Goal: Task Accomplishment & Management: Manage account settings

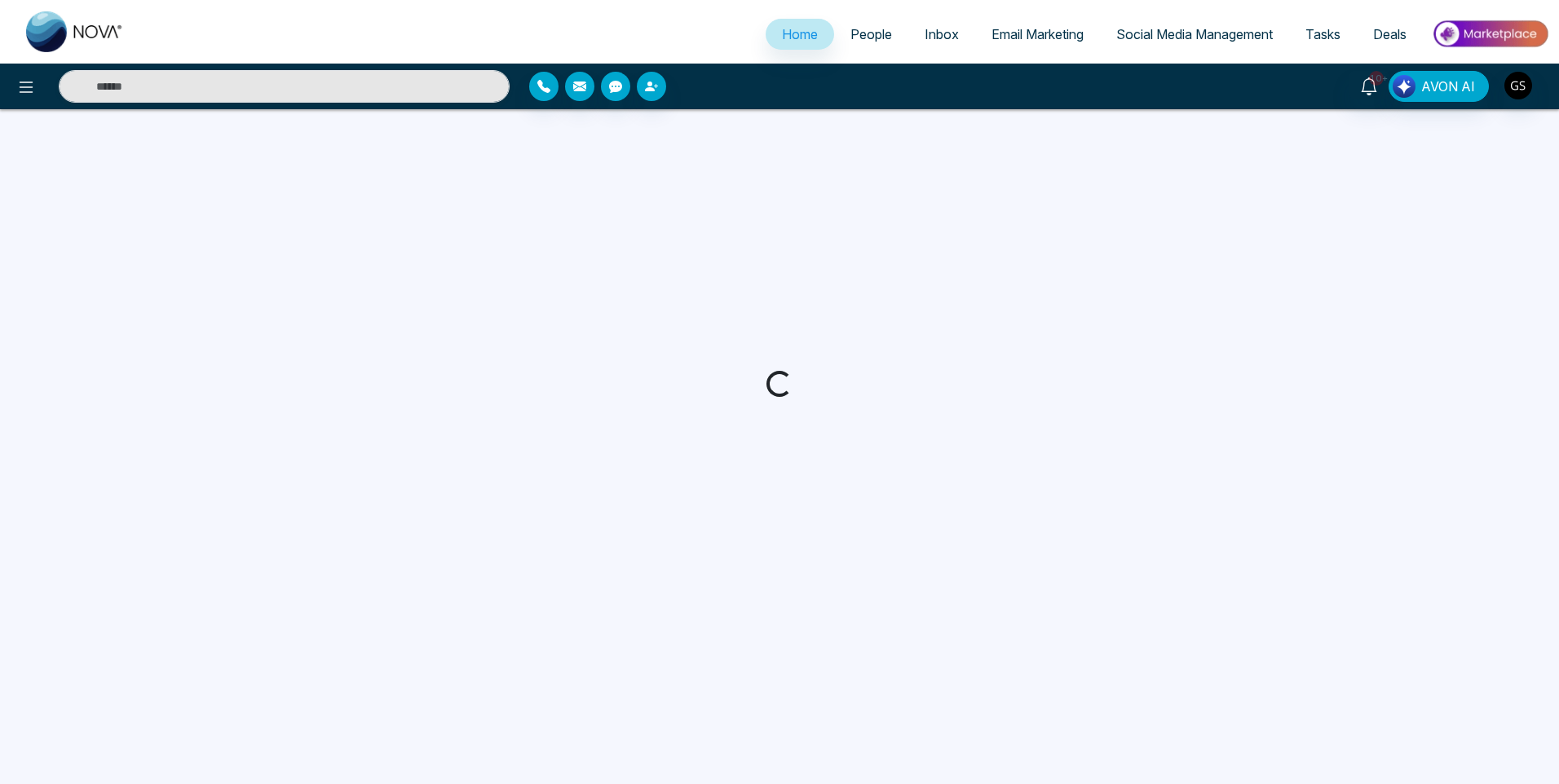
click at [870, 26] on span "People" at bounding box center [871, 34] width 41 height 16
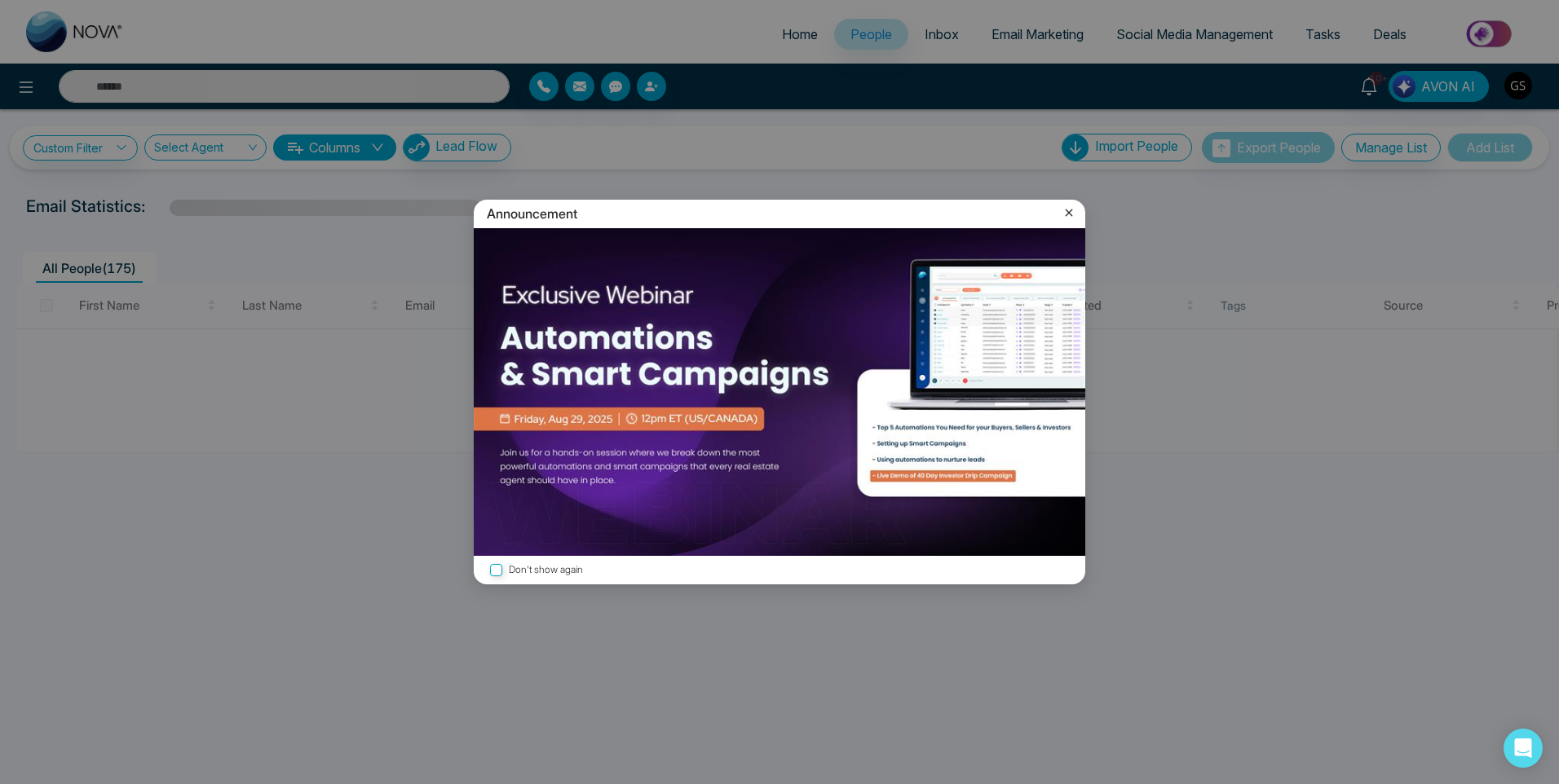
click at [1069, 211] on icon at bounding box center [1068, 212] width 16 height 16
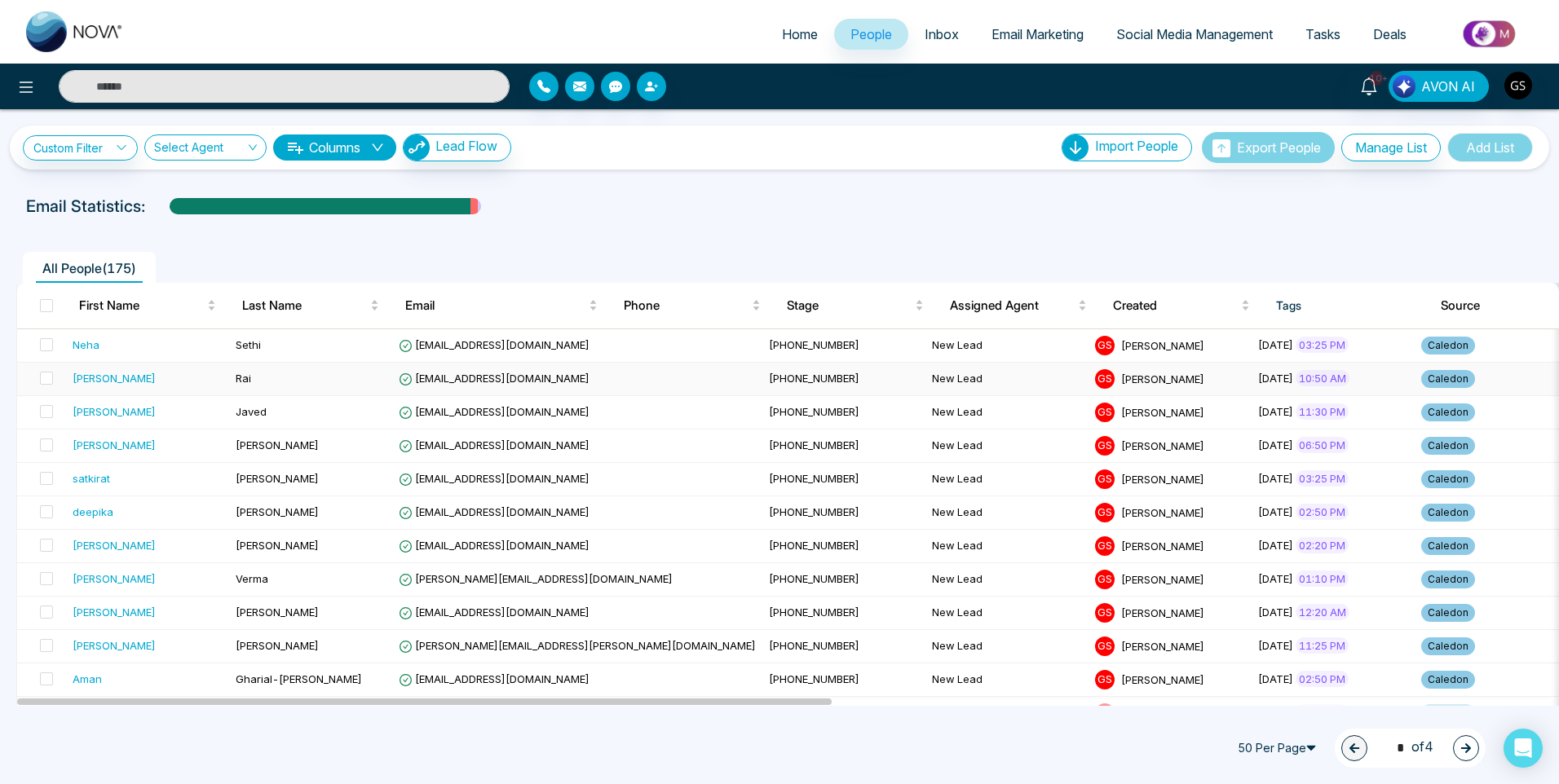
click at [479, 386] on td "[EMAIL_ADDRESS][DOMAIN_NAME]" at bounding box center [577, 380] width 370 height 33
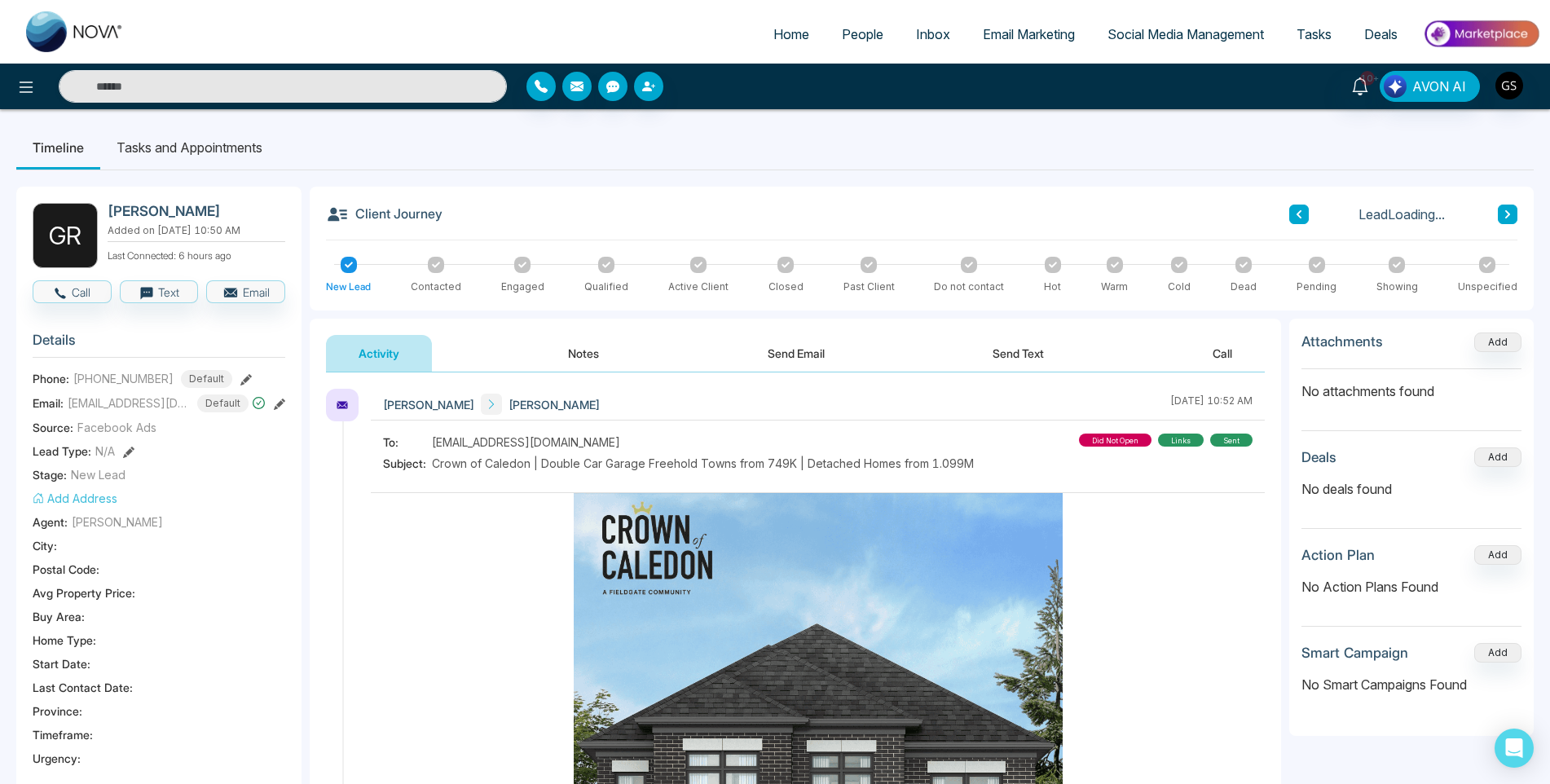
click at [546, 355] on button "Notes" at bounding box center [583, 353] width 96 height 37
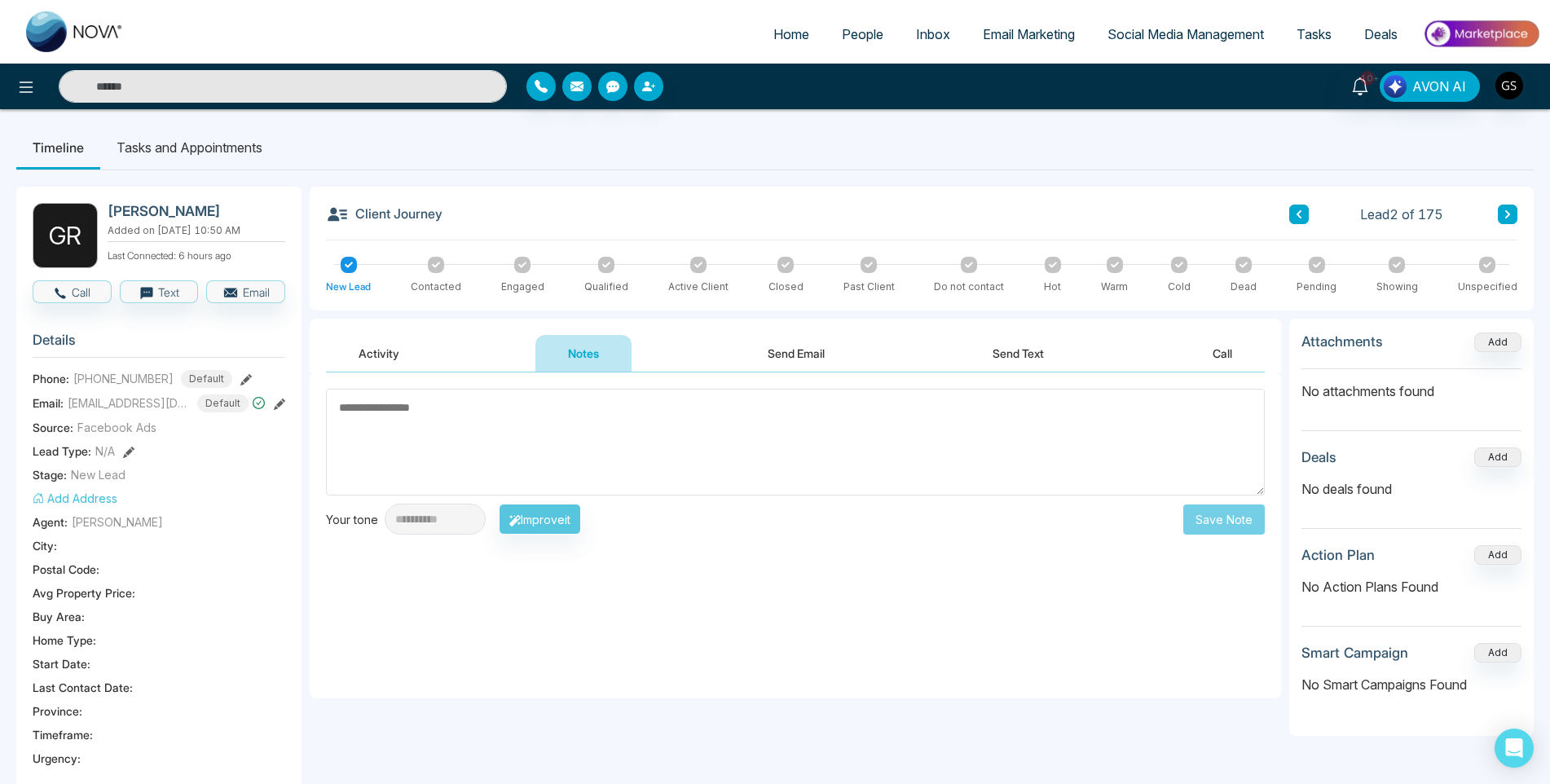
click at [440, 351] on div "Activity Notes Send Email Send Text Call" at bounding box center [796, 353] width 939 height 38
click at [374, 355] on button "Activity" at bounding box center [379, 353] width 106 height 37
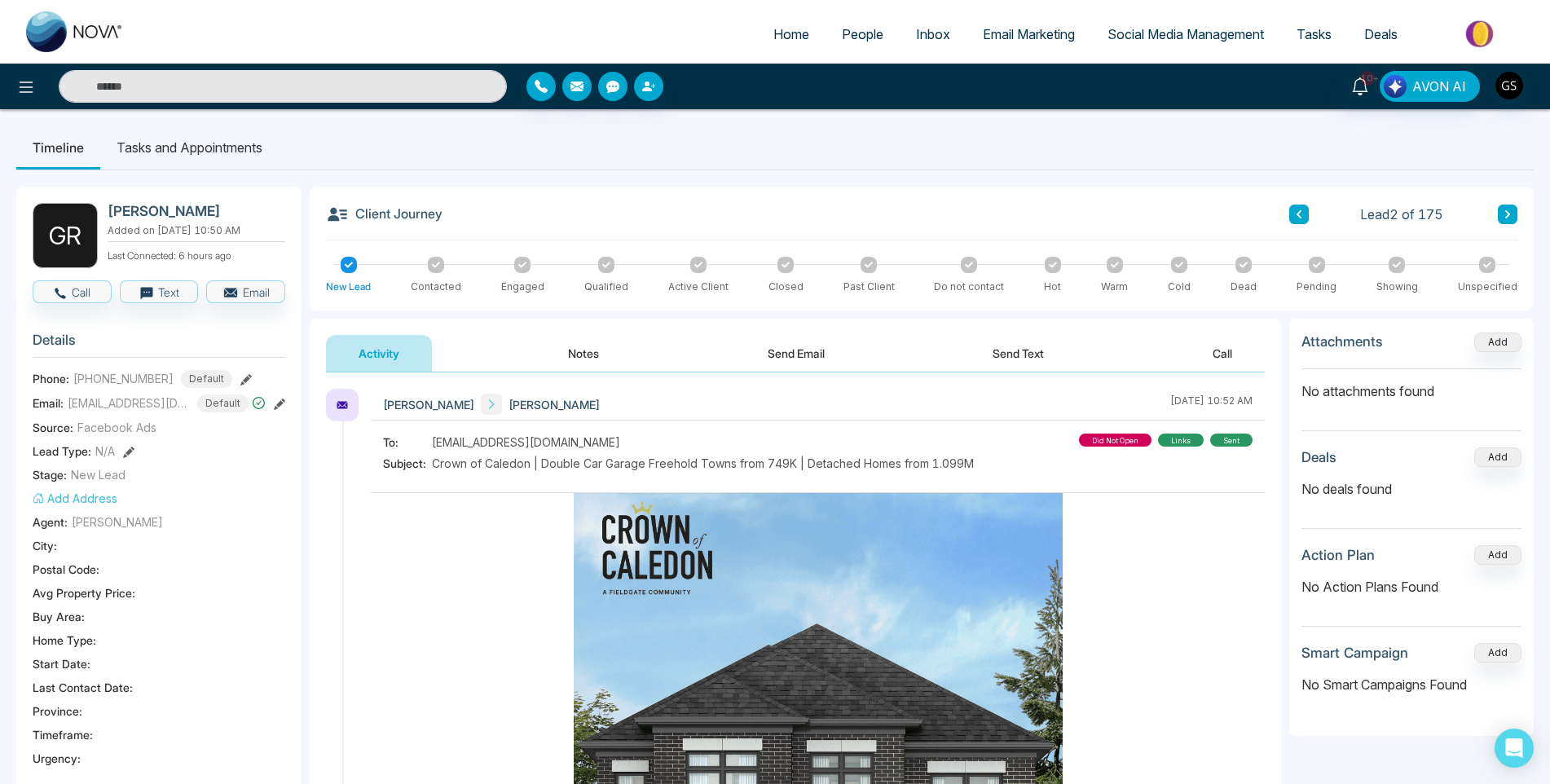
click at [591, 357] on button "Notes" at bounding box center [583, 353] width 96 height 37
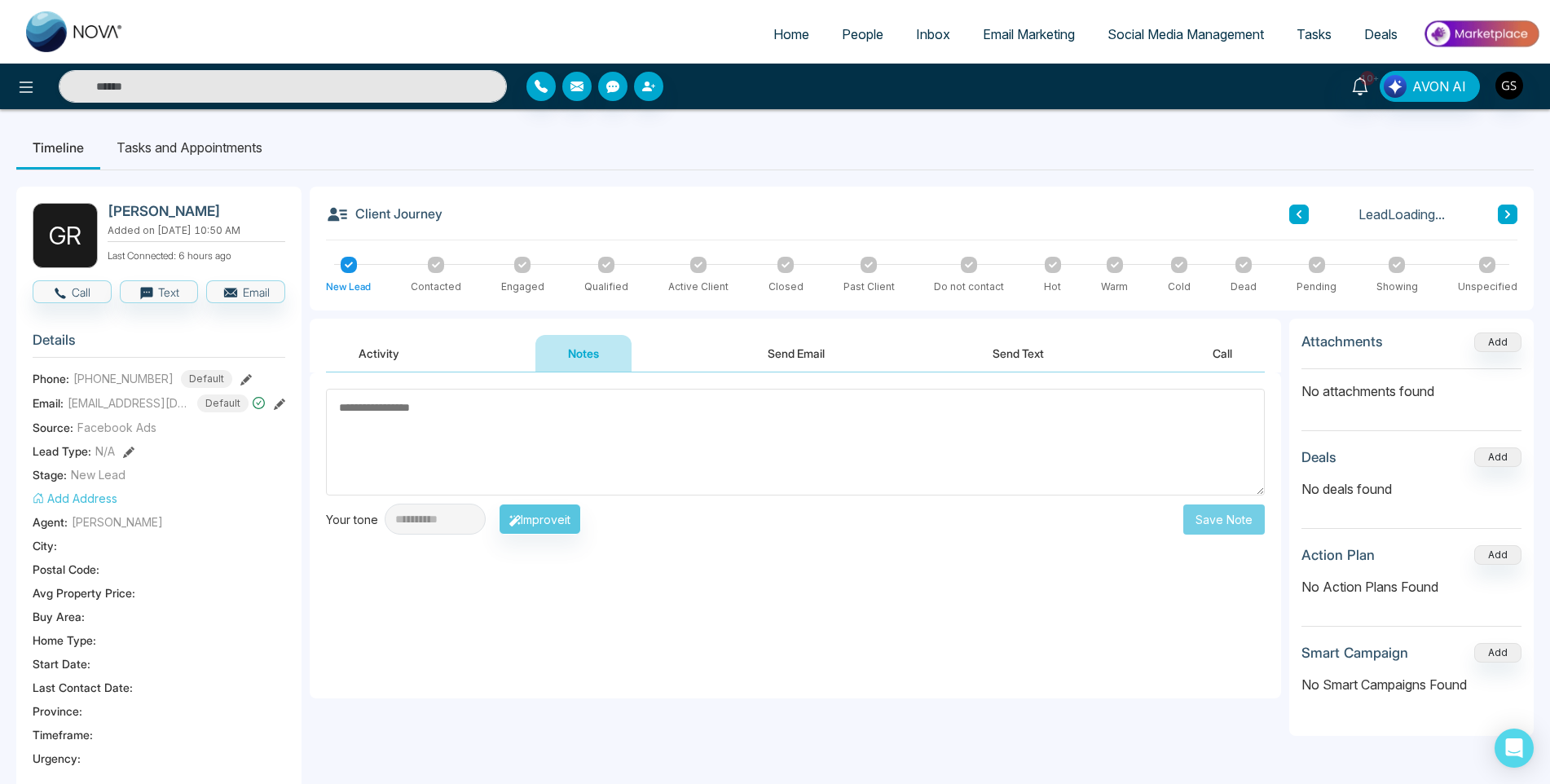
click at [573, 462] on textarea at bounding box center [796, 441] width 939 height 107
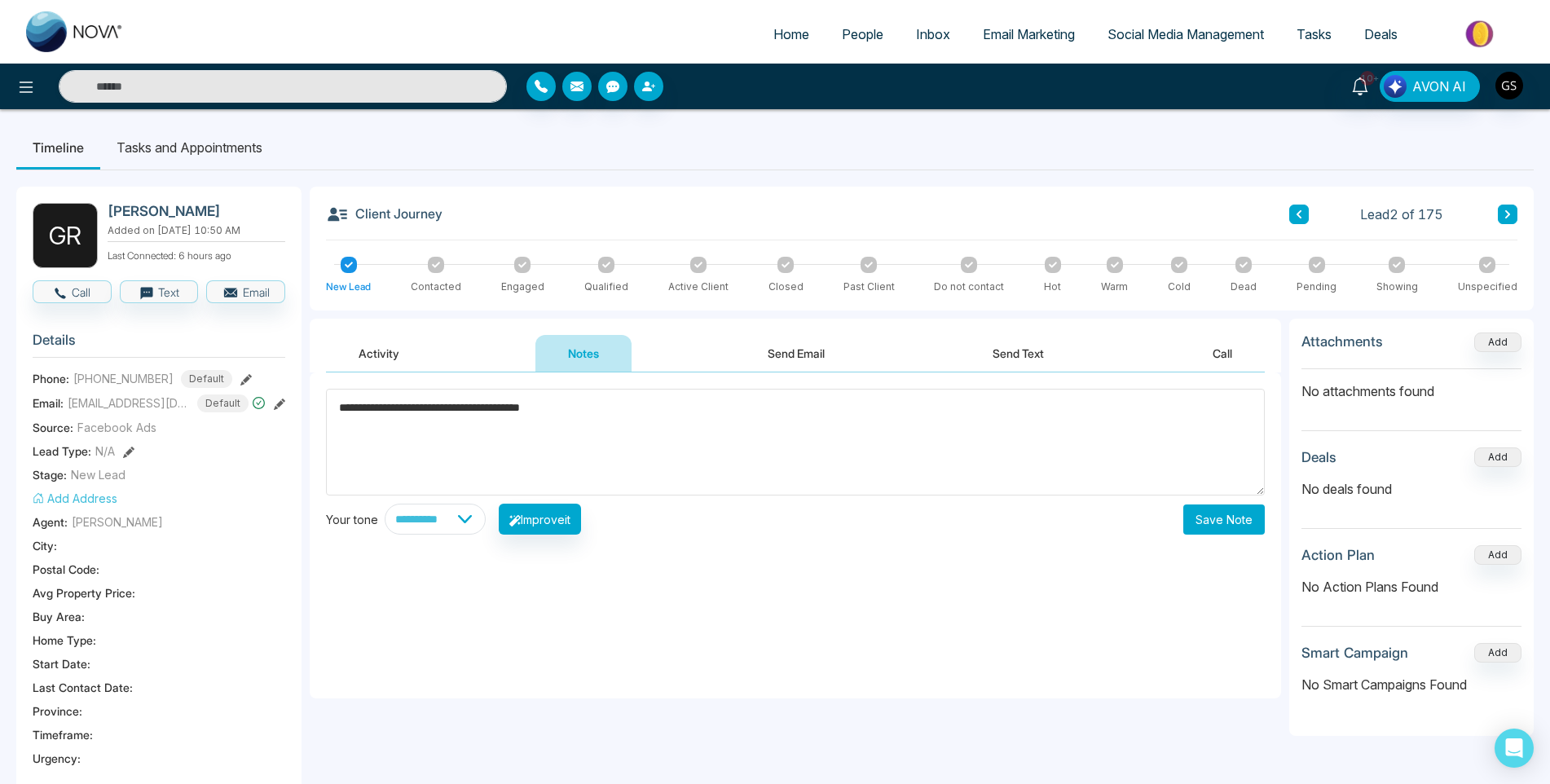
type textarea "**********"
click at [1244, 521] on button "Save Note" at bounding box center [1224, 520] width 81 height 30
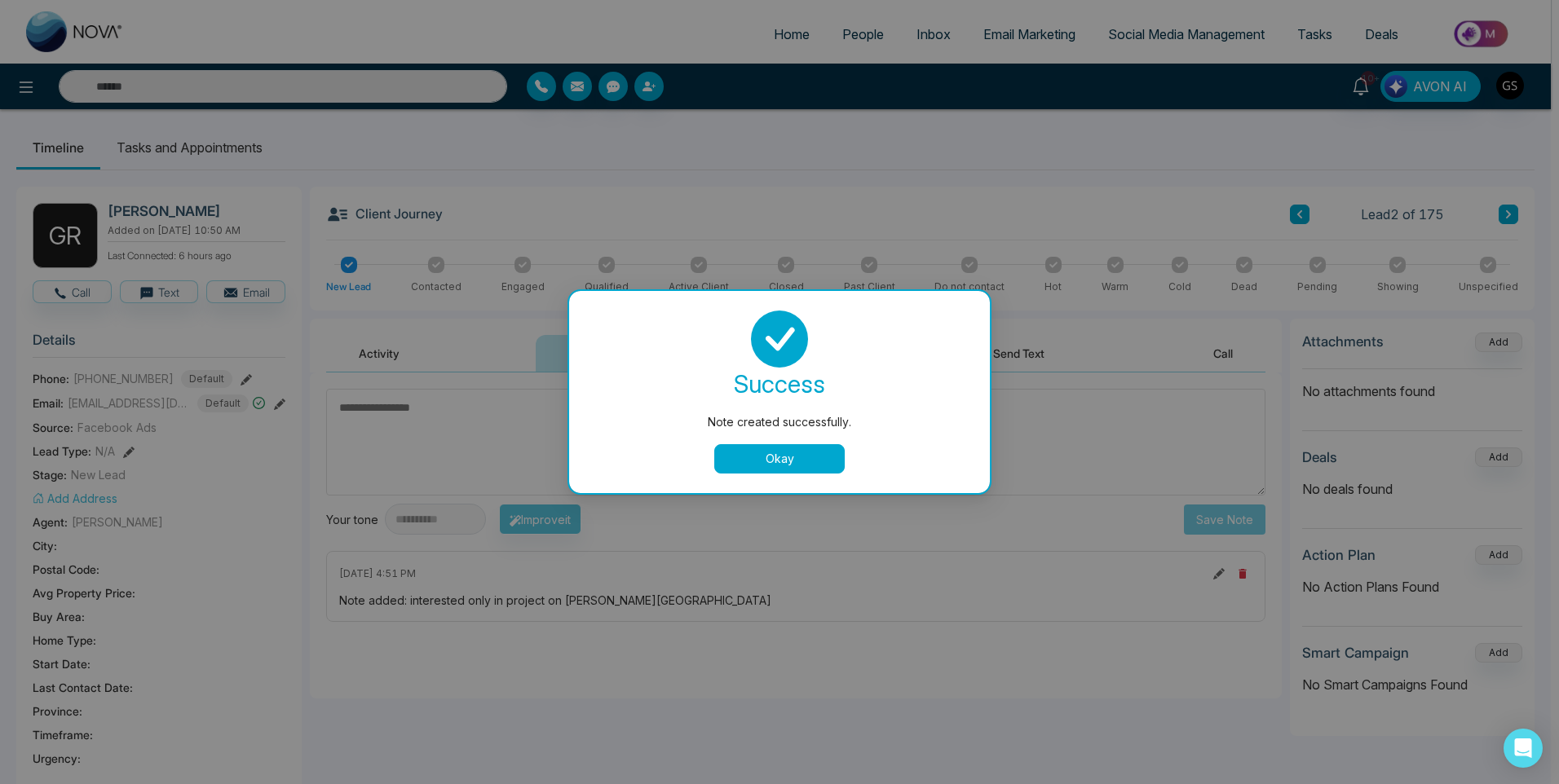
click at [800, 457] on button "Okay" at bounding box center [779, 458] width 130 height 29
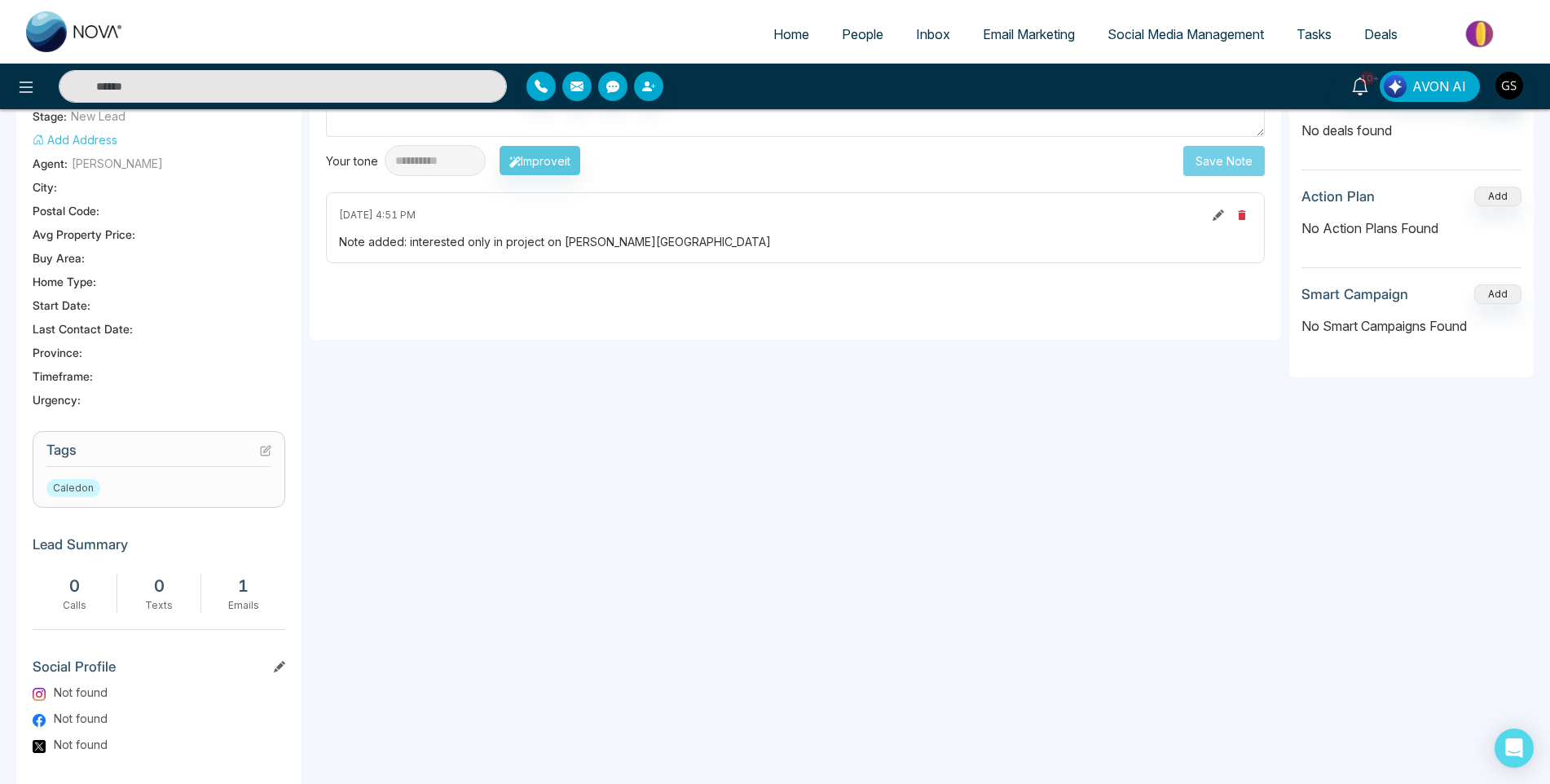
scroll to position [407, 0]
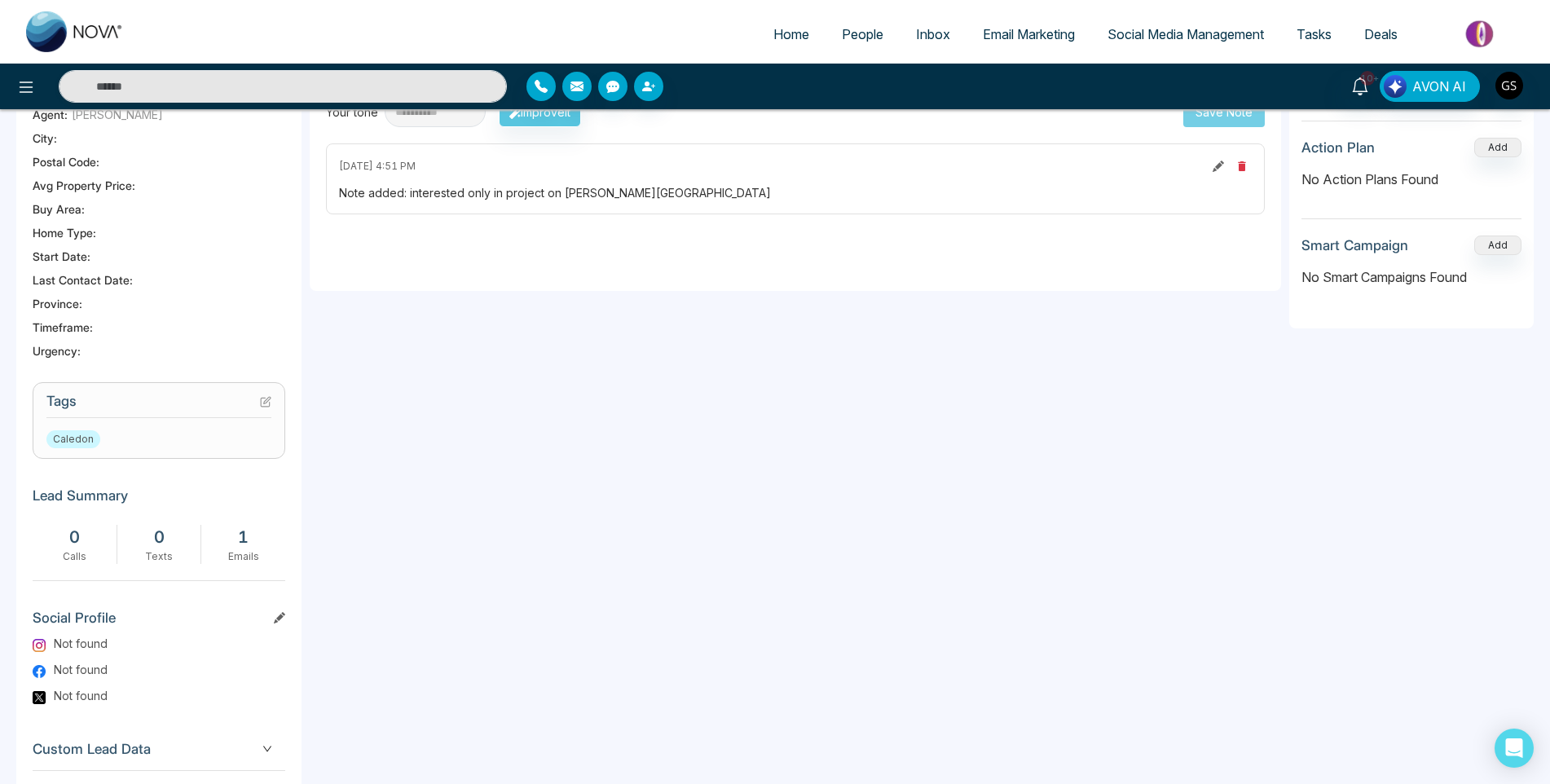
click at [261, 407] on icon at bounding box center [265, 402] width 9 height 9
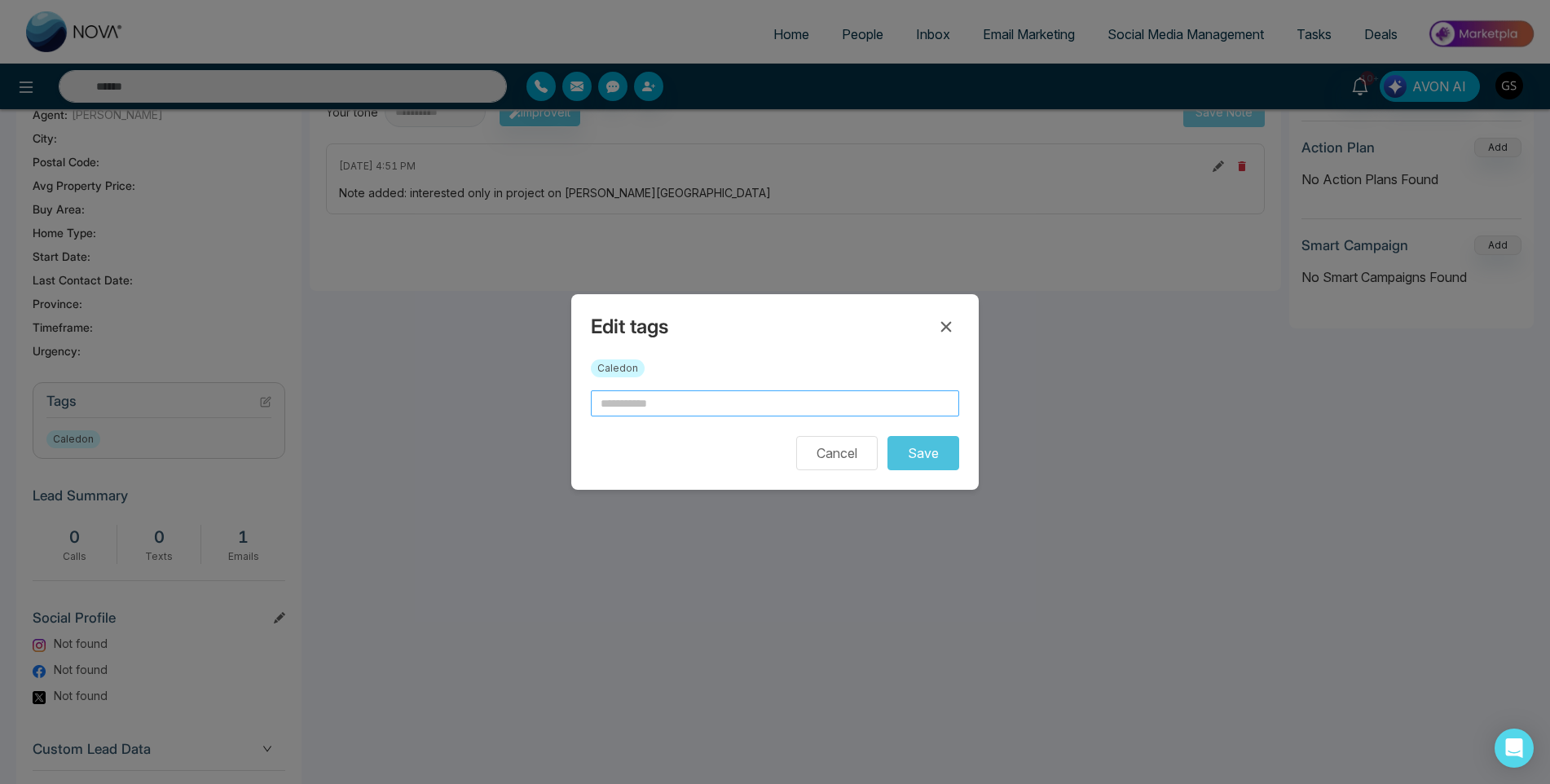
click at [698, 413] on input "text" at bounding box center [775, 403] width 368 height 26
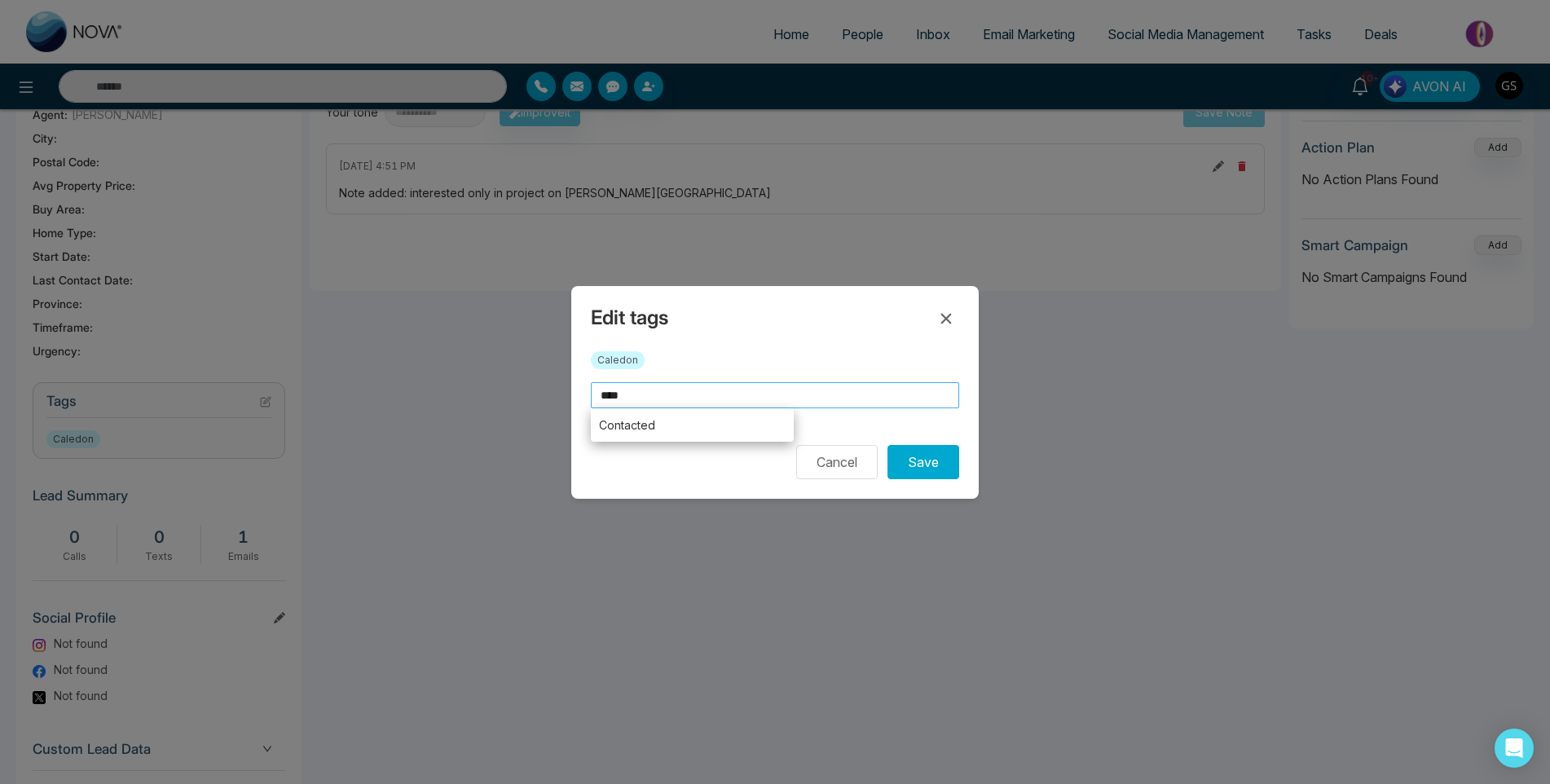
click at [690, 429] on li "Contacted" at bounding box center [693, 425] width 203 height 33
type input "*********"
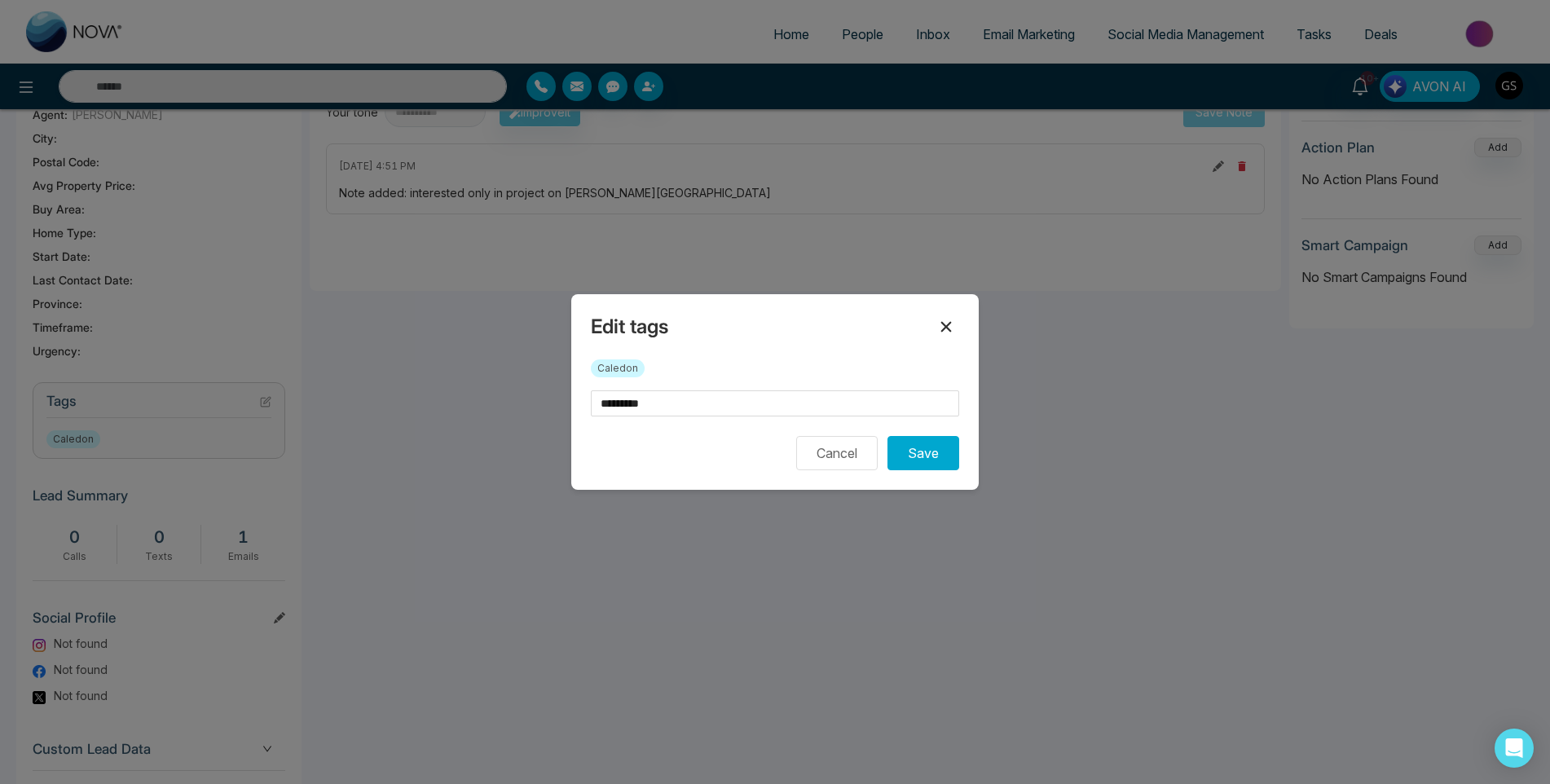
click at [939, 322] on icon at bounding box center [946, 327] width 19 height 19
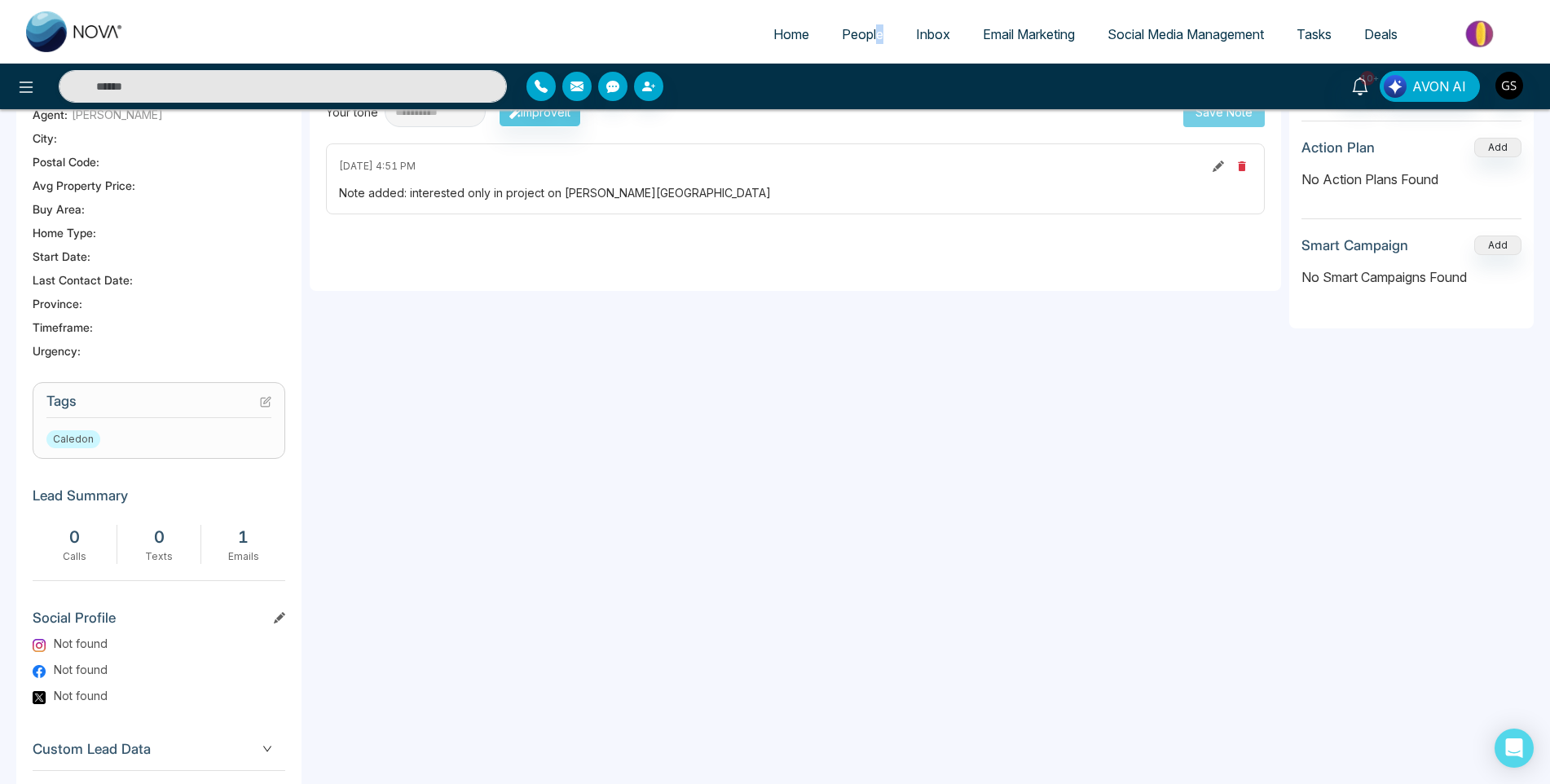
drag, startPoint x: 883, startPoint y: 53, endPoint x: 878, endPoint y: 46, distance: 8.6
click at [878, 46] on ul "Home People Inbox Email Marketing Social Media Management Tasks Deals" at bounding box center [840, 35] width 1400 height 45
click at [875, 42] on link "People" at bounding box center [863, 33] width 74 height 31
click at [877, 36] on span "People" at bounding box center [862, 34] width 41 height 16
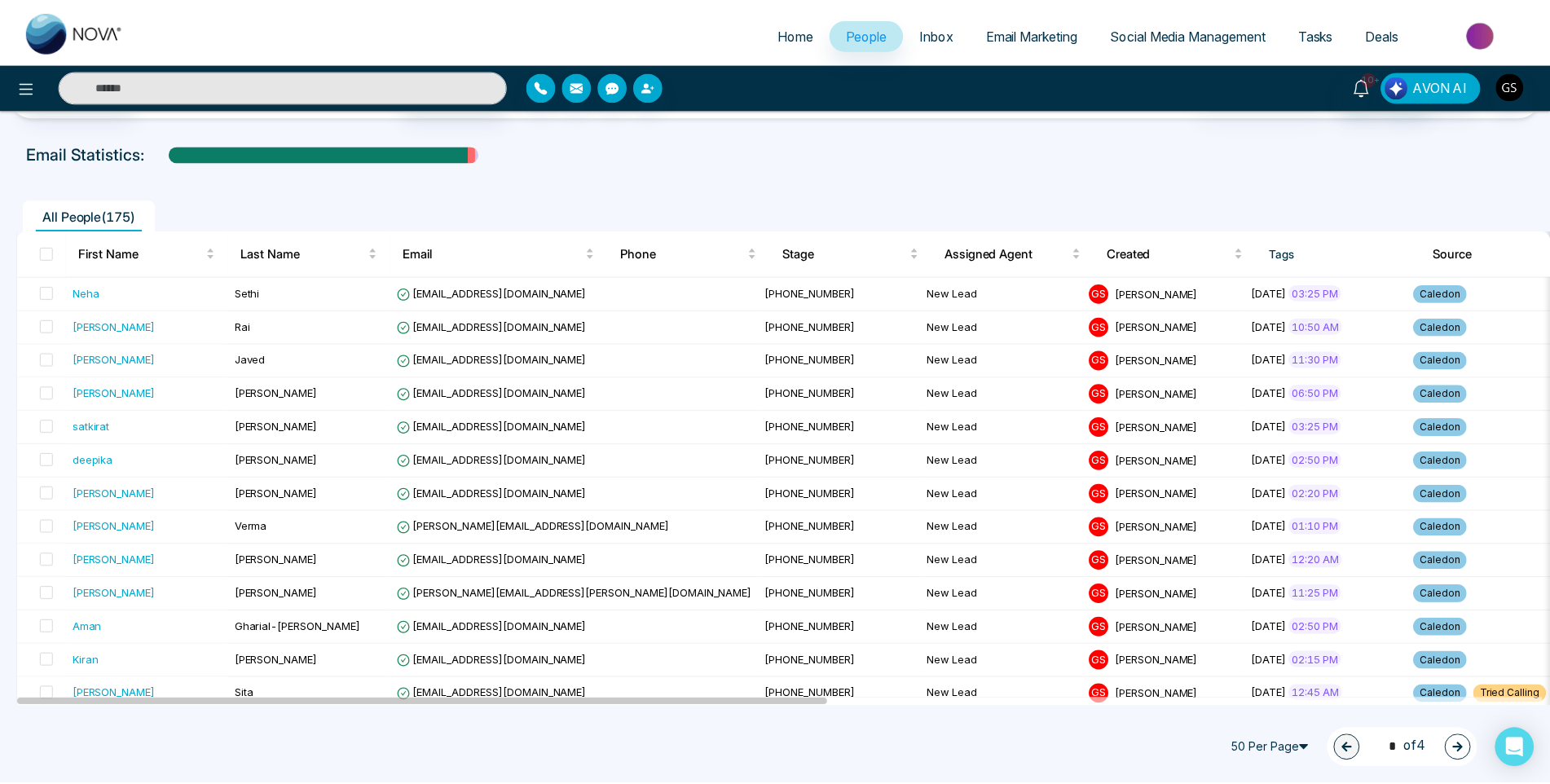
scroll to position [81, 0]
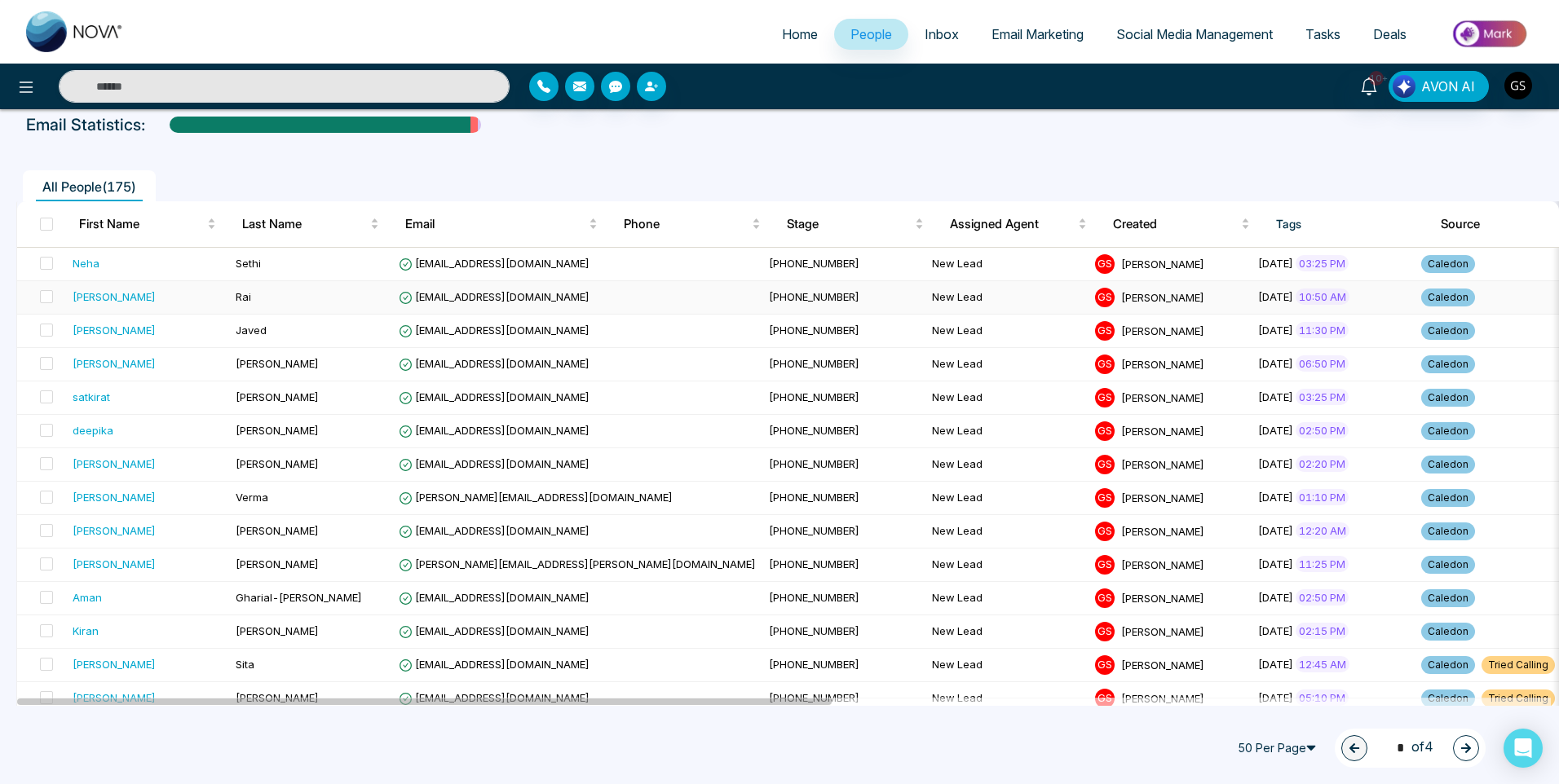
click at [762, 298] on td "[PHONE_NUMBER]" at bounding box center [843, 298] width 163 height 33
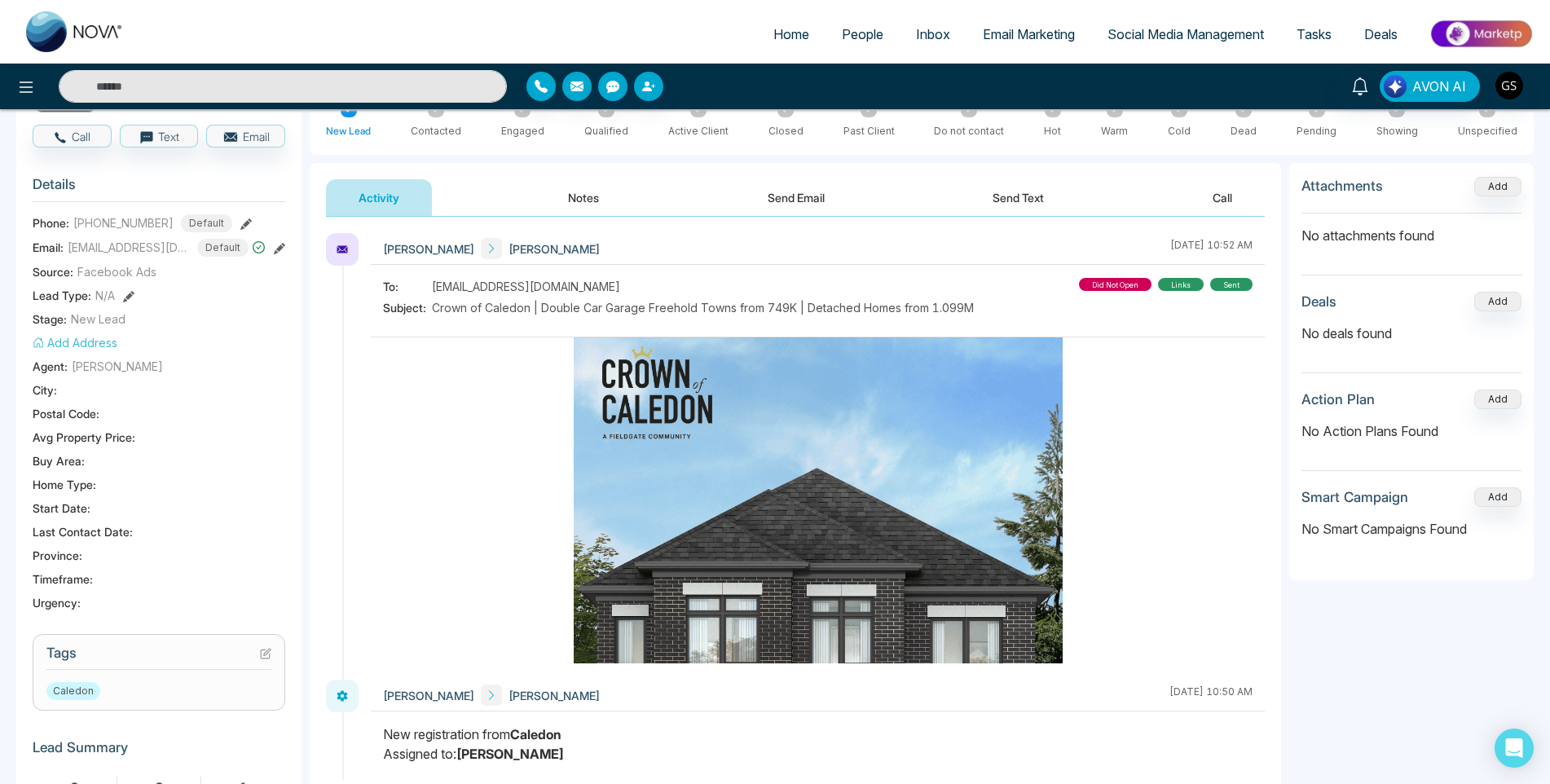
scroll to position [163, 0]
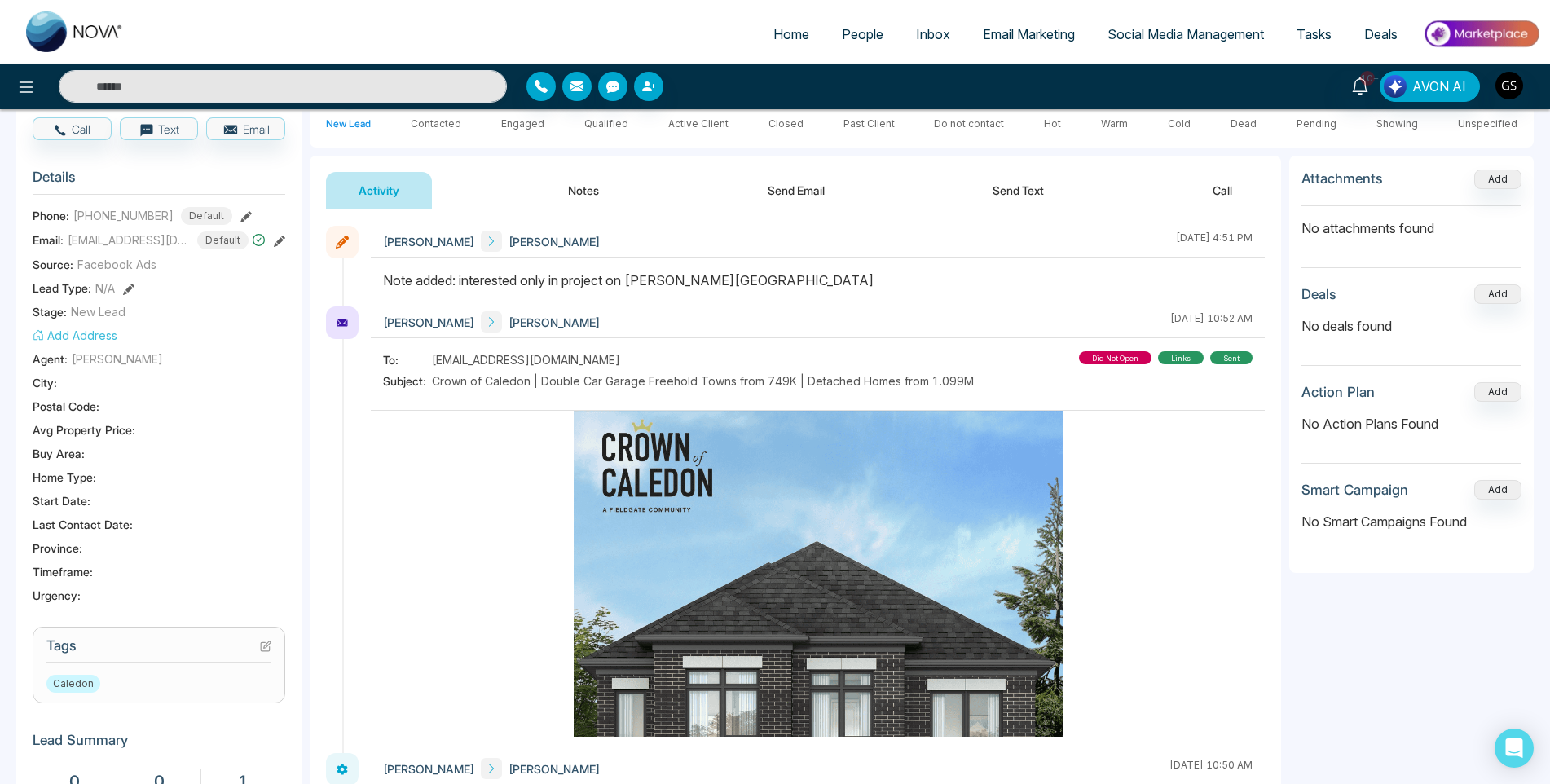
click at [265, 647] on icon at bounding box center [267, 644] width 6 height 6
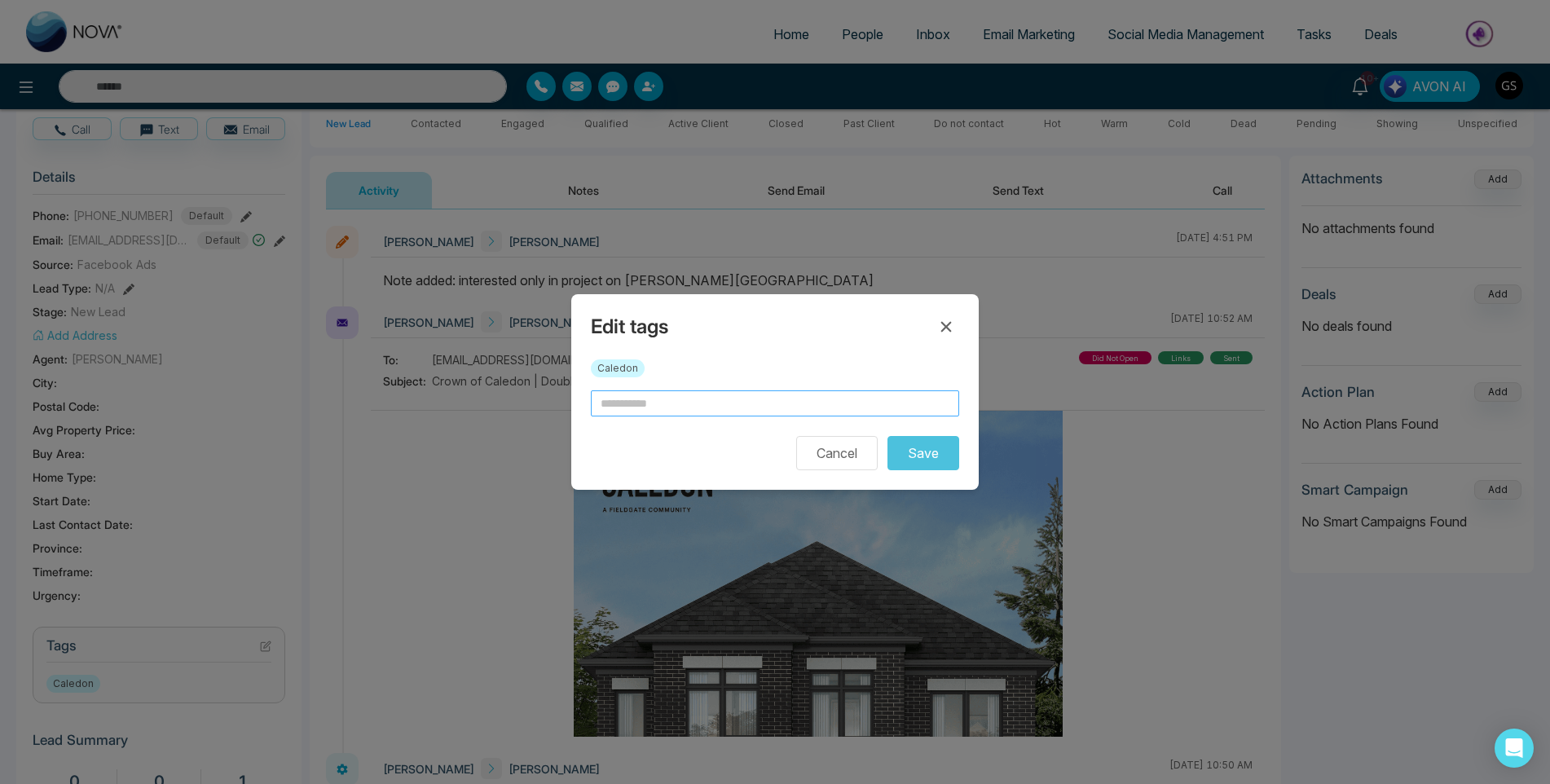
click at [730, 406] on input "text" at bounding box center [775, 403] width 368 height 26
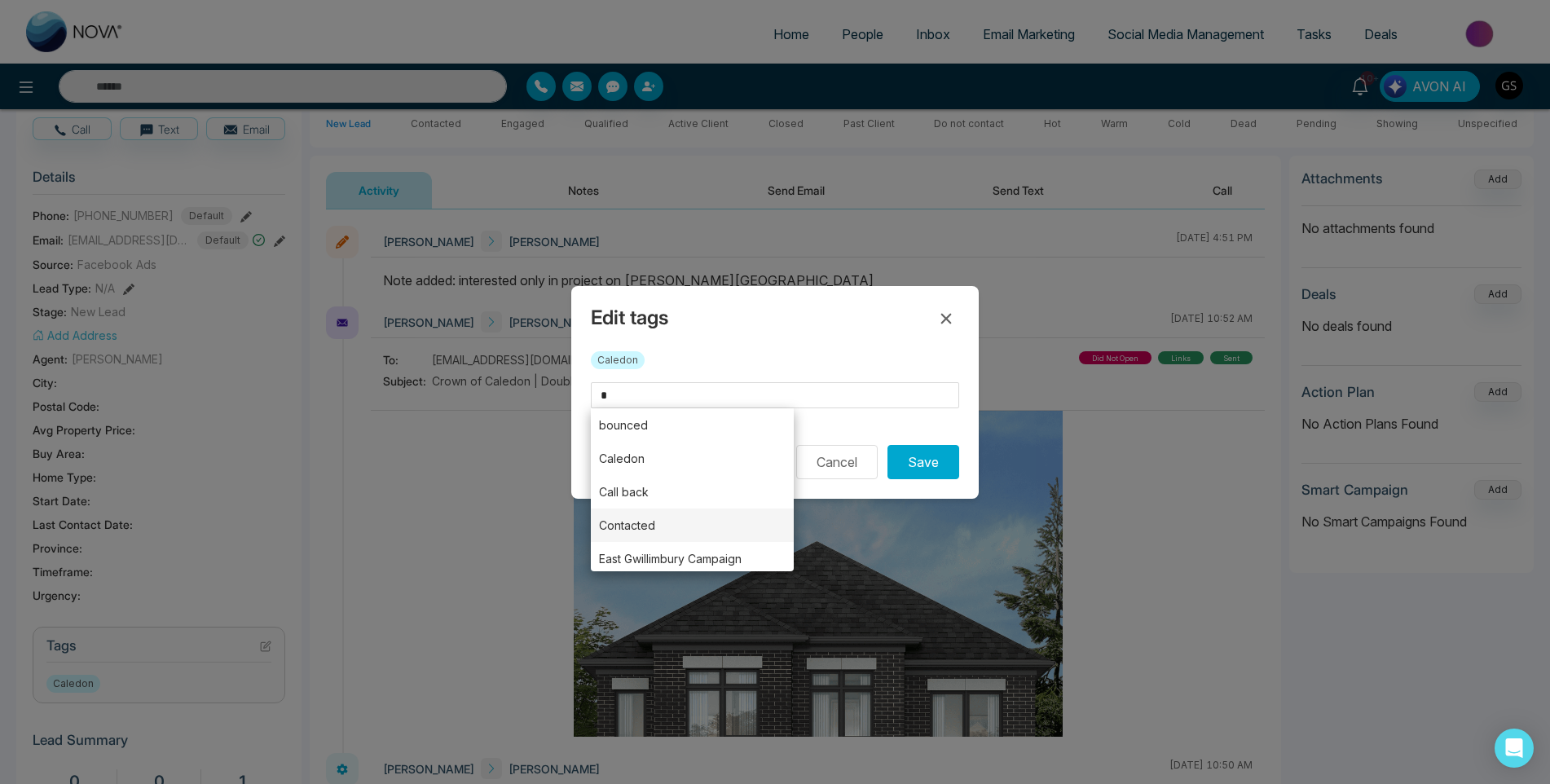
click at [670, 529] on li "Contacted" at bounding box center [693, 525] width 203 height 33
type input "*********"
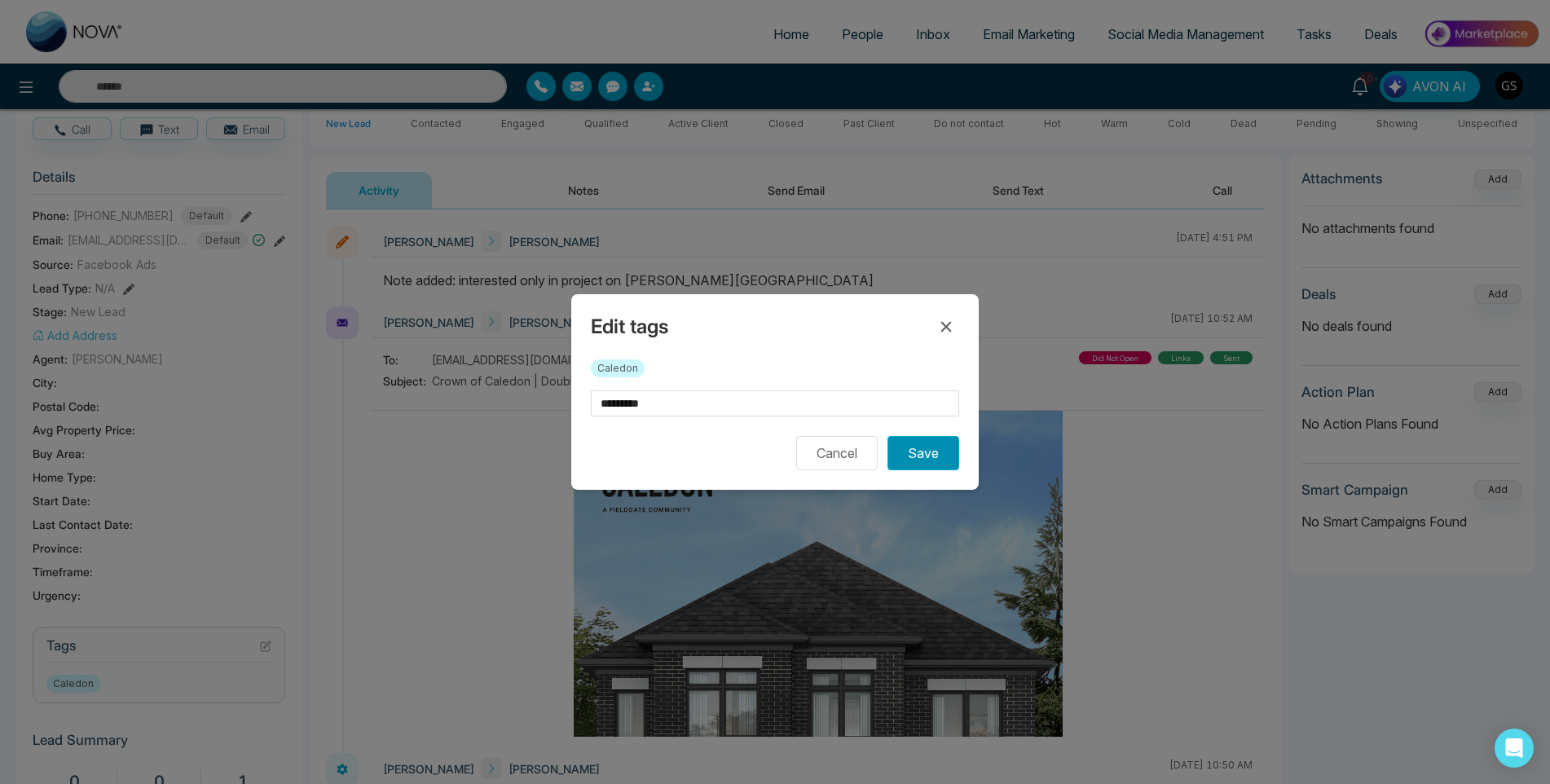
click at [930, 464] on button "Save" at bounding box center [923, 453] width 71 height 34
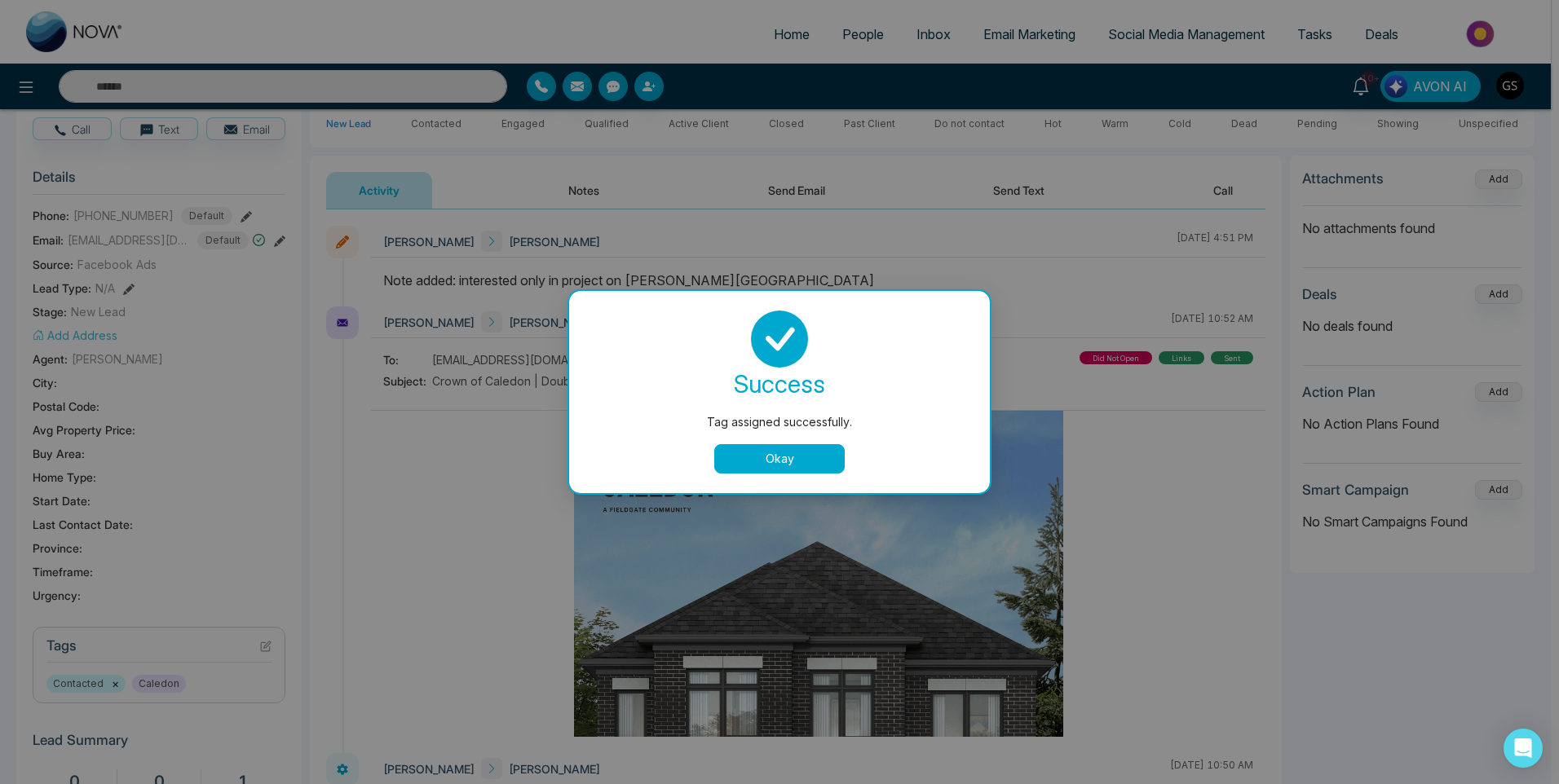
click at [811, 462] on button "Okay" at bounding box center [779, 458] width 130 height 29
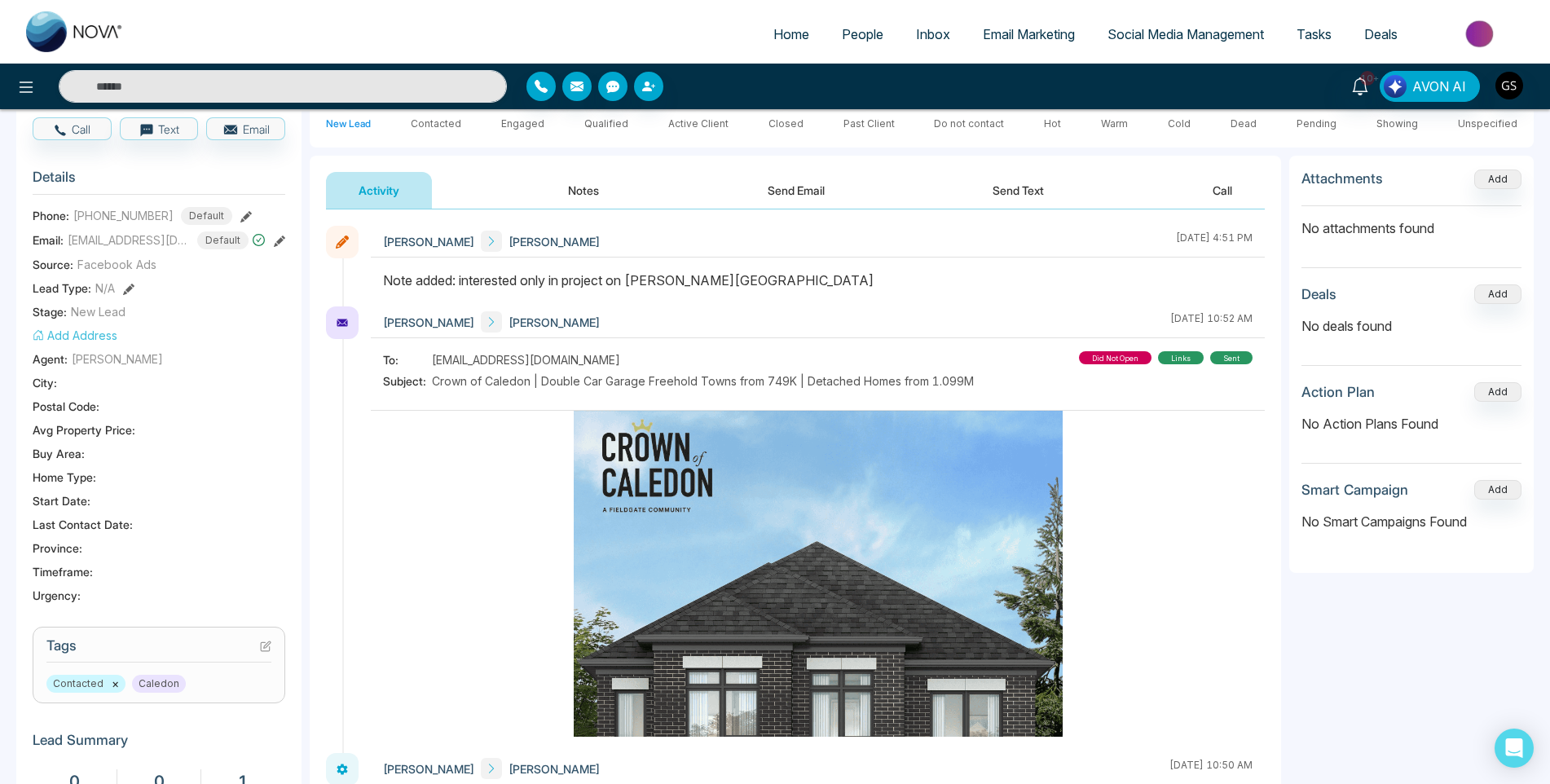
click at [880, 48] on link "People" at bounding box center [863, 33] width 74 height 31
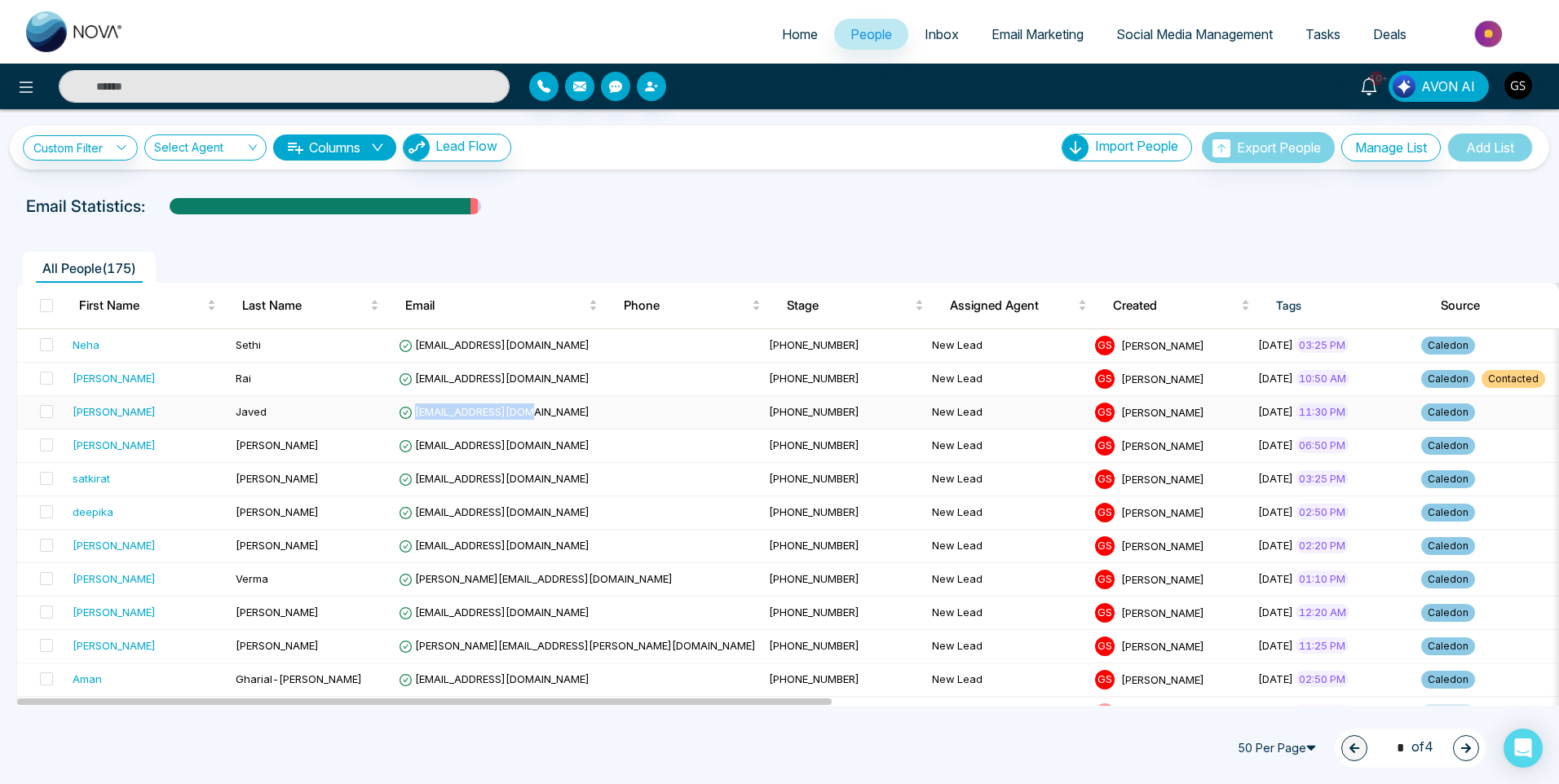
drag, startPoint x: 538, startPoint y: 416, endPoint x: 414, endPoint y: 416, distance: 124.0
click at [414, 416] on td "[EMAIL_ADDRESS][DOMAIN_NAME]" at bounding box center [577, 413] width 370 height 33
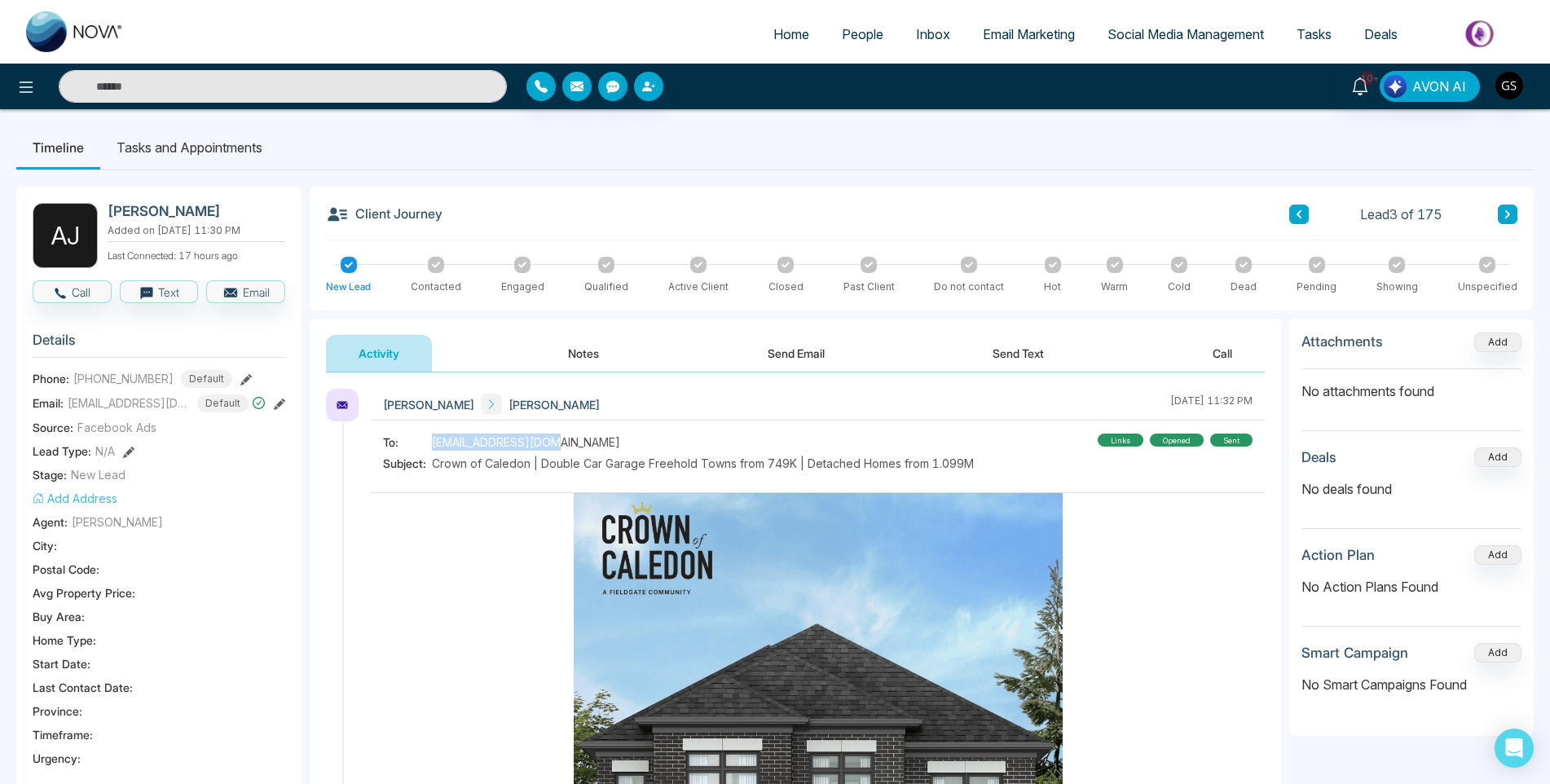
drag, startPoint x: 554, startPoint y: 447, endPoint x: 430, endPoint y: 444, distance: 124.0
click at [430, 444] on div "To: j.adnan01@yahoo.com" at bounding box center [679, 441] width 591 height 17
copy div "[EMAIL_ADDRESS][DOMAIN_NAME]"
click at [591, 350] on button "Notes" at bounding box center [583, 353] width 96 height 37
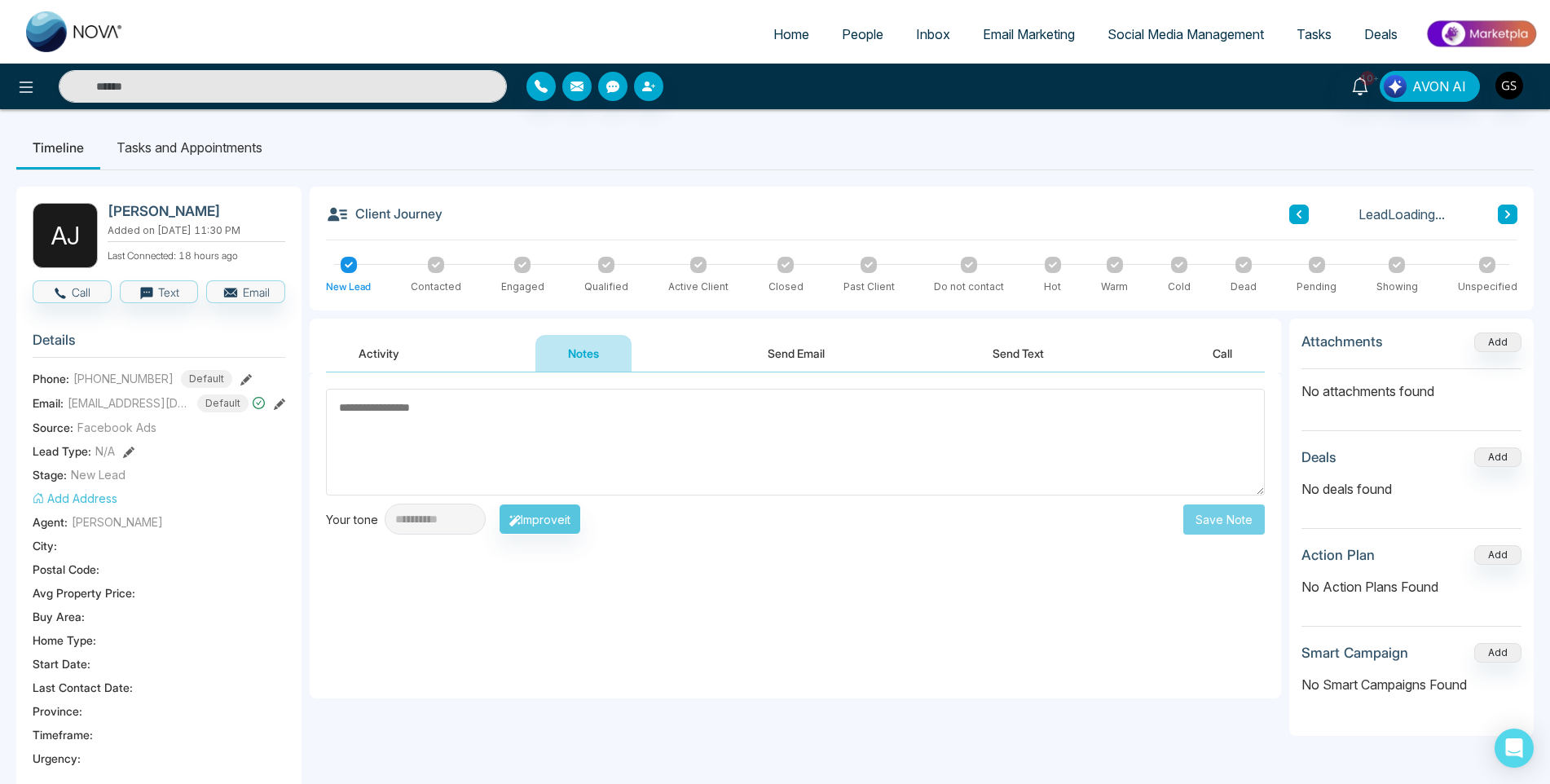
click at [482, 447] on textarea at bounding box center [796, 441] width 939 height 107
type textarea "**********"
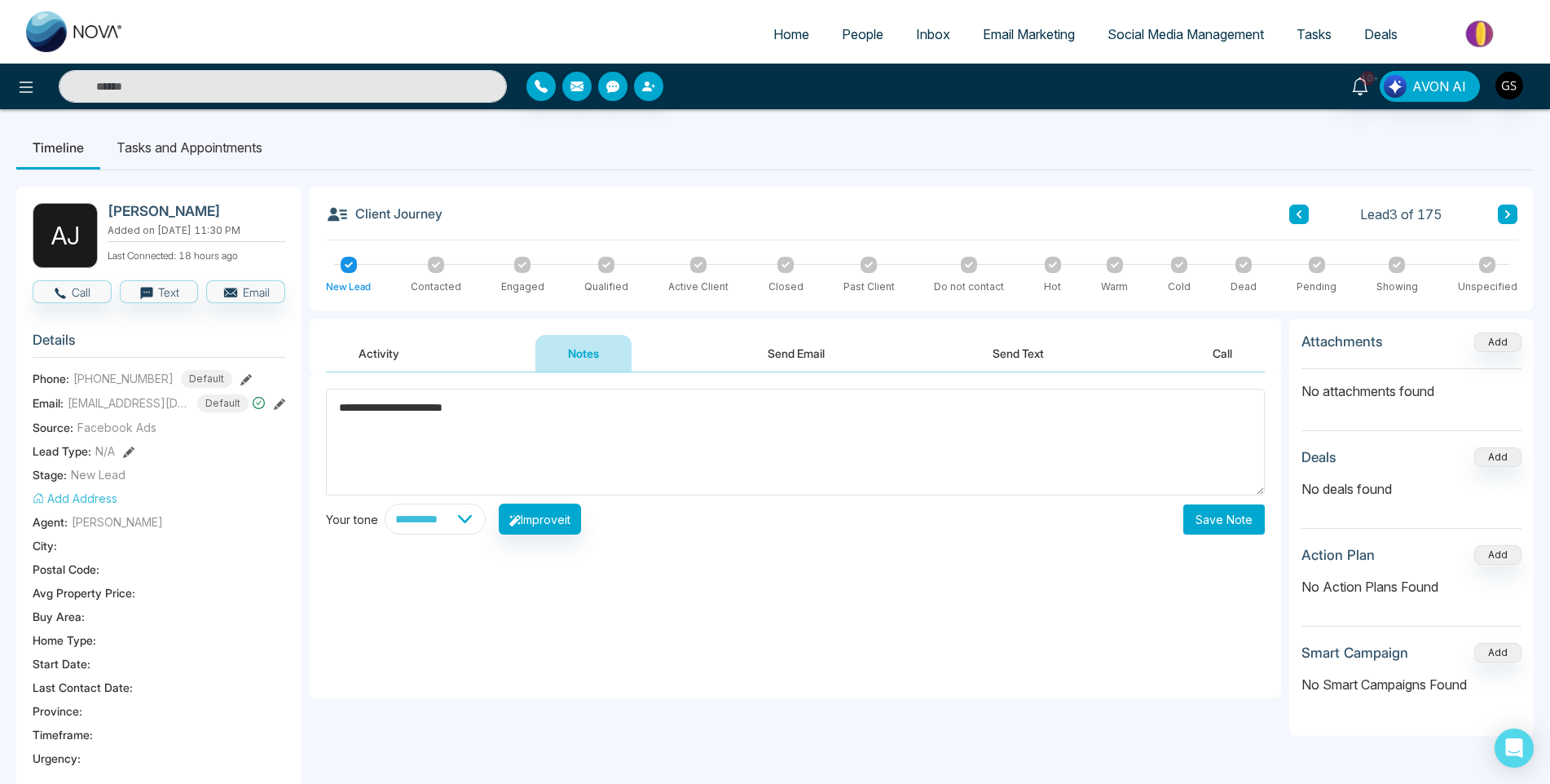
click at [1202, 522] on button "Save Note" at bounding box center [1224, 520] width 81 height 30
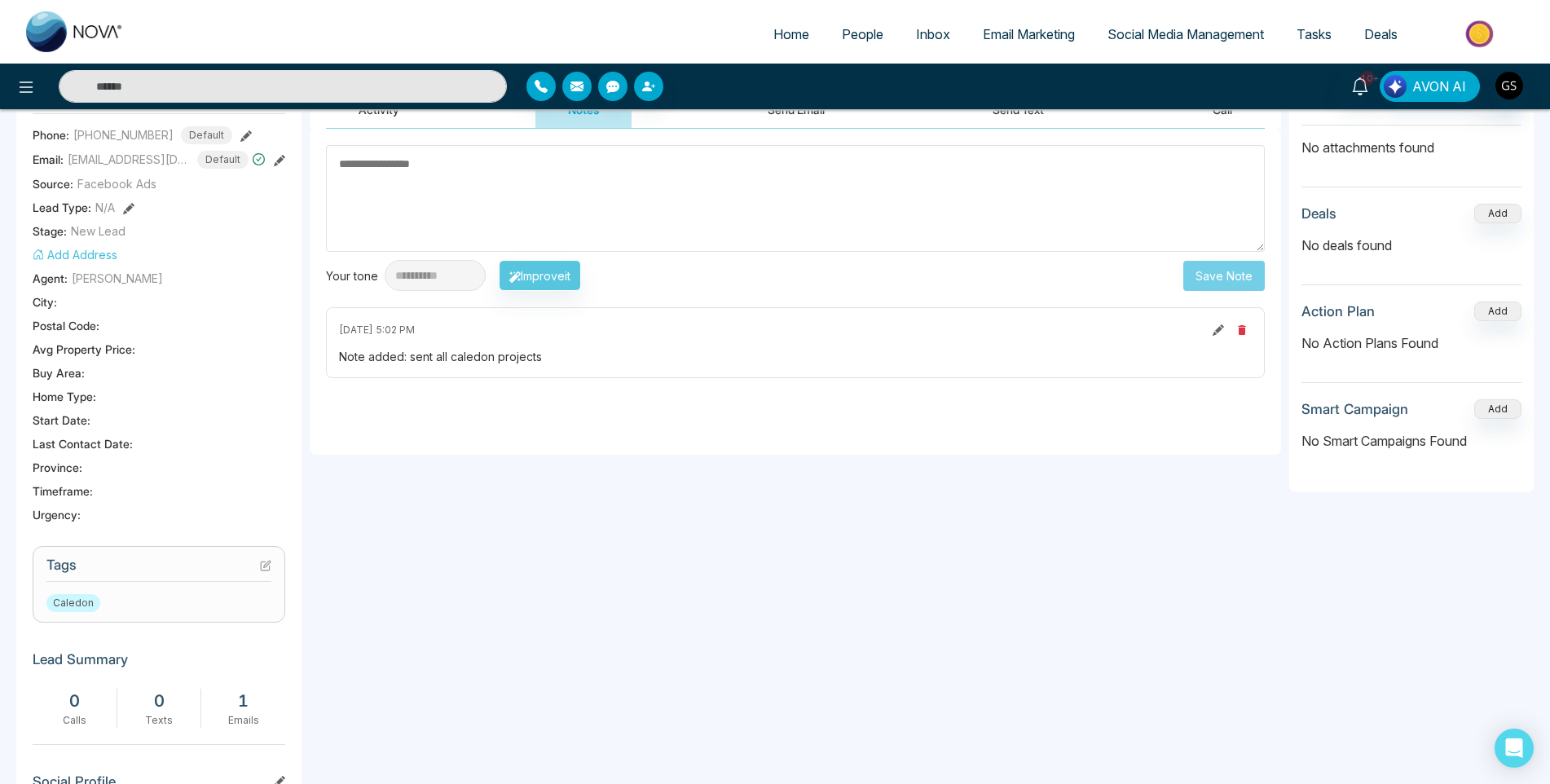
scroll to position [407, 0]
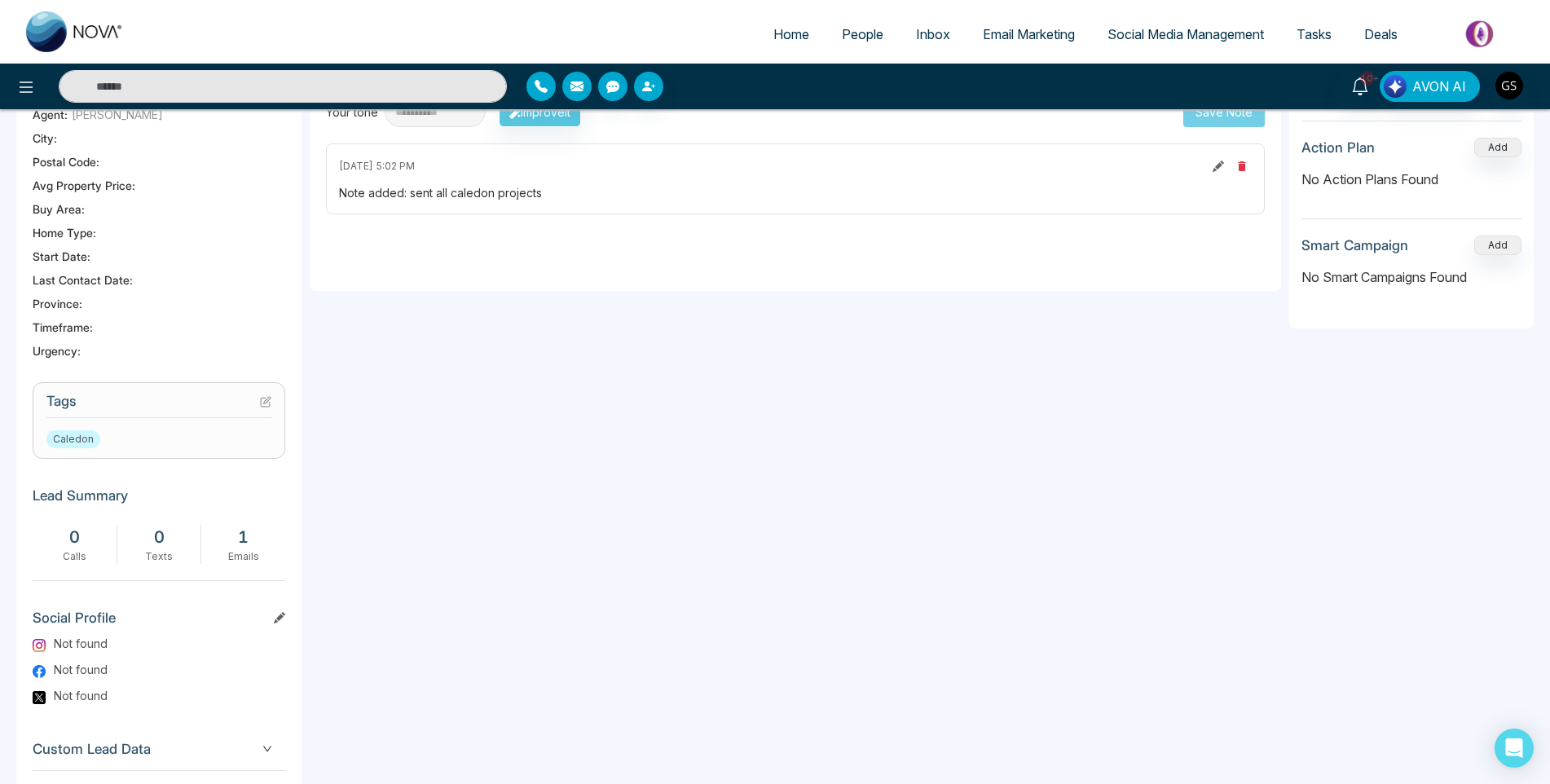
click at [256, 408] on h3 "Tags" at bounding box center [159, 405] width 225 height 26
click at [268, 407] on icon at bounding box center [265, 402] width 11 height 11
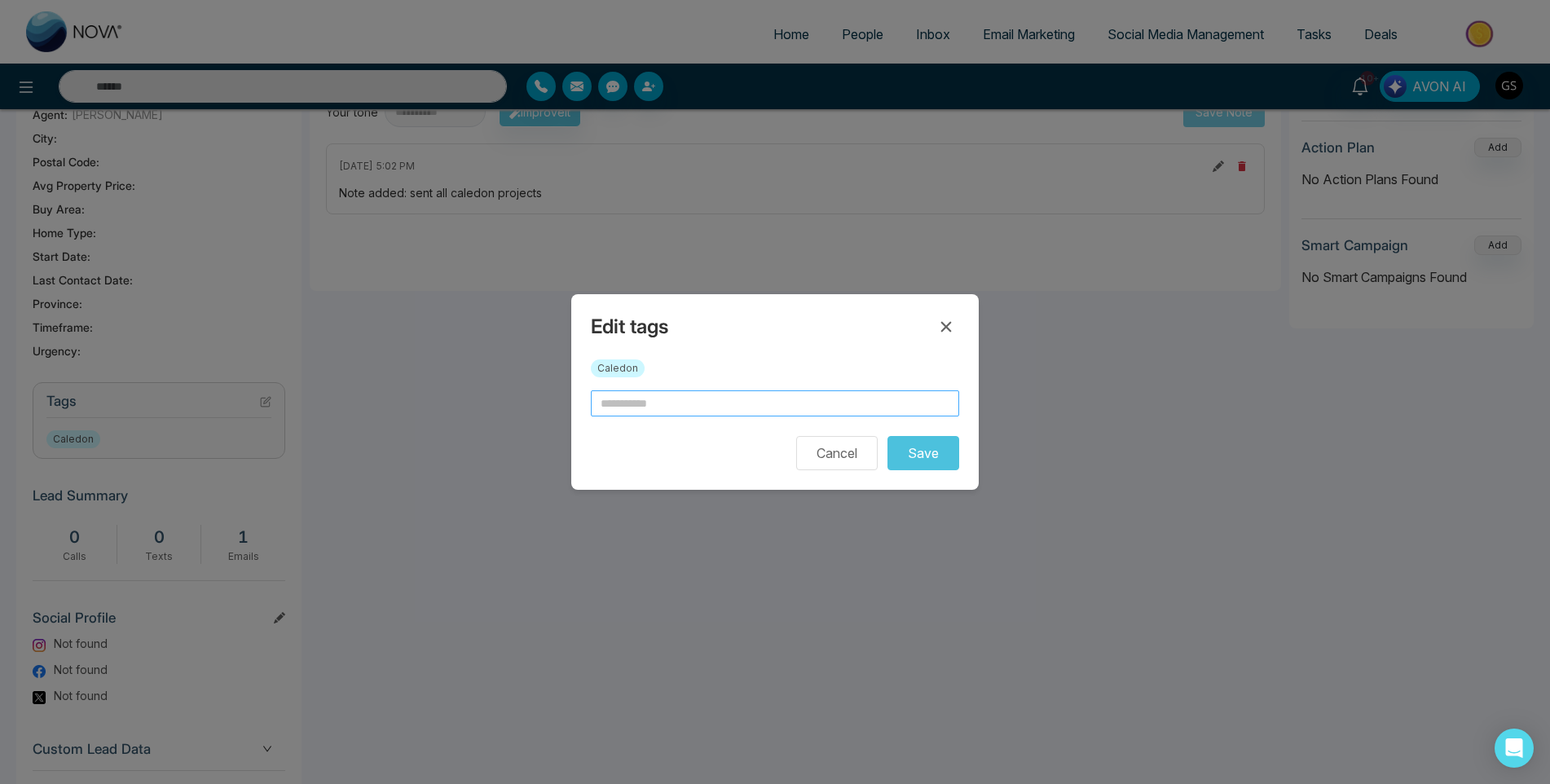
click at [666, 394] on input "text" at bounding box center [775, 403] width 368 height 26
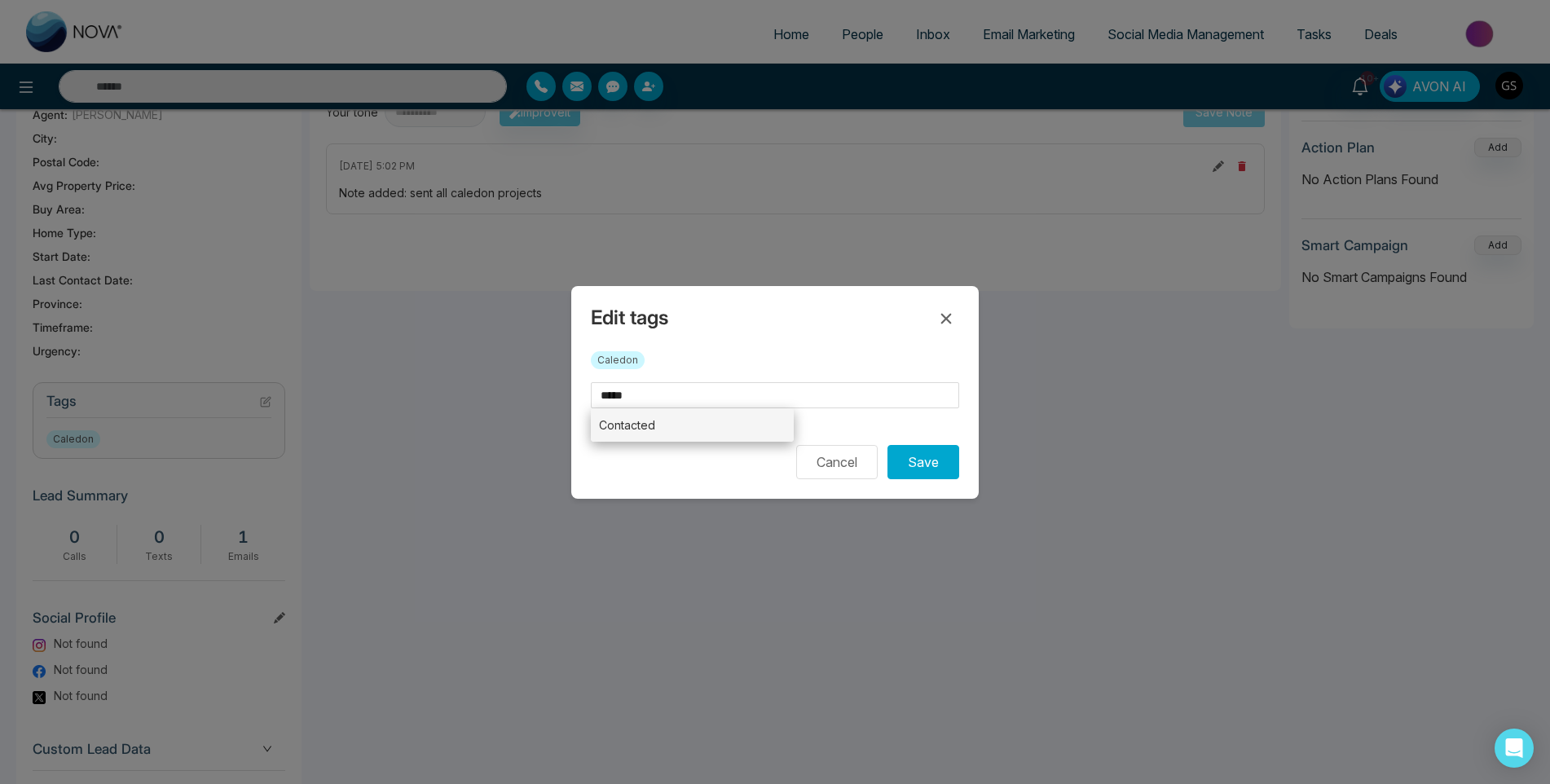
click at [635, 418] on li "Contacted" at bounding box center [693, 425] width 203 height 33
type input "*********"
click at [910, 455] on button "Save" at bounding box center [923, 462] width 71 height 34
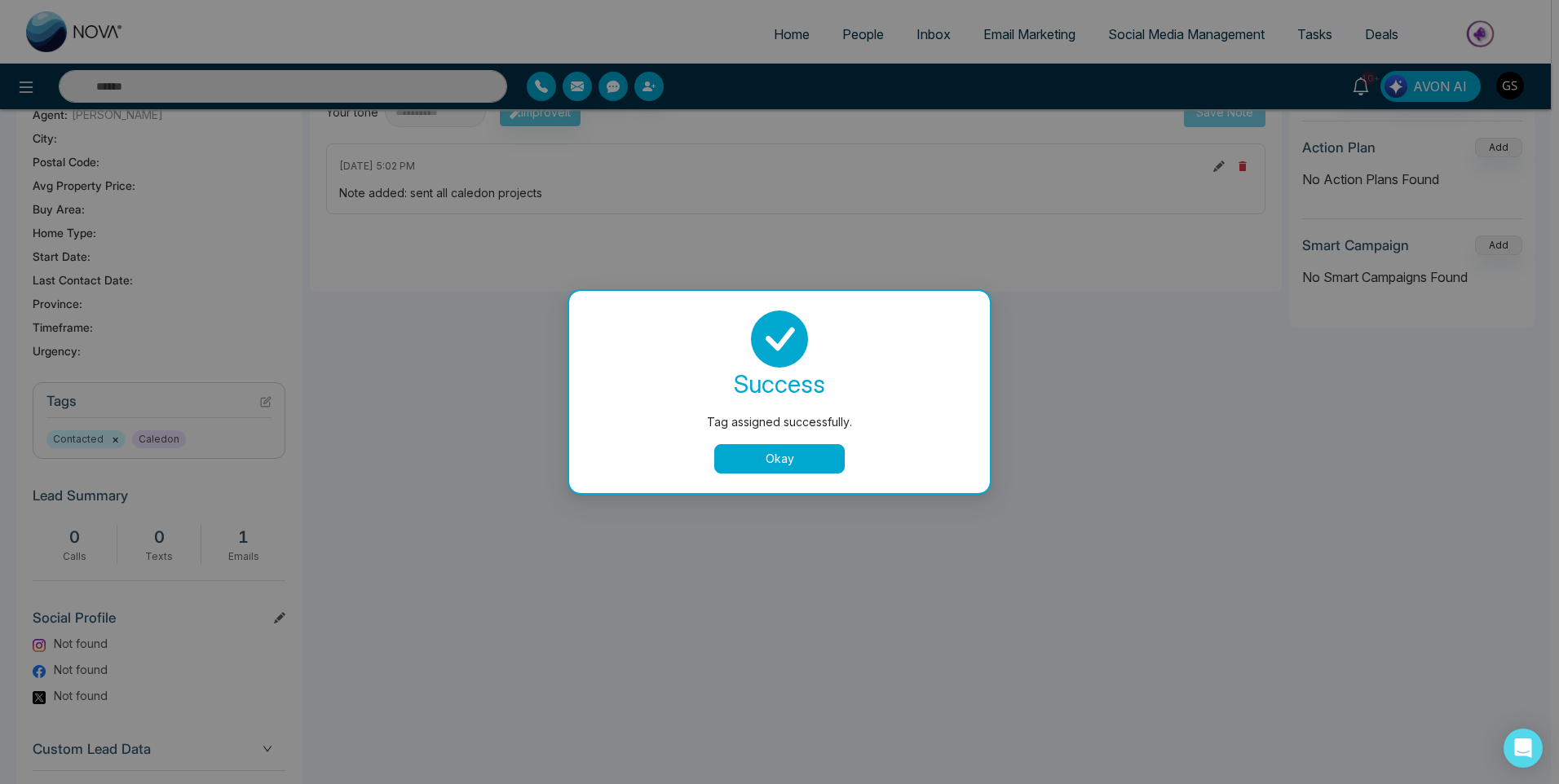
click at [850, 177] on div "Tag assigned successfully. success Tag assigned successfully. Okay" at bounding box center [779, 392] width 1559 height 784
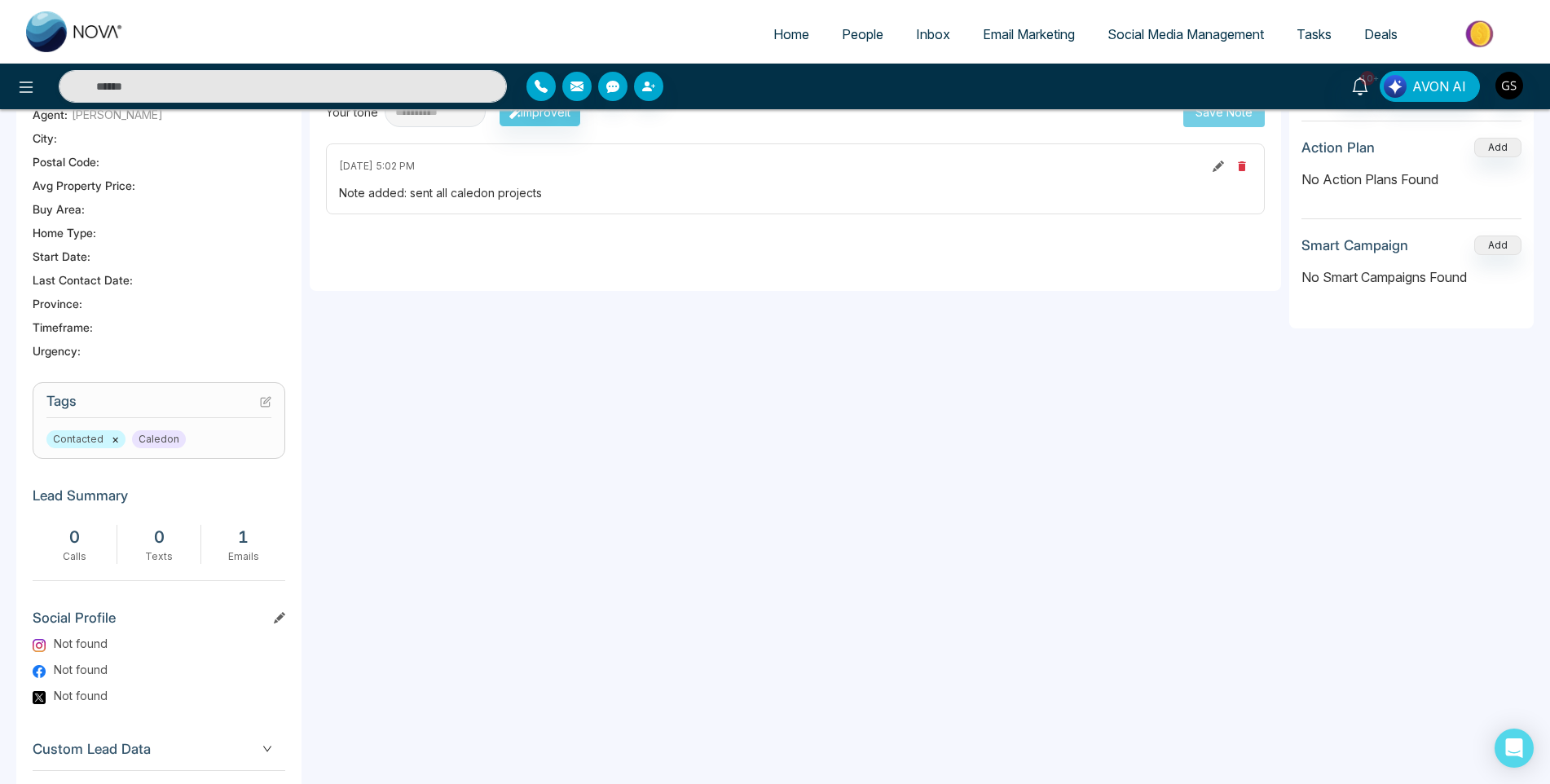
click at [871, 40] on span "People" at bounding box center [862, 34] width 41 height 16
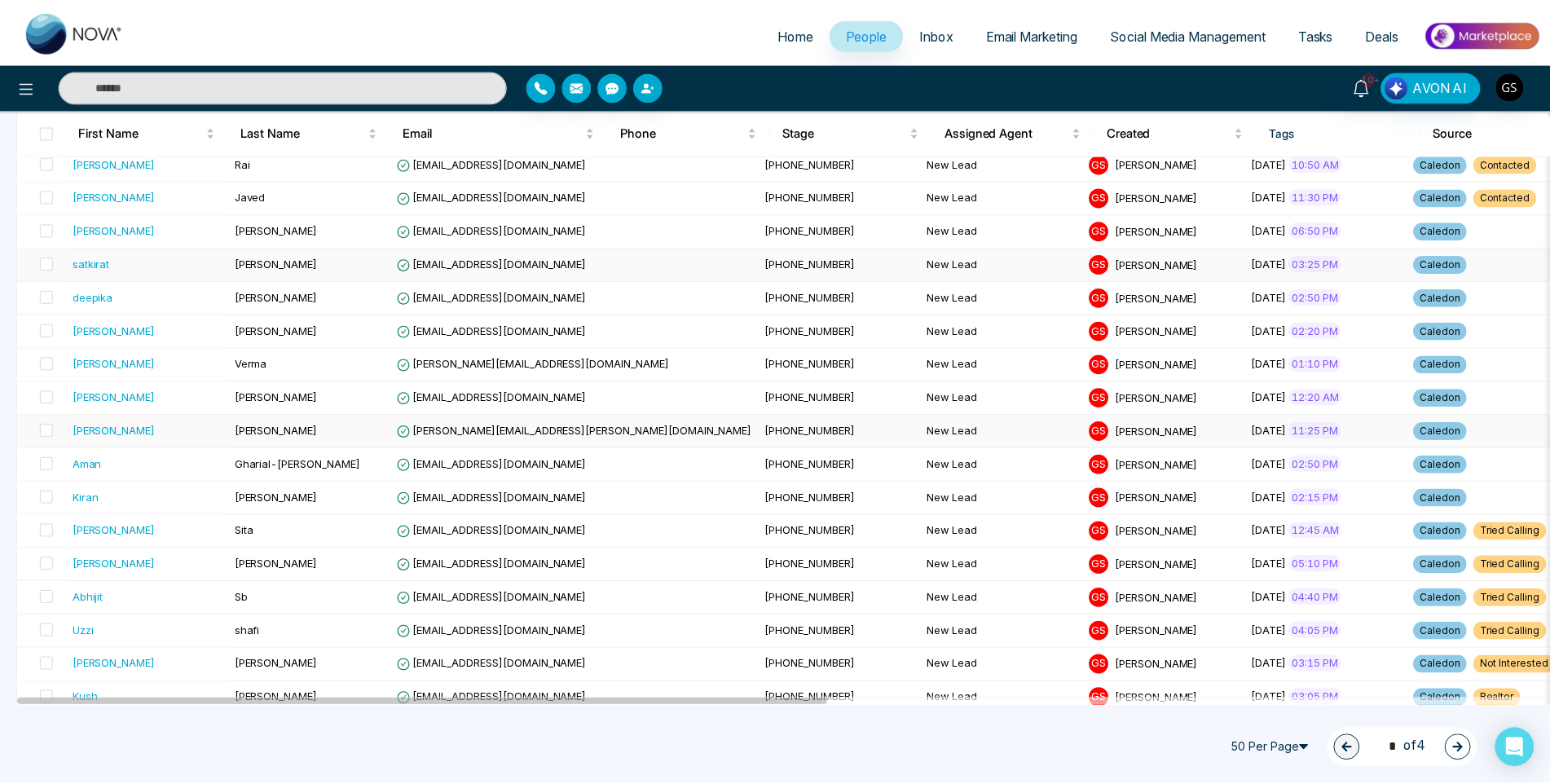
scroll to position [244, 0]
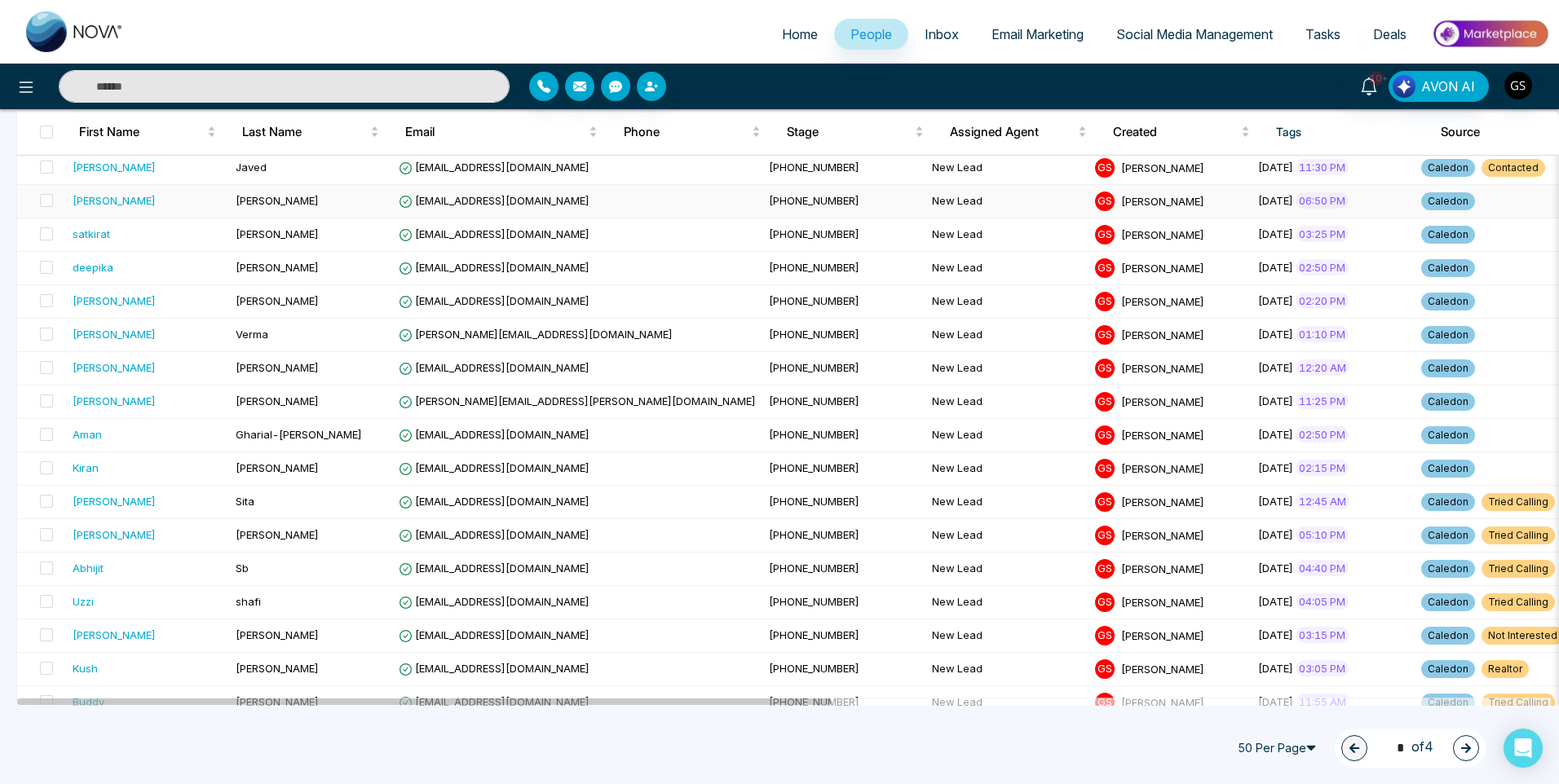
click at [513, 209] on td "[EMAIL_ADDRESS][DOMAIN_NAME]" at bounding box center [577, 202] width 370 height 33
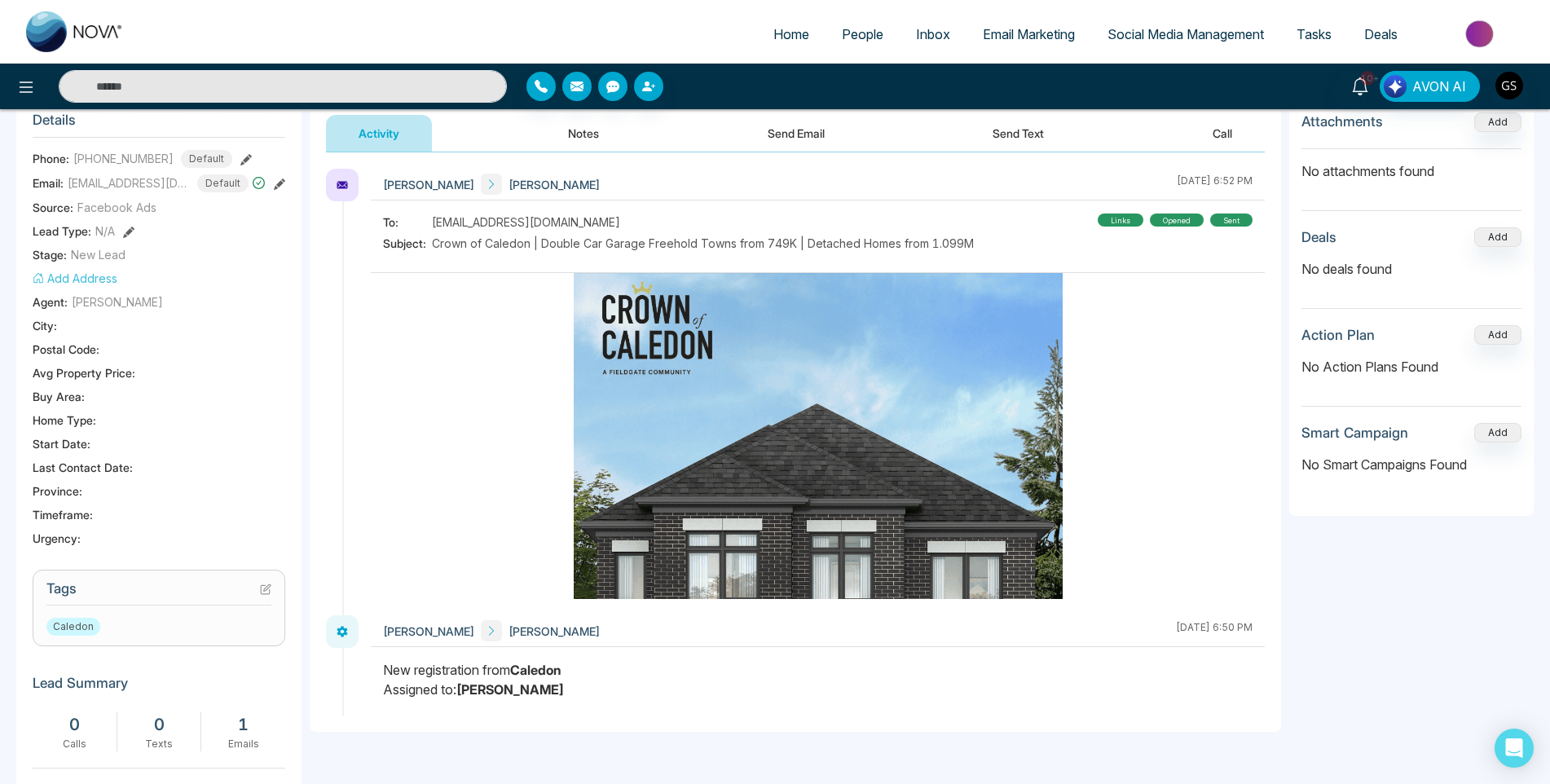
scroll to position [244, 0]
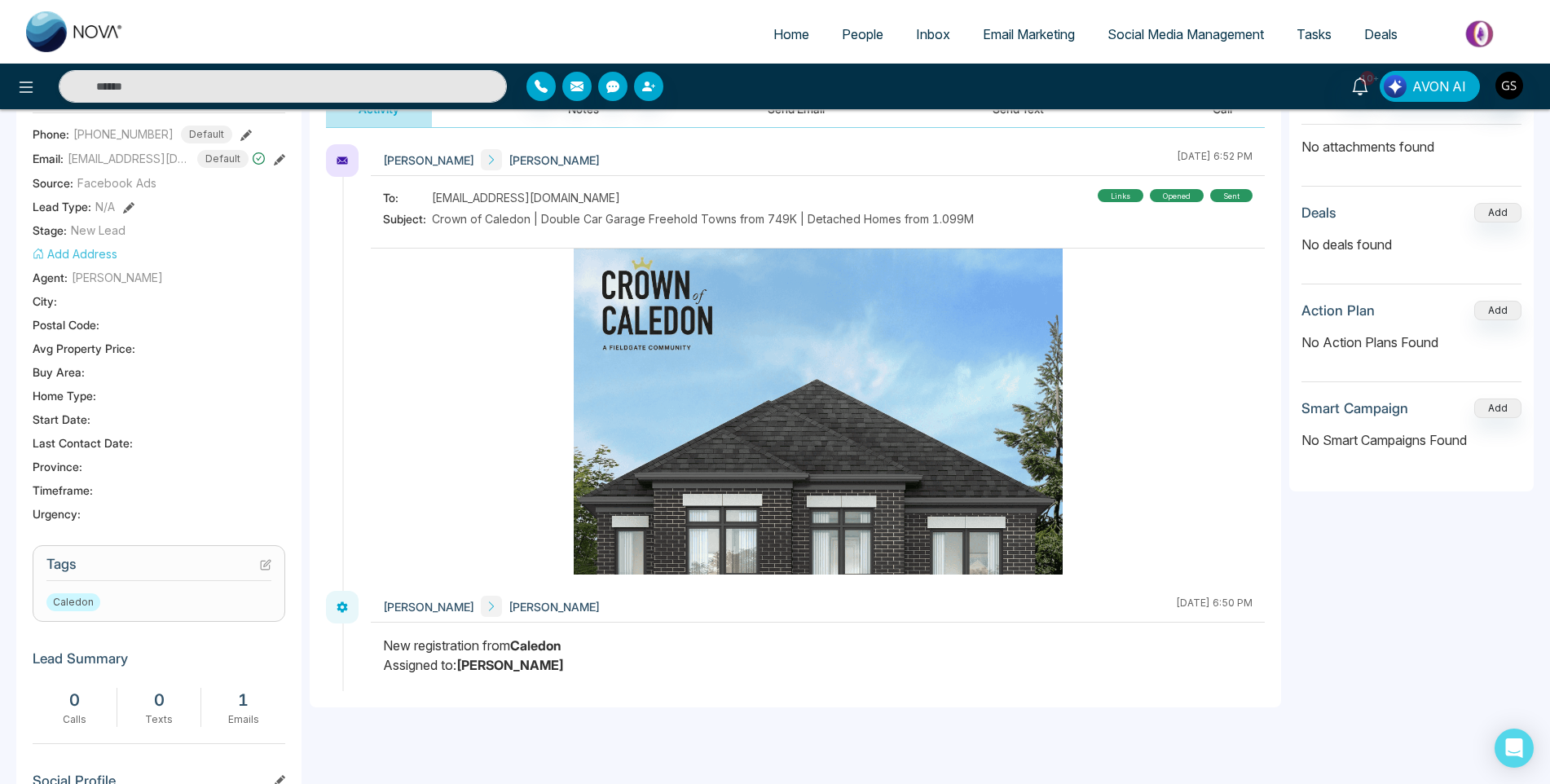
click at [269, 563] on icon at bounding box center [267, 562] width 6 height 6
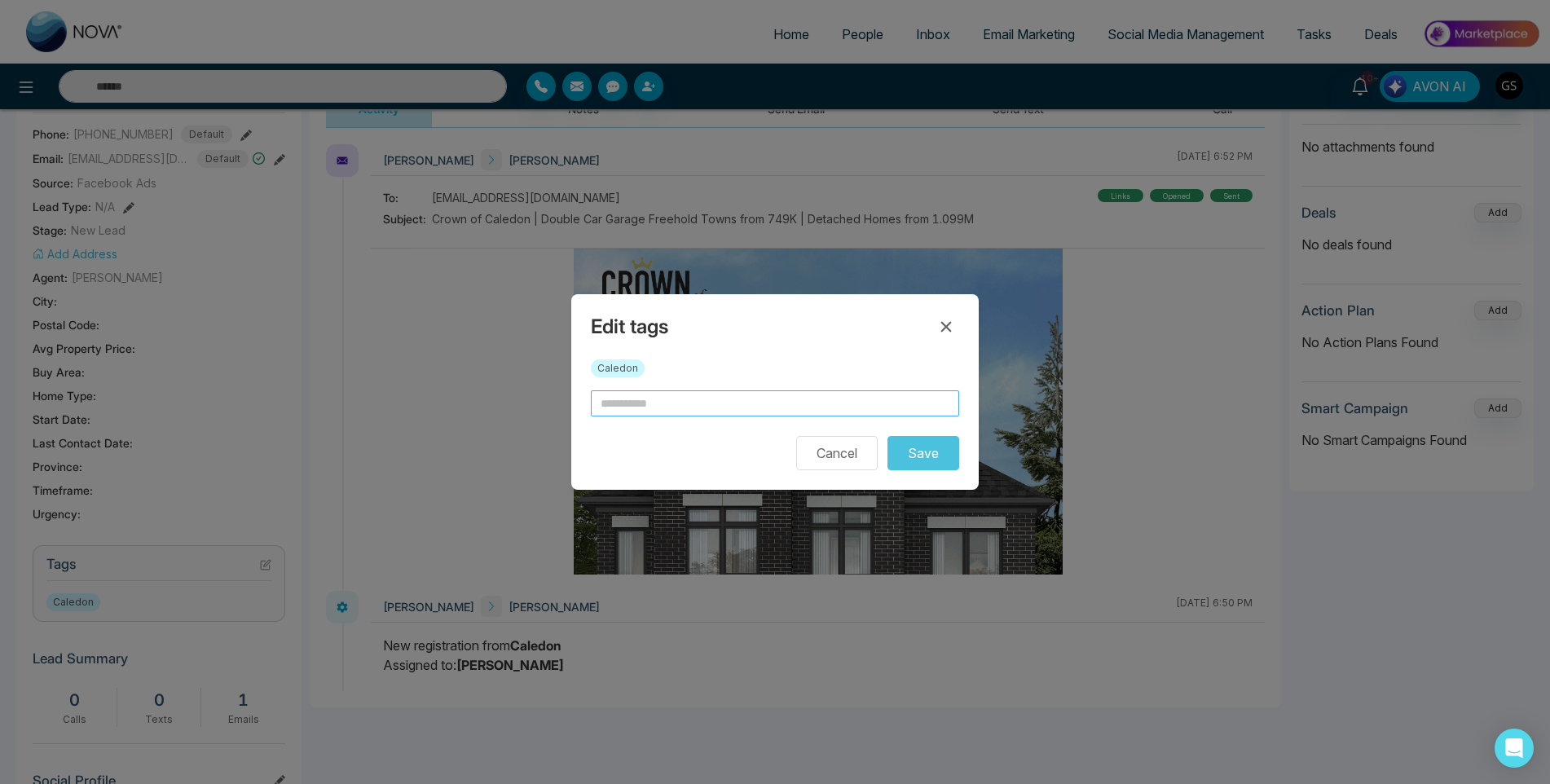
click at [721, 410] on input "text" at bounding box center [775, 403] width 368 height 26
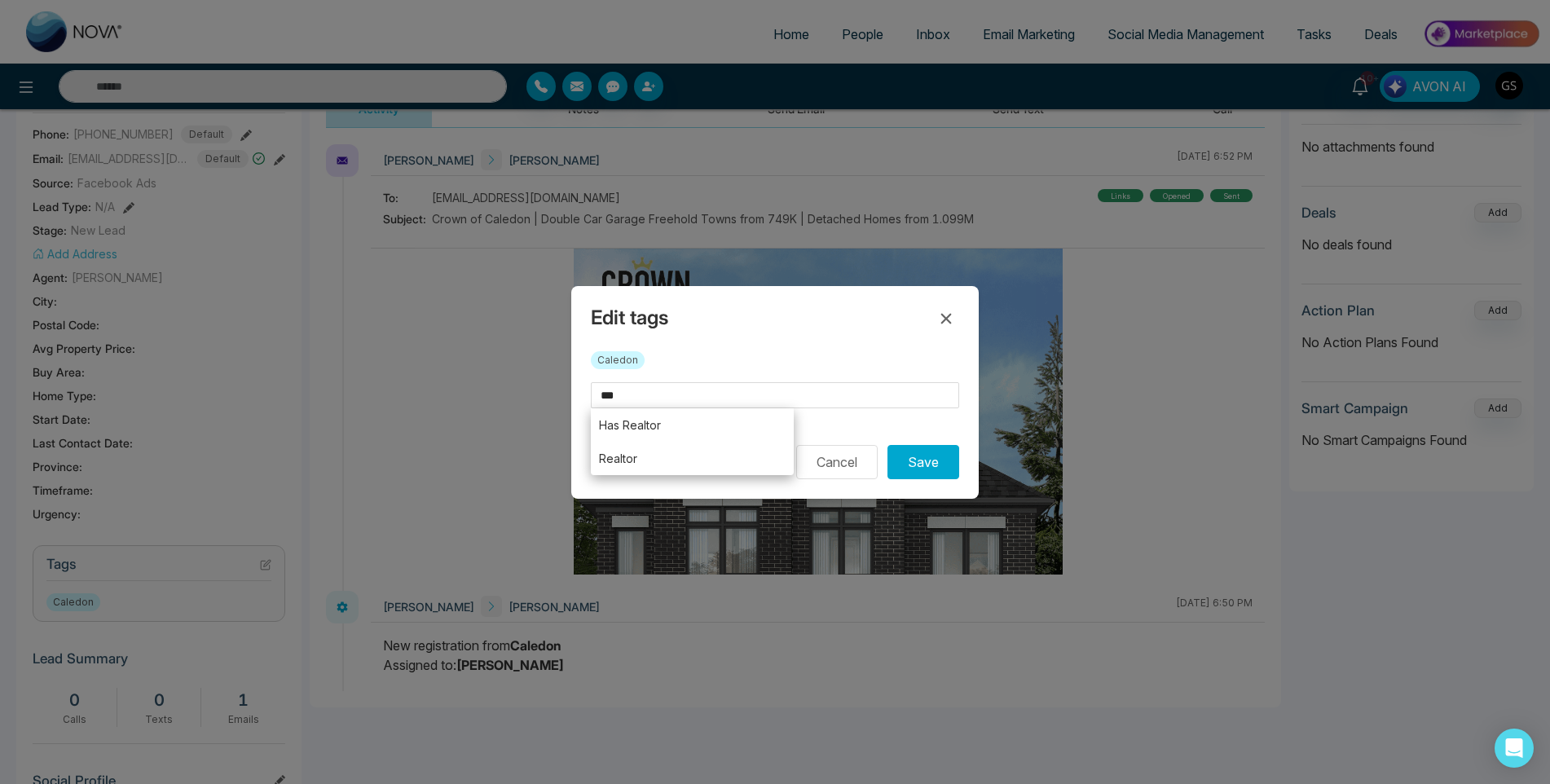
click at [662, 441] on li "Realtor" at bounding box center [693, 458] width 203 height 33
type input "*******"
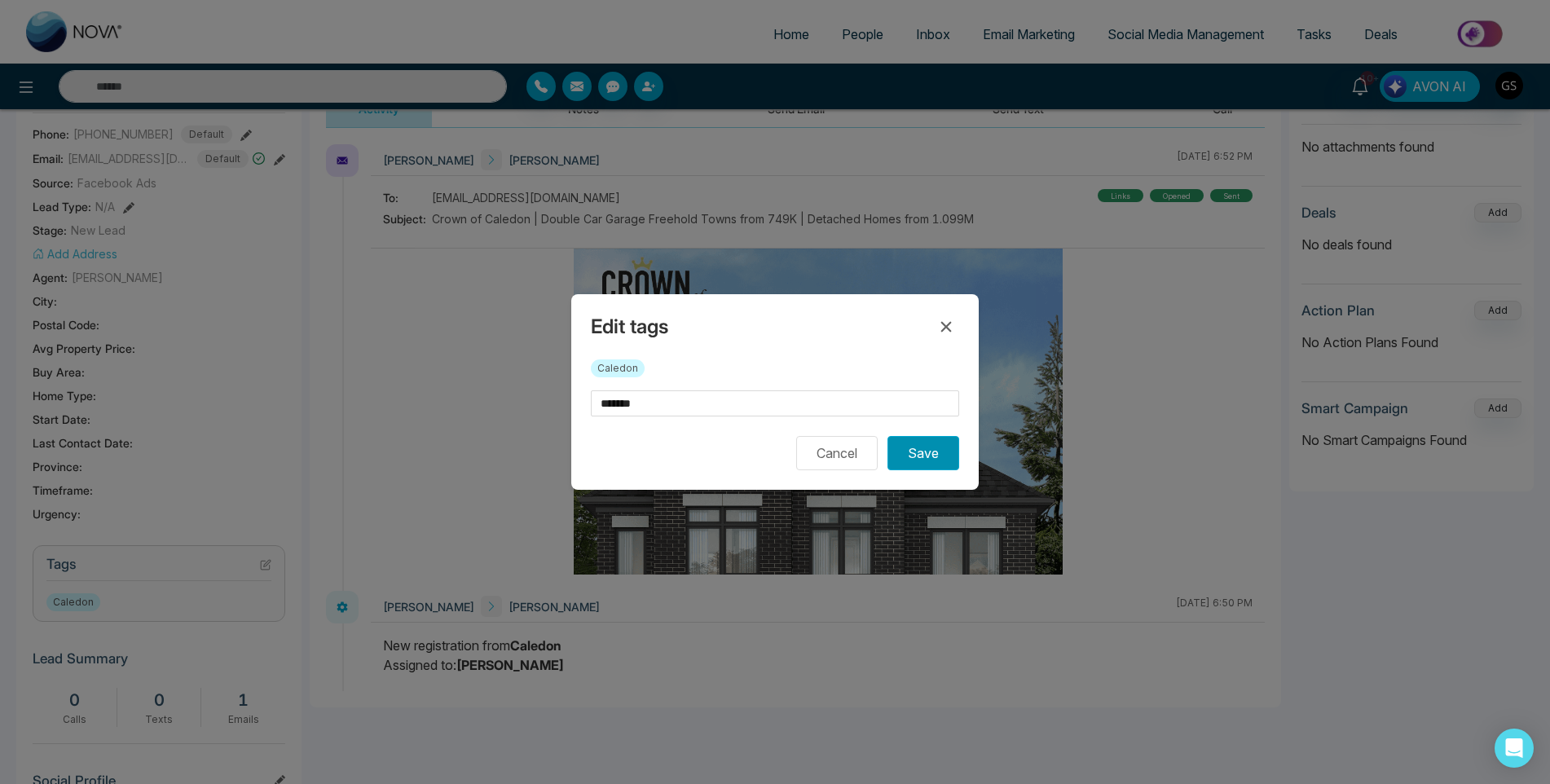
click at [908, 440] on button "Save" at bounding box center [923, 453] width 71 height 34
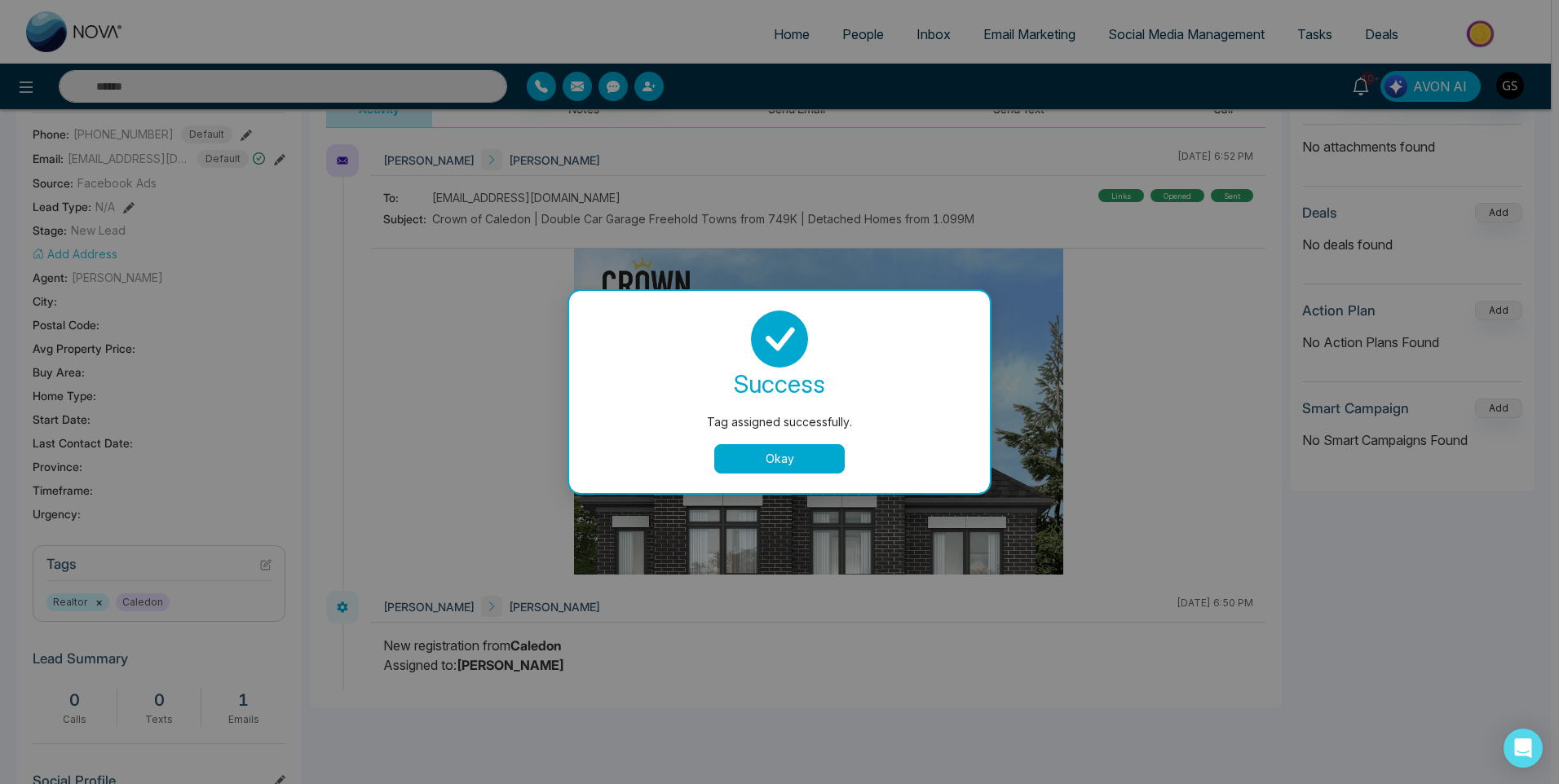
click at [753, 436] on div "success Tag assigned successfully. Okay" at bounding box center [779, 391] width 382 height 163
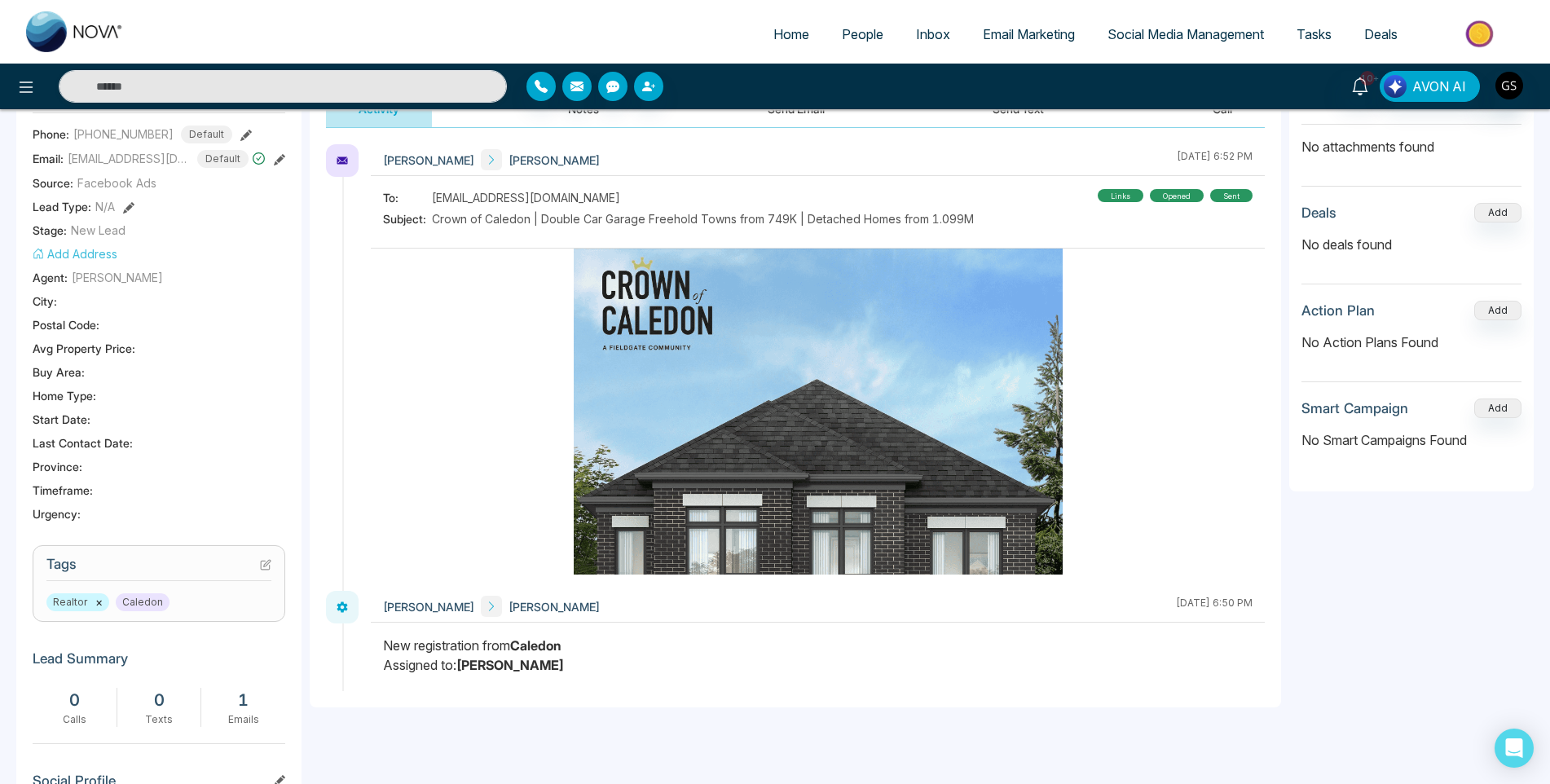
click at [749, 457] on img at bounding box center [818, 554] width 489 height 611
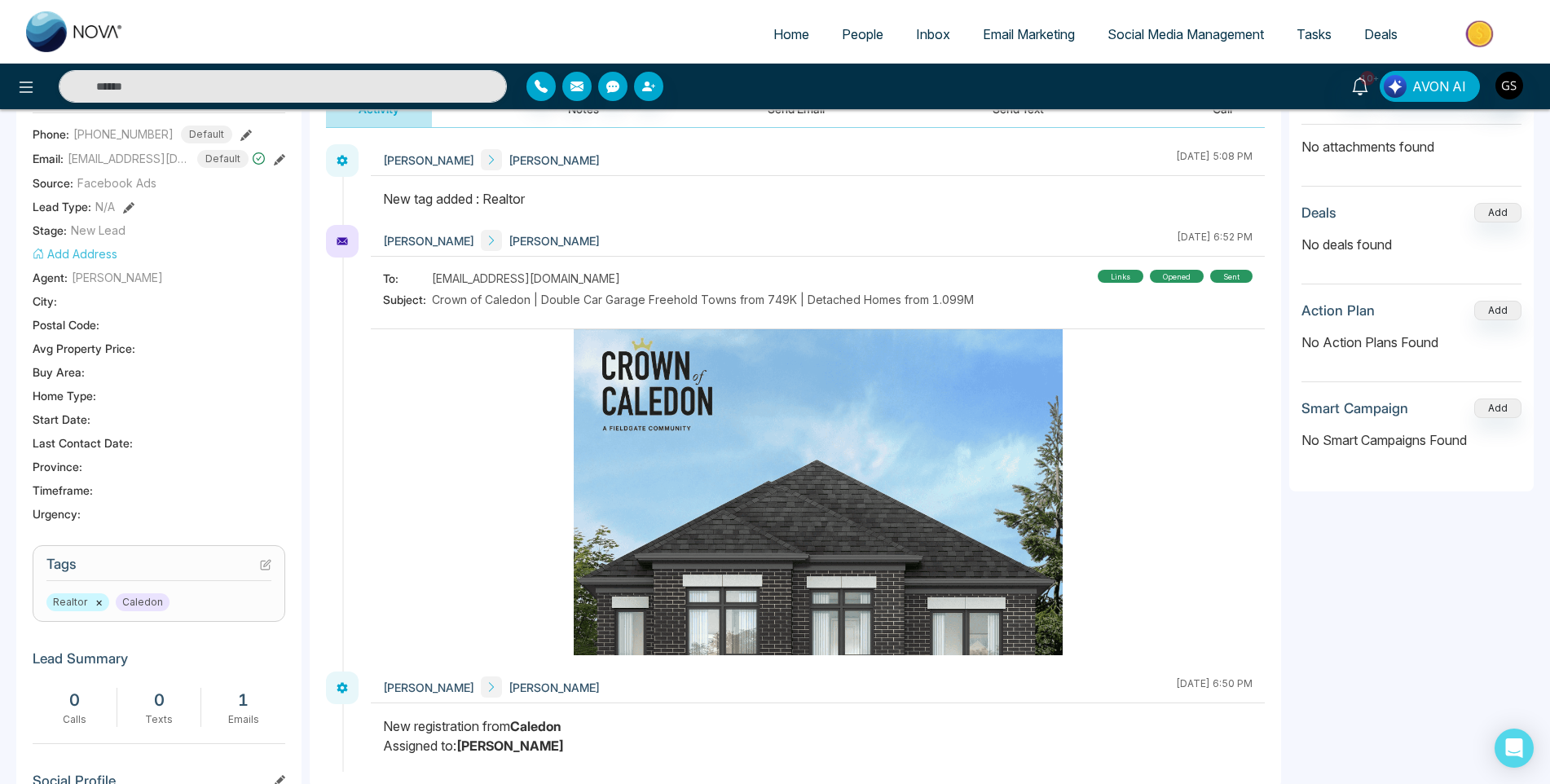
click at [870, 32] on span "People" at bounding box center [862, 34] width 41 height 16
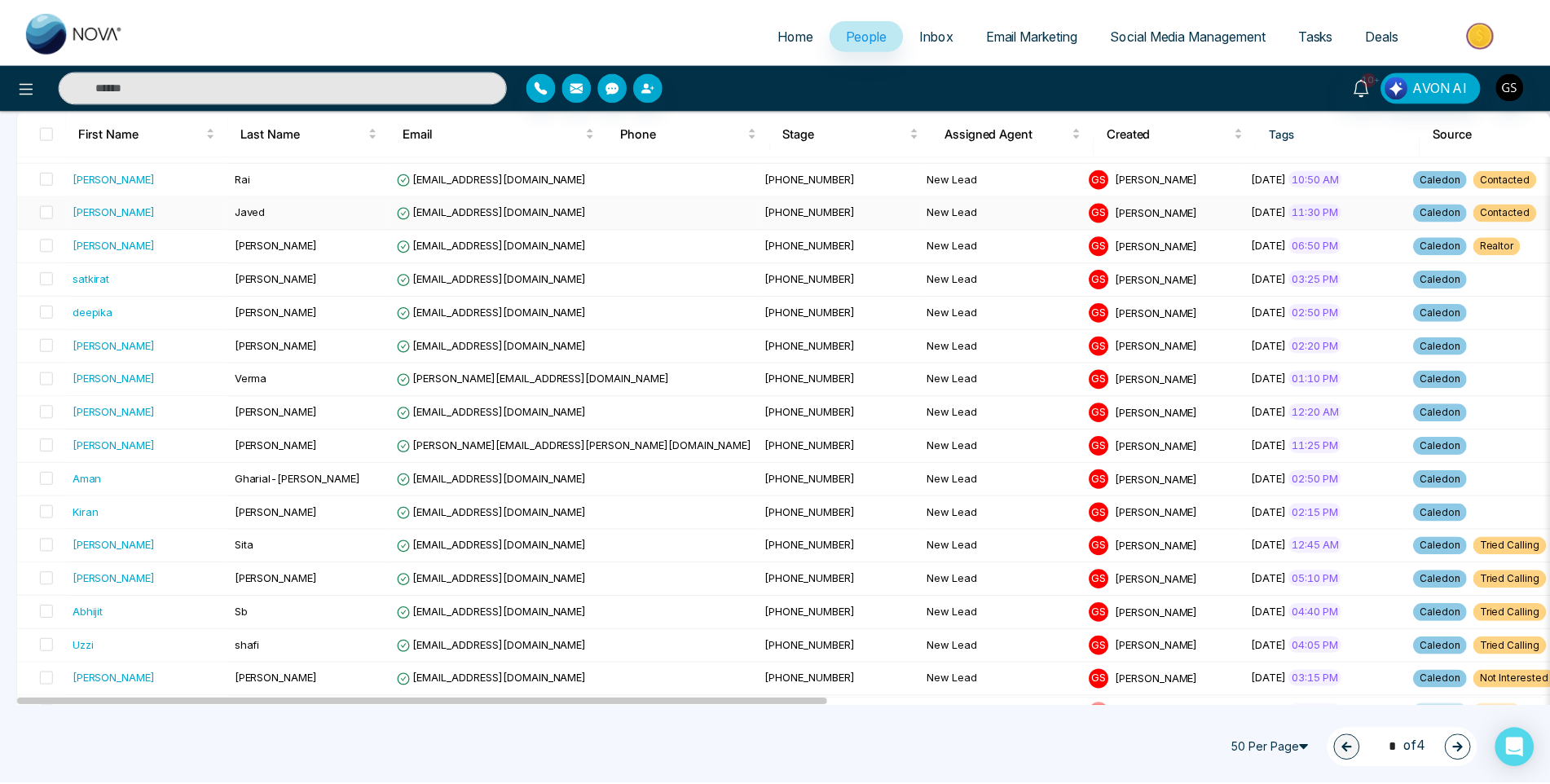
scroll to position [244, 0]
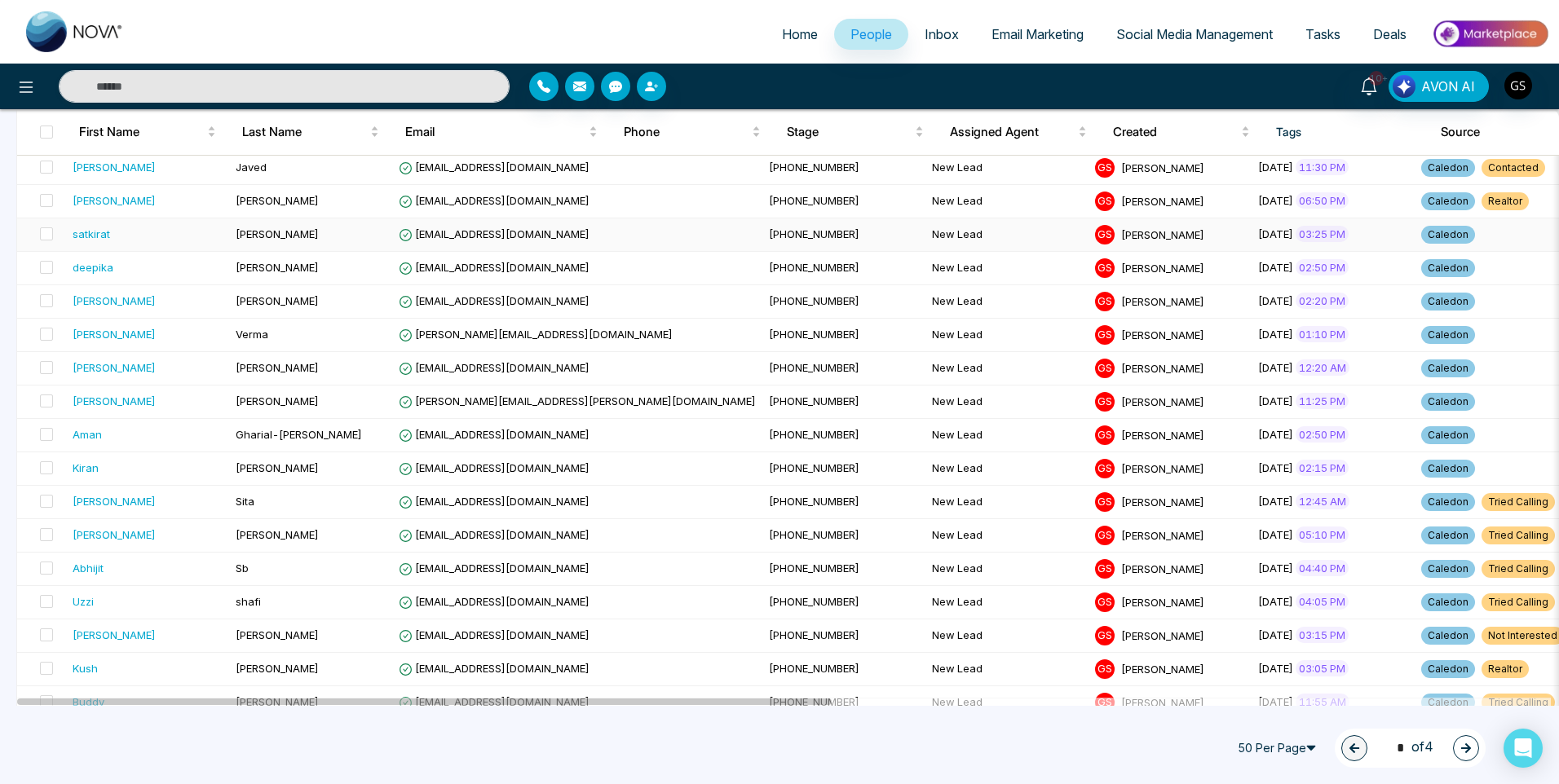
click at [362, 238] on td "[PERSON_NAME]" at bounding box center [310, 235] width 163 height 33
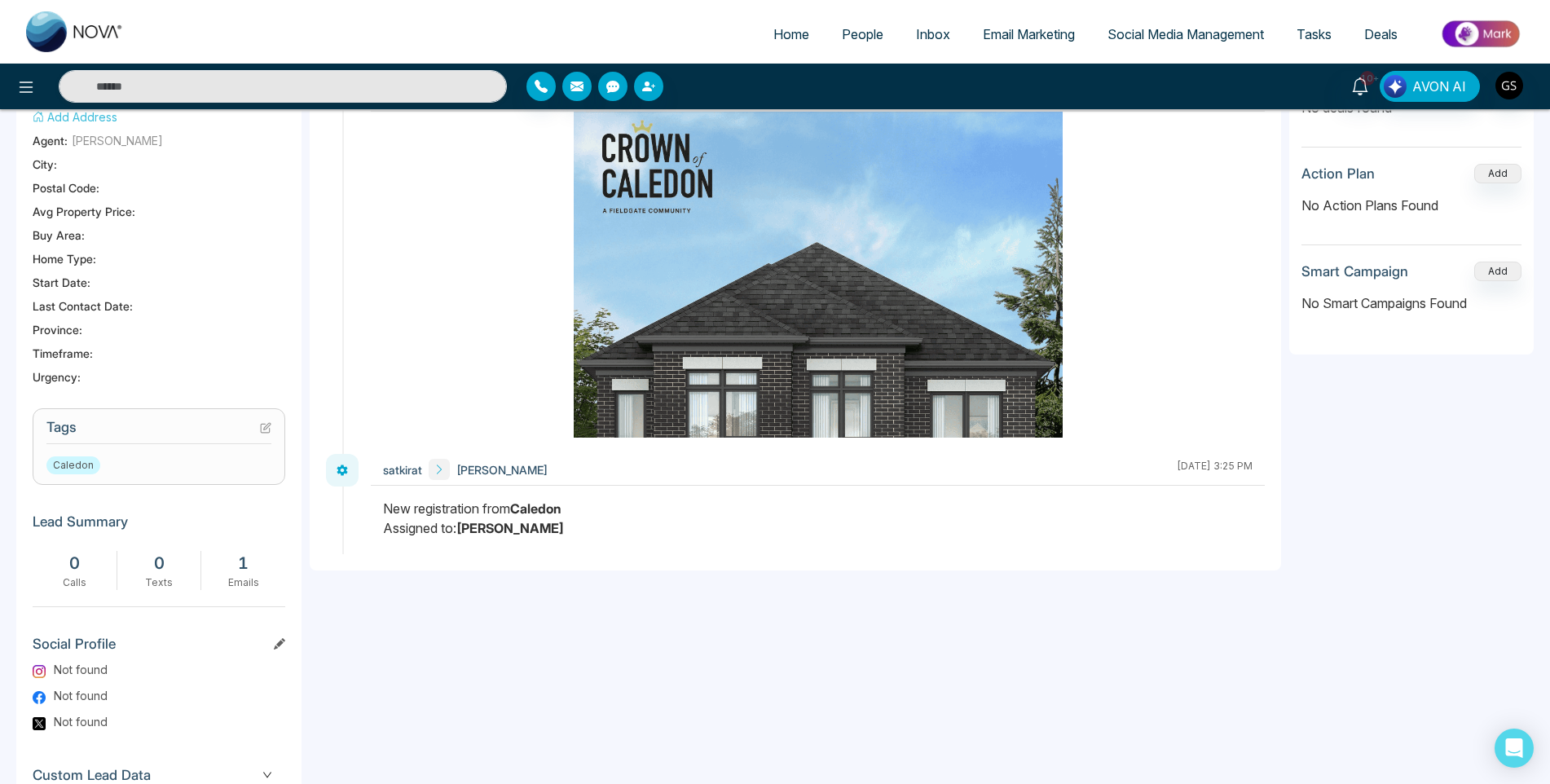
scroll to position [382, 0]
click at [262, 428] on icon at bounding box center [265, 426] width 11 height 11
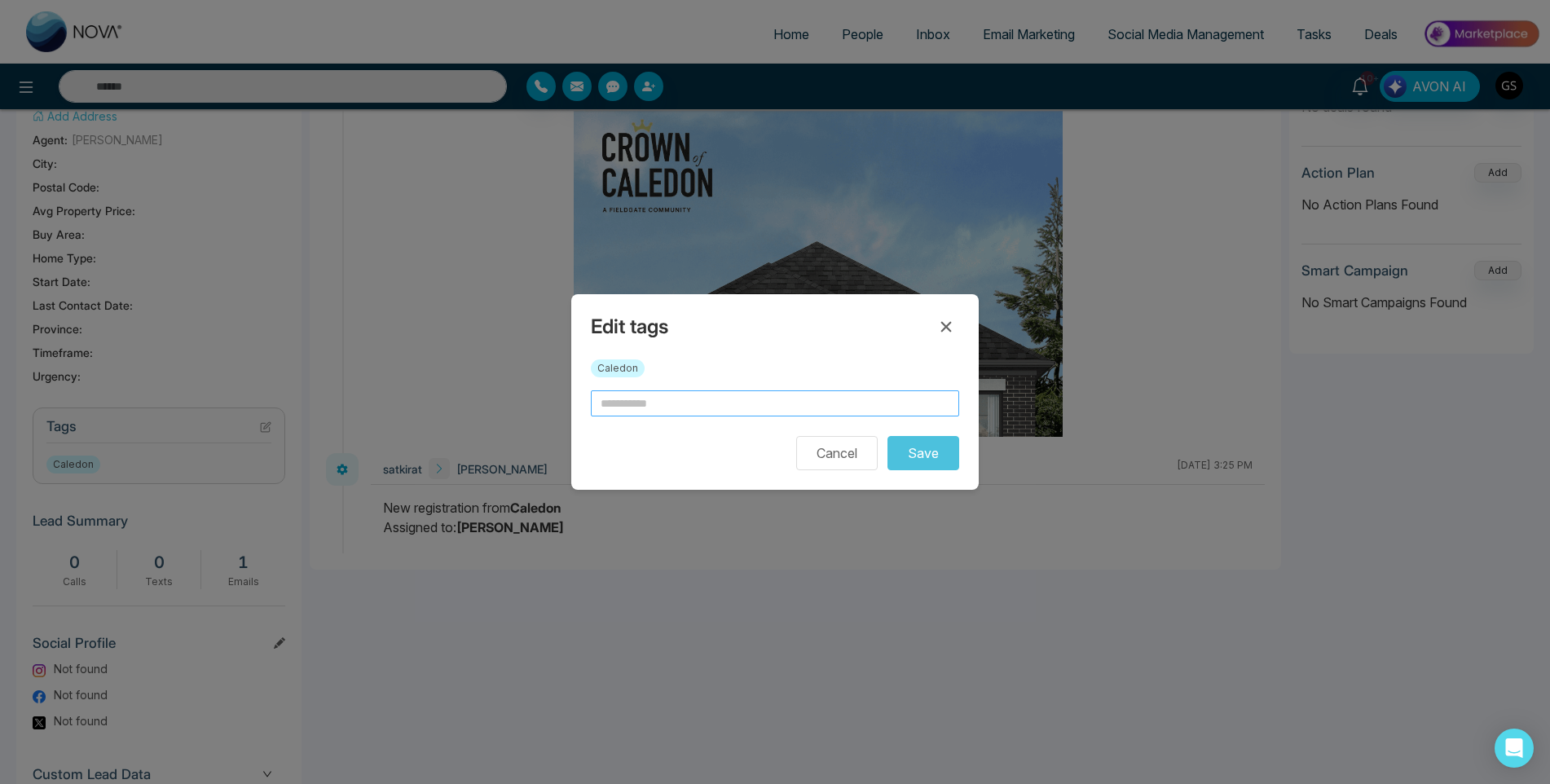
click at [619, 403] on input "text" at bounding box center [775, 403] width 368 height 26
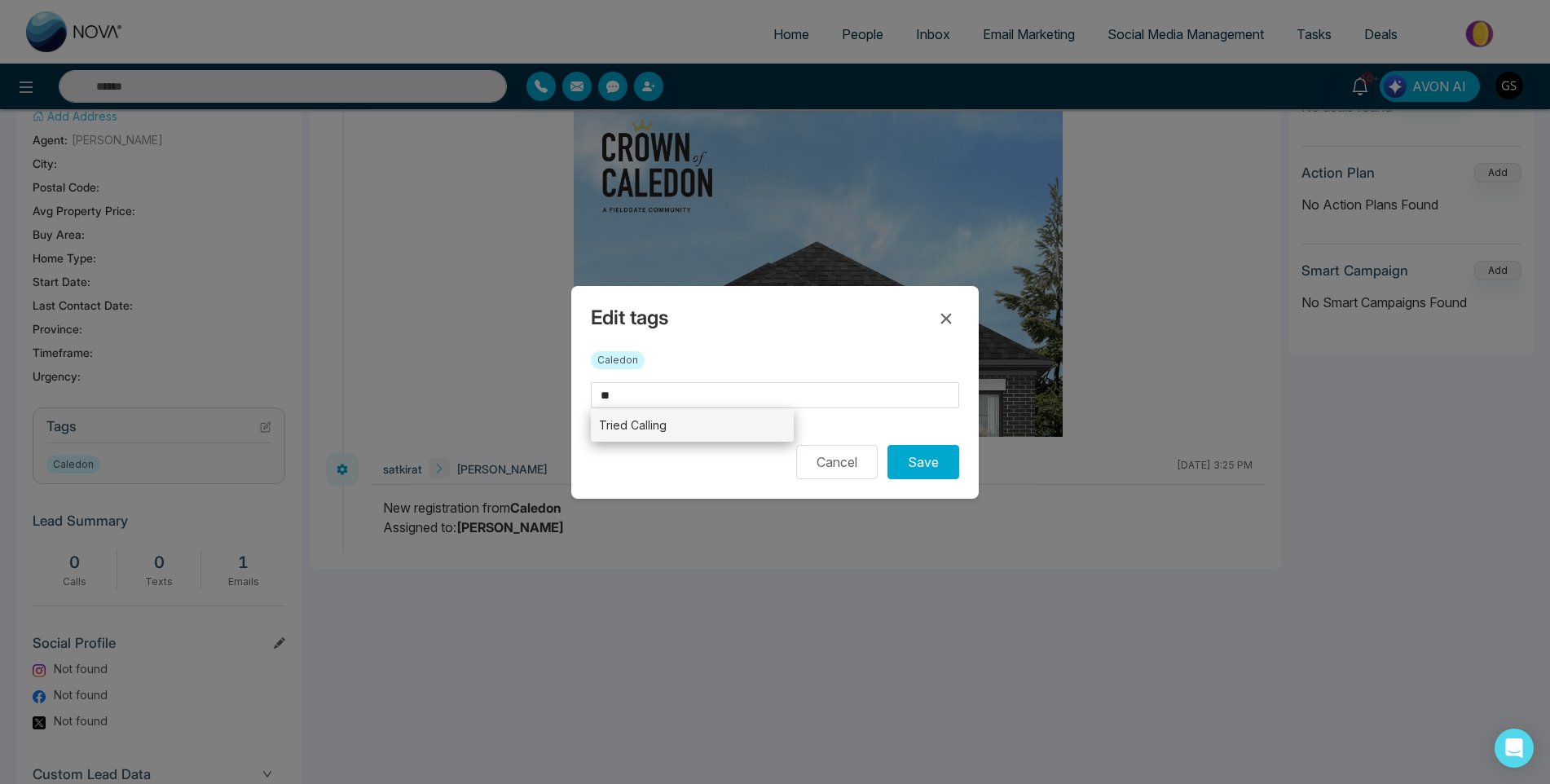
click at [649, 418] on li "Tried Calling" at bounding box center [693, 425] width 203 height 33
type input "**********"
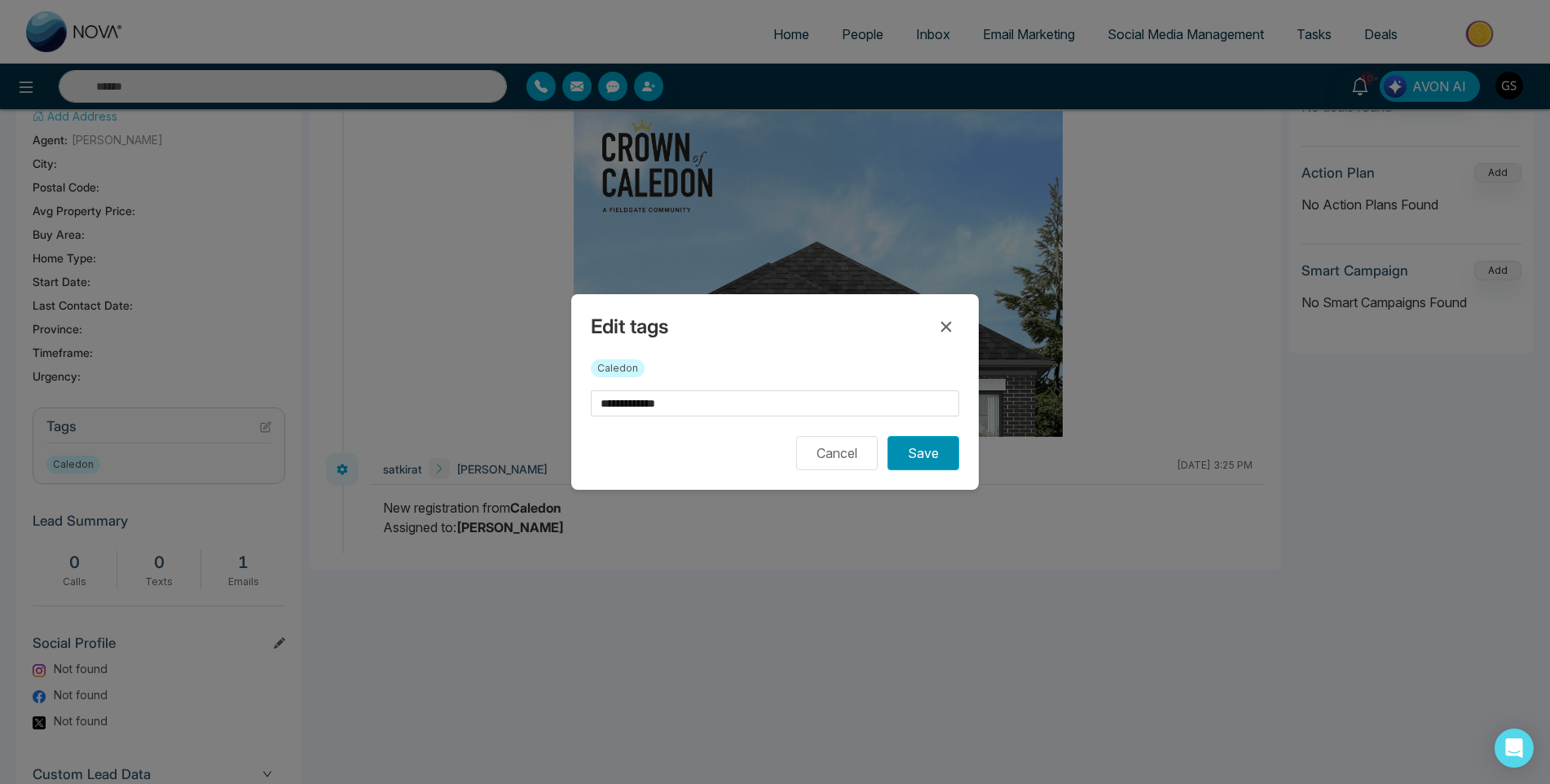
click at [934, 461] on button "Save" at bounding box center [923, 453] width 71 height 34
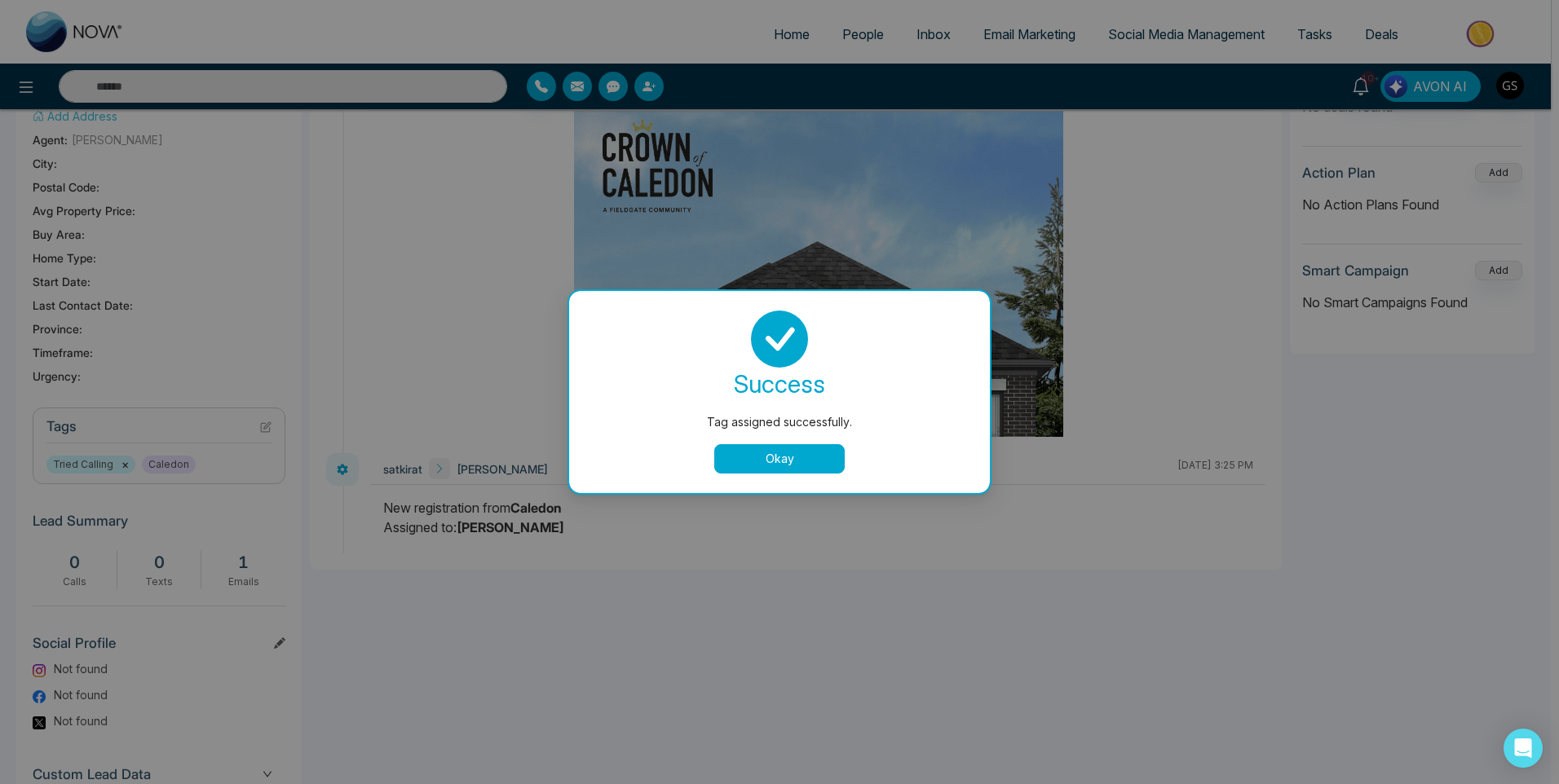
click at [859, 78] on div "Tag assigned successfully. success Tag assigned successfully. Okay" at bounding box center [779, 392] width 1559 height 784
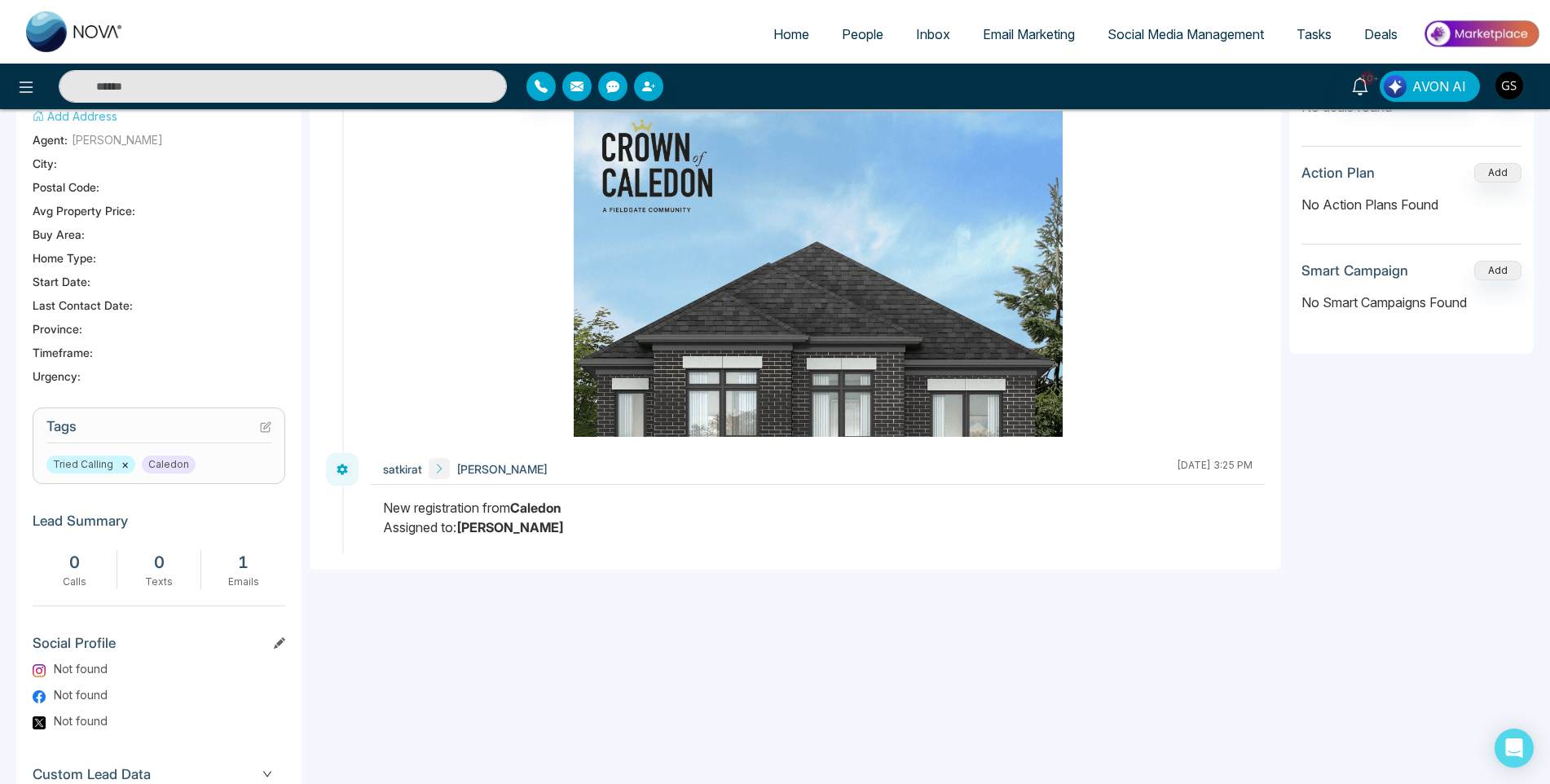
click at [864, 41] on span "People" at bounding box center [862, 34] width 41 height 16
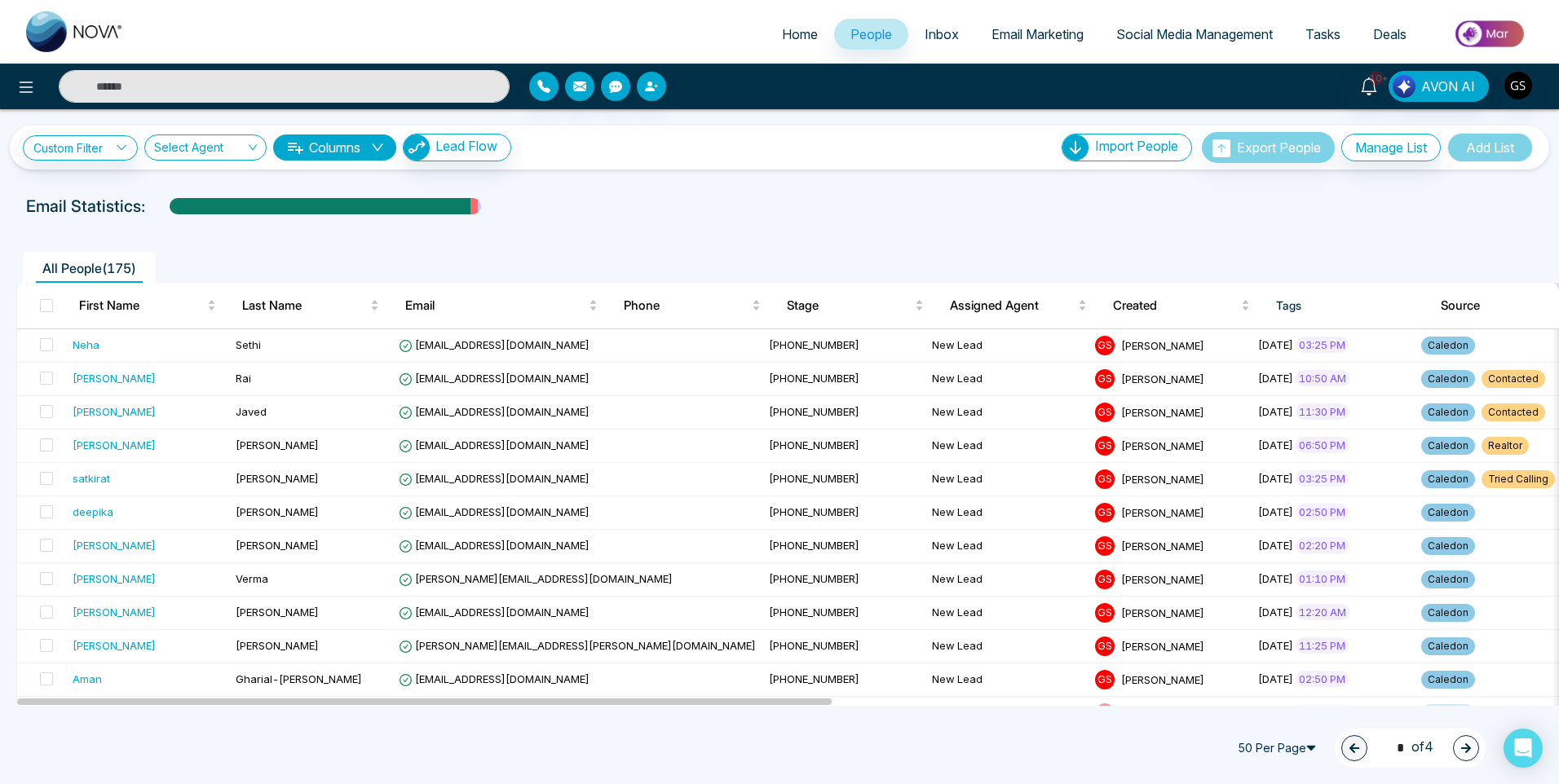
click at [1048, 122] on div "**********" at bounding box center [779, 139] width 1559 height 60
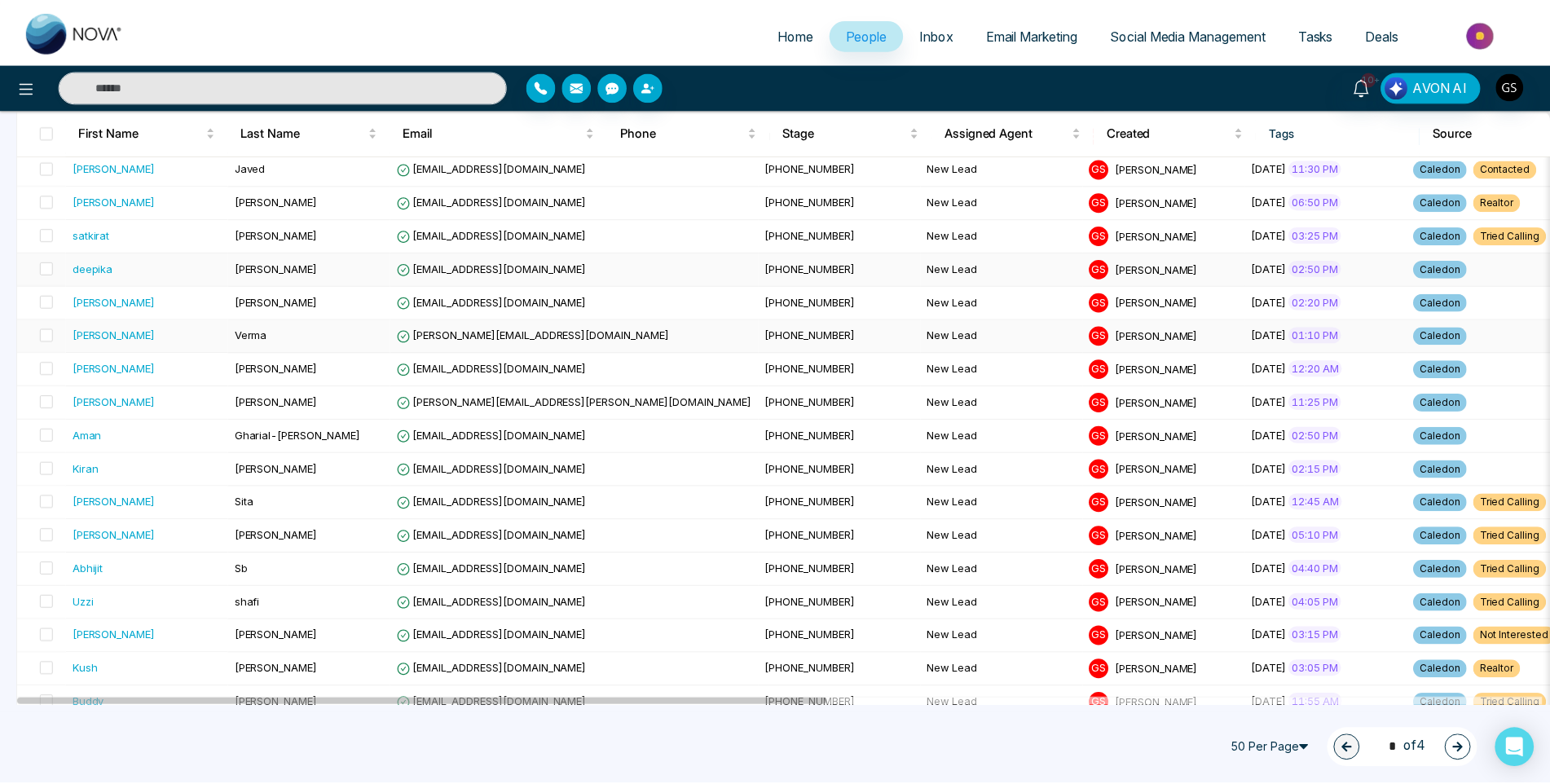
scroll to position [326, 0]
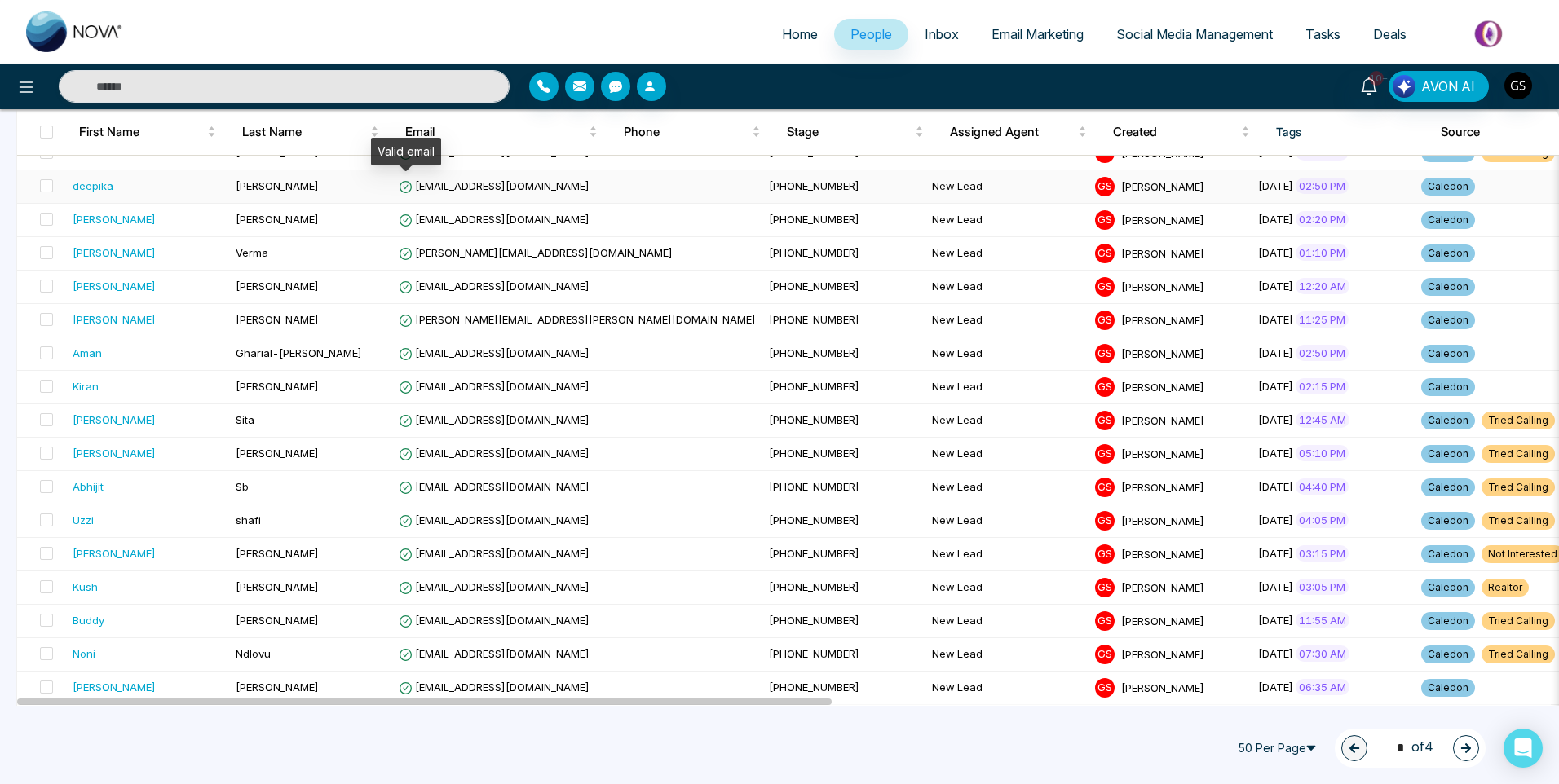
click at [398, 192] on icon at bounding box center [405, 187] width 14 height 14
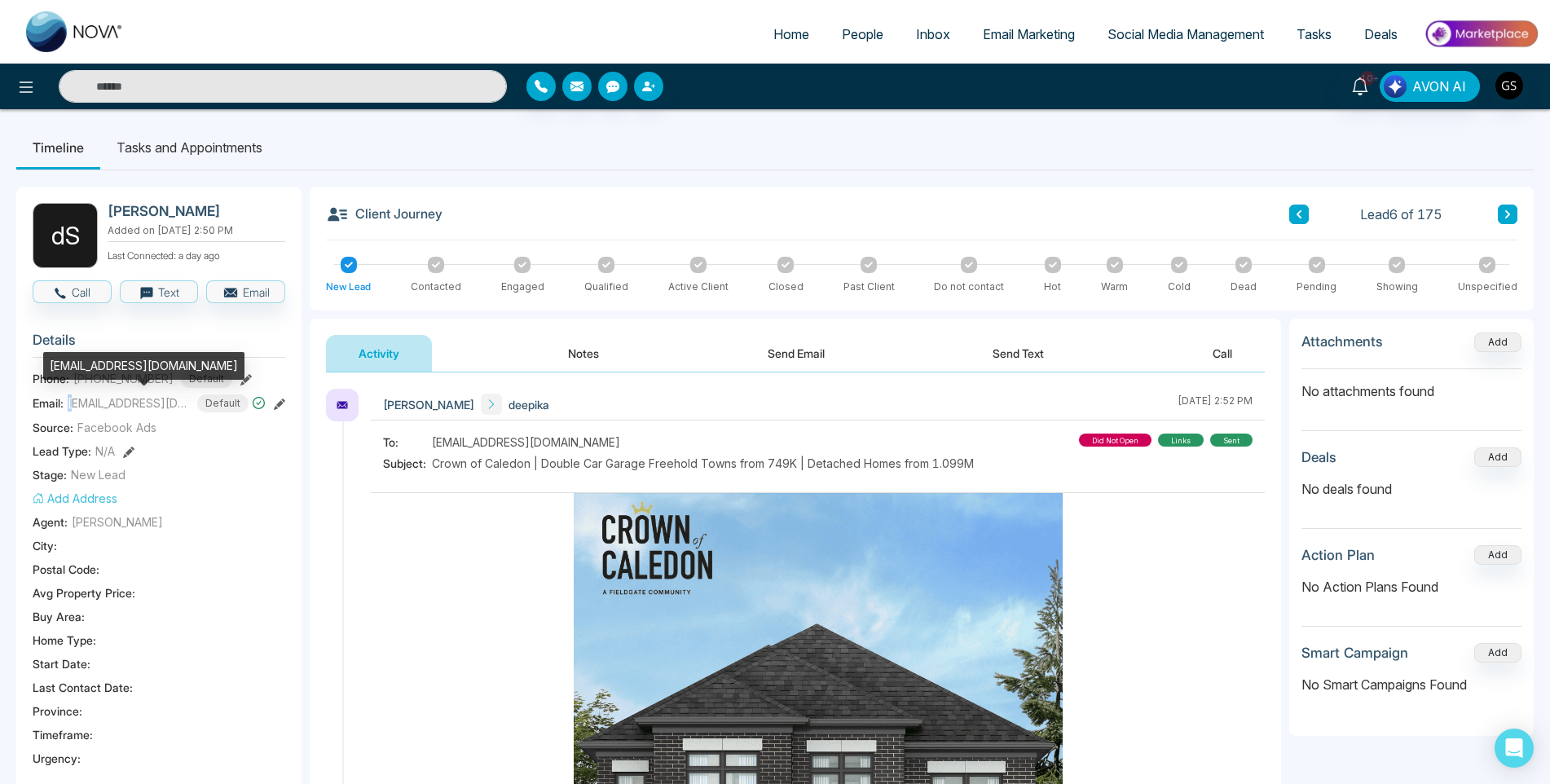
click at [70, 404] on span "[EMAIL_ADDRESS][DOMAIN_NAME]" at bounding box center [129, 403] width 122 height 17
click at [136, 404] on span "[EMAIL_ADDRESS][DOMAIN_NAME]" at bounding box center [129, 403] width 122 height 17
drag, startPoint x: 160, startPoint y: 403, endPoint x: 68, endPoint y: 401, distance: 92.0
click at [68, 401] on span "[EMAIL_ADDRESS][DOMAIN_NAME]" at bounding box center [129, 403] width 122 height 17
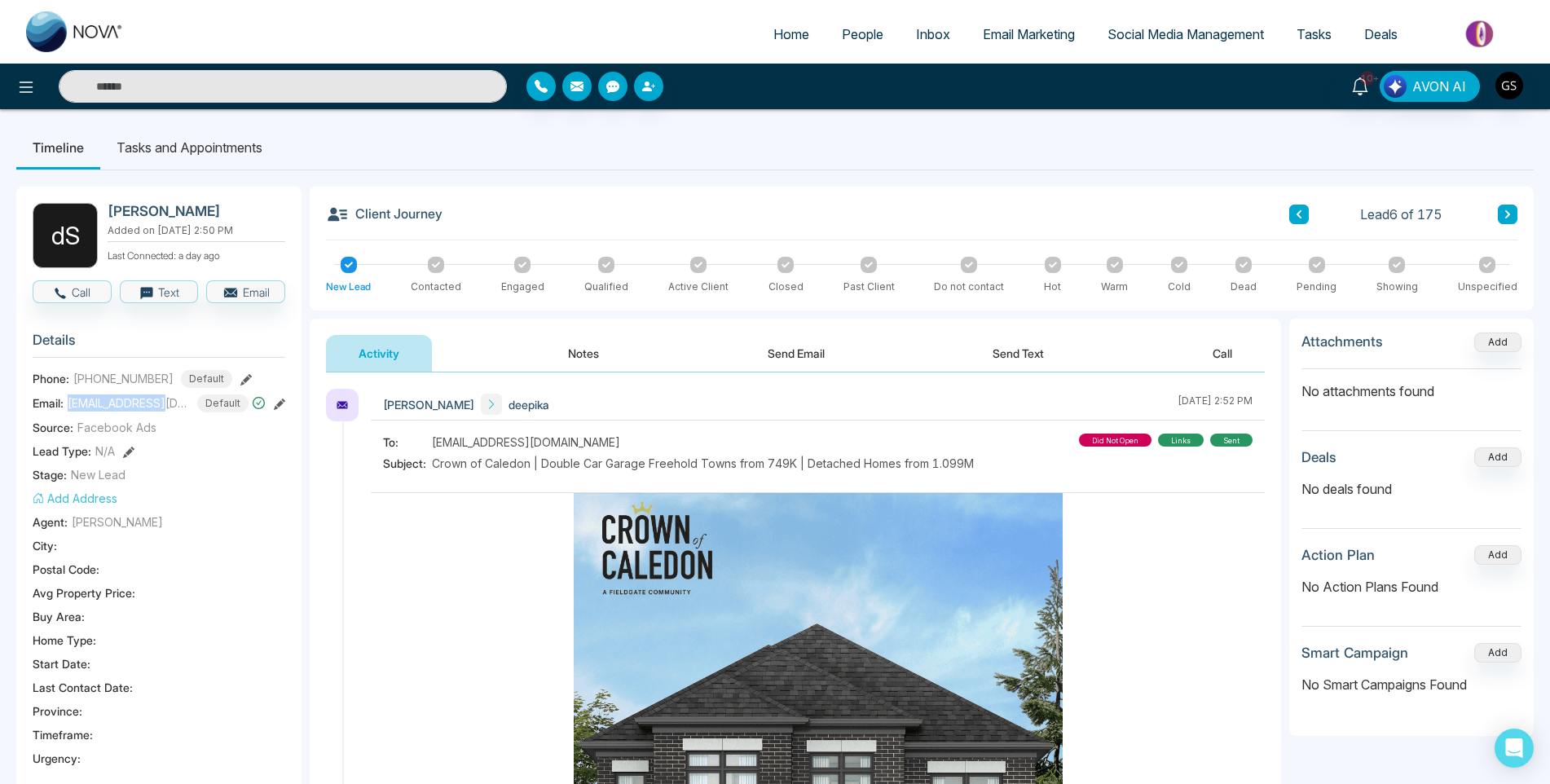
copy span "sharma.depika20"
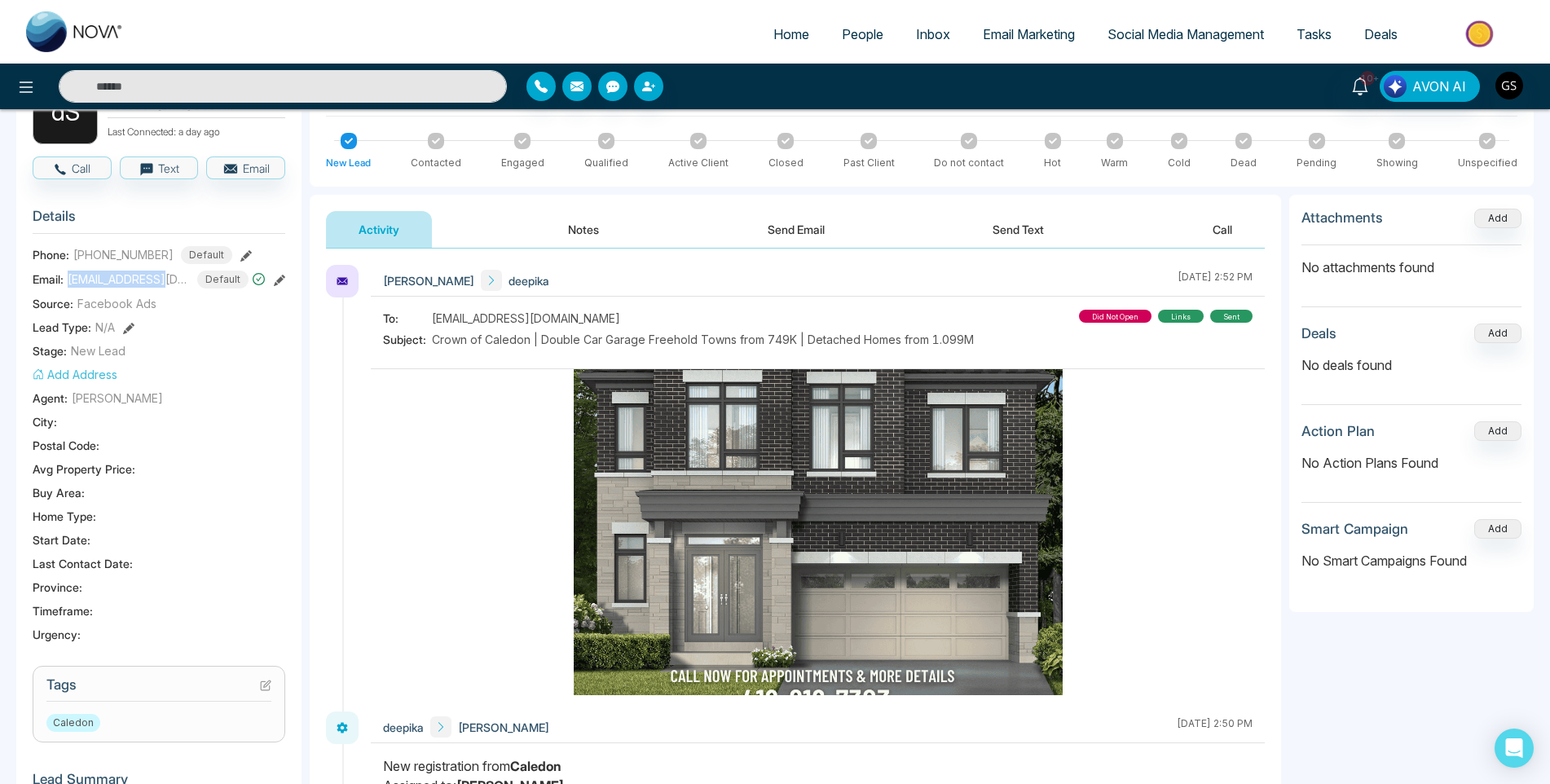
scroll to position [407, 0]
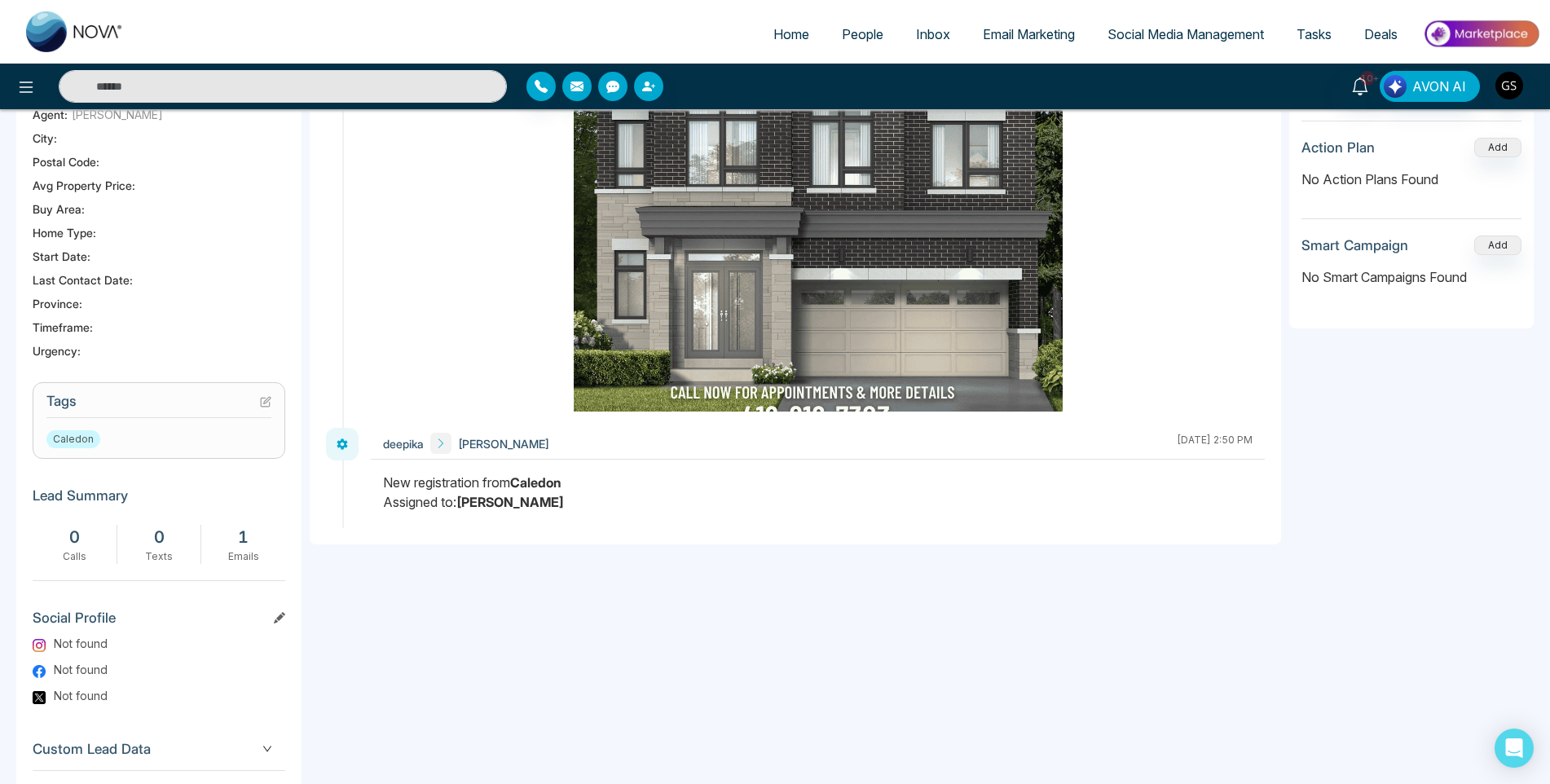
click at [269, 404] on icon at bounding box center [265, 402] width 11 height 11
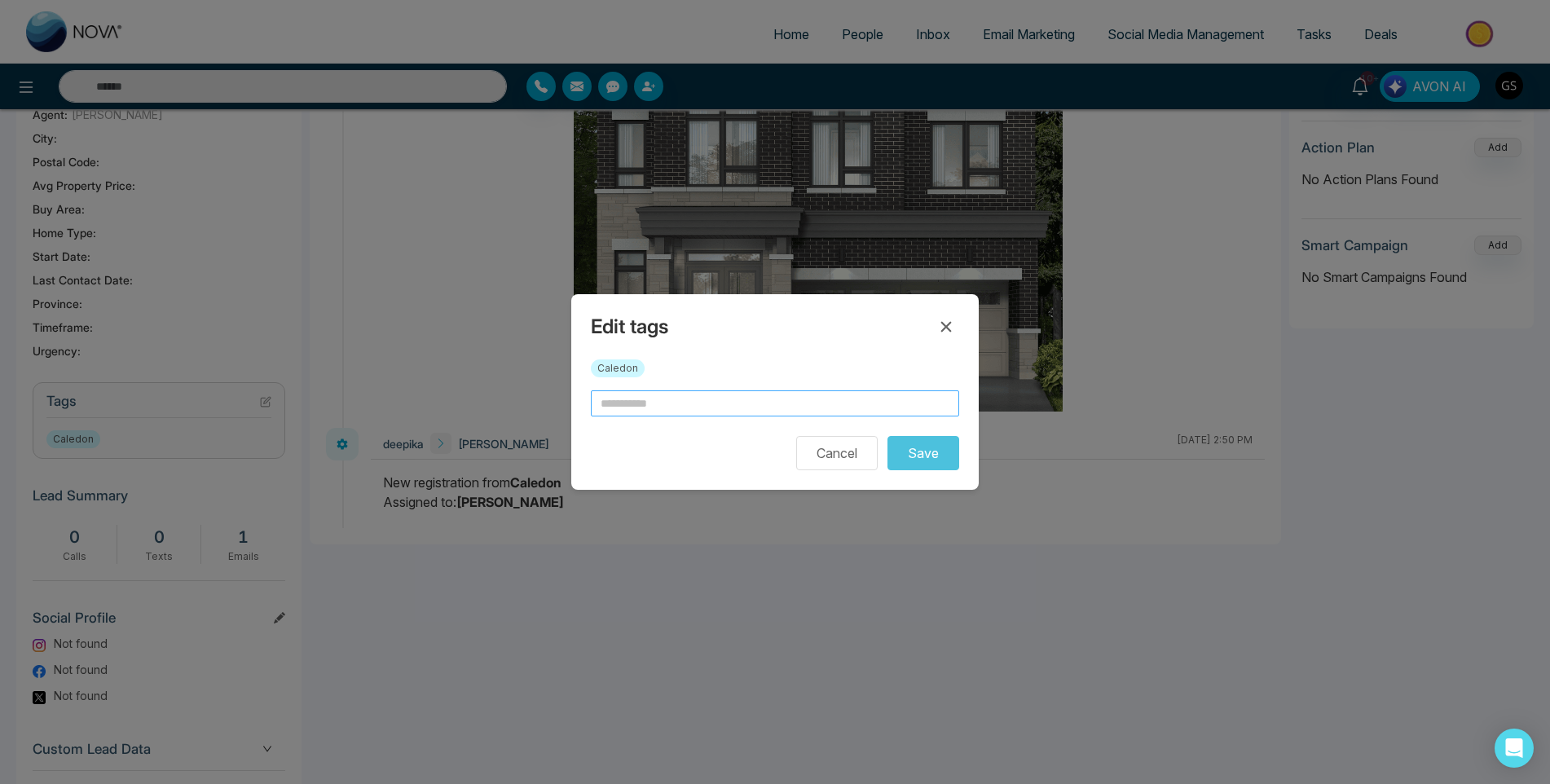
click at [675, 391] on input "text" at bounding box center [775, 403] width 368 height 26
click at [672, 404] on input "text" at bounding box center [775, 403] width 368 height 26
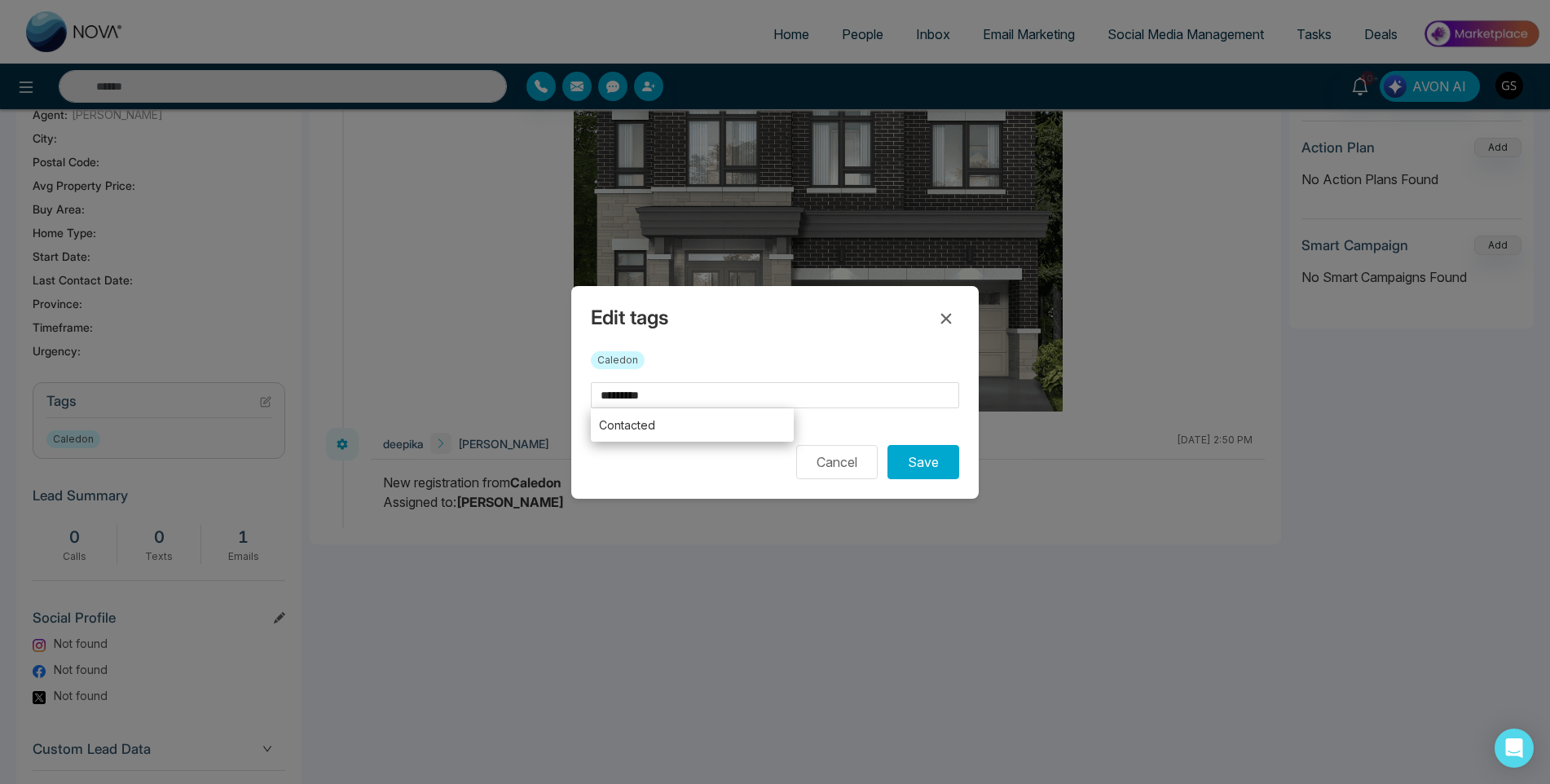
click at [676, 432] on li "Contacted" at bounding box center [693, 425] width 203 height 33
type input "*********"
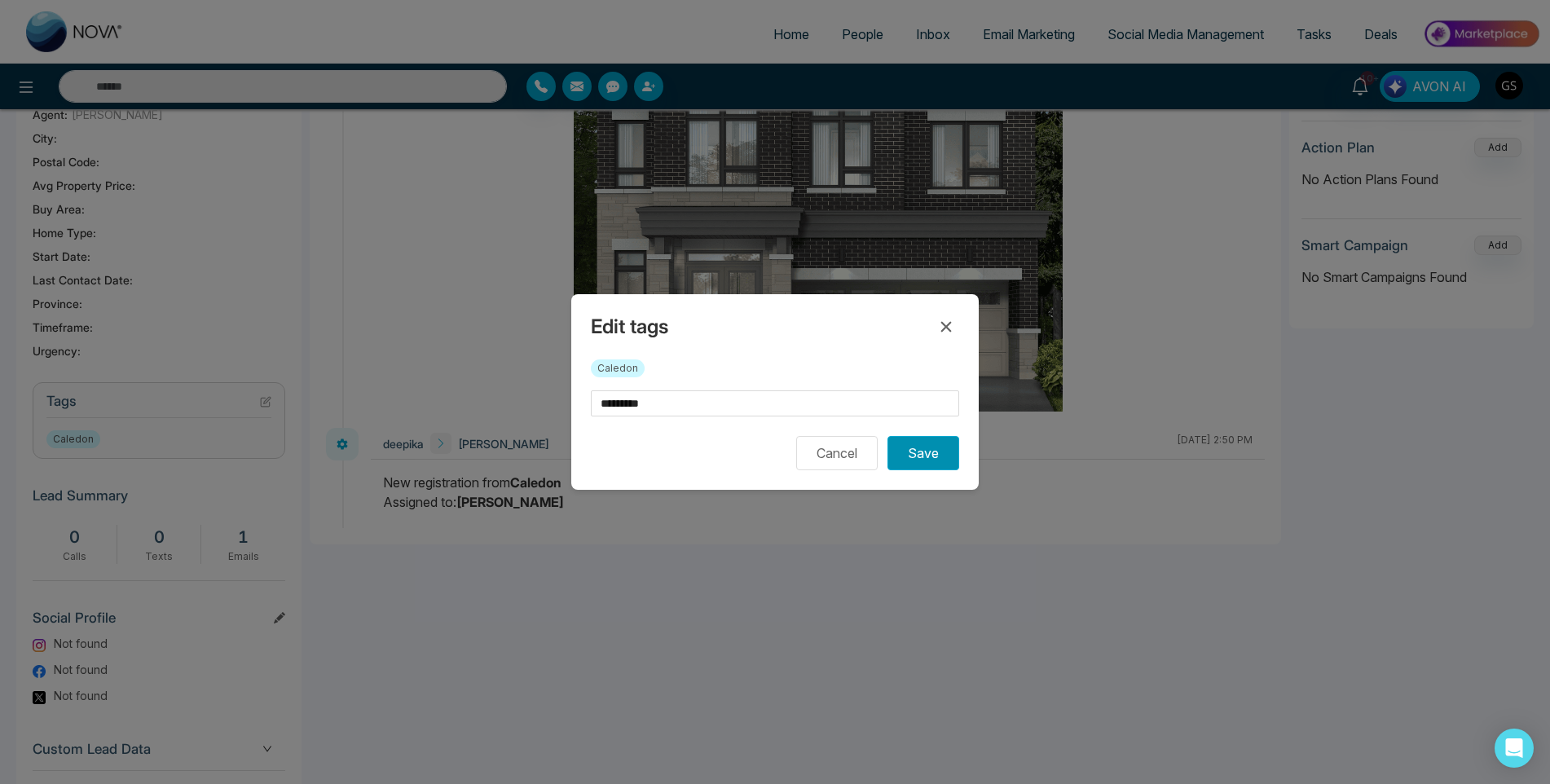
click at [918, 452] on button "Save" at bounding box center [923, 453] width 71 height 34
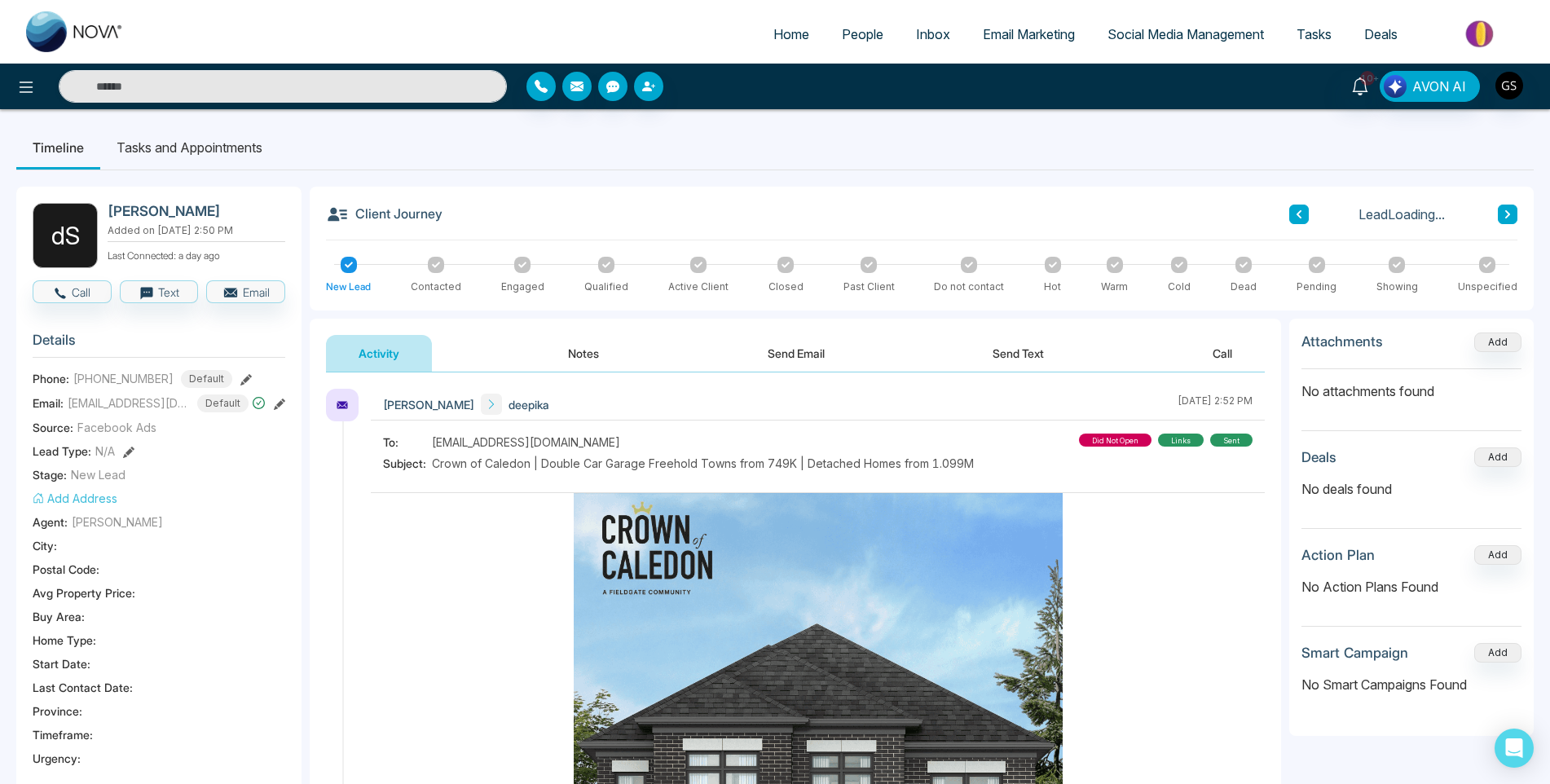
click at [876, 33] on span "People" at bounding box center [862, 34] width 41 height 16
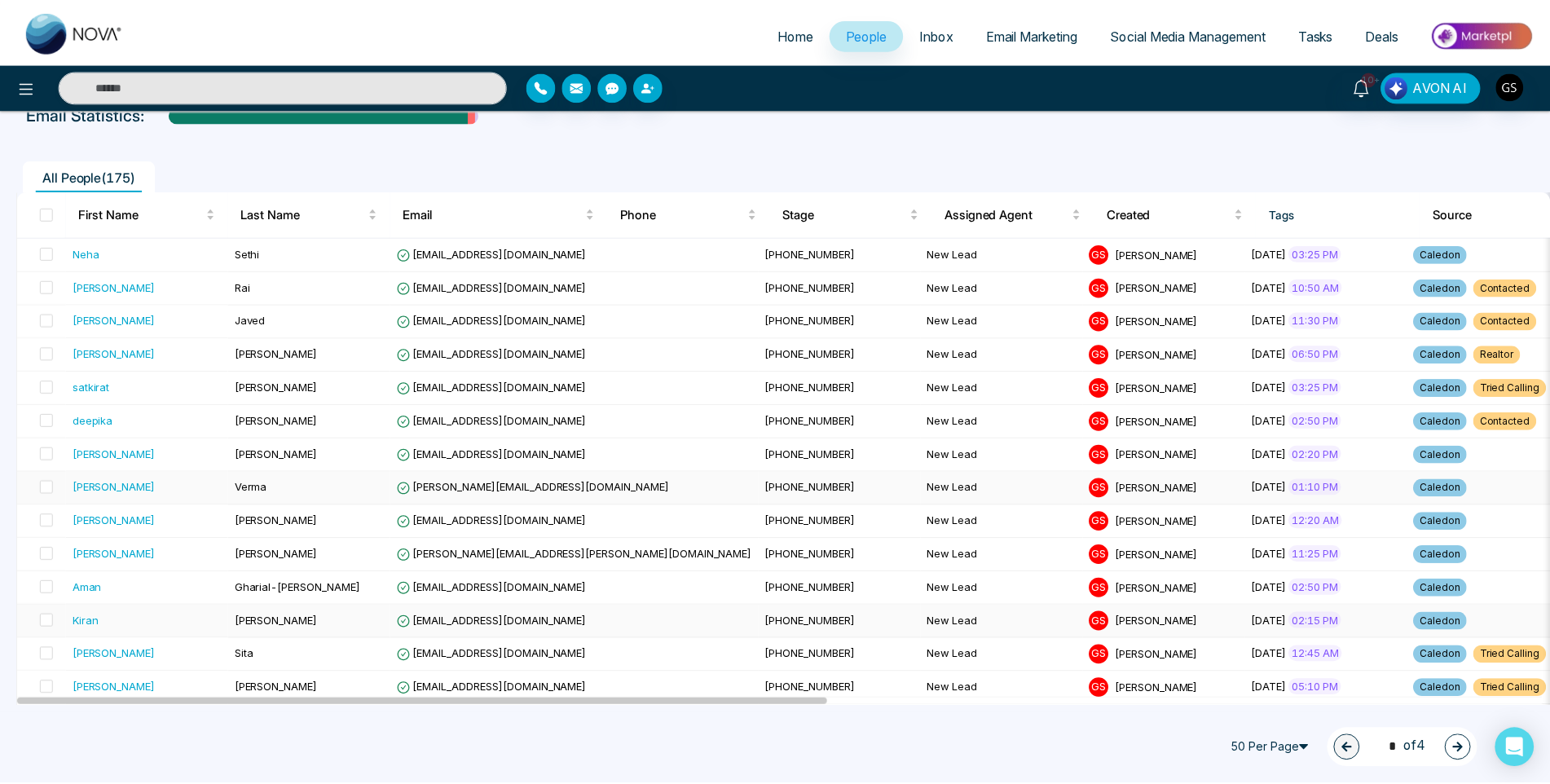
scroll to position [163, 0]
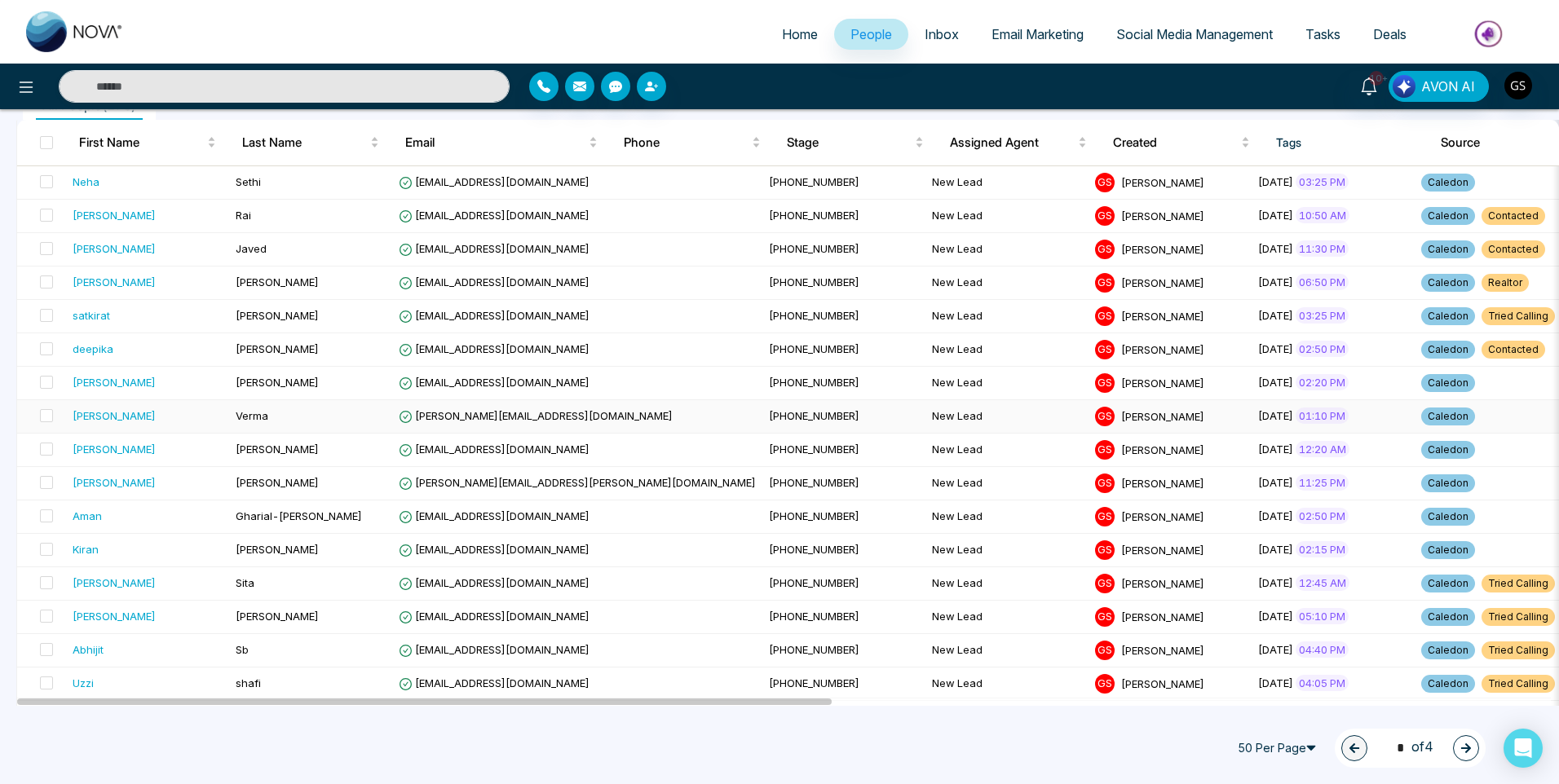
click at [925, 421] on td "New Lead" at bounding box center [1006, 417] width 163 height 33
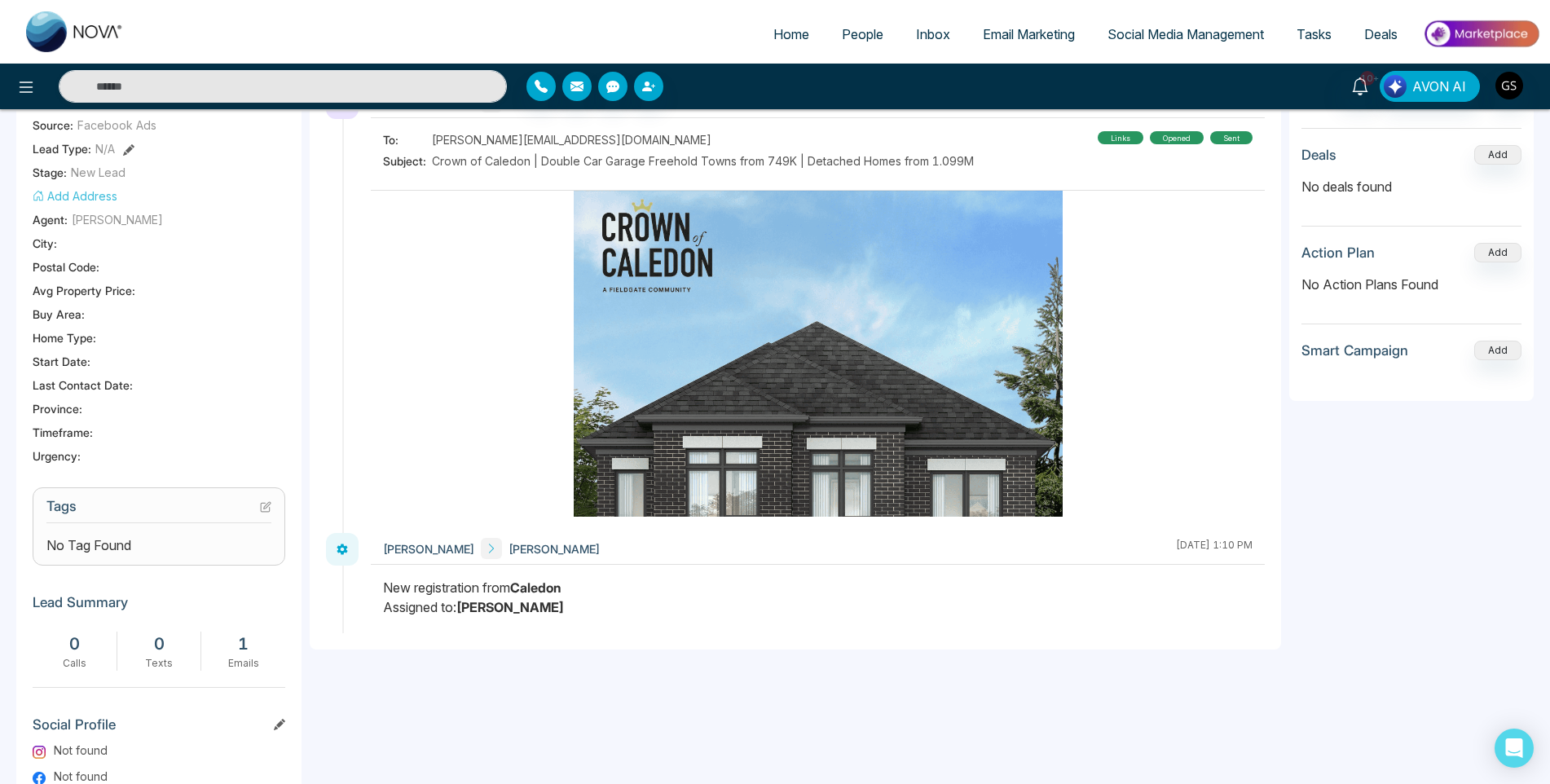
scroll to position [407, 0]
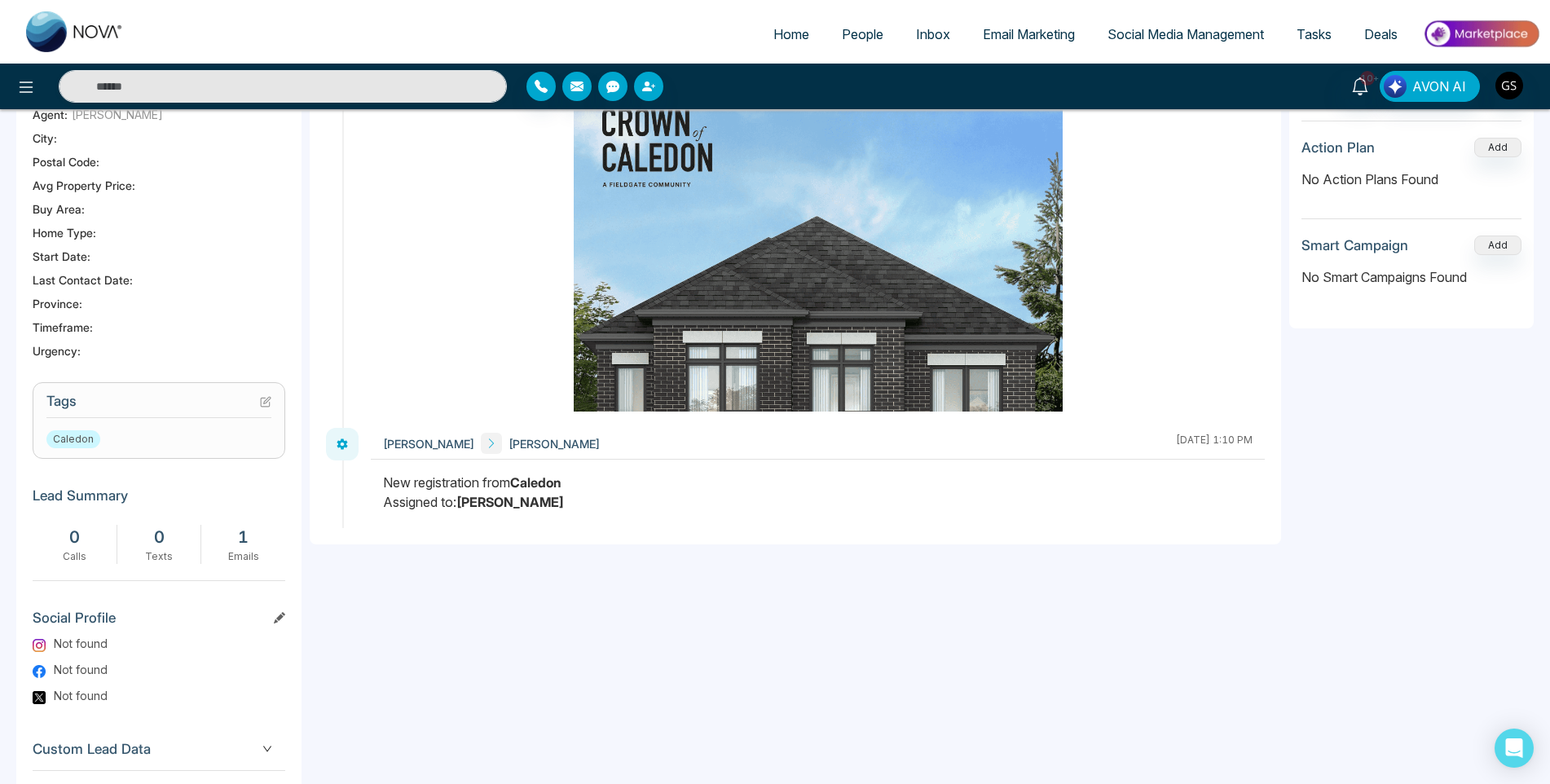
click at [265, 399] on icon at bounding box center [265, 402] width 11 height 11
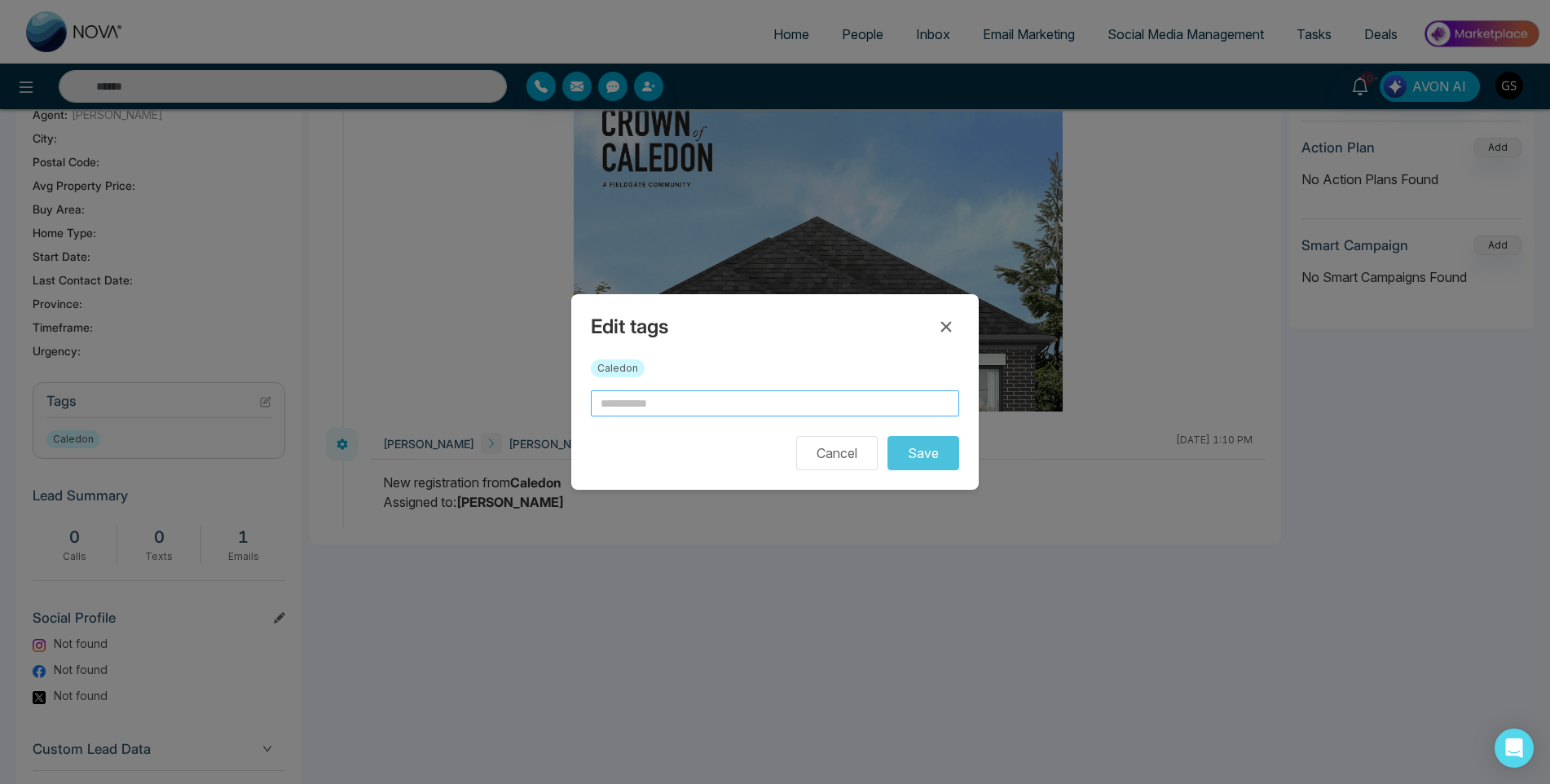
click at [781, 397] on input "text" at bounding box center [775, 403] width 368 height 26
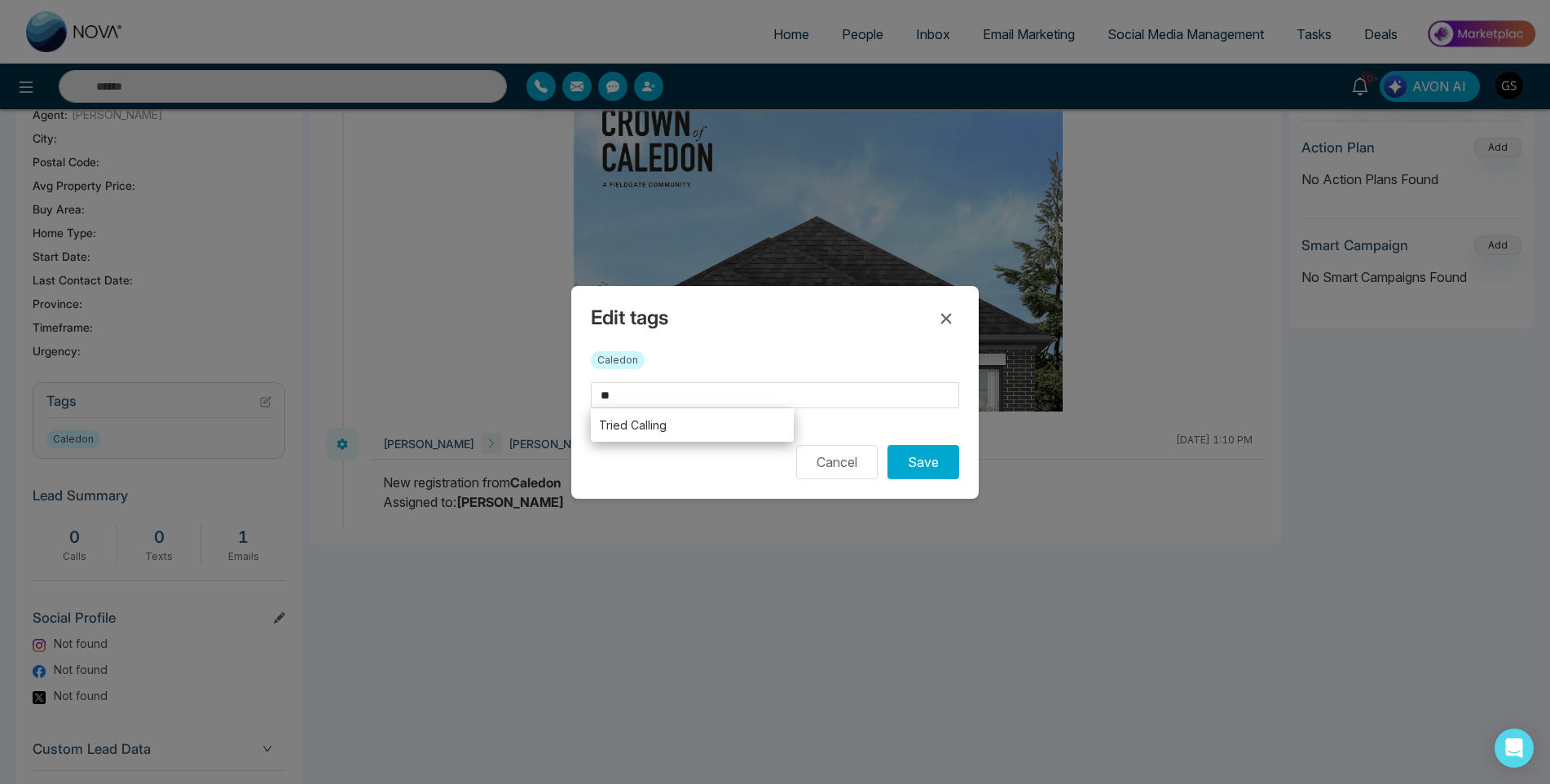
click at [727, 425] on li "Tried Calling" at bounding box center [693, 425] width 203 height 33
type input "**********"
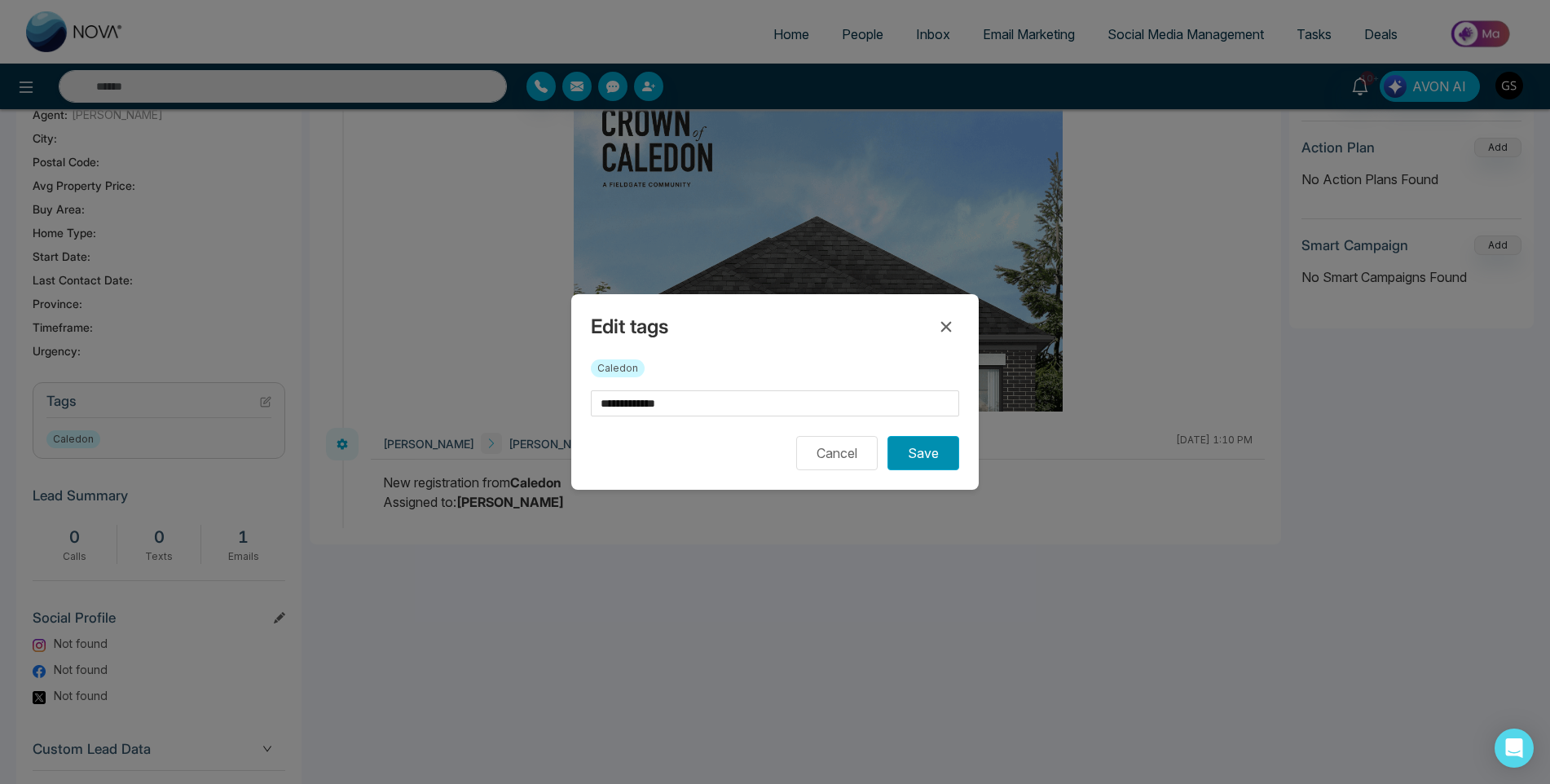
click at [906, 458] on button "Save" at bounding box center [923, 453] width 71 height 34
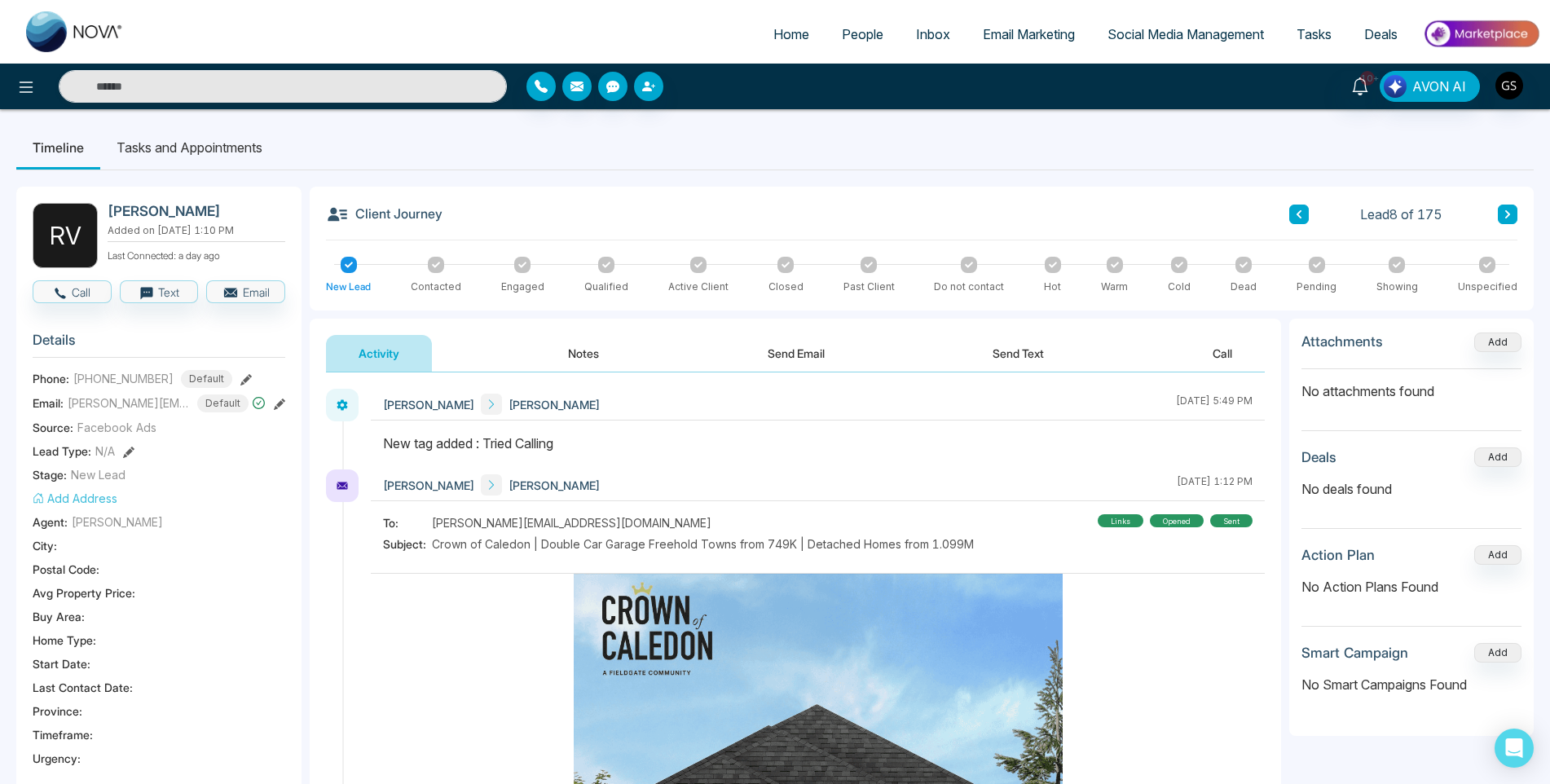
click at [853, 37] on span "People" at bounding box center [862, 34] width 41 height 16
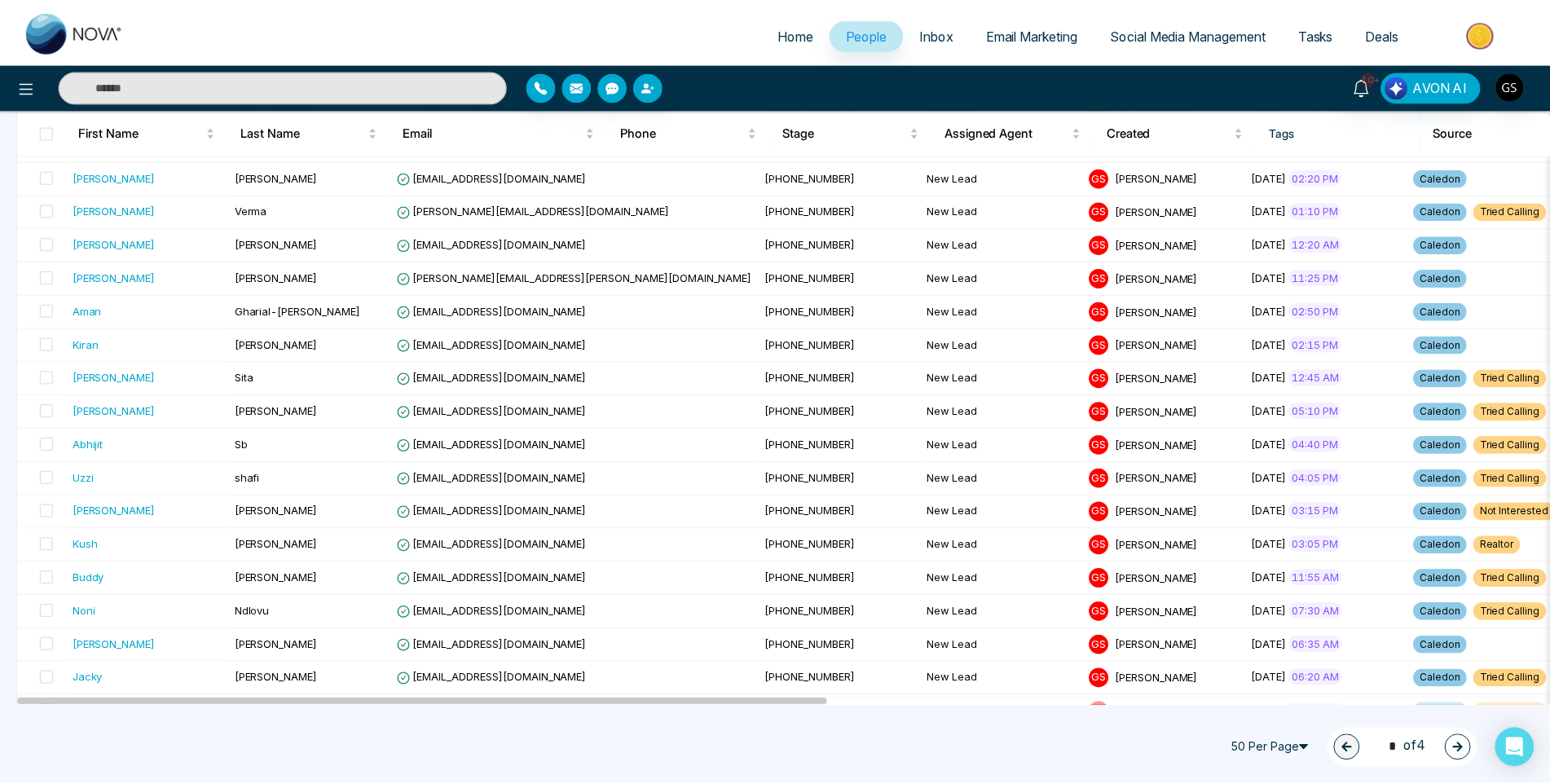
scroll to position [407, 0]
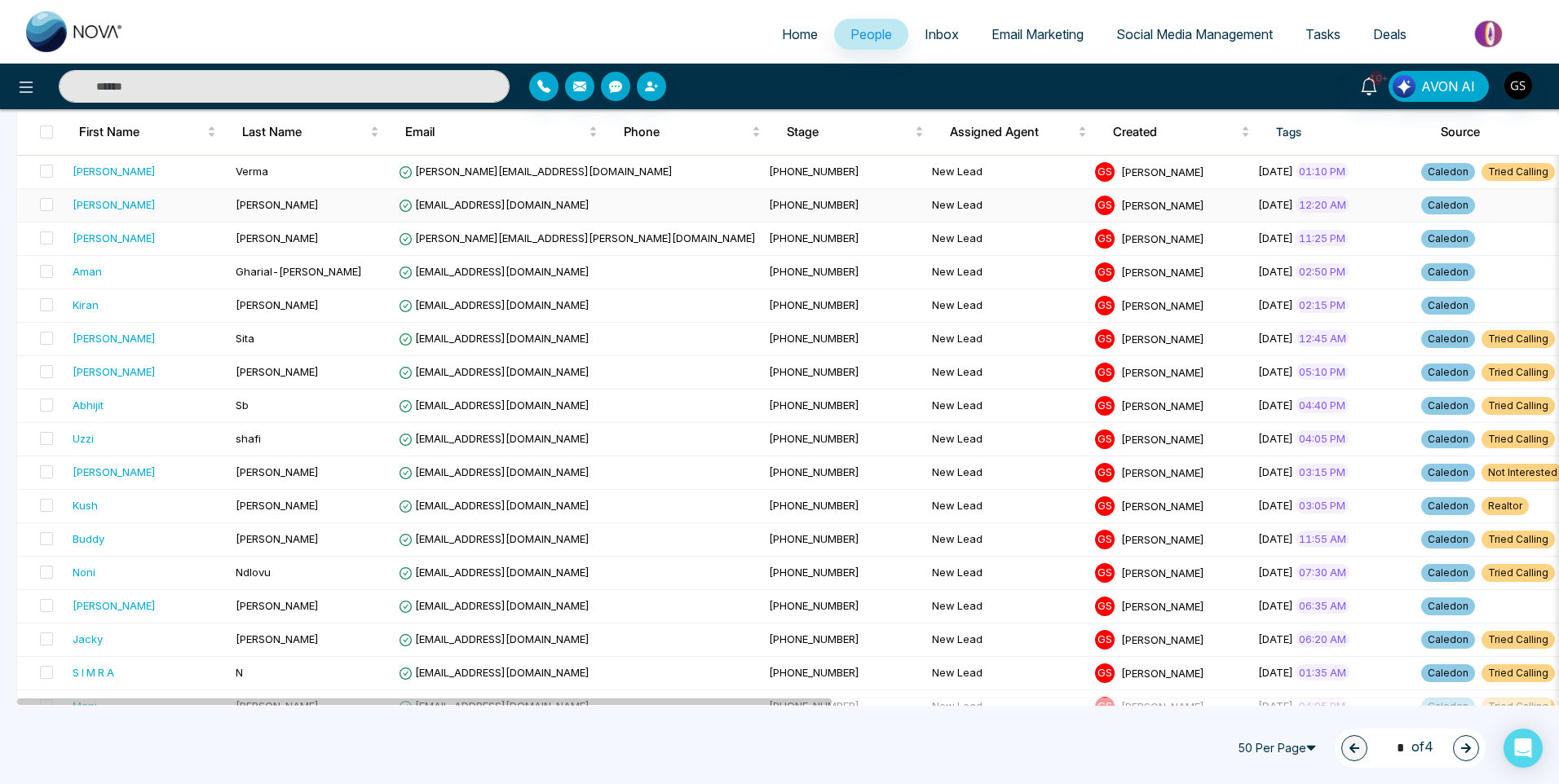
click at [532, 203] on td "[EMAIL_ADDRESS][DOMAIN_NAME]" at bounding box center [577, 206] width 370 height 33
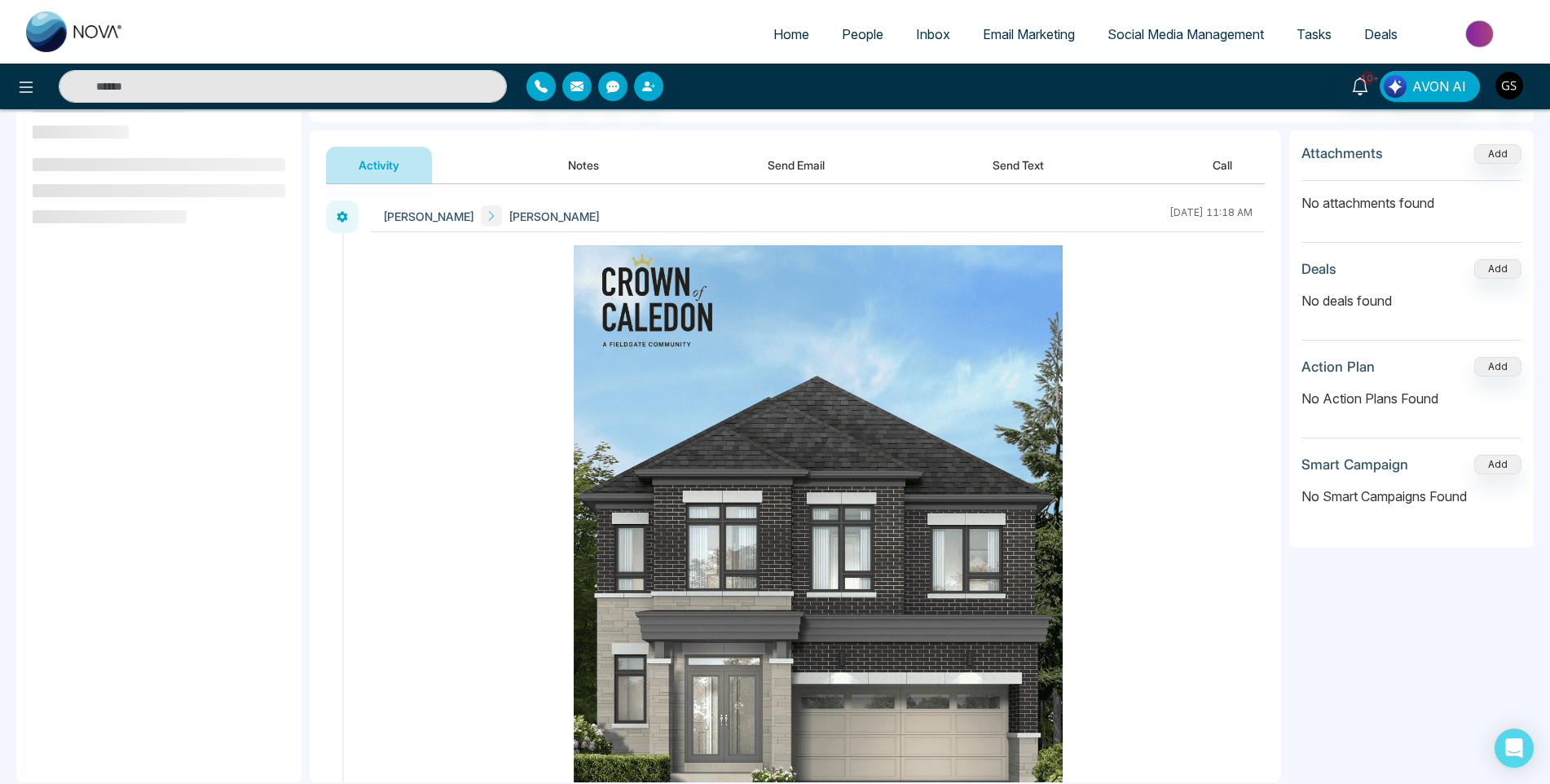
scroll to position [219, 0]
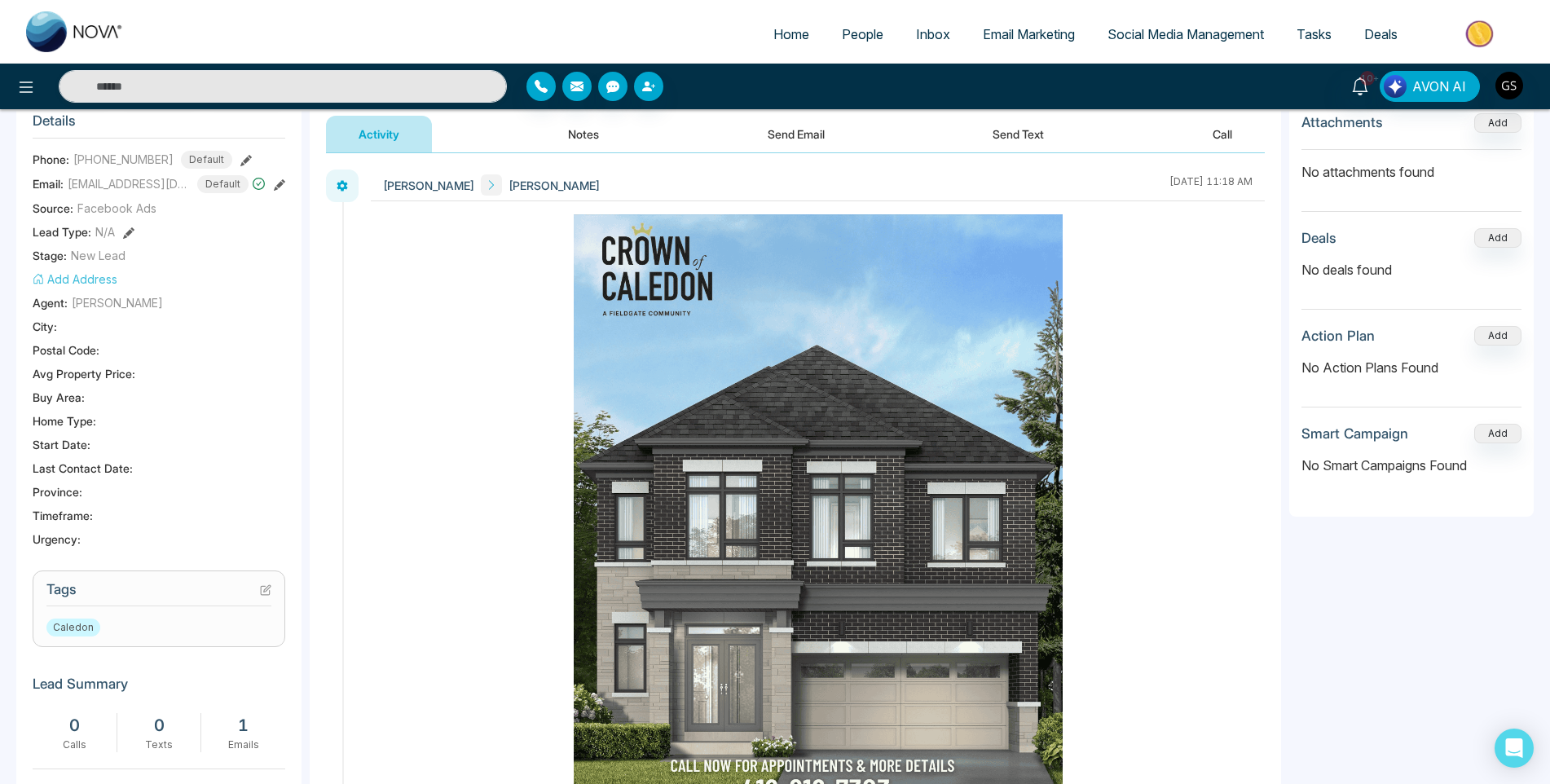
click at [264, 595] on icon at bounding box center [265, 589] width 11 height 11
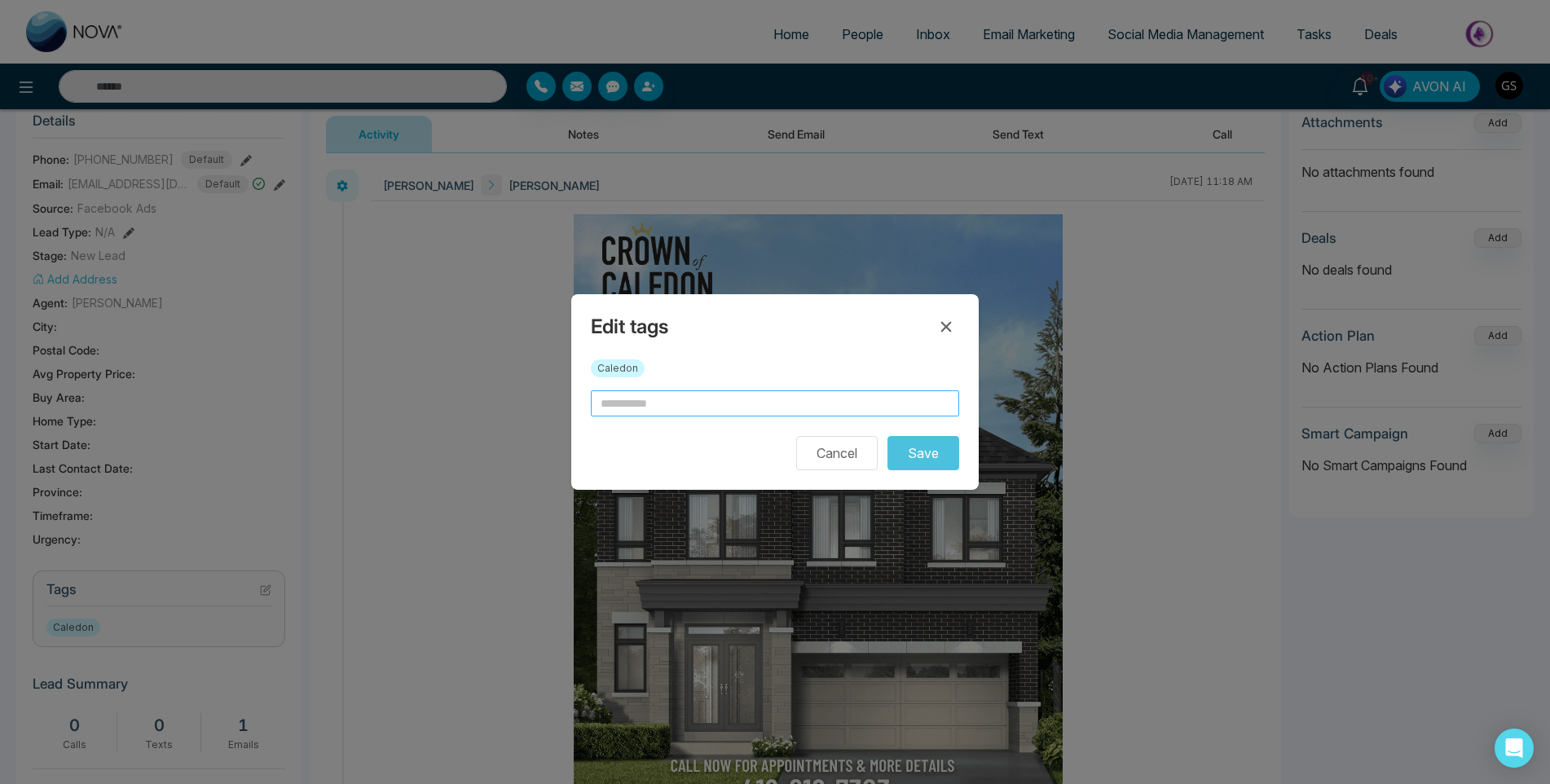
click at [657, 411] on input "text" at bounding box center [775, 403] width 368 height 26
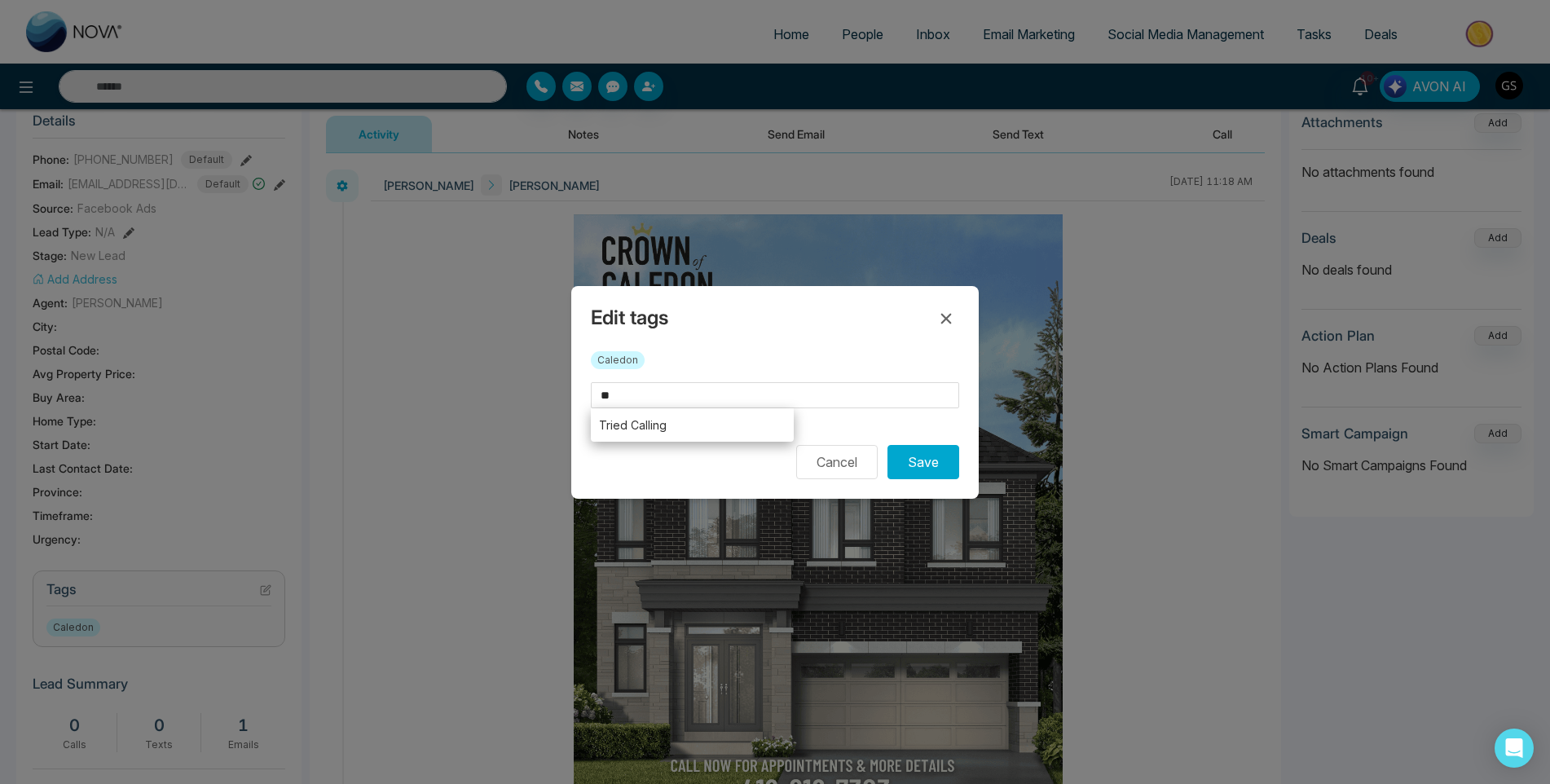
click at [661, 432] on li "Tried Calling" at bounding box center [693, 425] width 203 height 33
type input "**********"
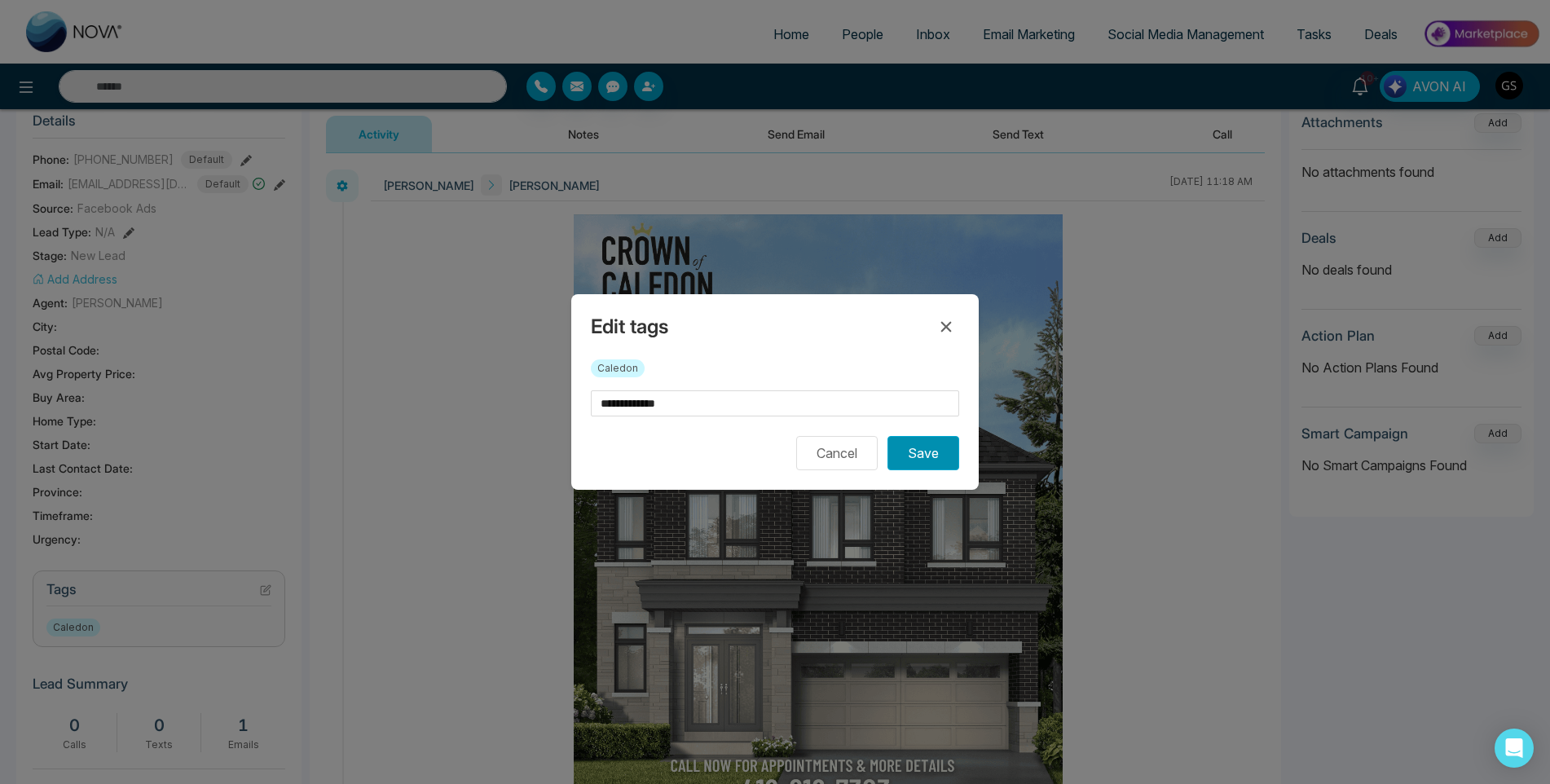
click at [913, 455] on button "Save" at bounding box center [923, 453] width 71 height 34
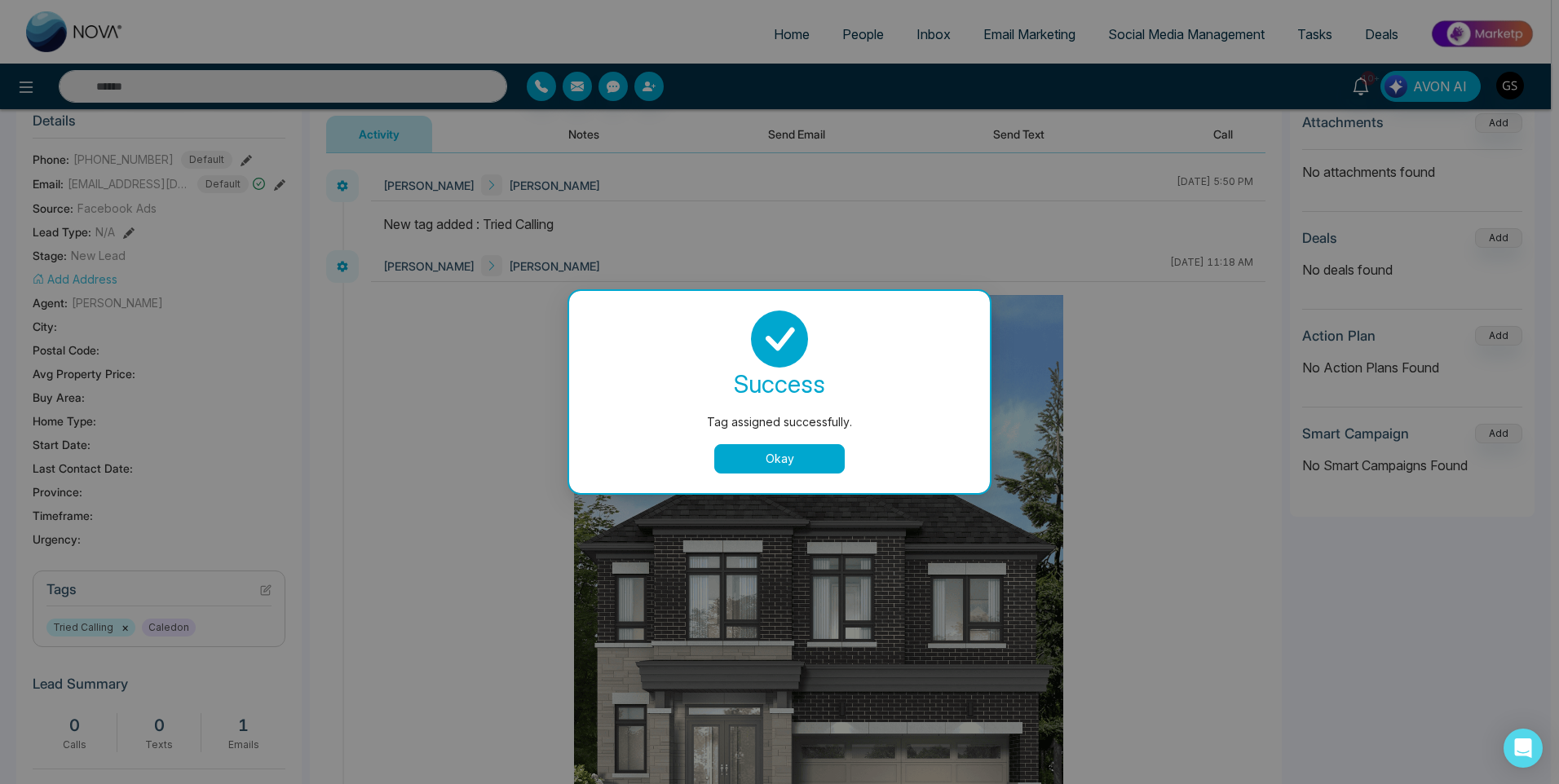
click at [796, 469] on button "Okay" at bounding box center [779, 458] width 130 height 29
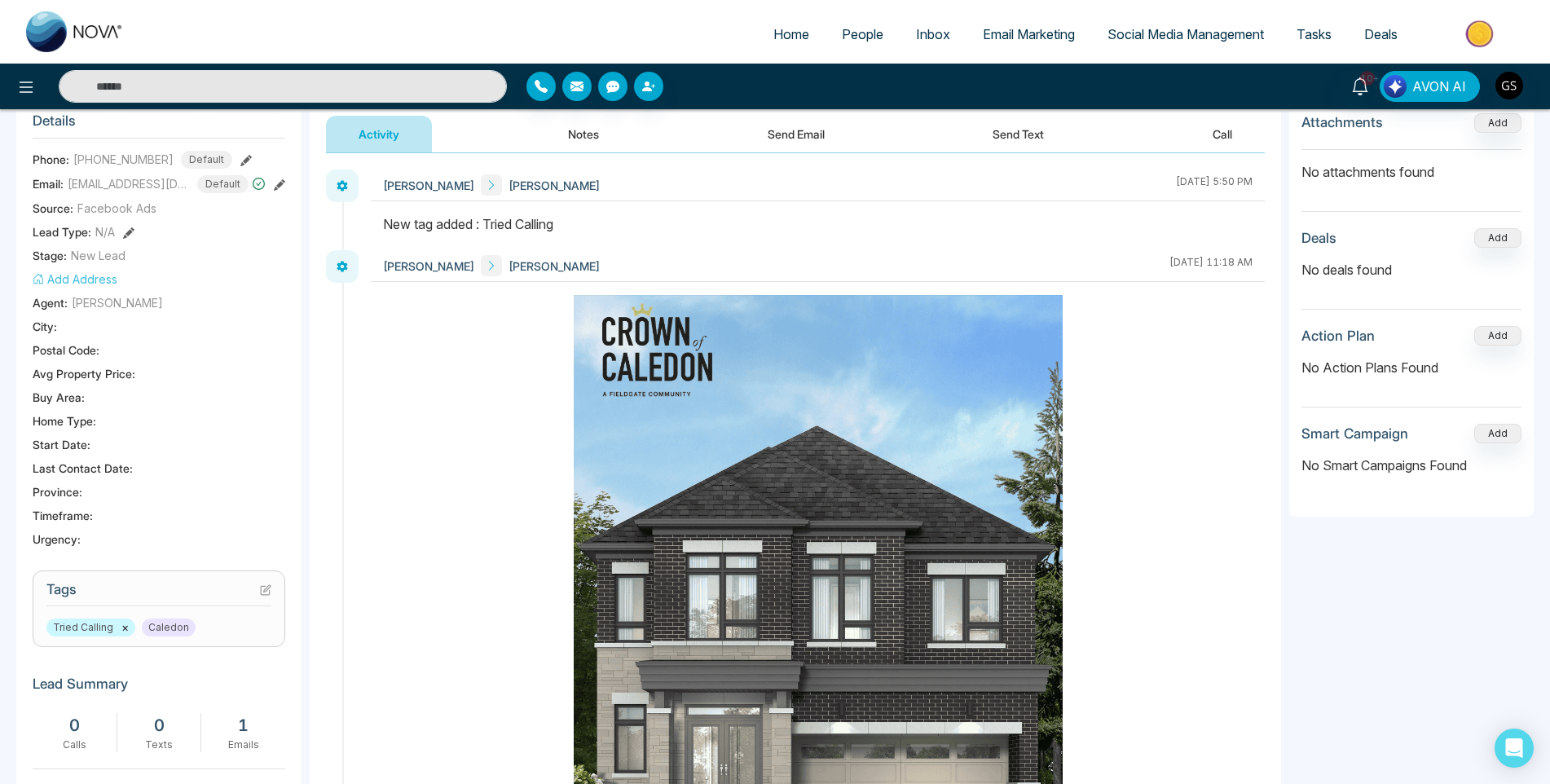
click at [862, 42] on link "People" at bounding box center [863, 33] width 74 height 31
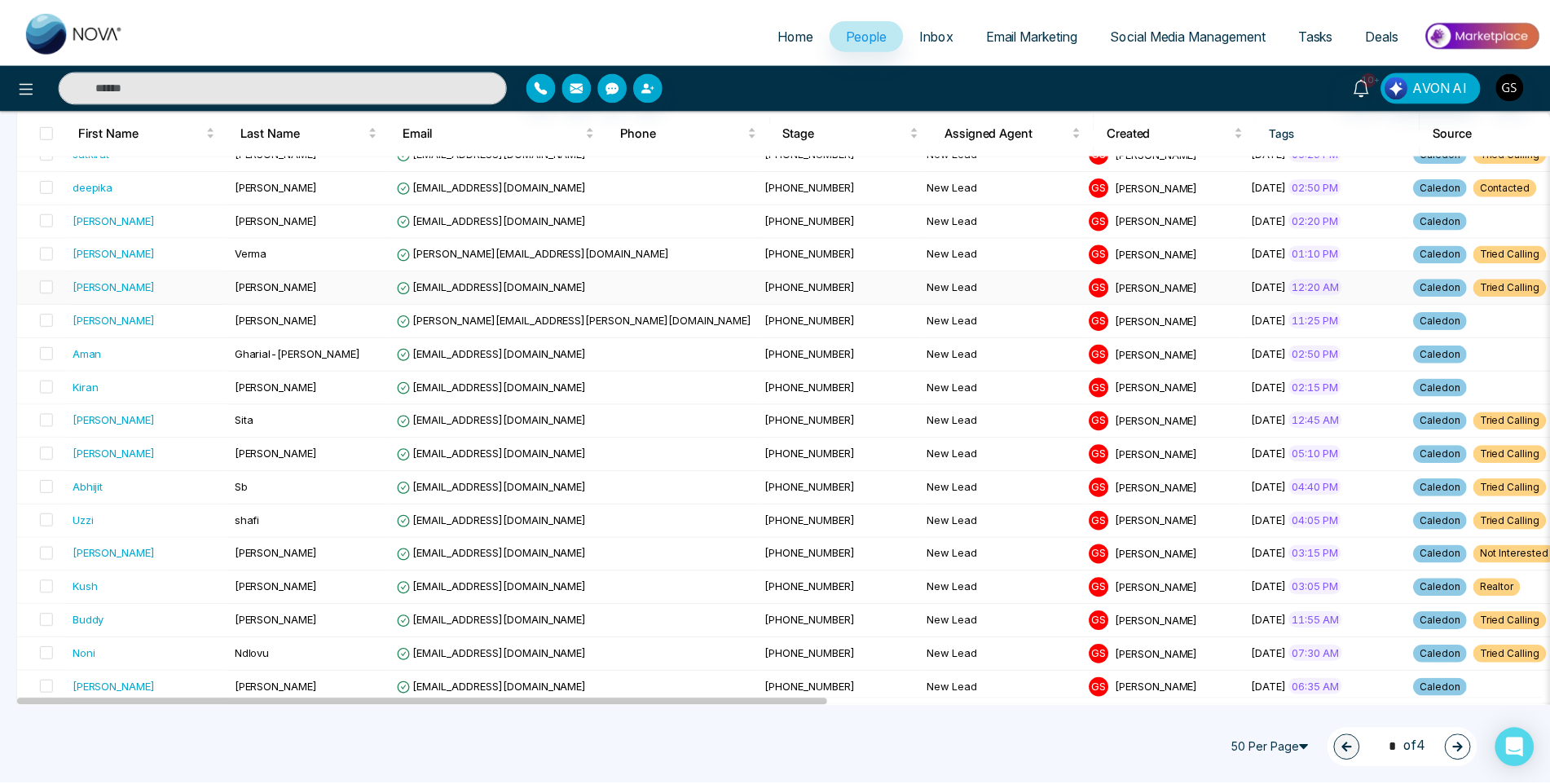
scroll to position [407, 0]
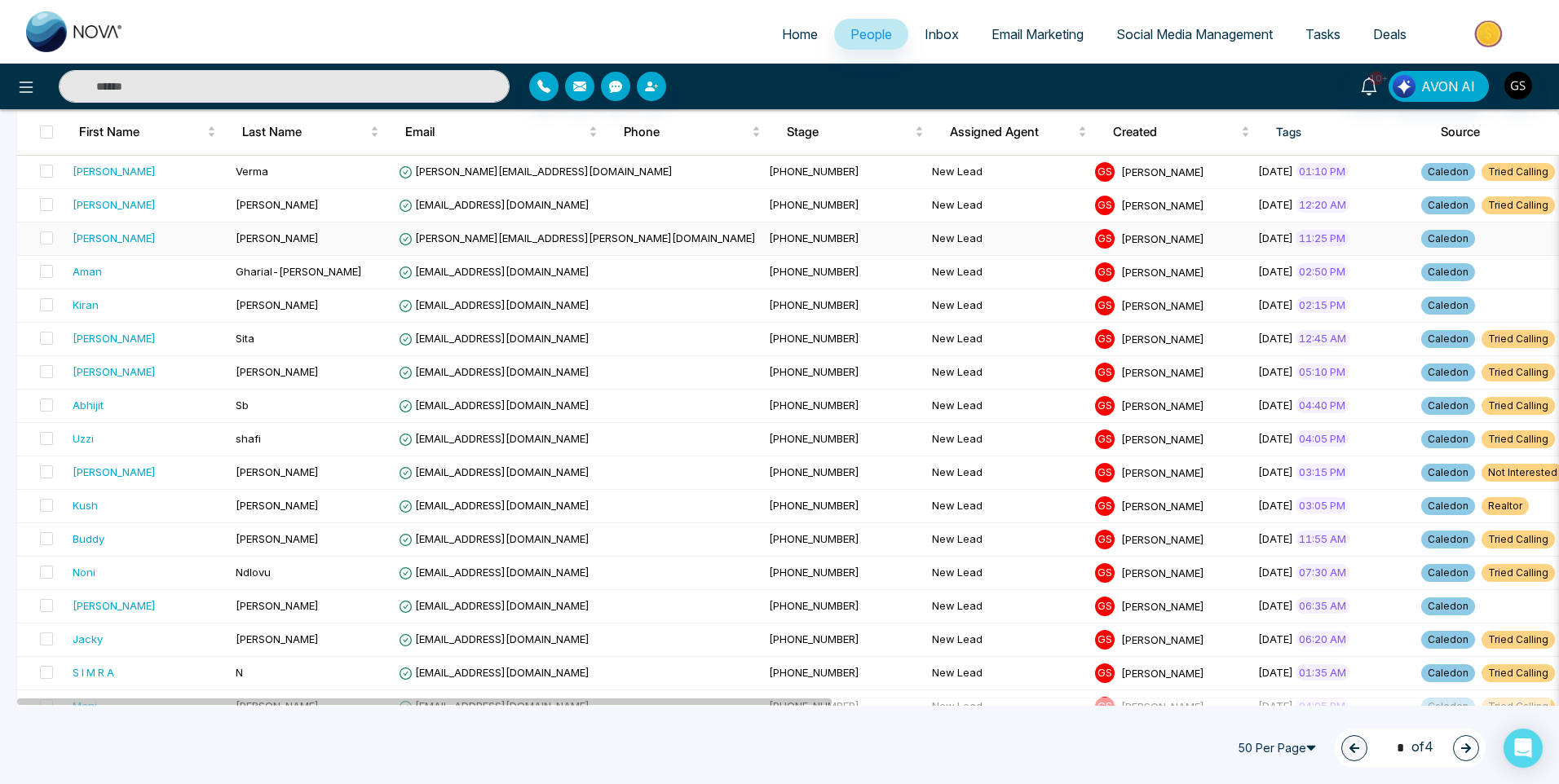
click at [352, 225] on td "[PERSON_NAME]" at bounding box center [310, 240] width 163 height 33
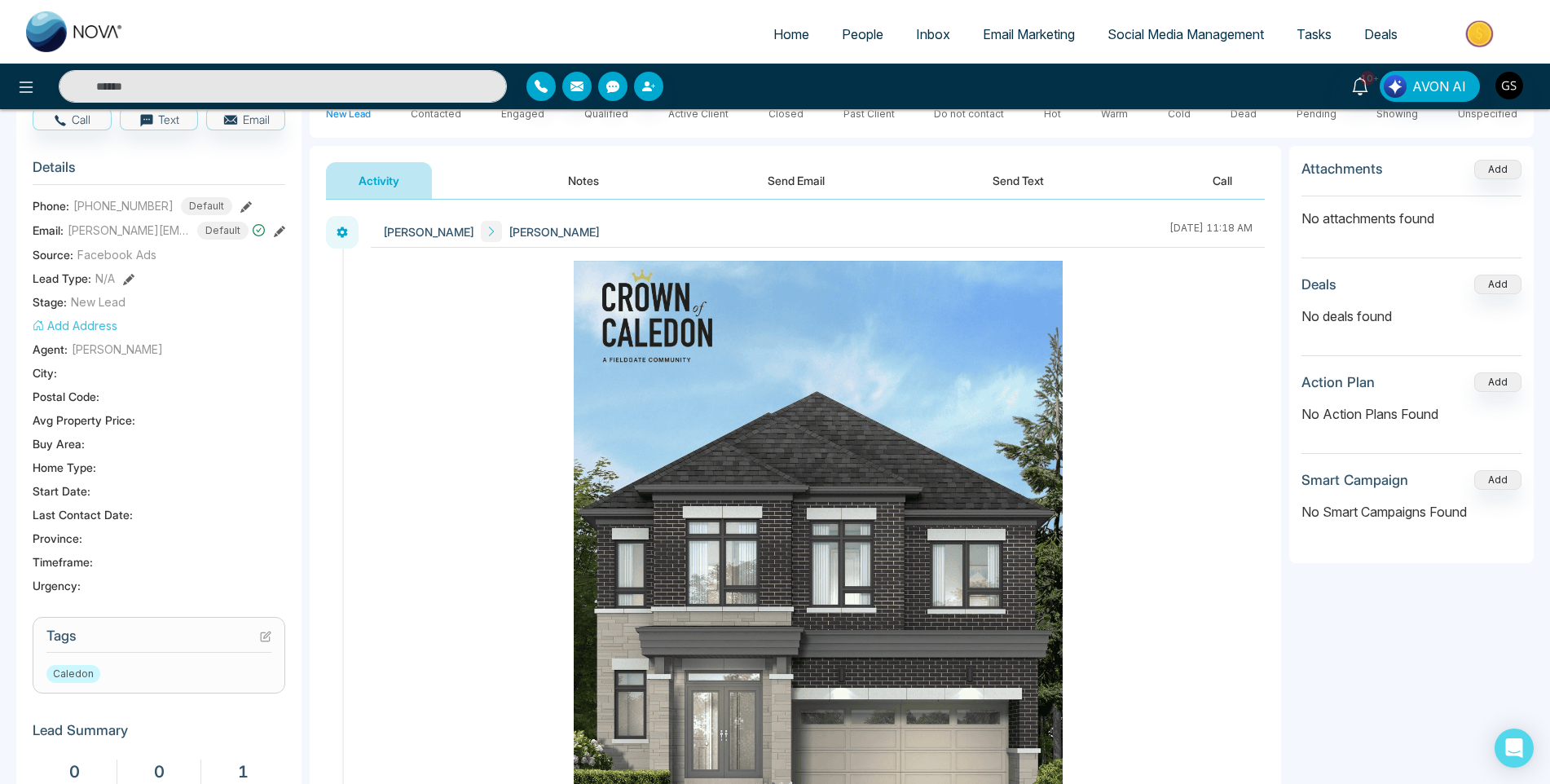
scroll to position [326, 0]
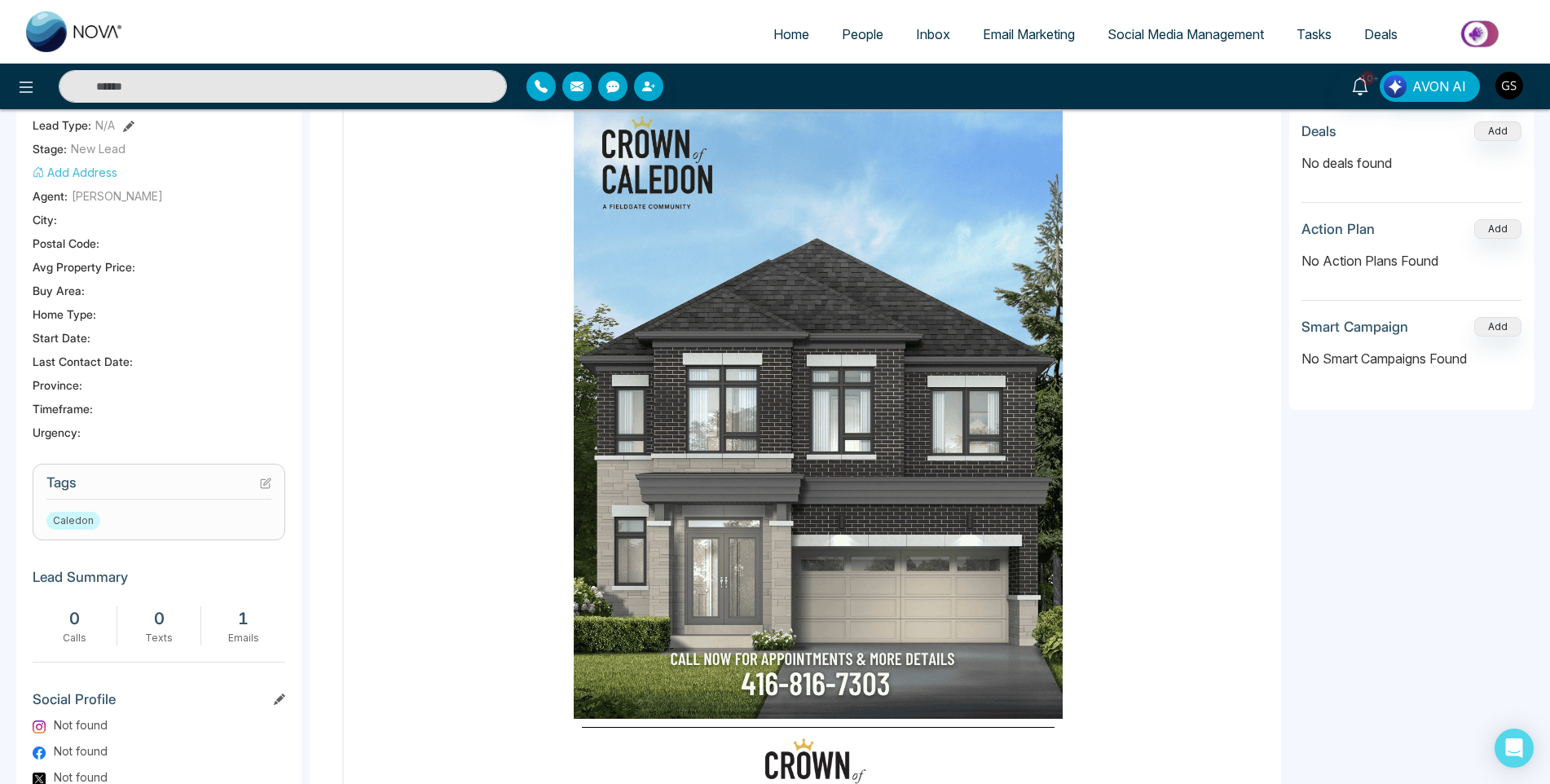
click at [263, 489] on icon at bounding box center [265, 483] width 11 height 11
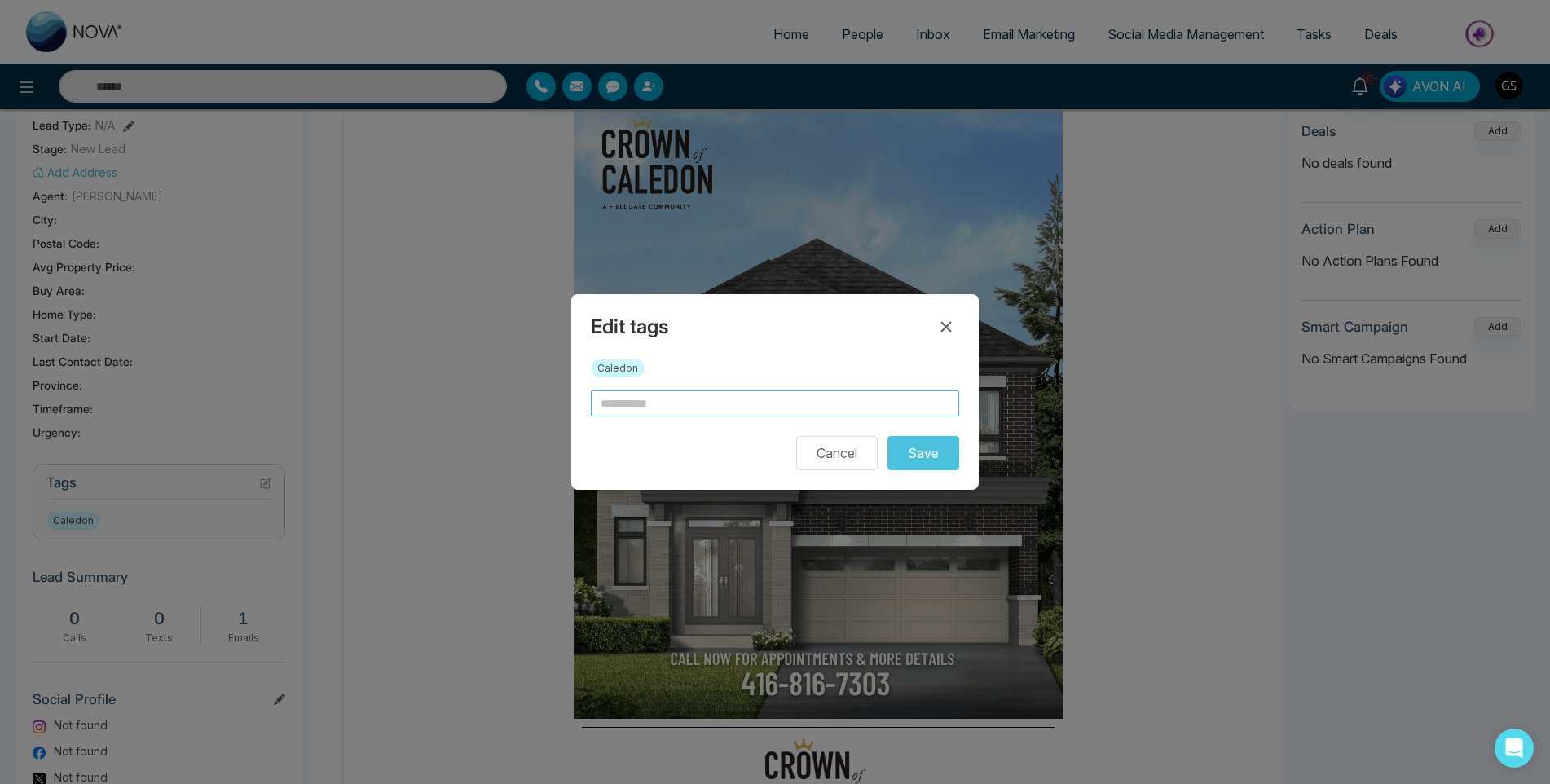
click at [697, 408] on input "text" at bounding box center [775, 403] width 368 height 26
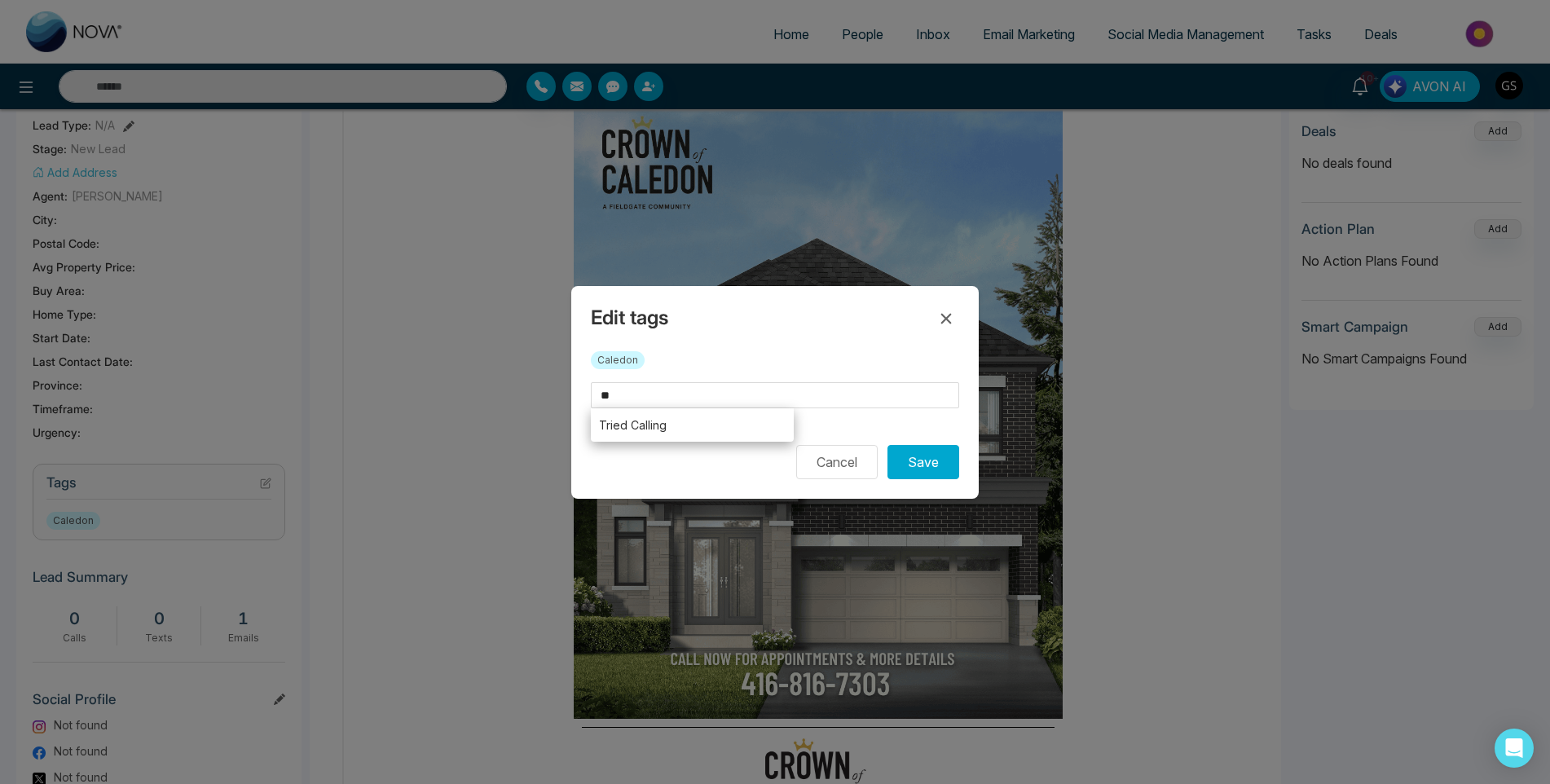
click at [684, 432] on li "Tried Calling" at bounding box center [693, 425] width 203 height 33
type input "**********"
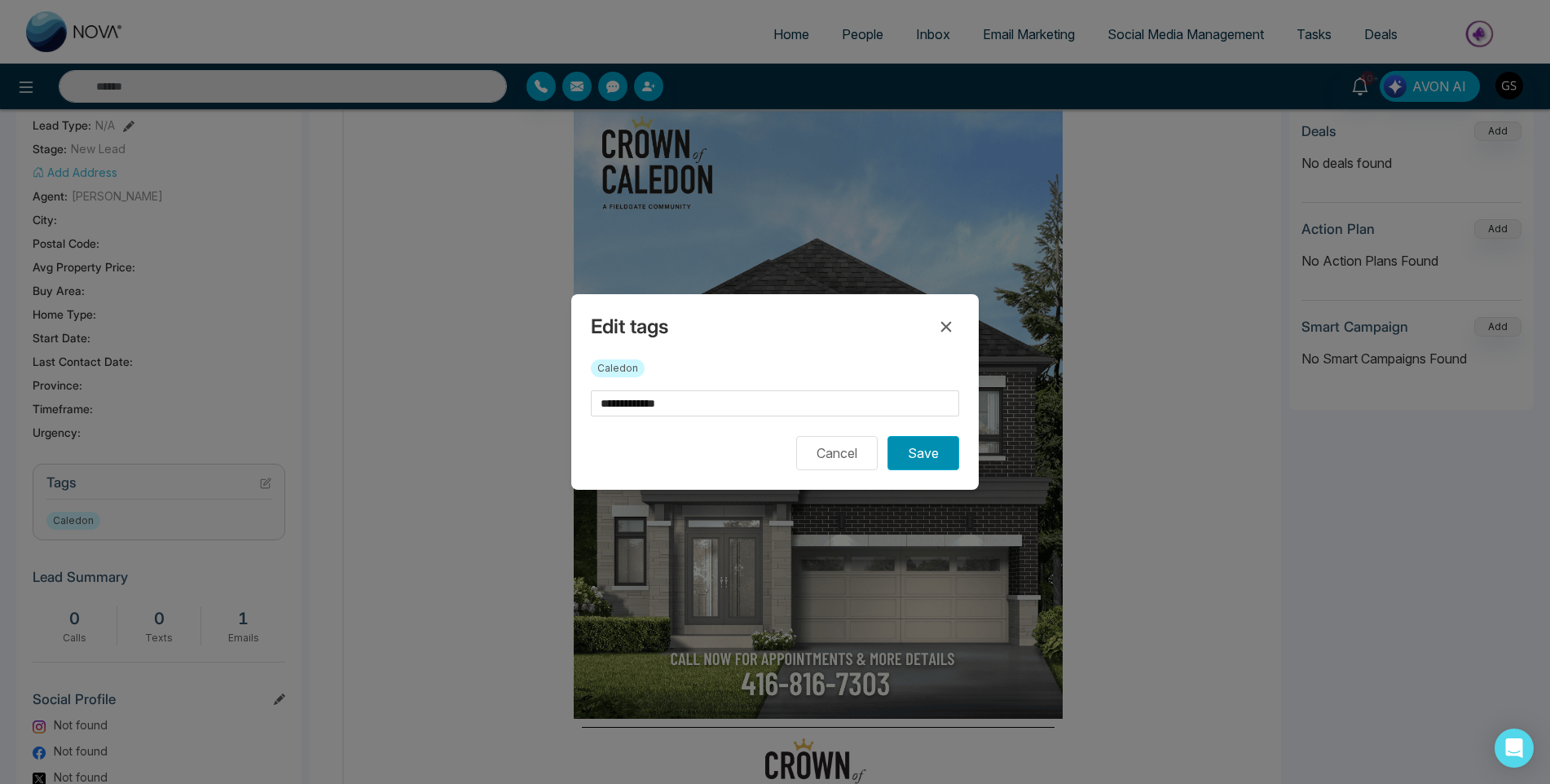
click at [939, 450] on button "Save" at bounding box center [923, 453] width 71 height 34
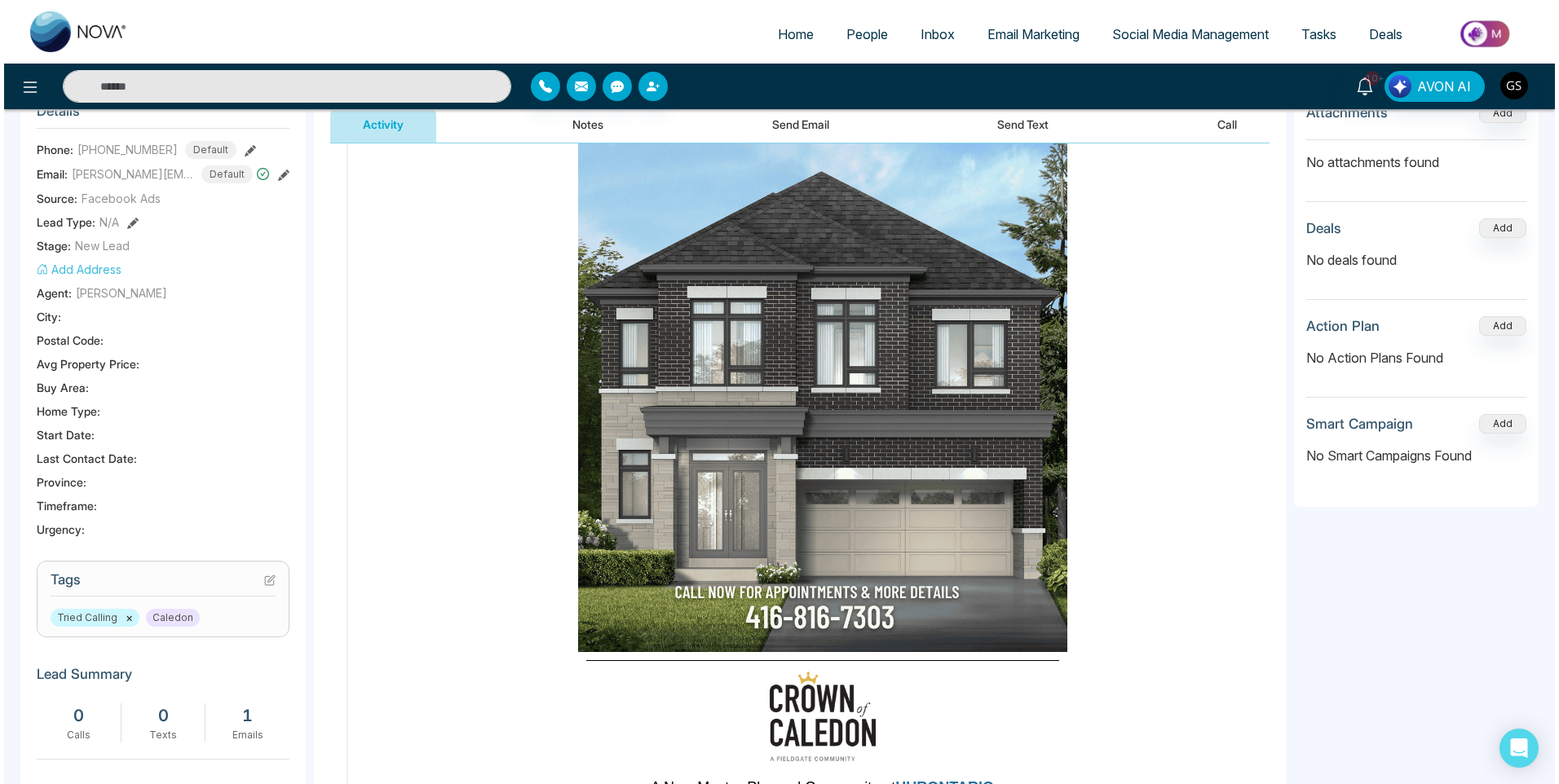
scroll to position [0, 0]
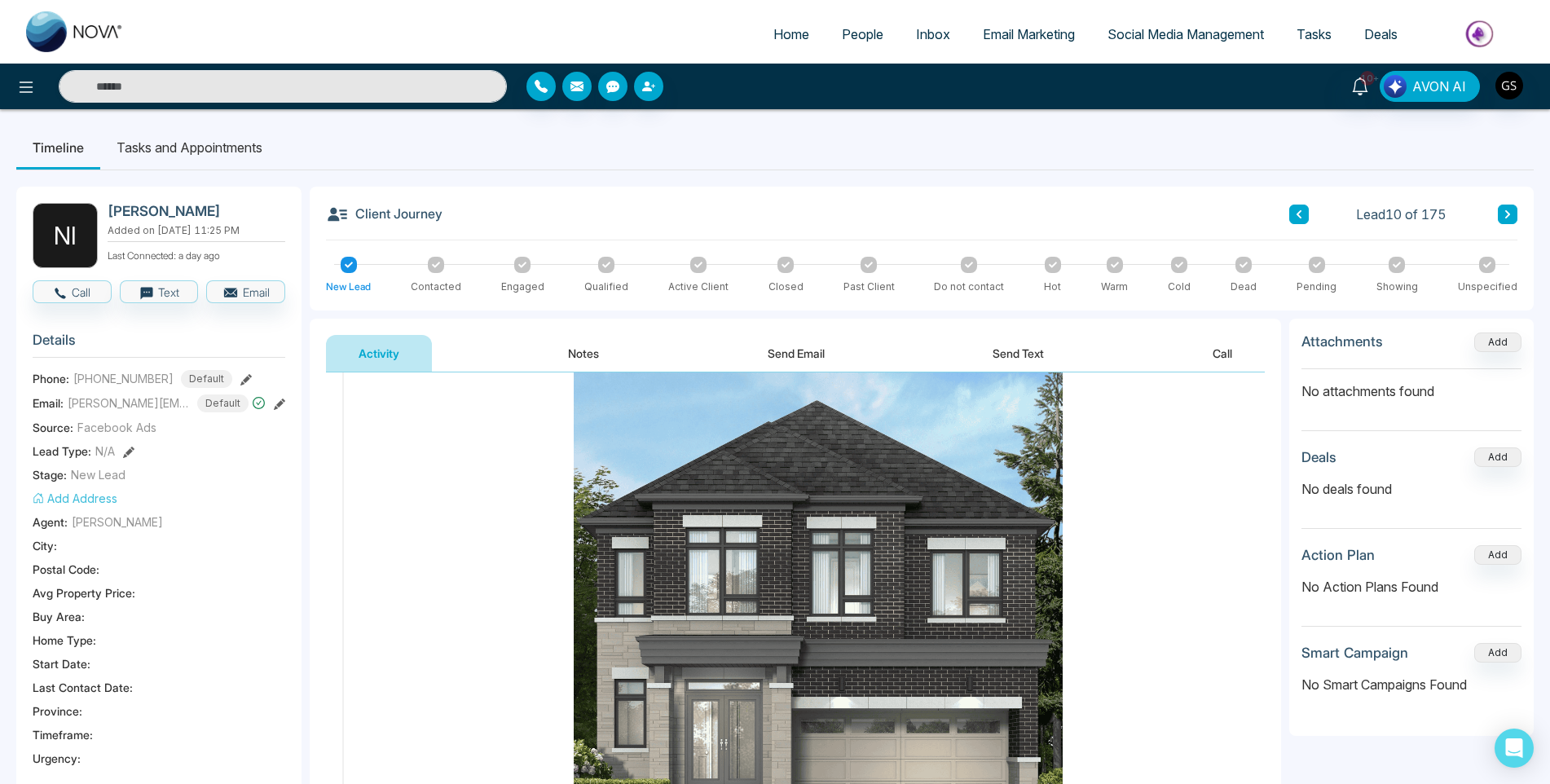
click at [855, 33] on span "People" at bounding box center [862, 34] width 41 height 16
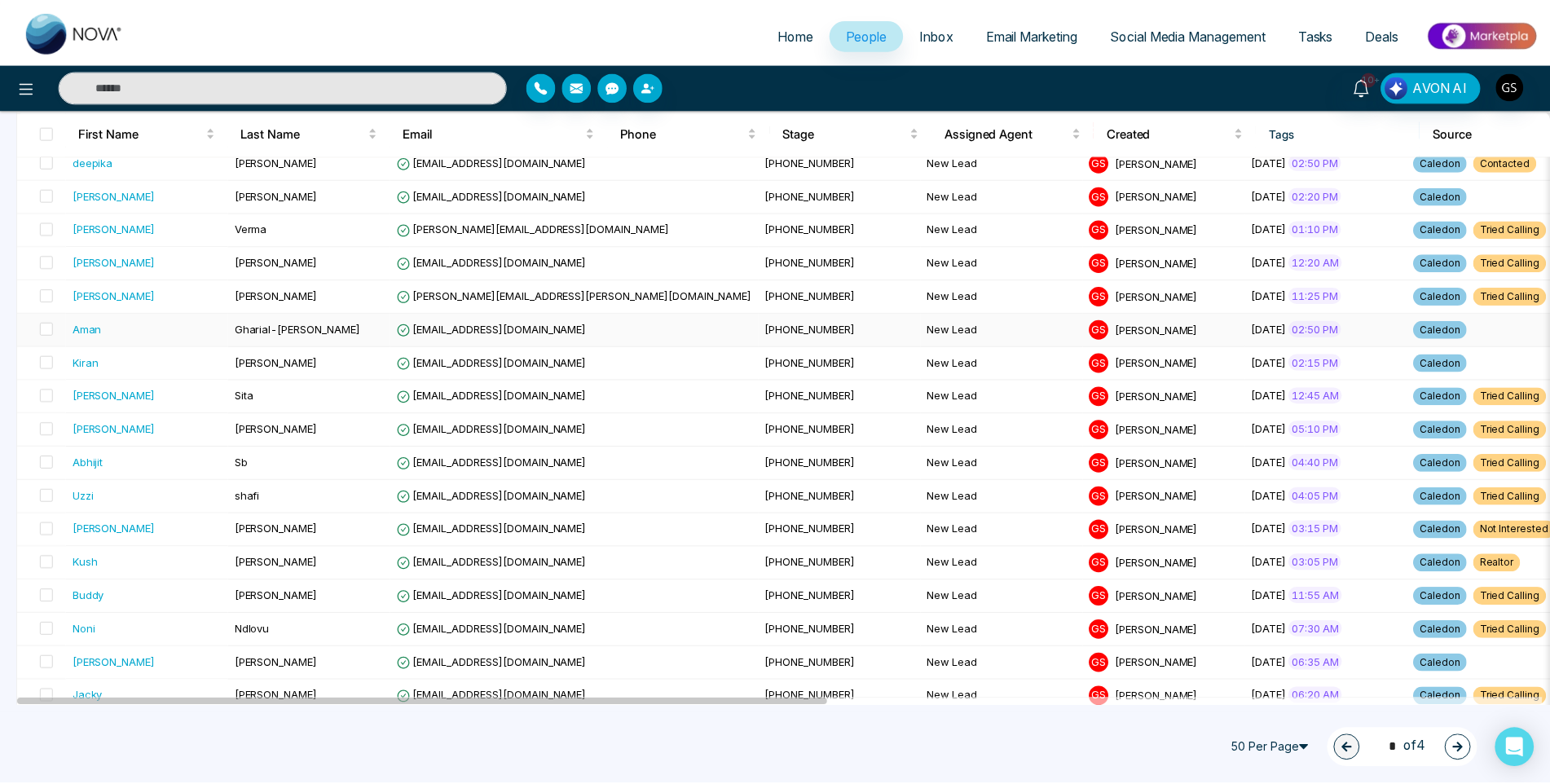
scroll to position [489, 0]
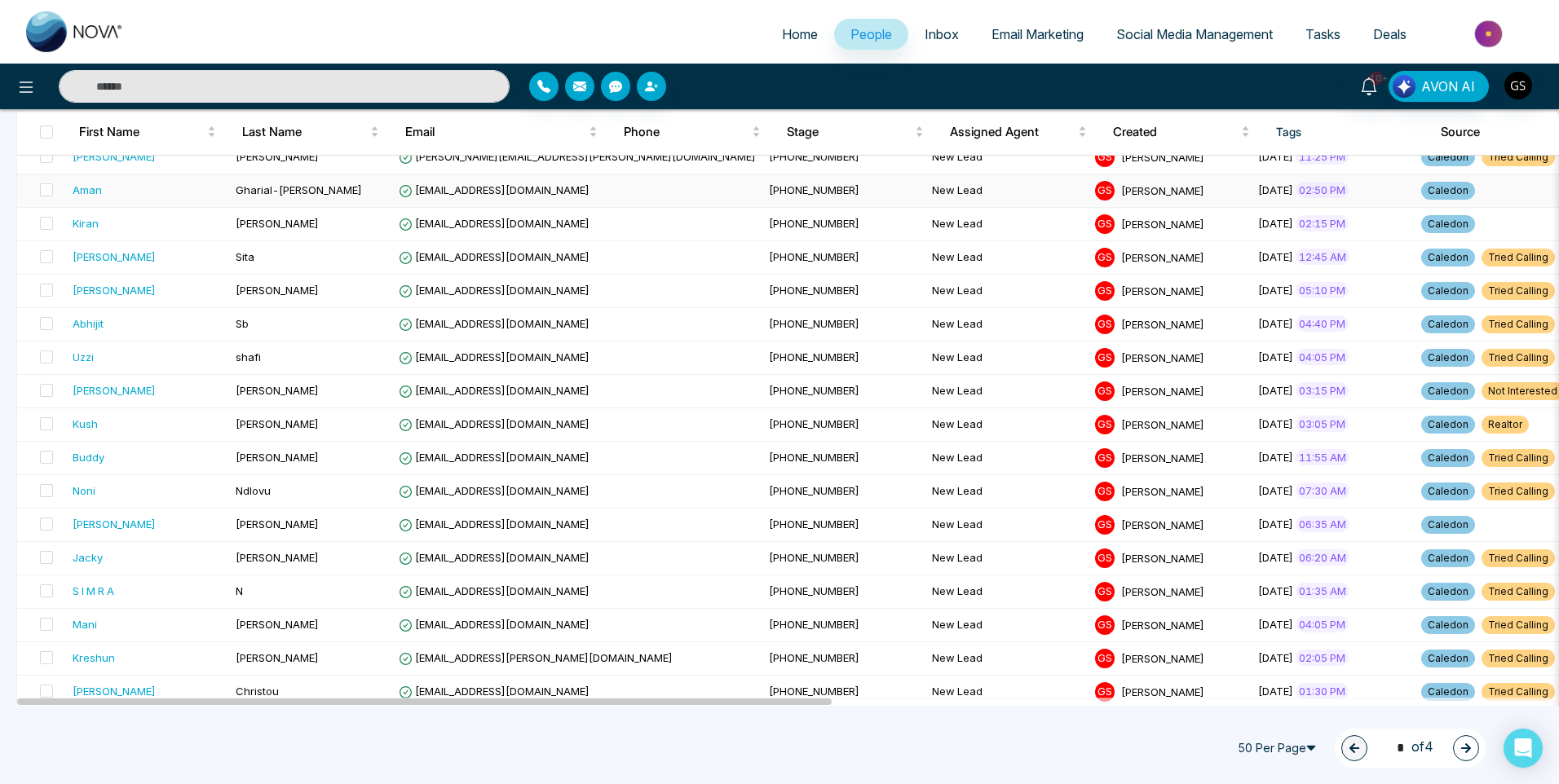
click at [762, 188] on td "[PHONE_NUMBER]" at bounding box center [843, 191] width 163 height 33
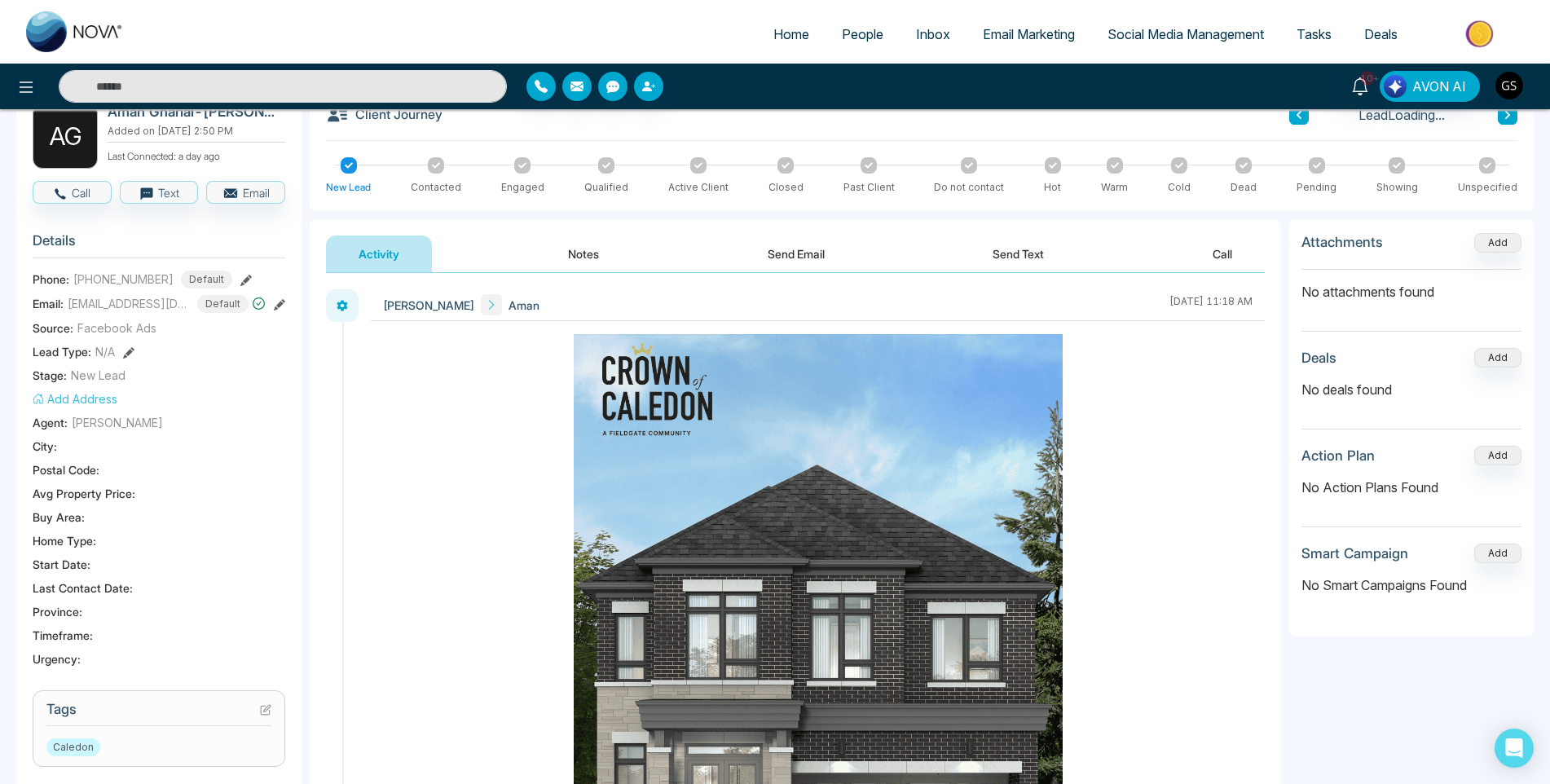
scroll to position [407, 0]
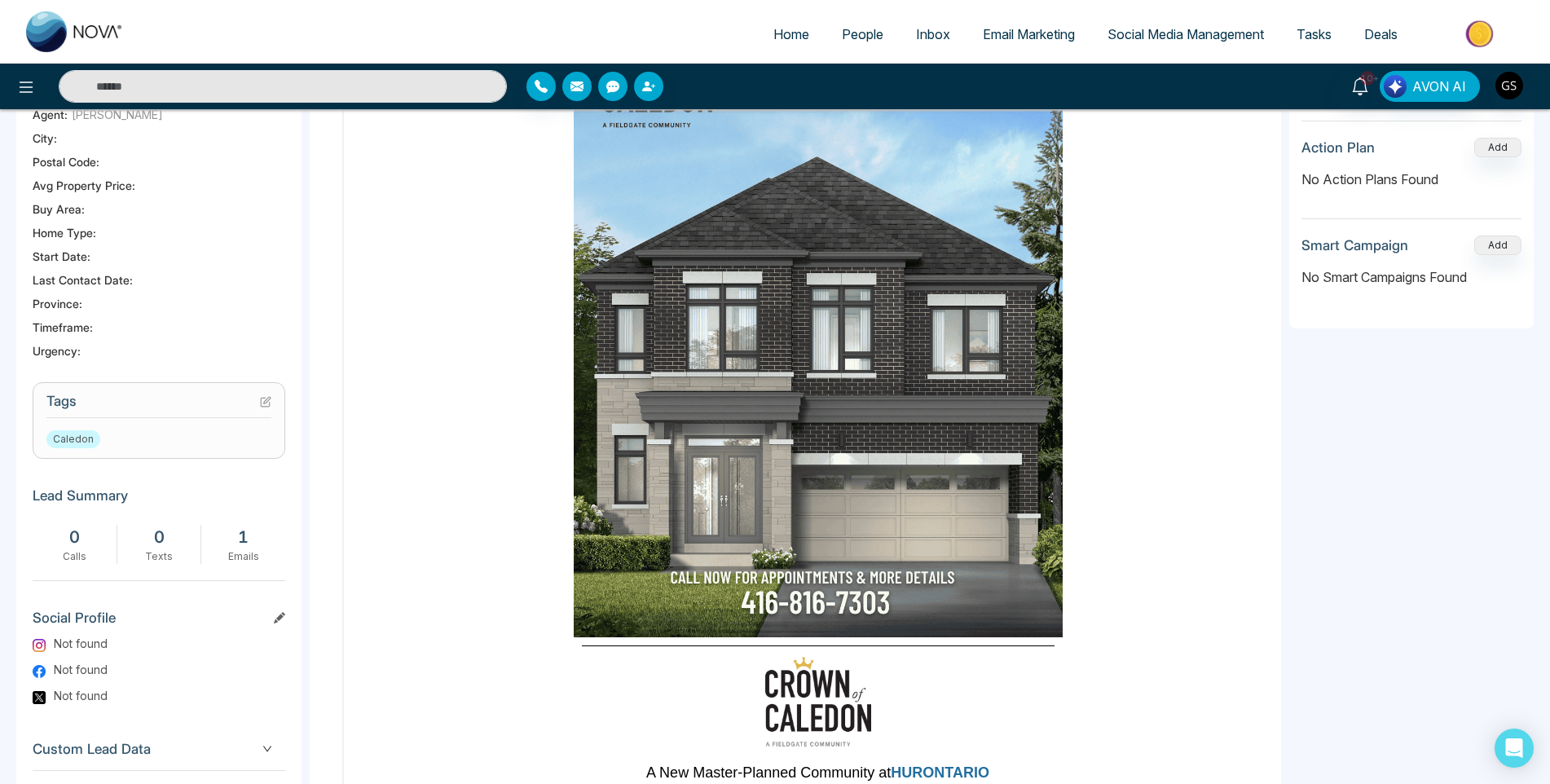
click at [266, 403] on icon at bounding box center [267, 399] width 6 height 6
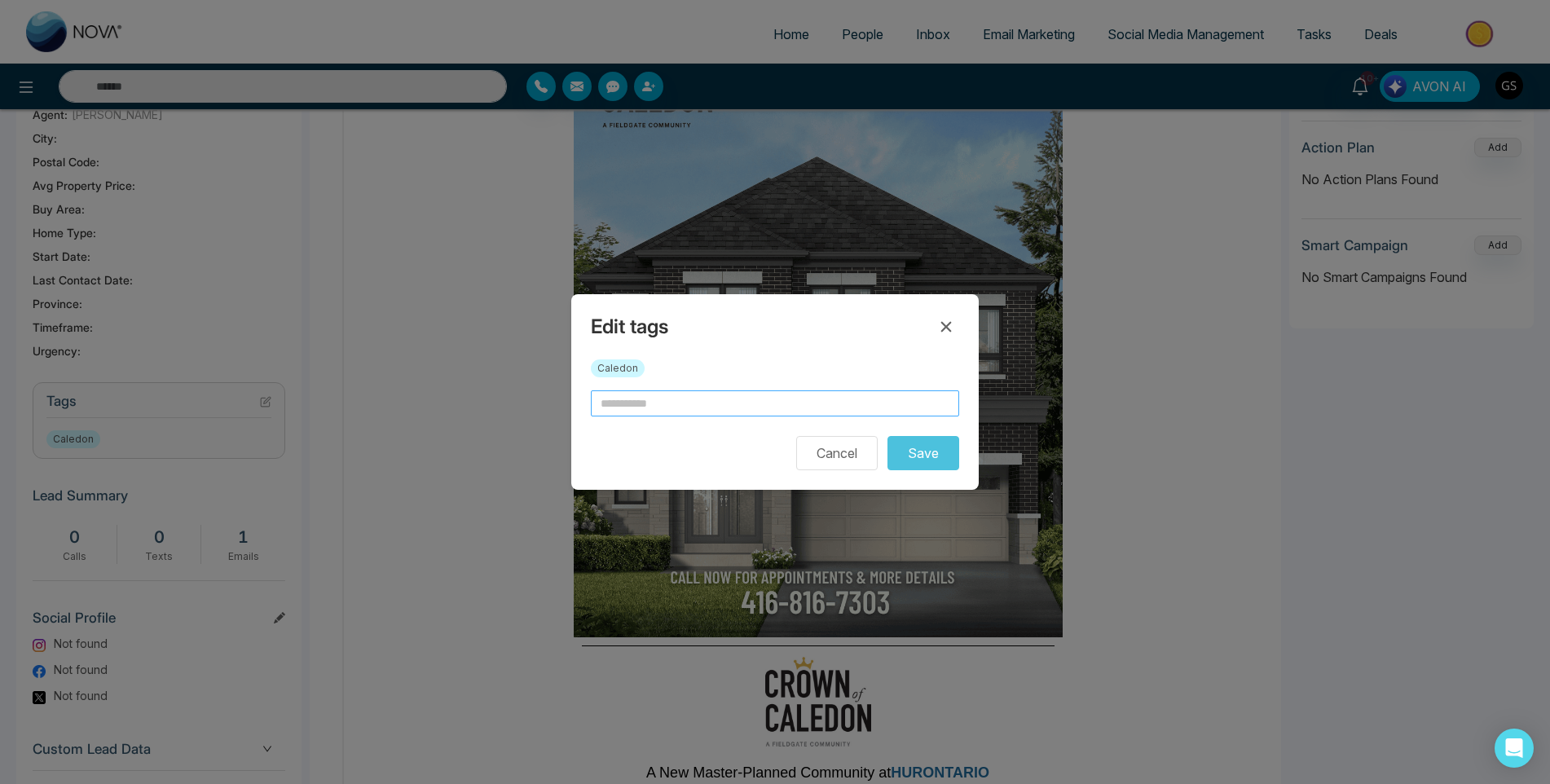
click at [637, 390] on input "text" at bounding box center [775, 403] width 368 height 26
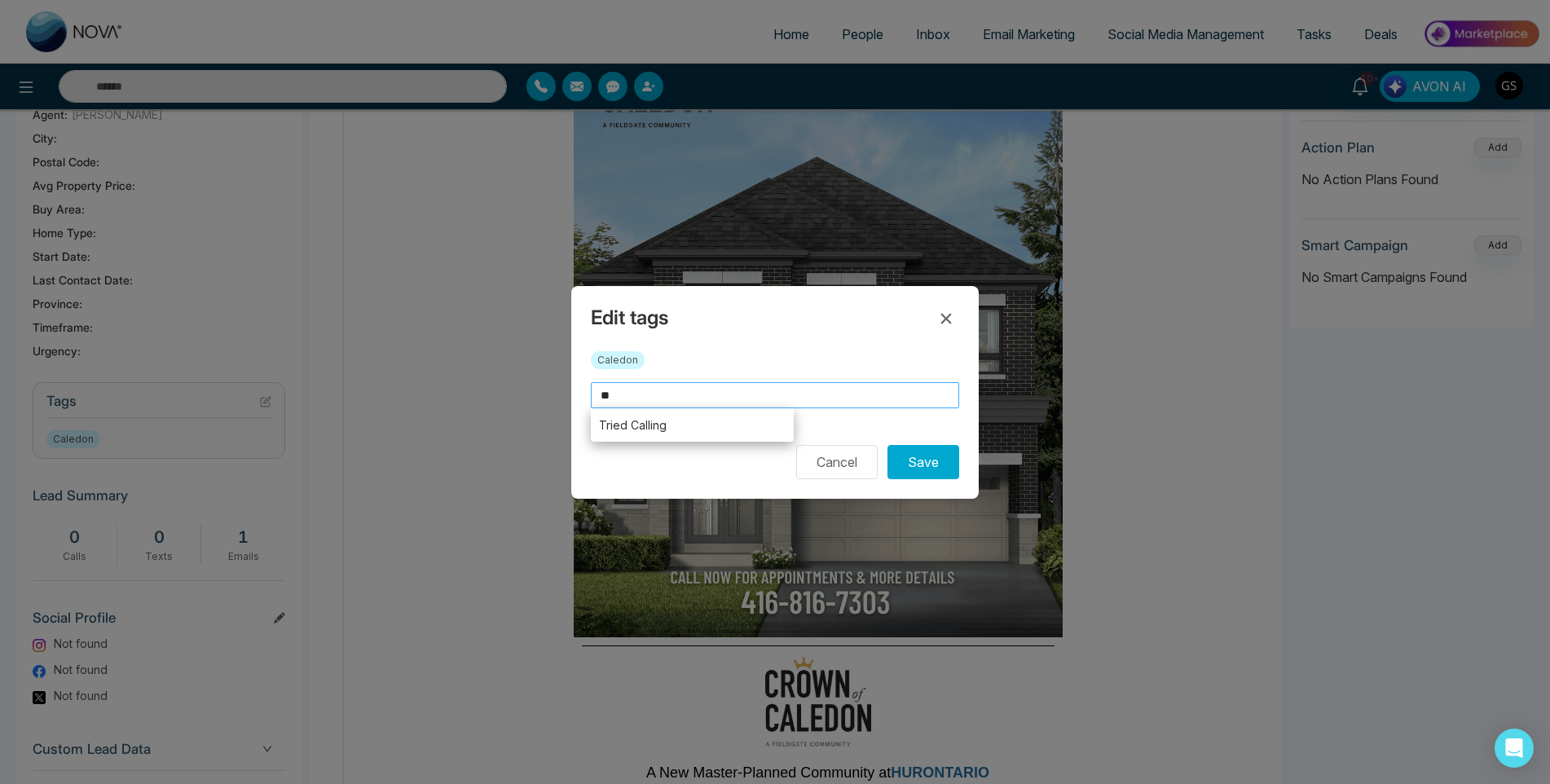
click at [665, 412] on li "Tried Calling" at bounding box center [693, 425] width 203 height 33
type input "**********"
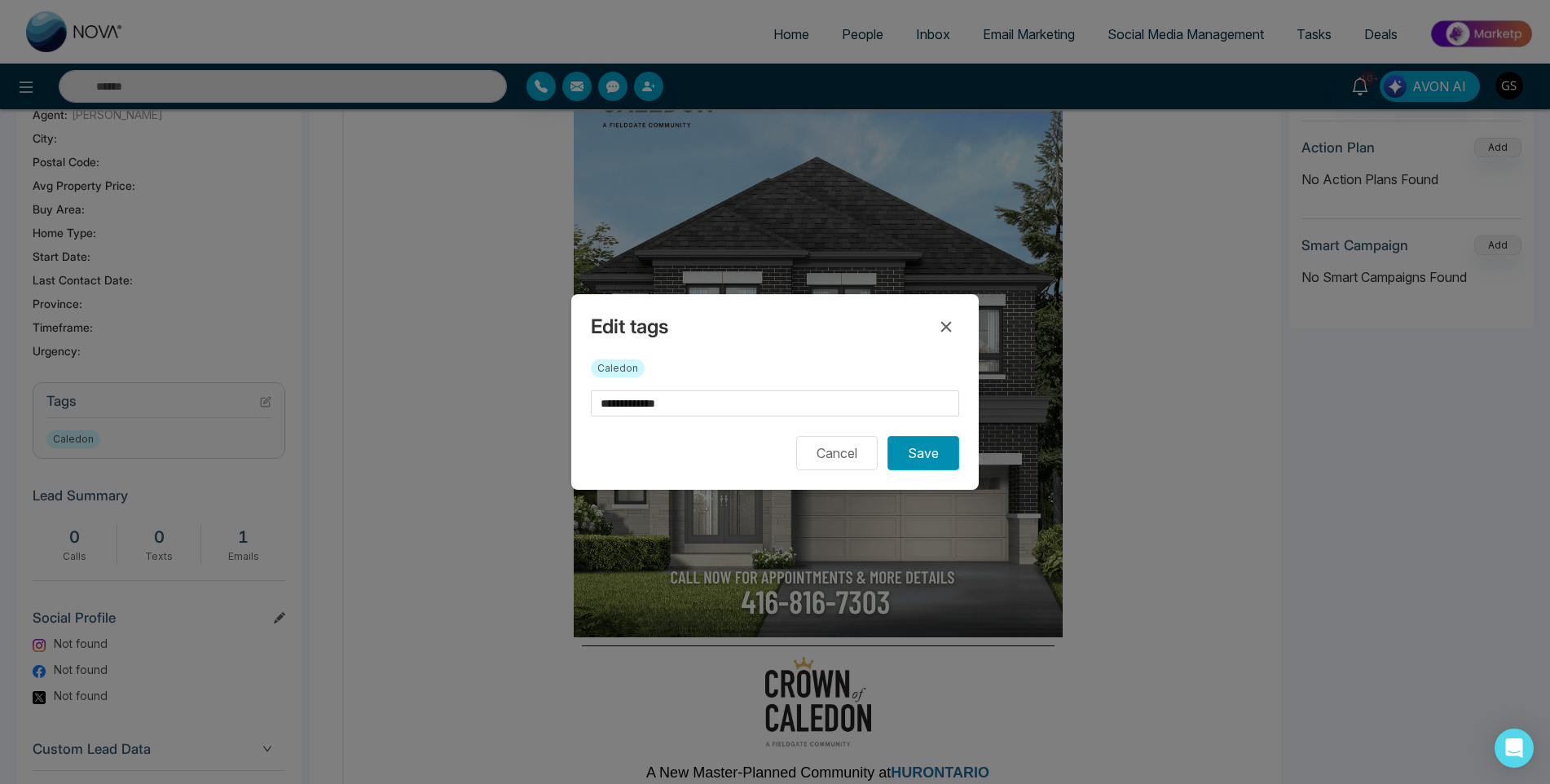
click at [923, 450] on button "Save" at bounding box center [923, 453] width 71 height 34
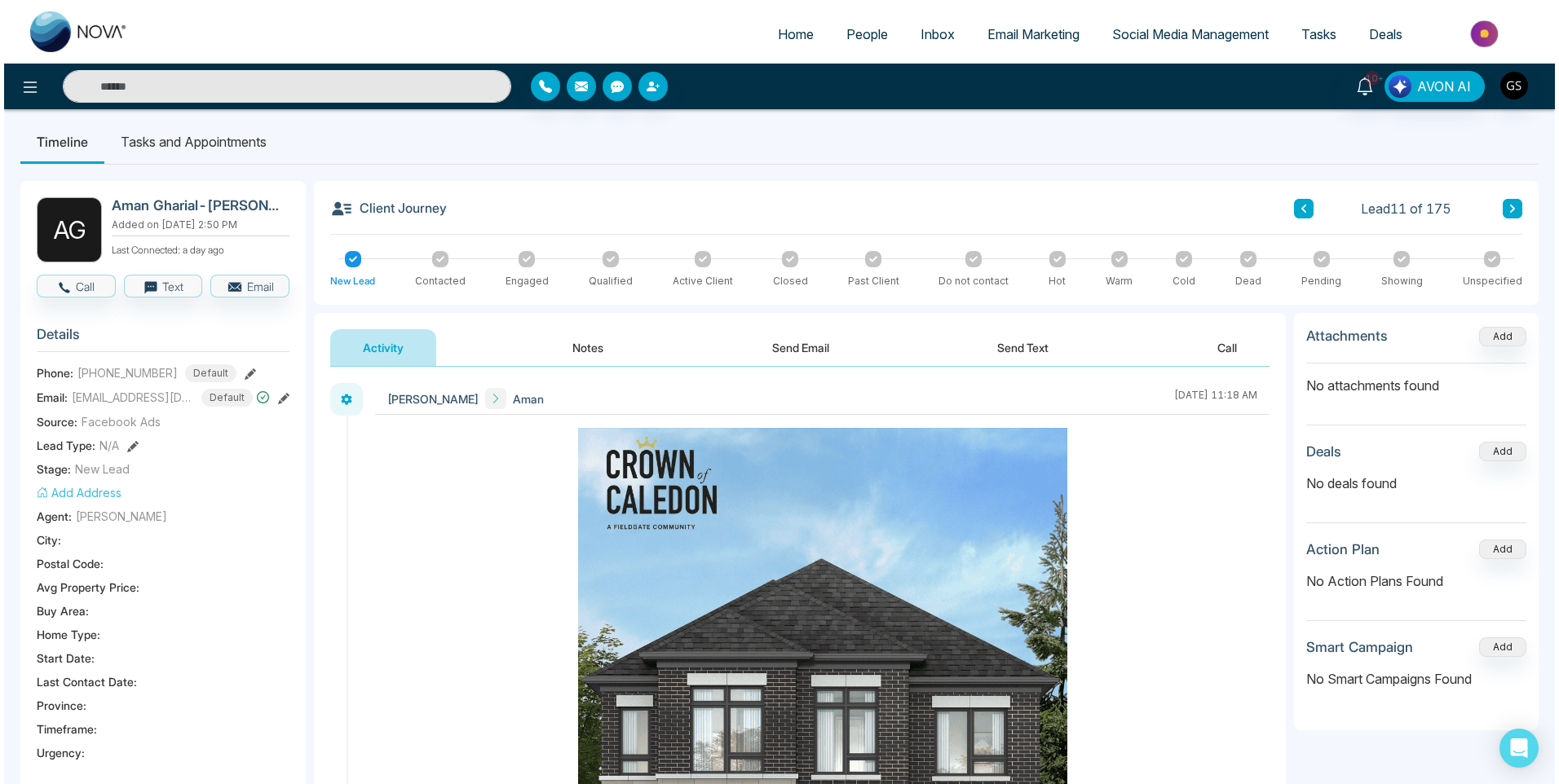
scroll to position [0, 0]
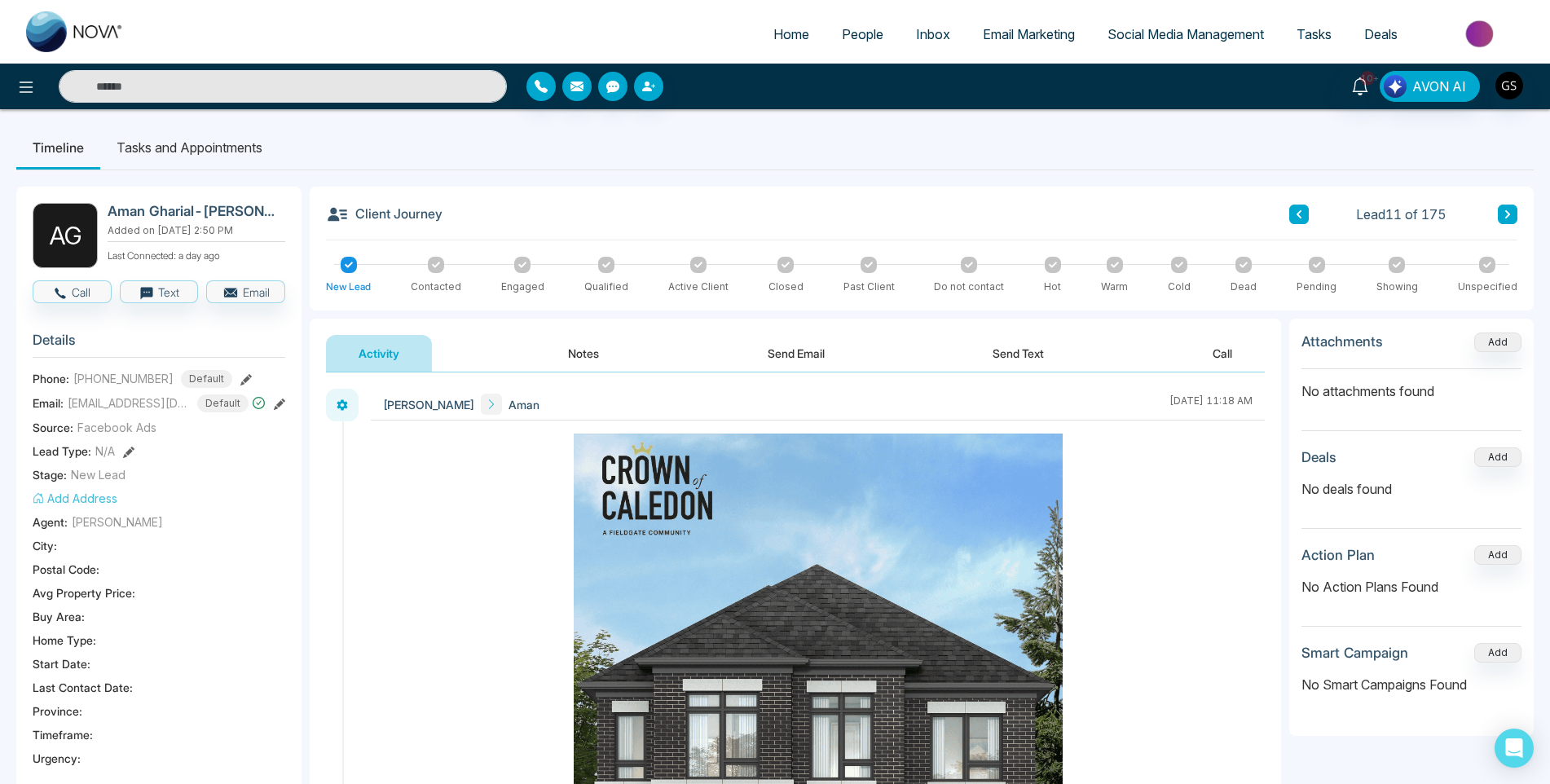
click at [854, 25] on link "People" at bounding box center [863, 33] width 74 height 31
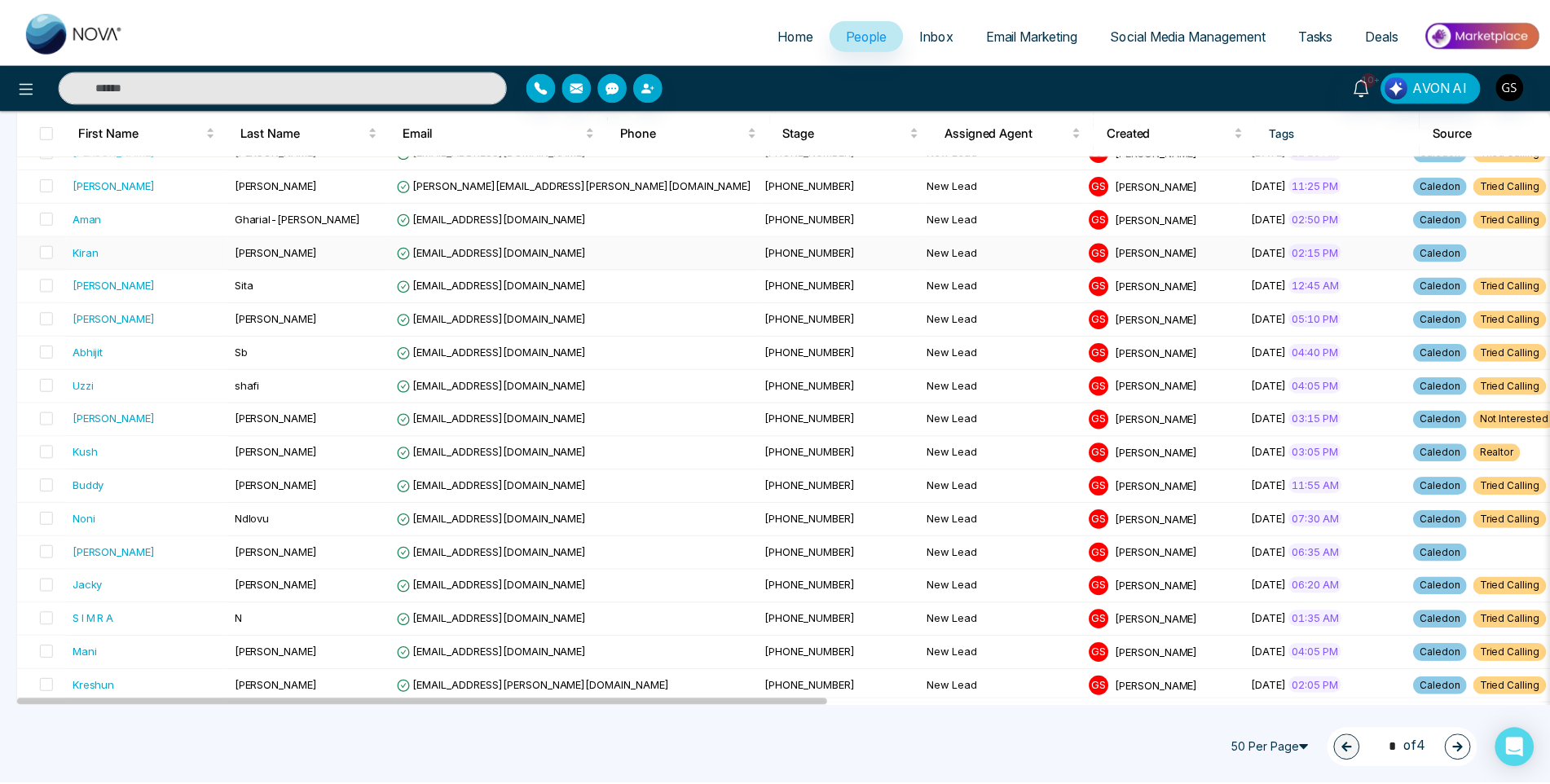
scroll to position [489, 0]
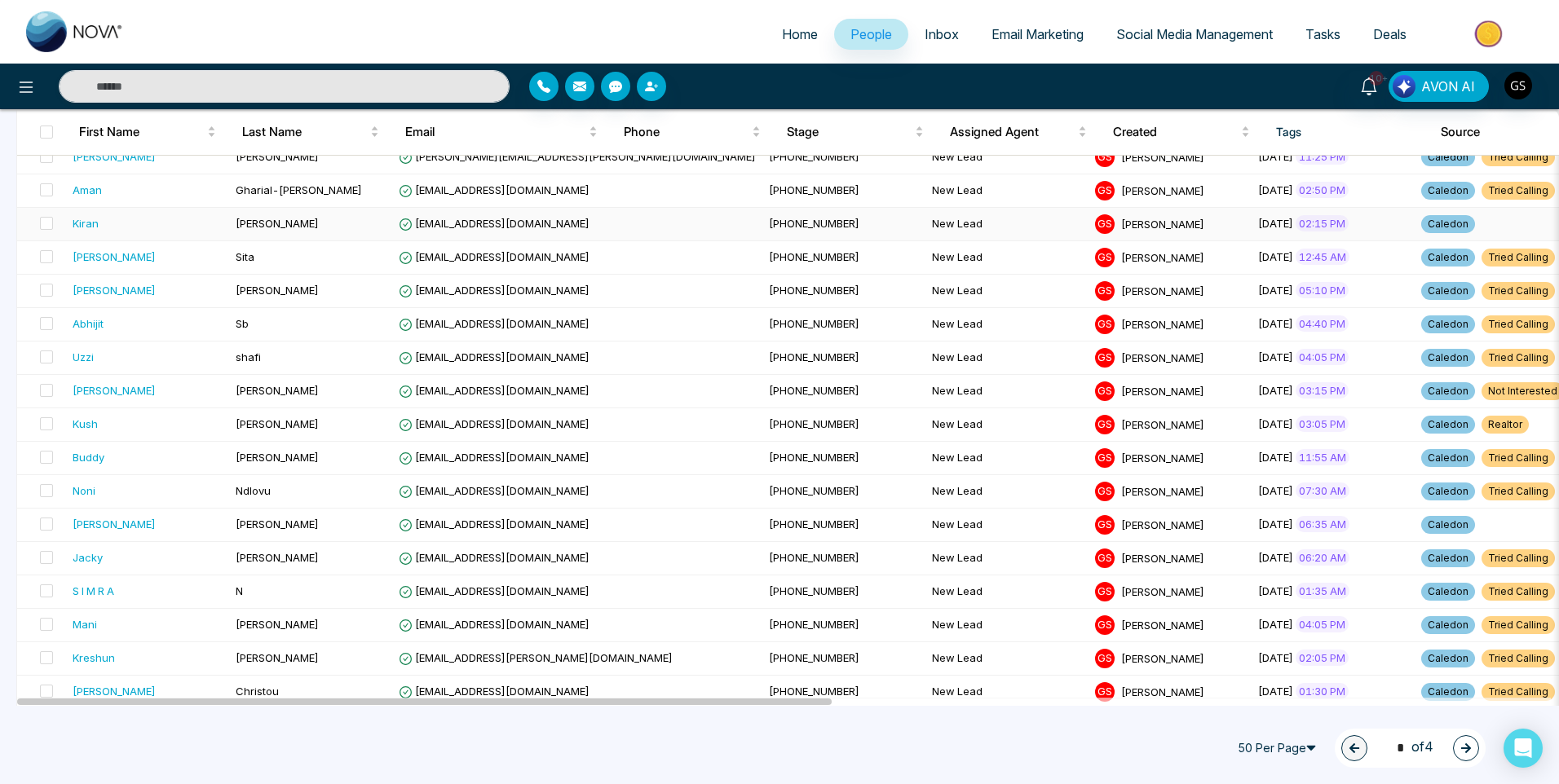
click at [180, 225] on div "Kiran" at bounding box center [147, 223] width 150 height 16
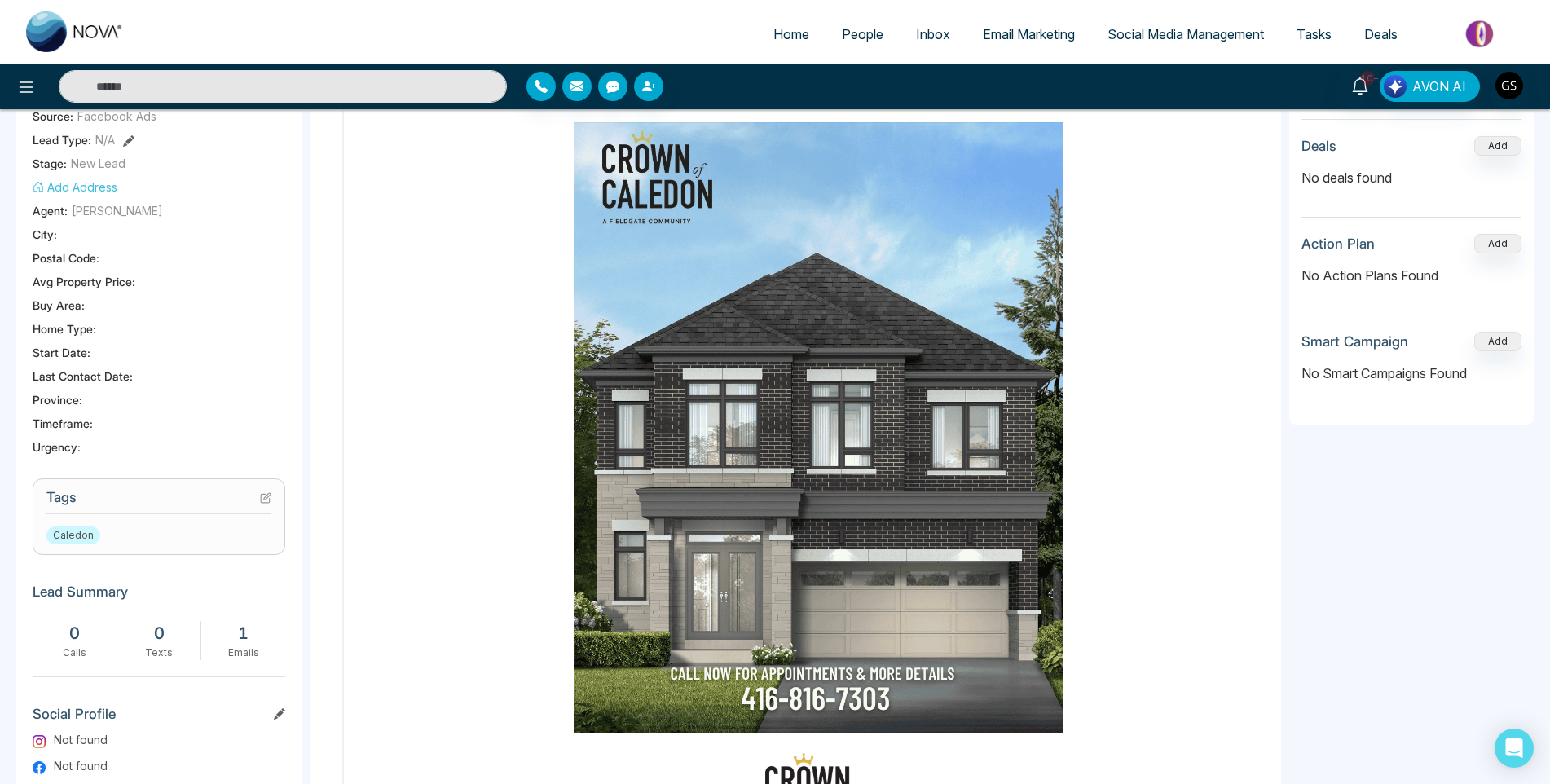
scroll to position [326, 0]
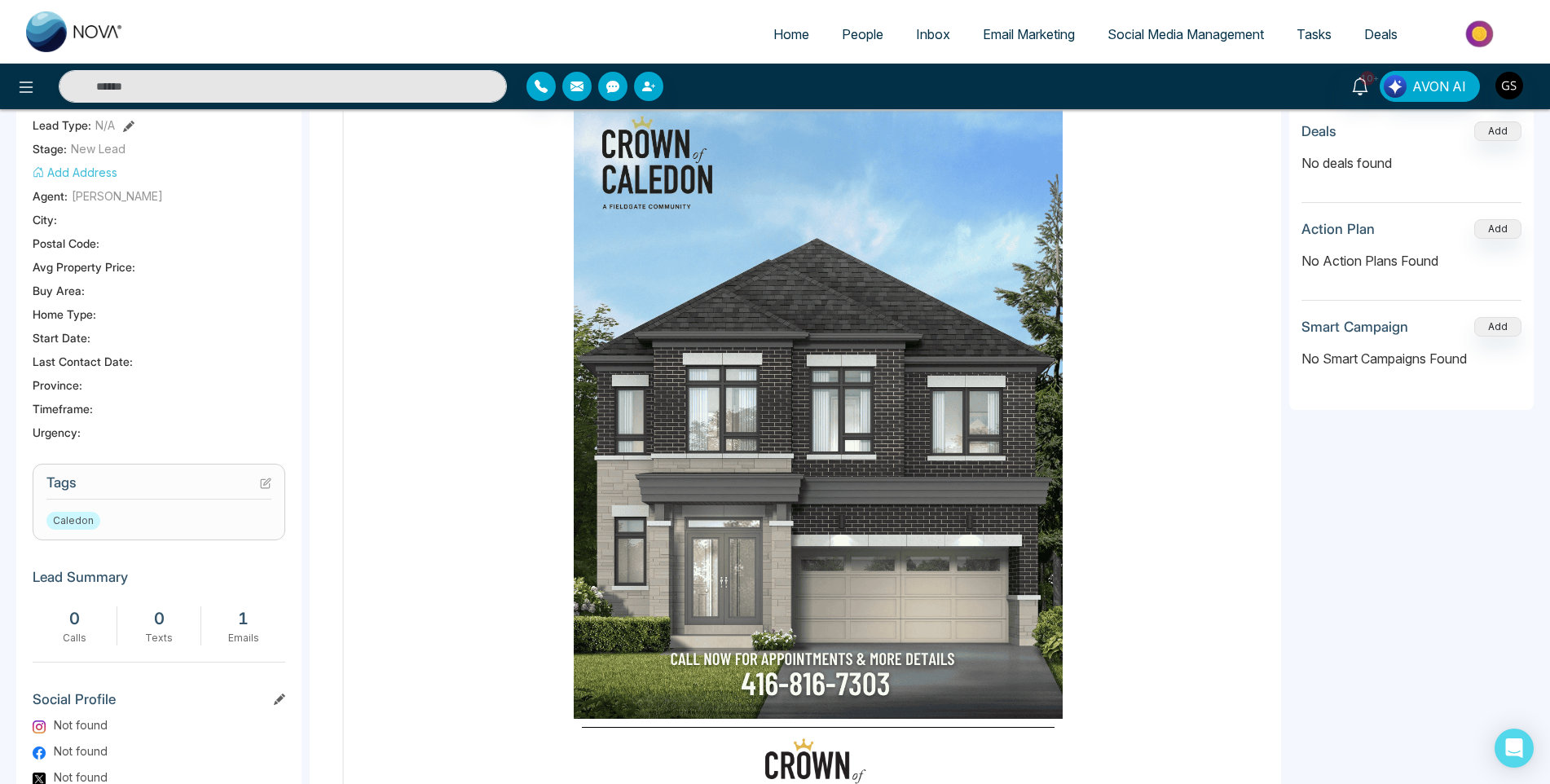
click at [263, 482] on icon at bounding box center [265, 483] width 11 height 11
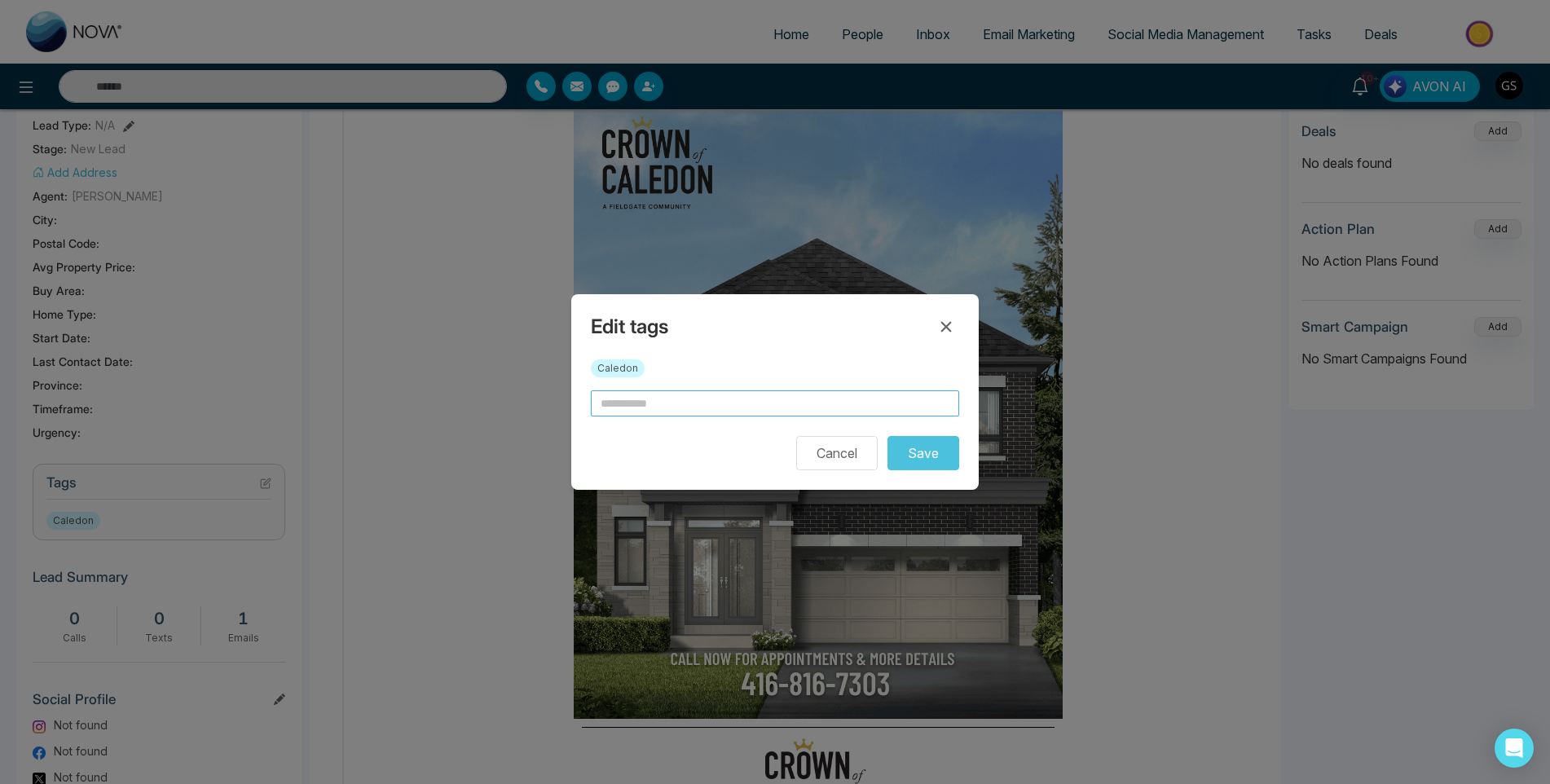
click at [685, 397] on input "text" at bounding box center [775, 403] width 368 height 26
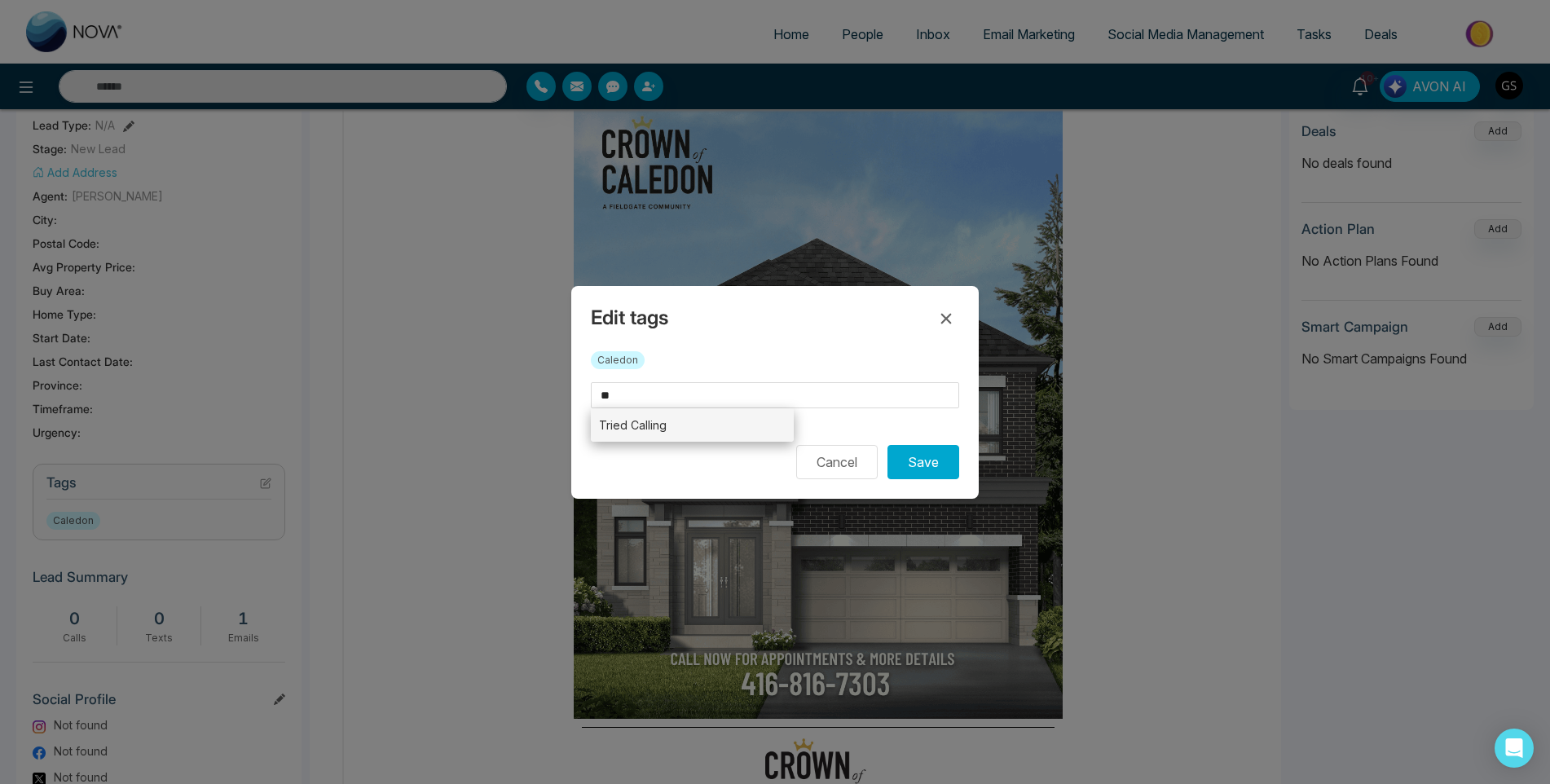
click at [689, 423] on li "Tried Calling" at bounding box center [693, 425] width 203 height 33
type input "**********"
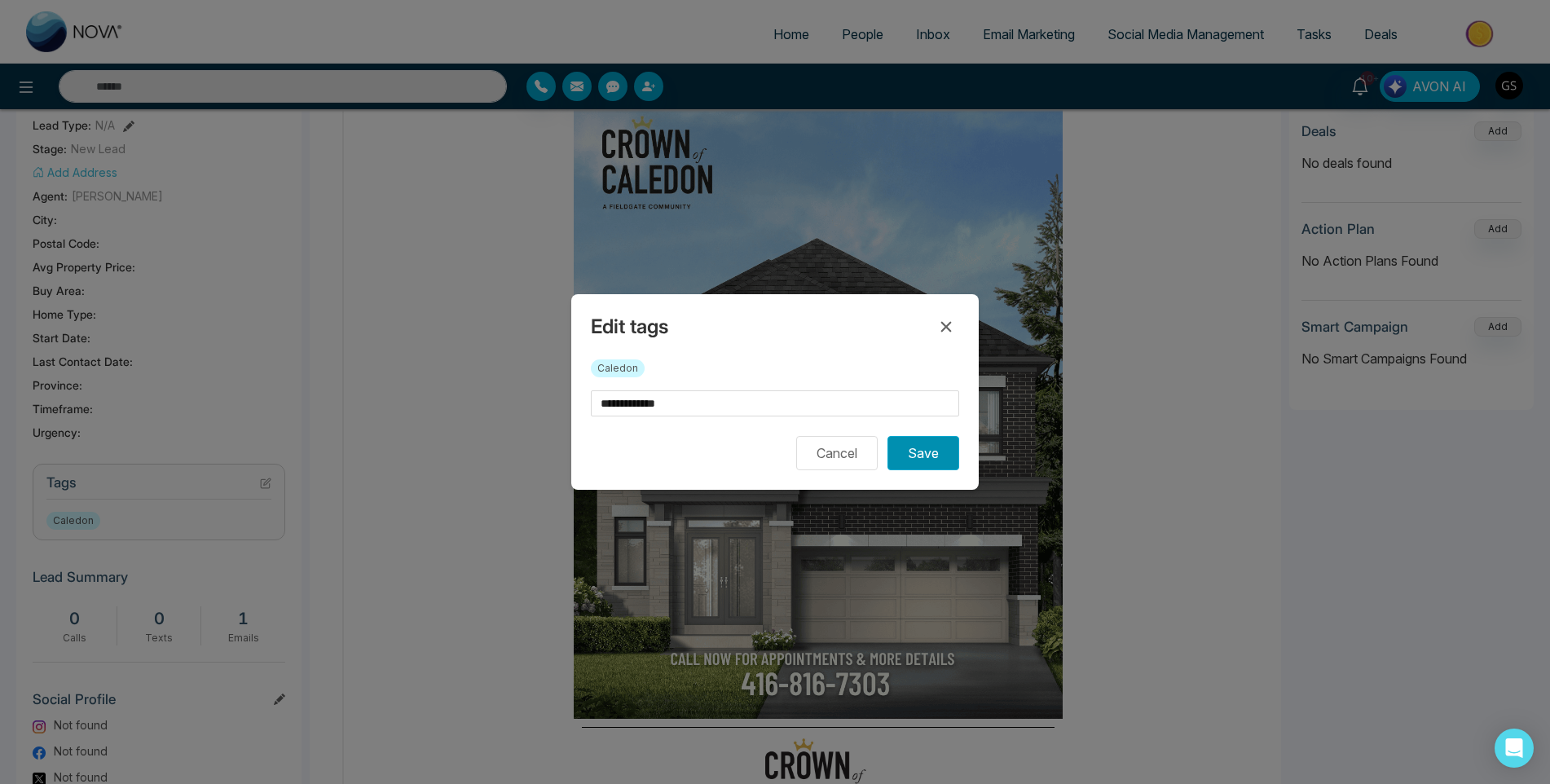
click at [911, 446] on button "Save" at bounding box center [923, 453] width 71 height 34
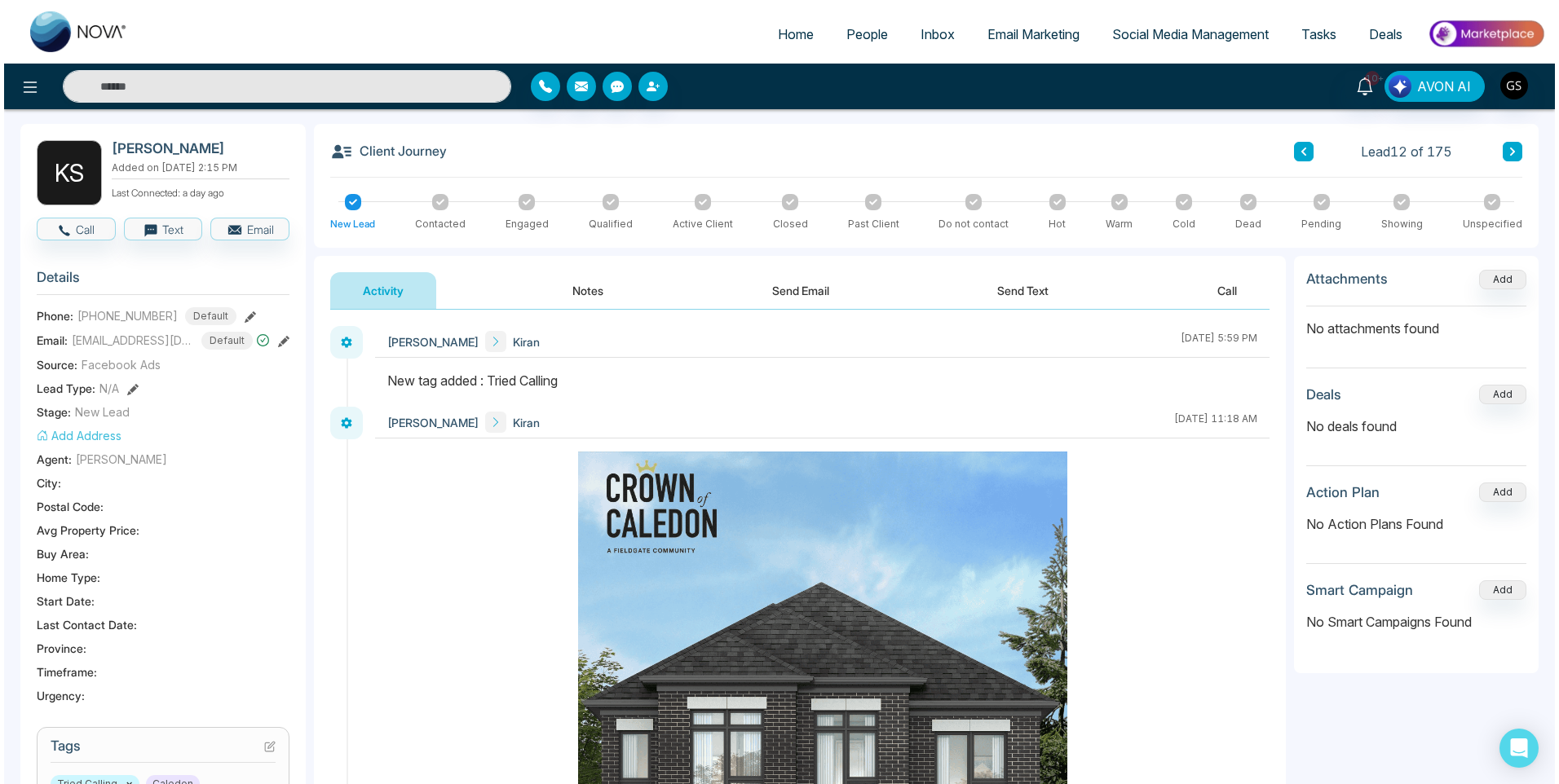
scroll to position [0, 0]
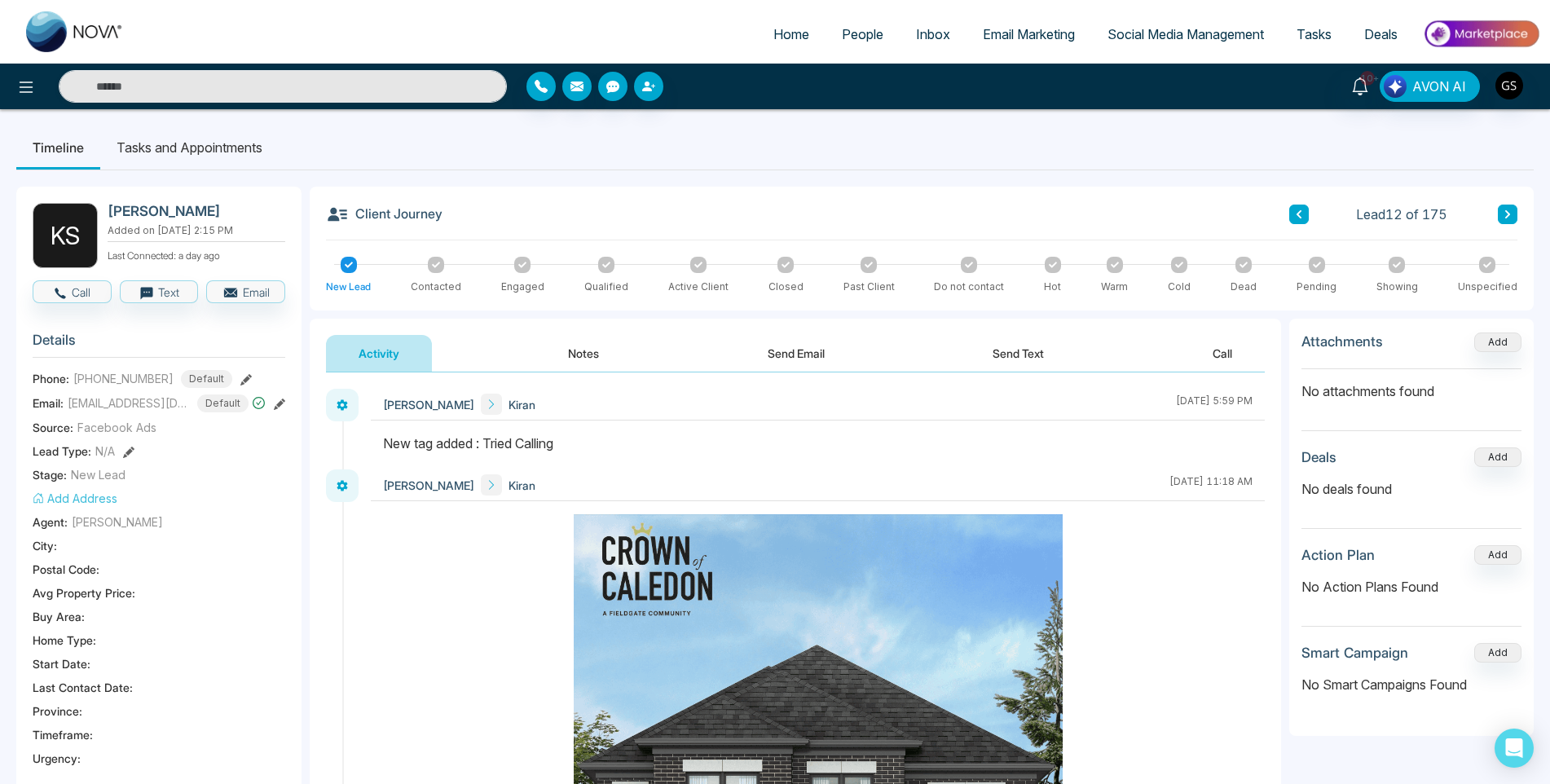
click at [851, 33] on span "People" at bounding box center [862, 34] width 41 height 16
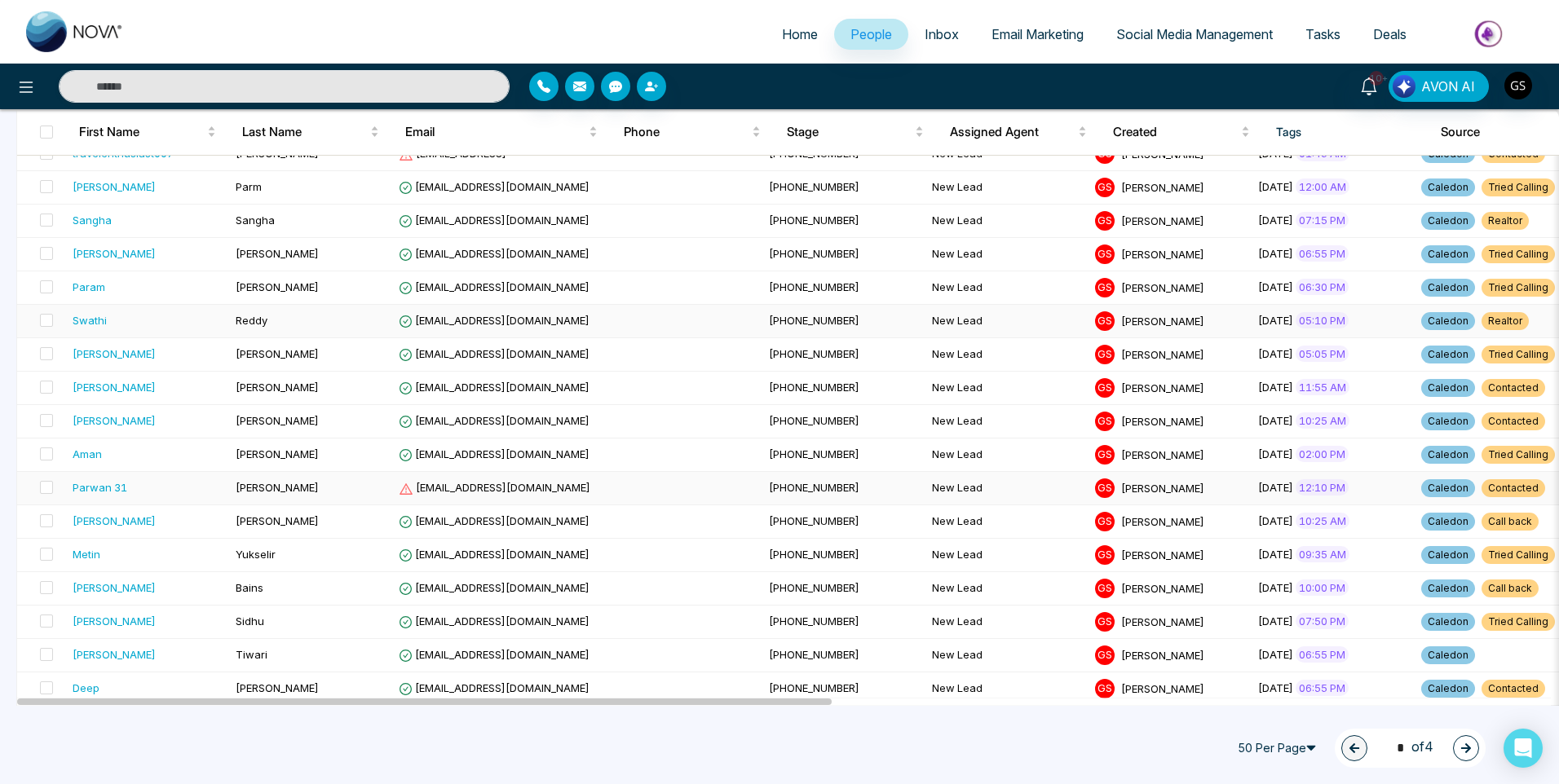
scroll to position [1222, 0]
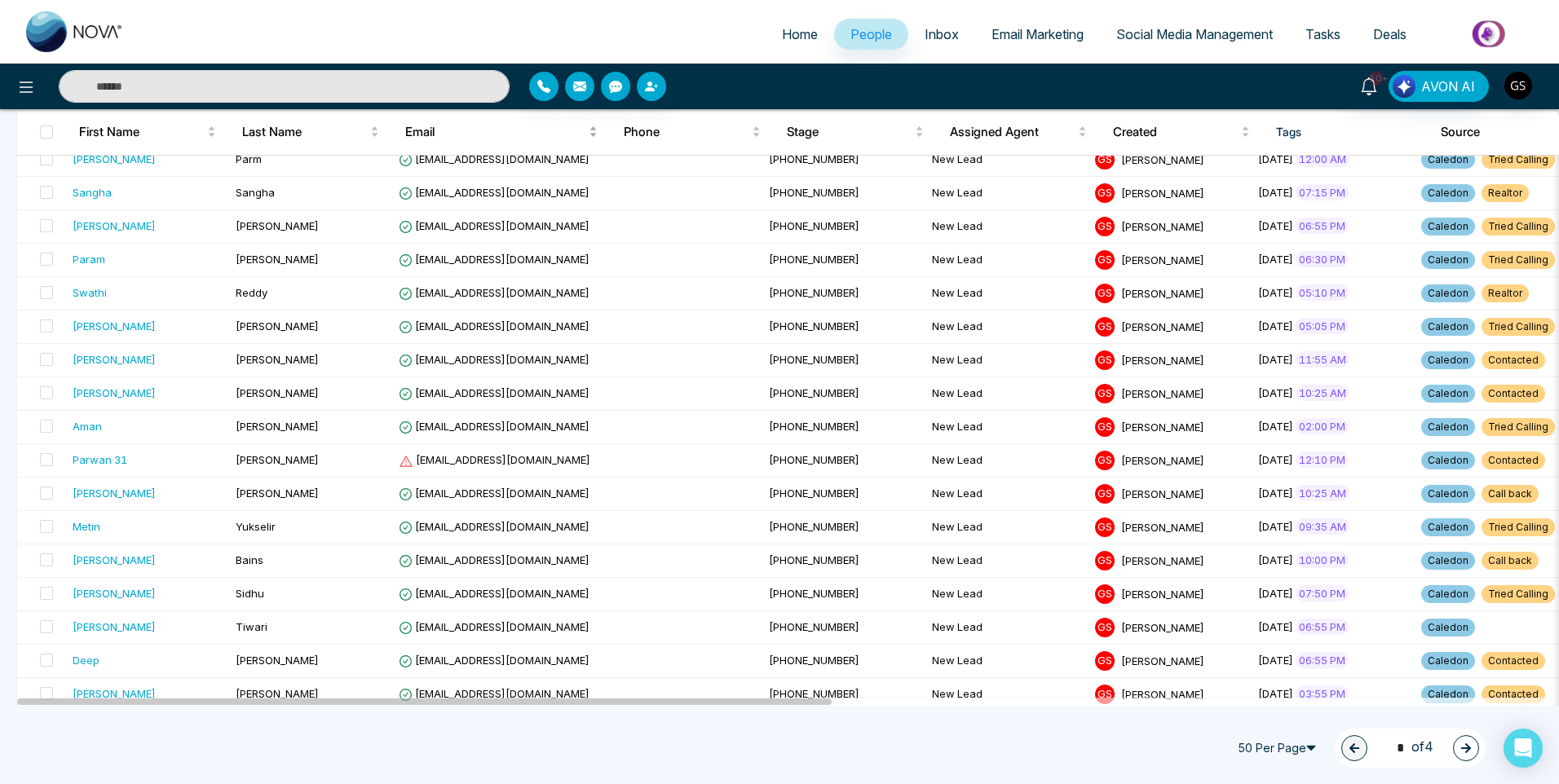
click at [482, 142] on div "Email" at bounding box center [501, 132] width 192 height 19
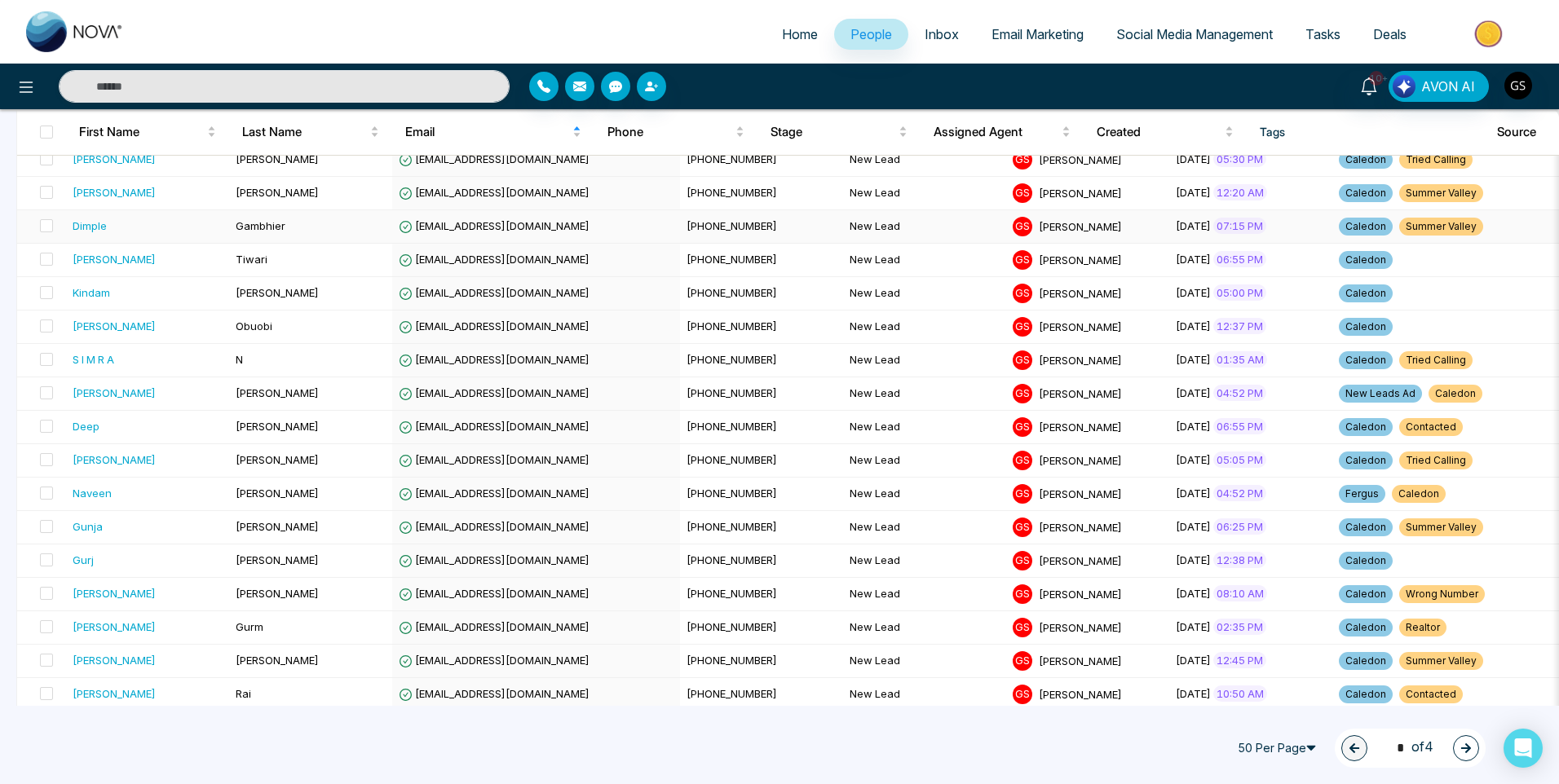
click at [468, 235] on td "dimple.gambhier87@gmail.com" at bounding box center [536, 227] width 288 height 33
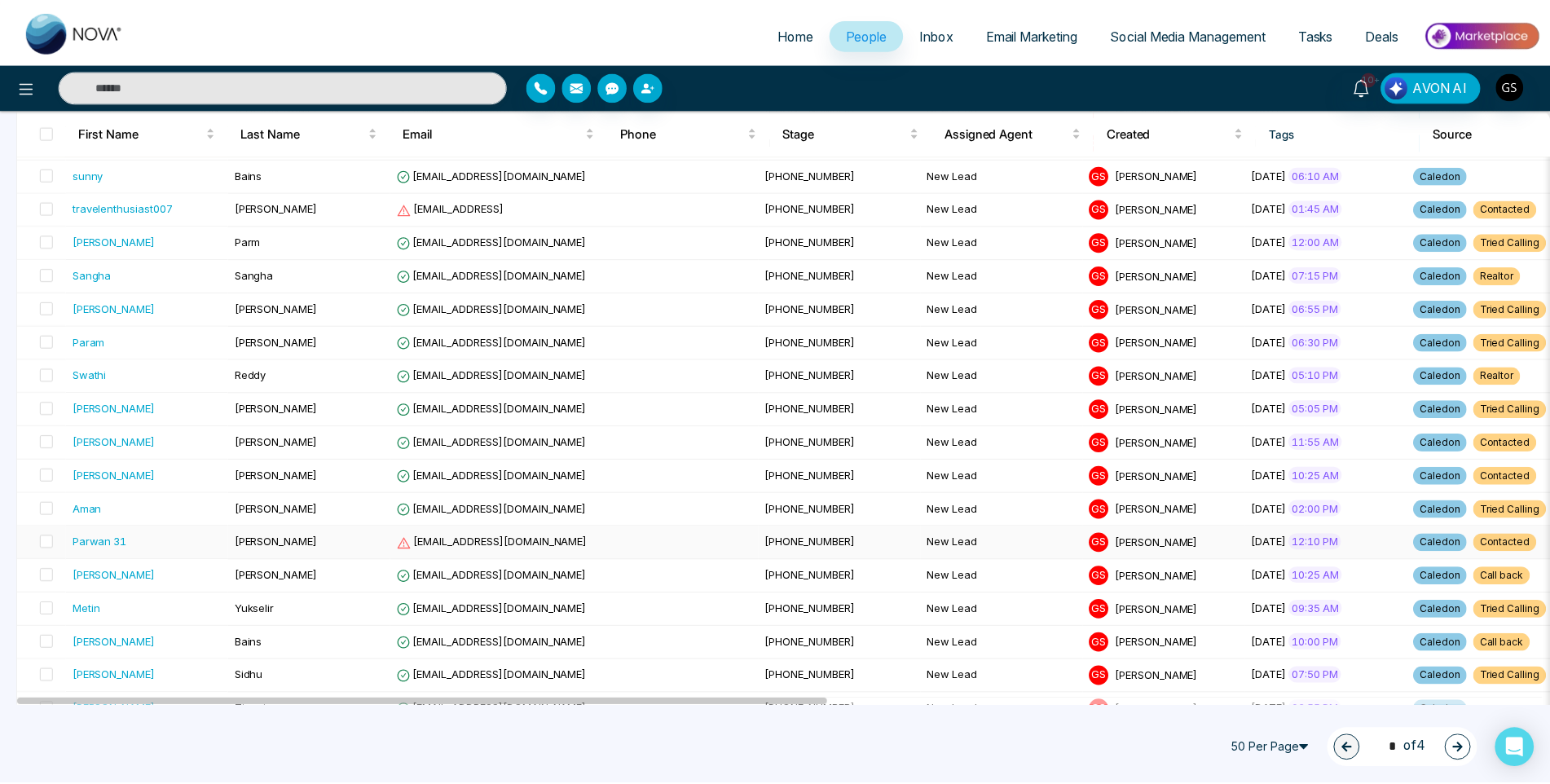
scroll to position [1059, 0]
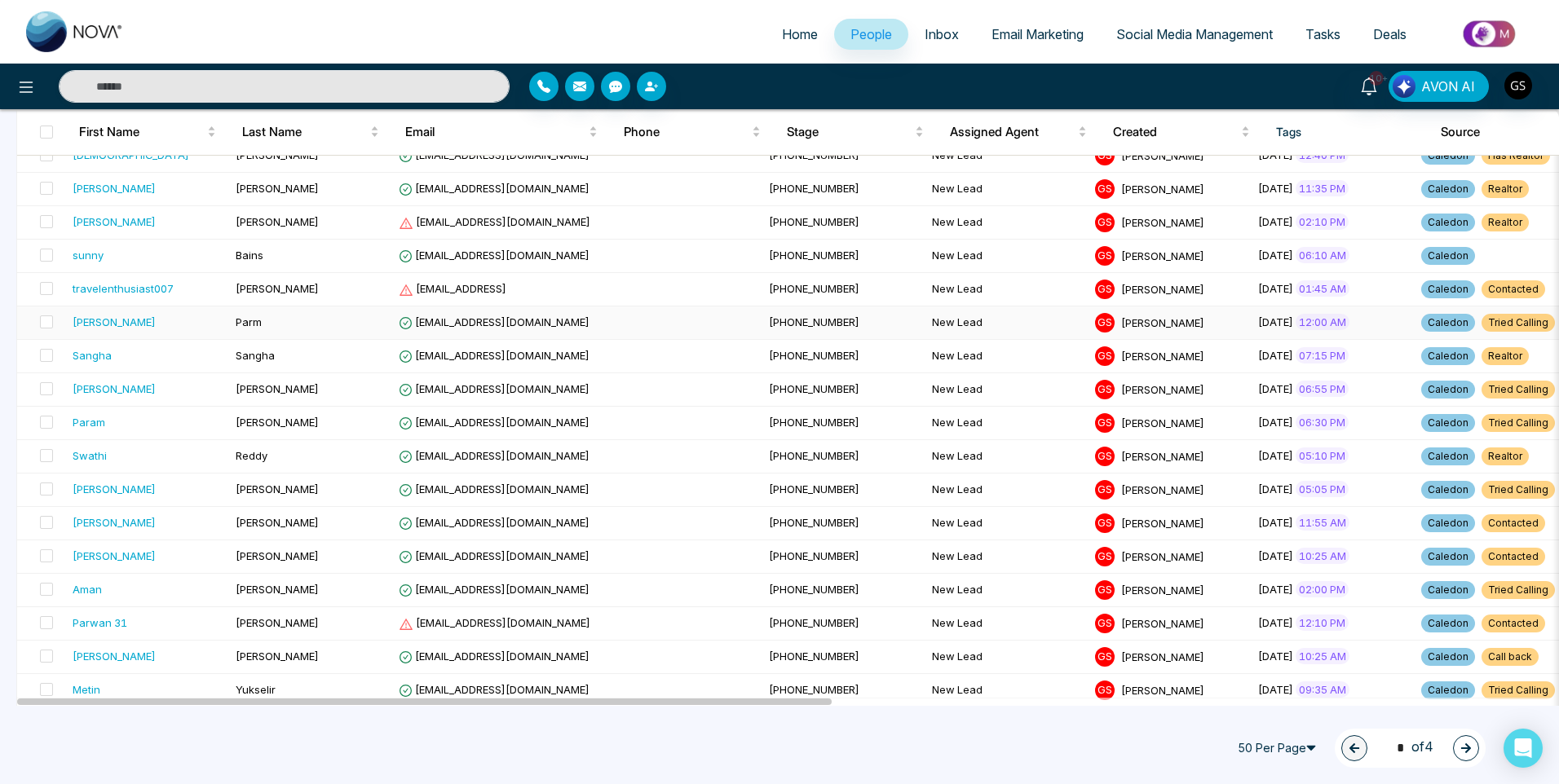
click at [218, 323] on div "[PERSON_NAME]" at bounding box center [147, 322] width 150 height 16
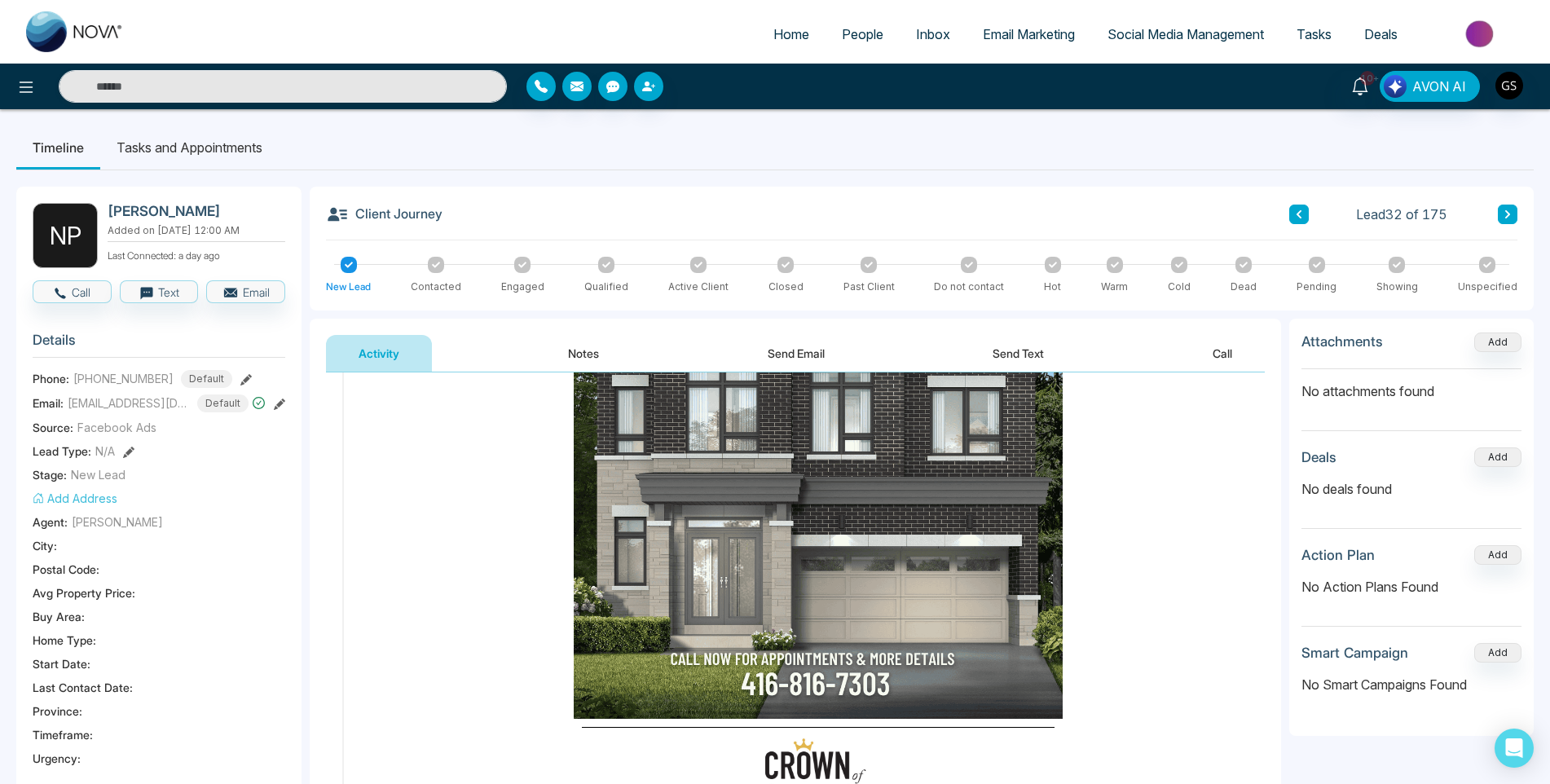
scroll to position [326, 0]
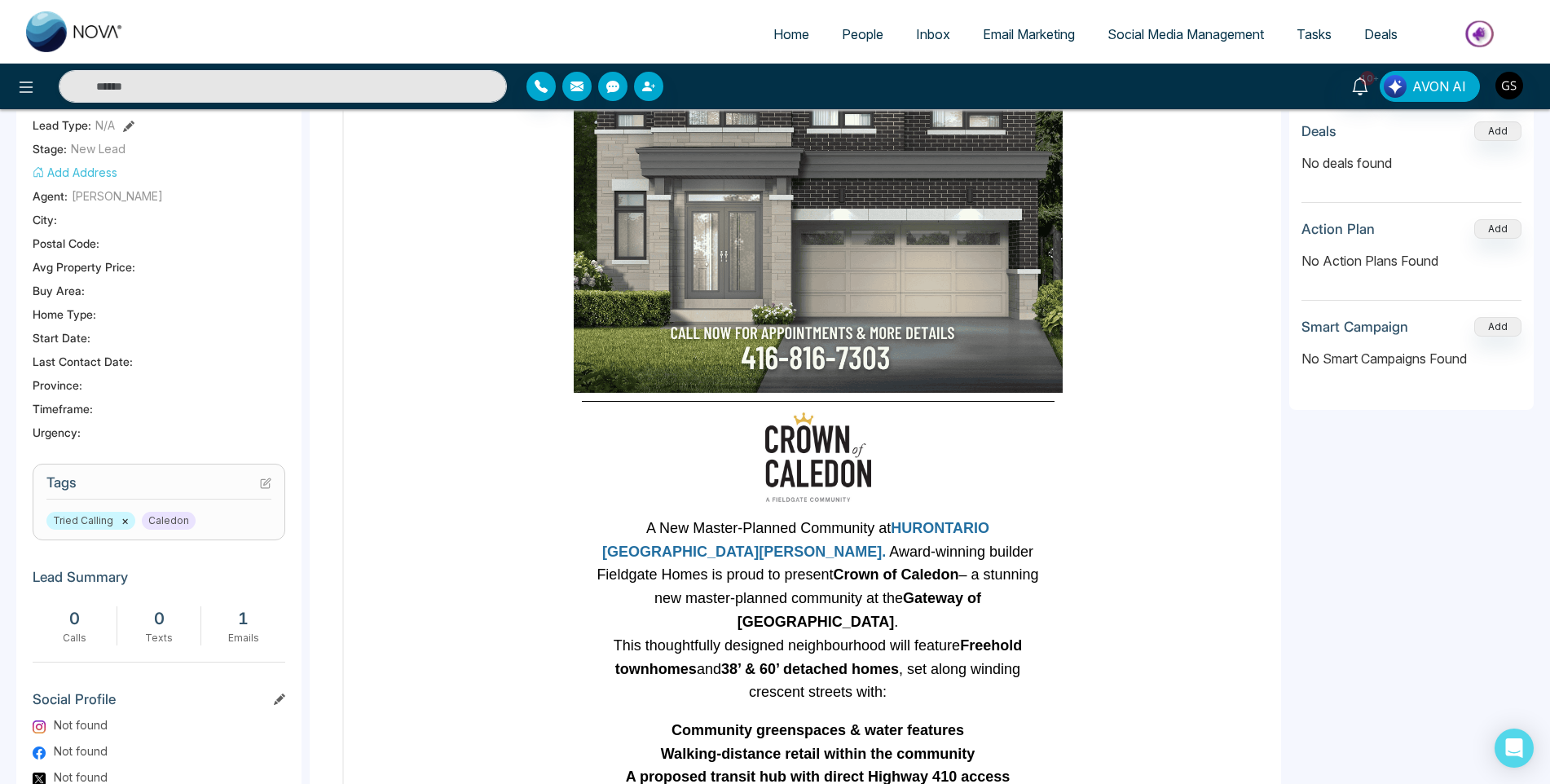
click at [266, 489] on icon at bounding box center [265, 483] width 11 height 11
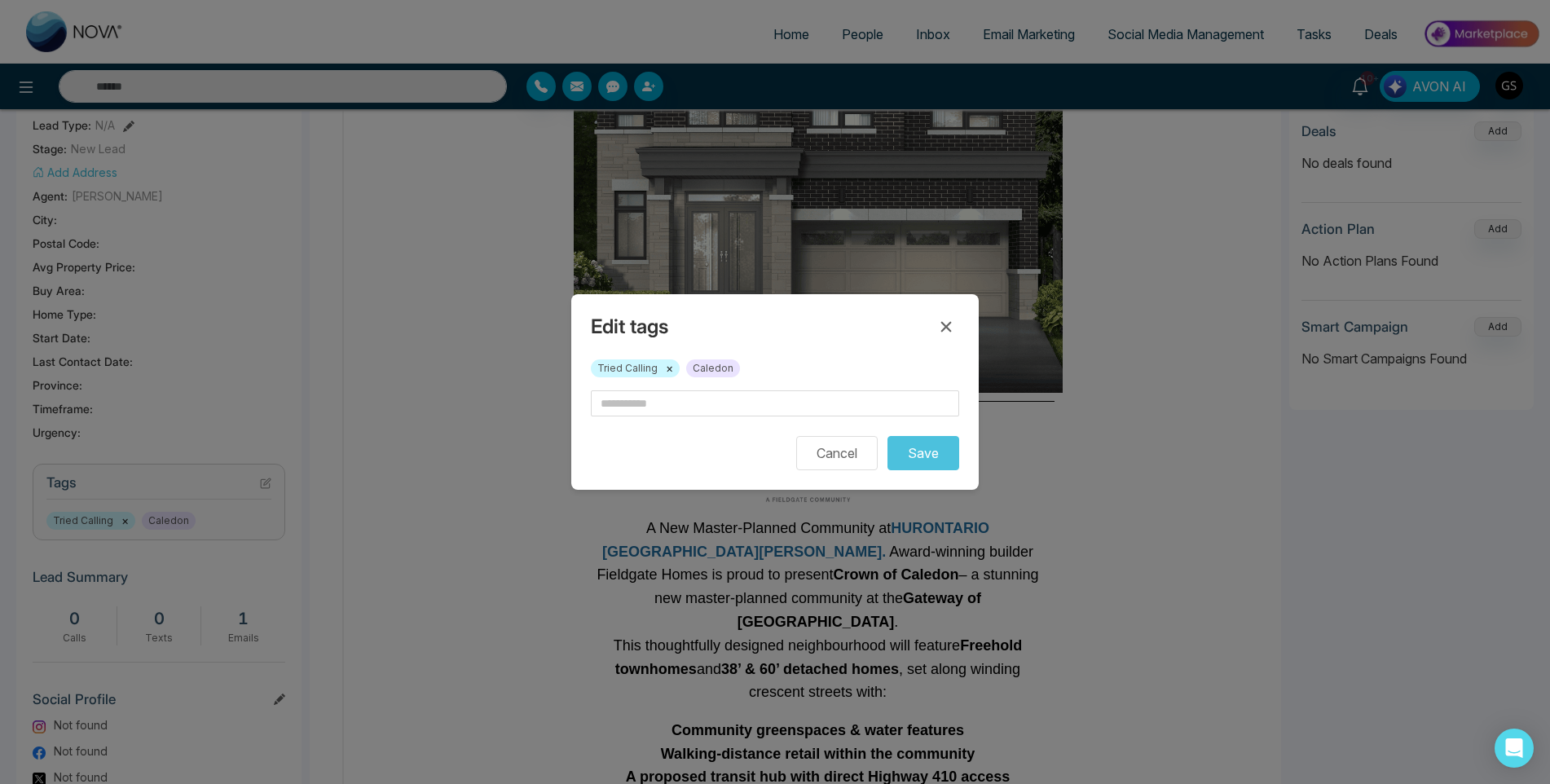
click at [668, 370] on button "×" at bounding box center [670, 368] width 7 height 15
click at [662, 409] on input "text" at bounding box center [775, 403] width 368 height 26
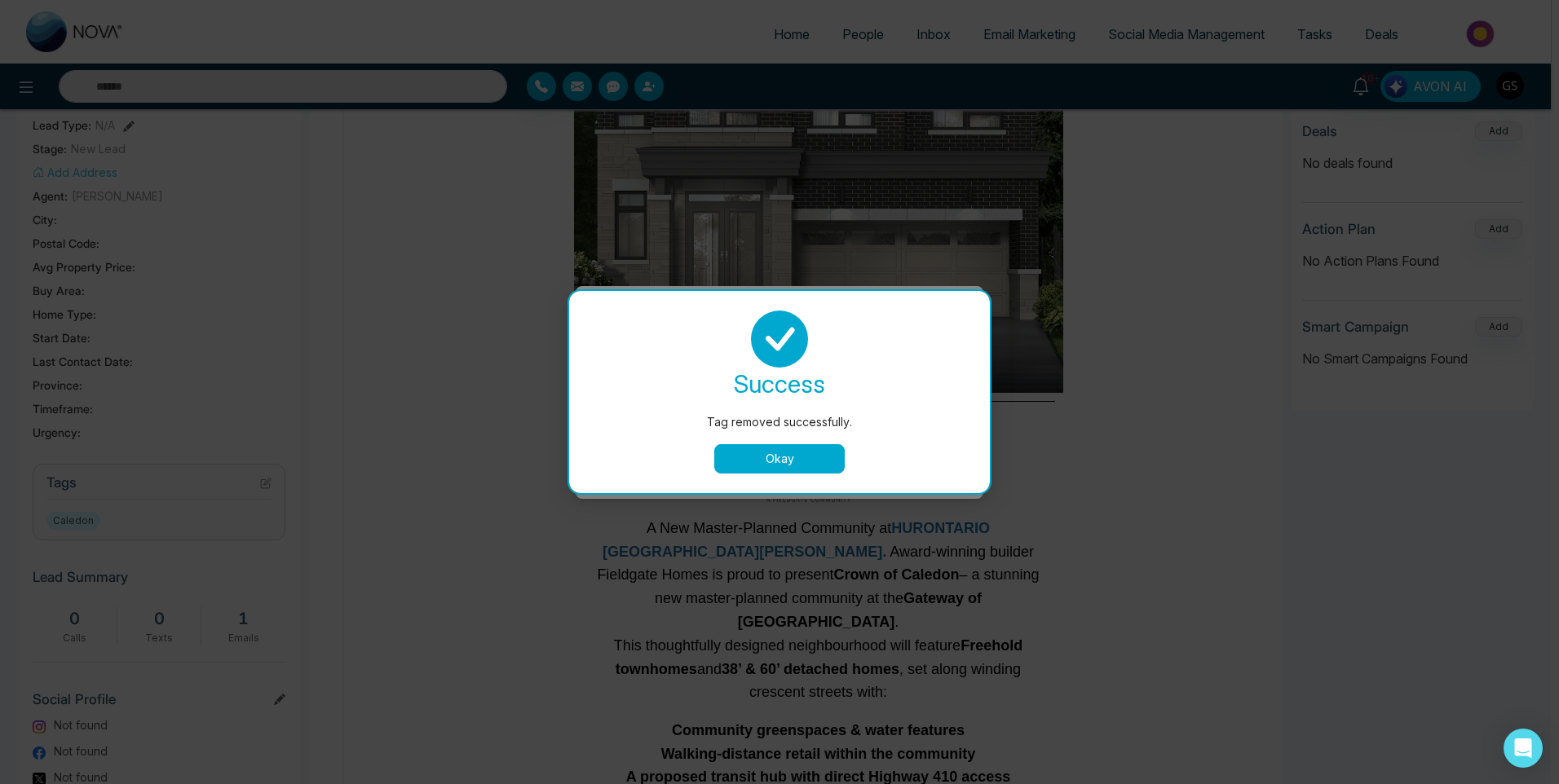
click at [756, 454] on button "Okay" at bounding box center [779, 458] width 130 height 29
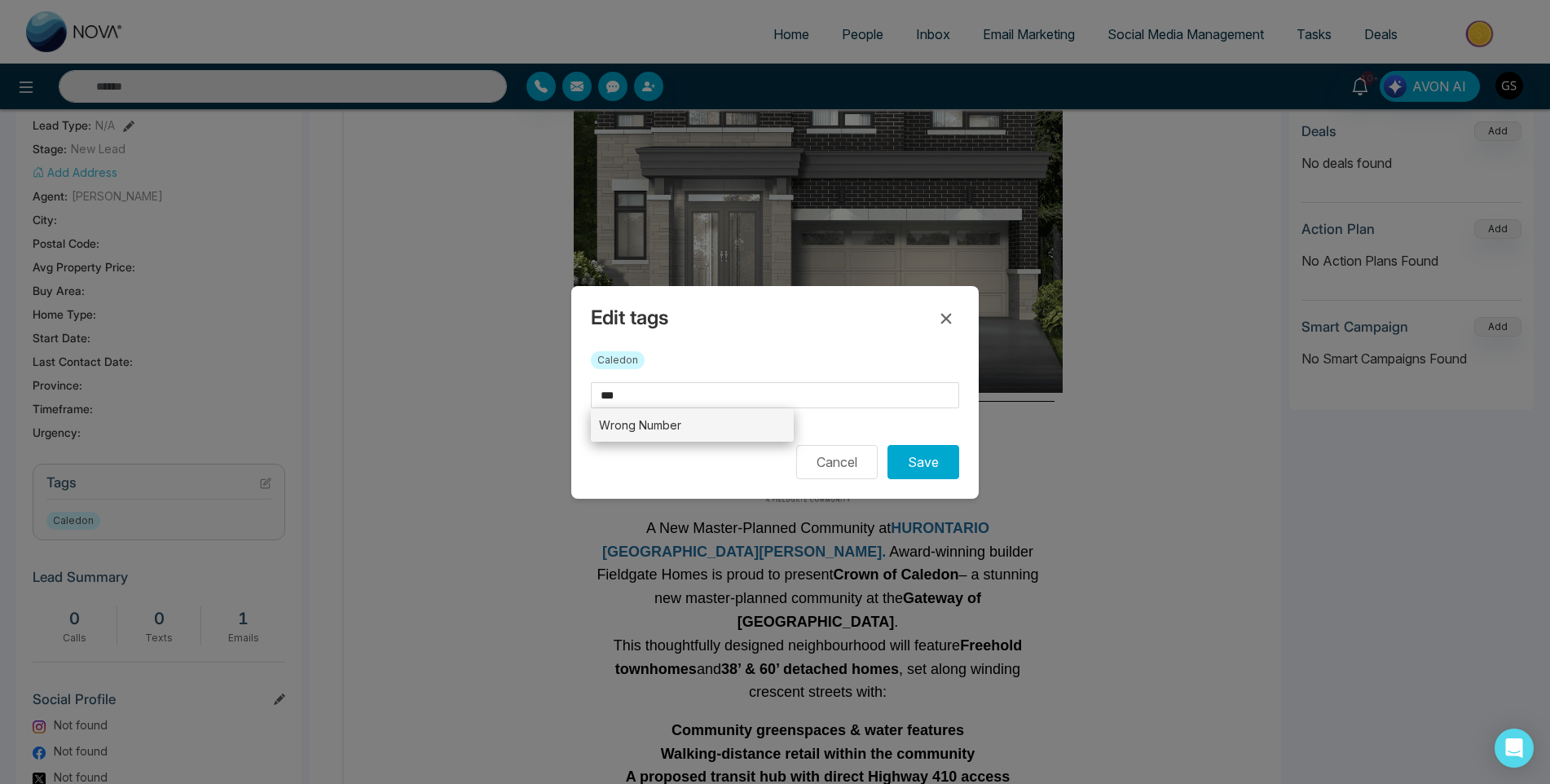
click at [723, 427] on li "Wrong Number" at bounding box center [693, 425] width 203 height 33
type input "**********"
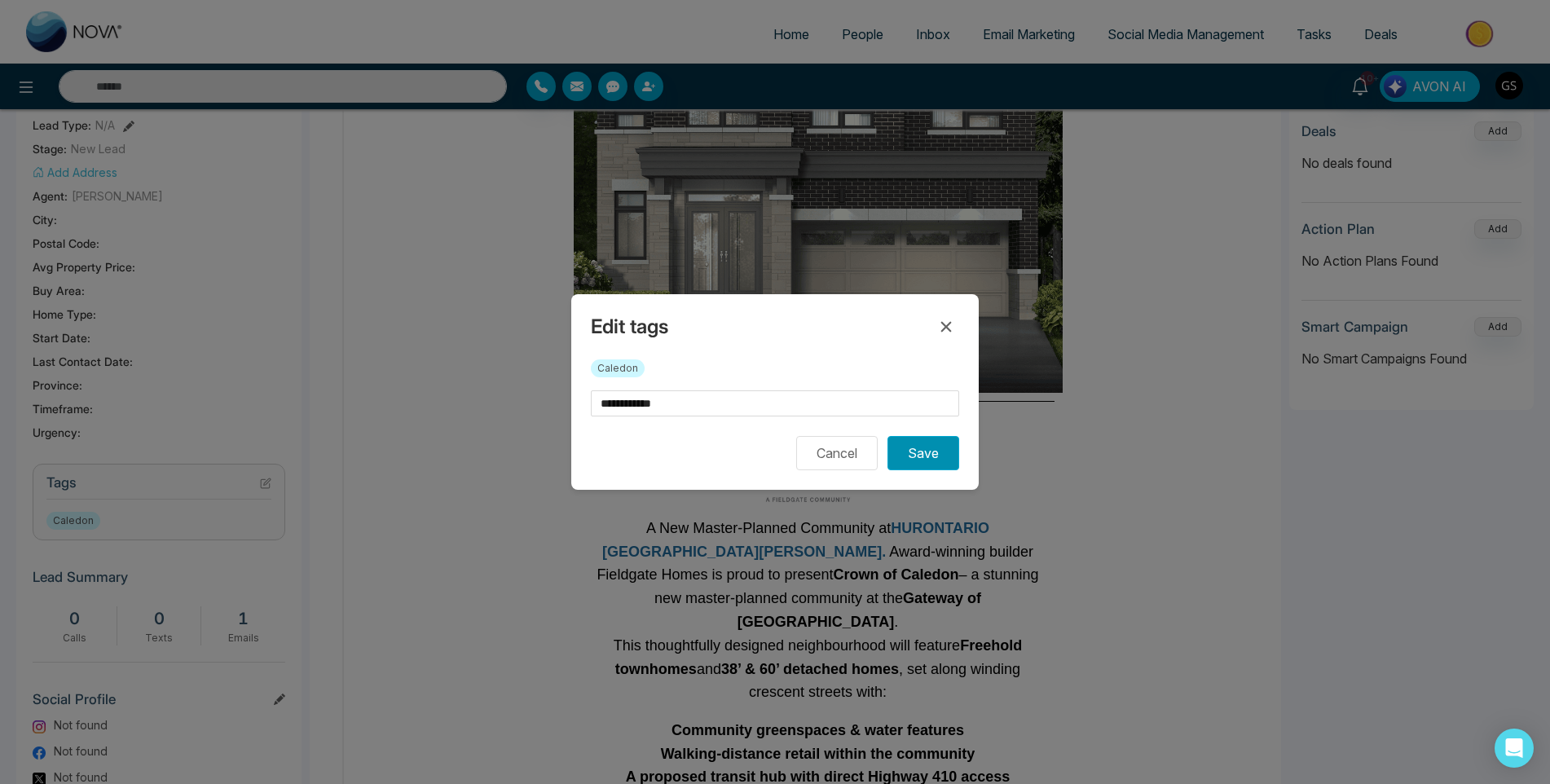
click at [927, 463] on button "Save" at bounding box center [923, 453] width 71 height 34
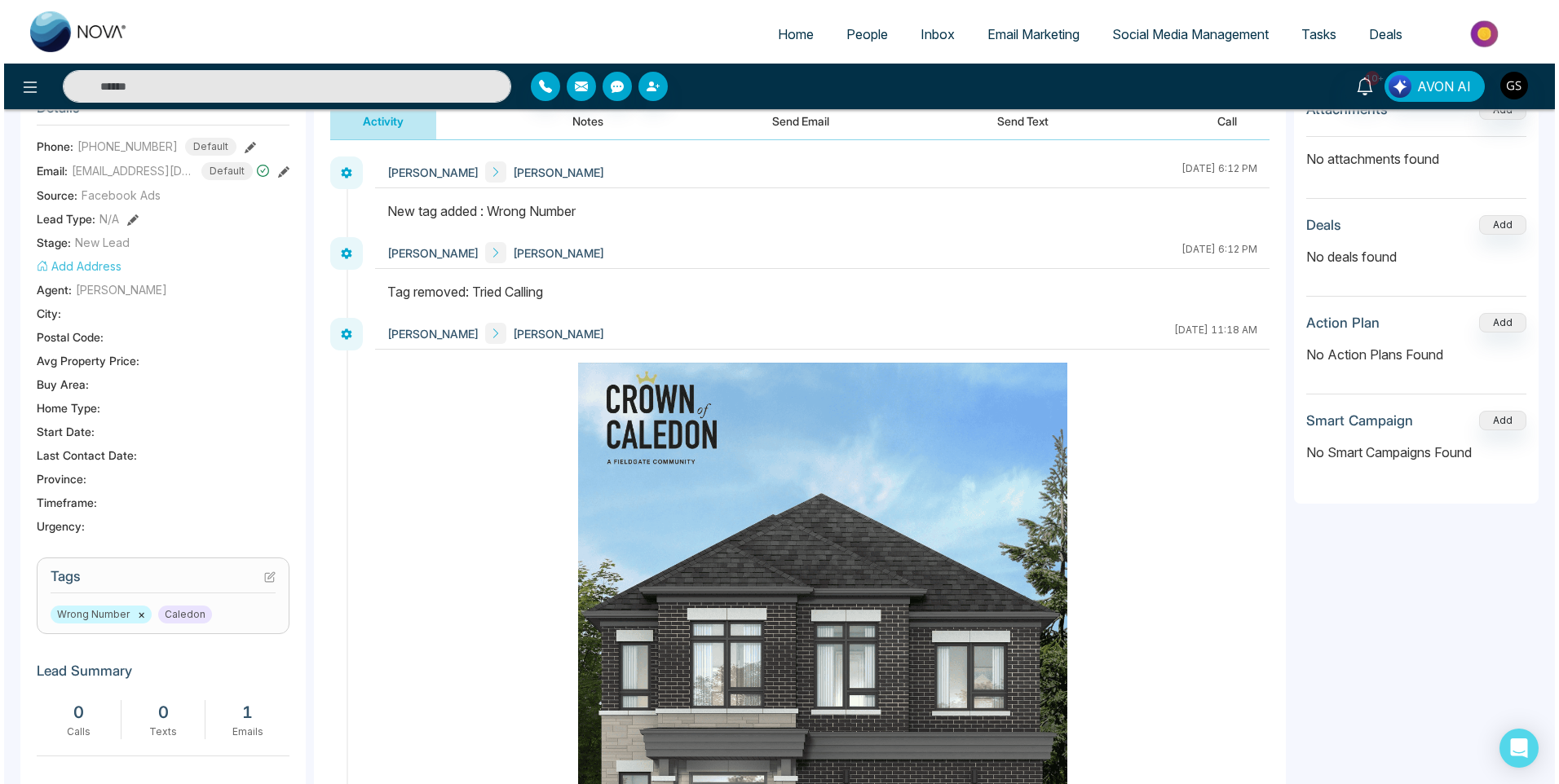
scroll to position [0, 0]
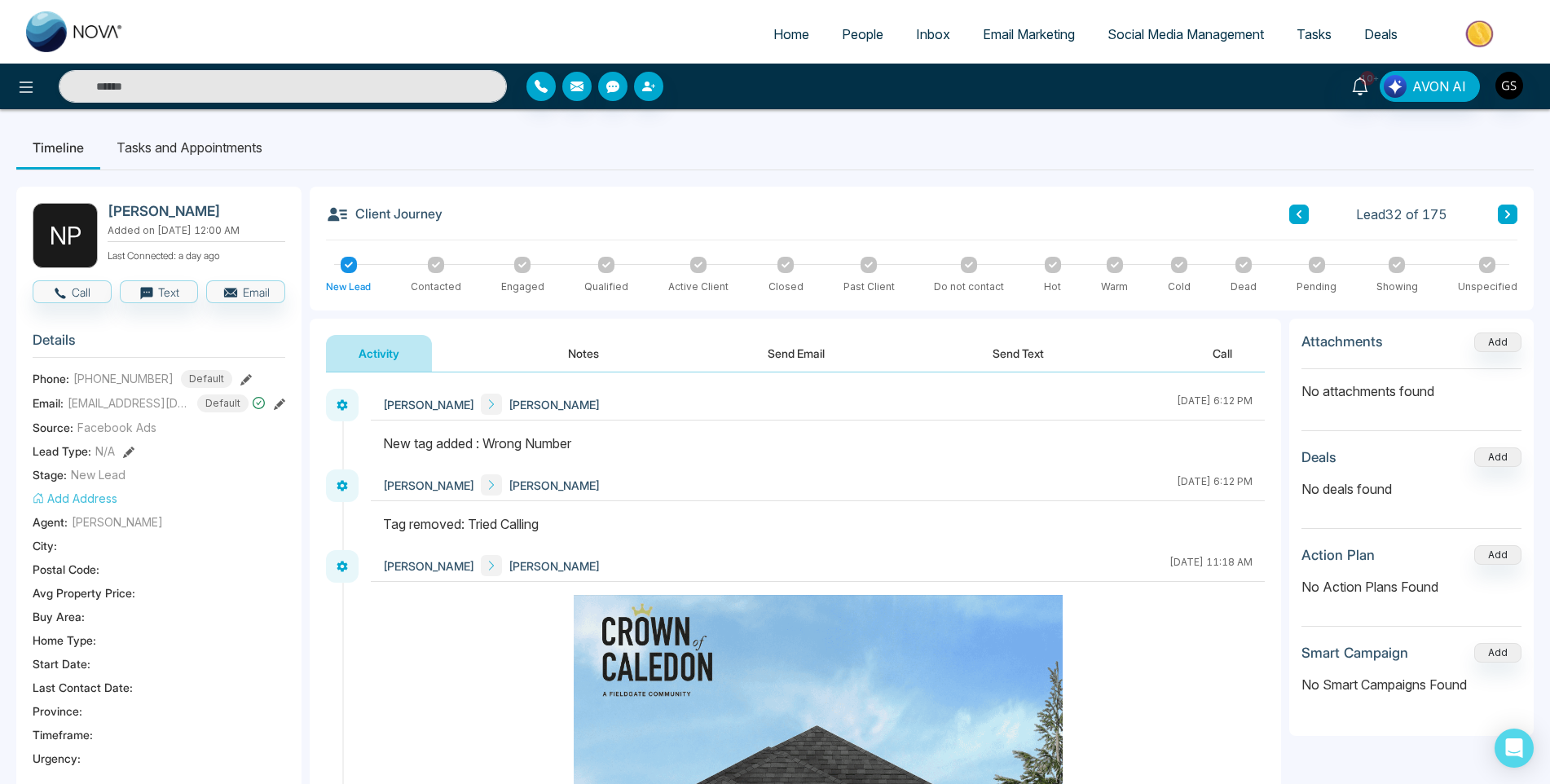
click at [874, 39] on span "People" at bounding box center [862, 34] width 41 height 16
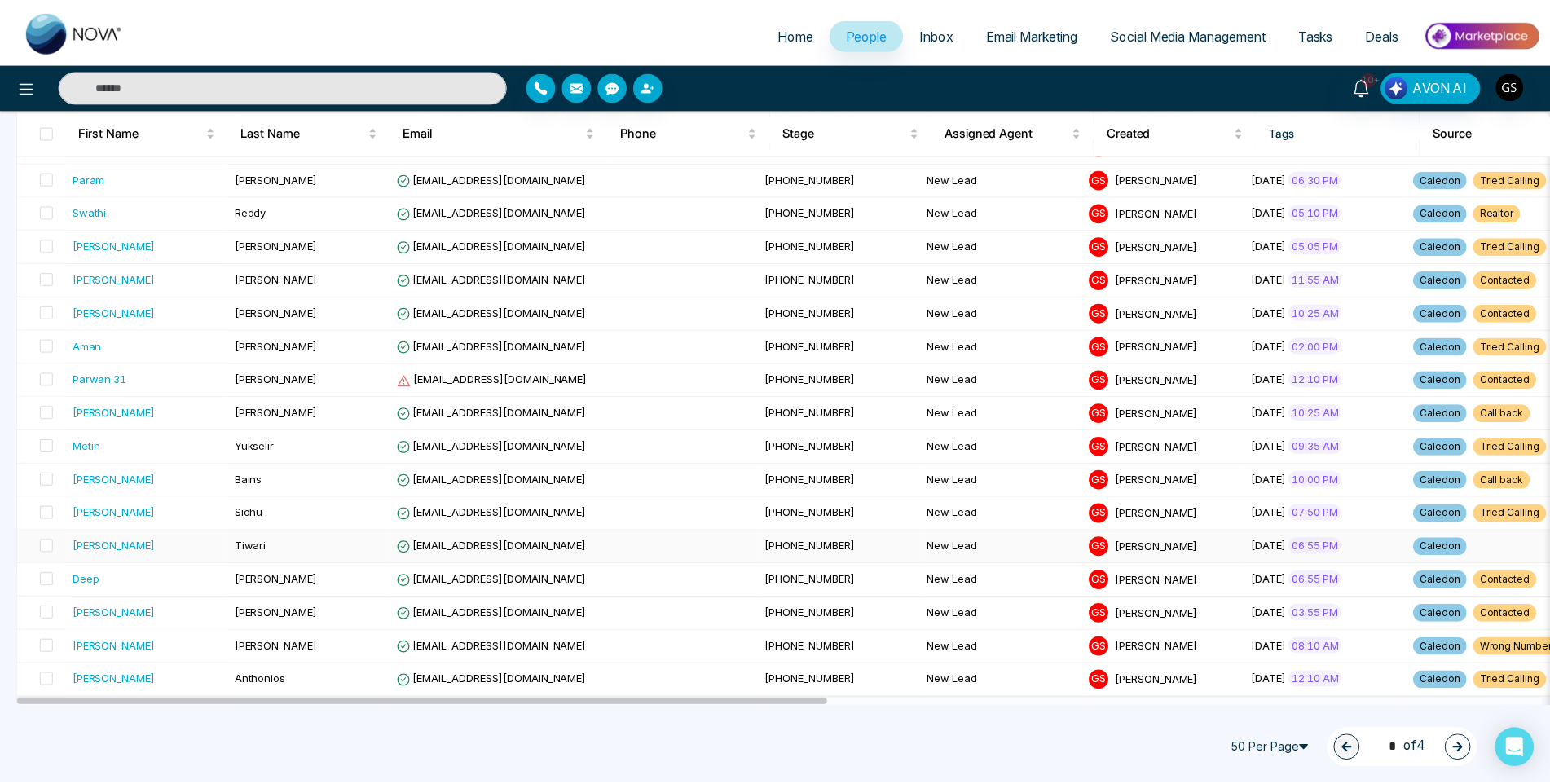
scroll to position [1222, 0]
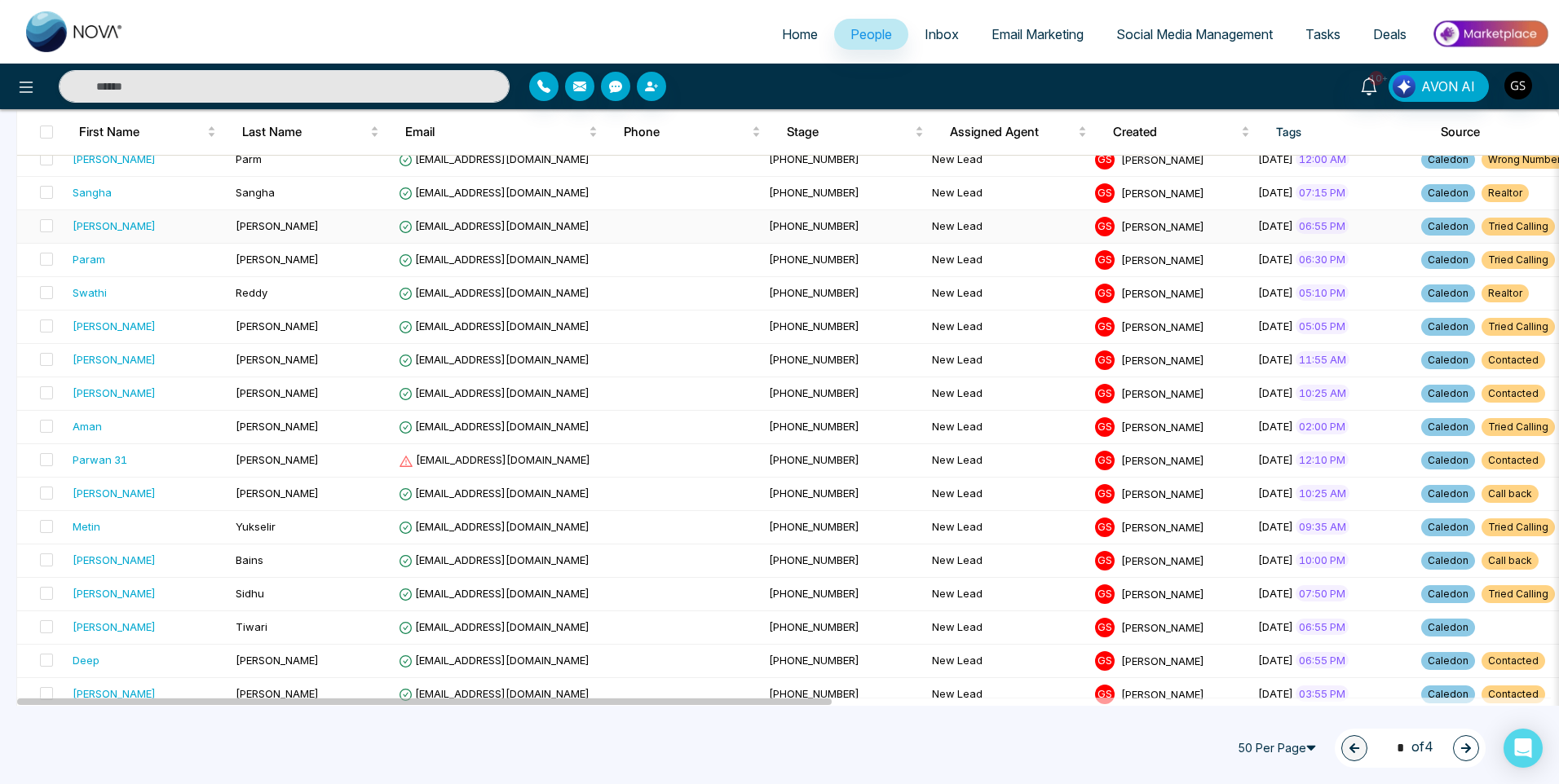
drag, startPoint x: 599, startPoint y: 226, endPoint x: 418, endPoint y: 222, distance: 181.0
click at [418, 222] on span "[EMAIL_ADDRESS][DOMAIN_NAME]" at bounding box center [494, 226] width 190 height 13
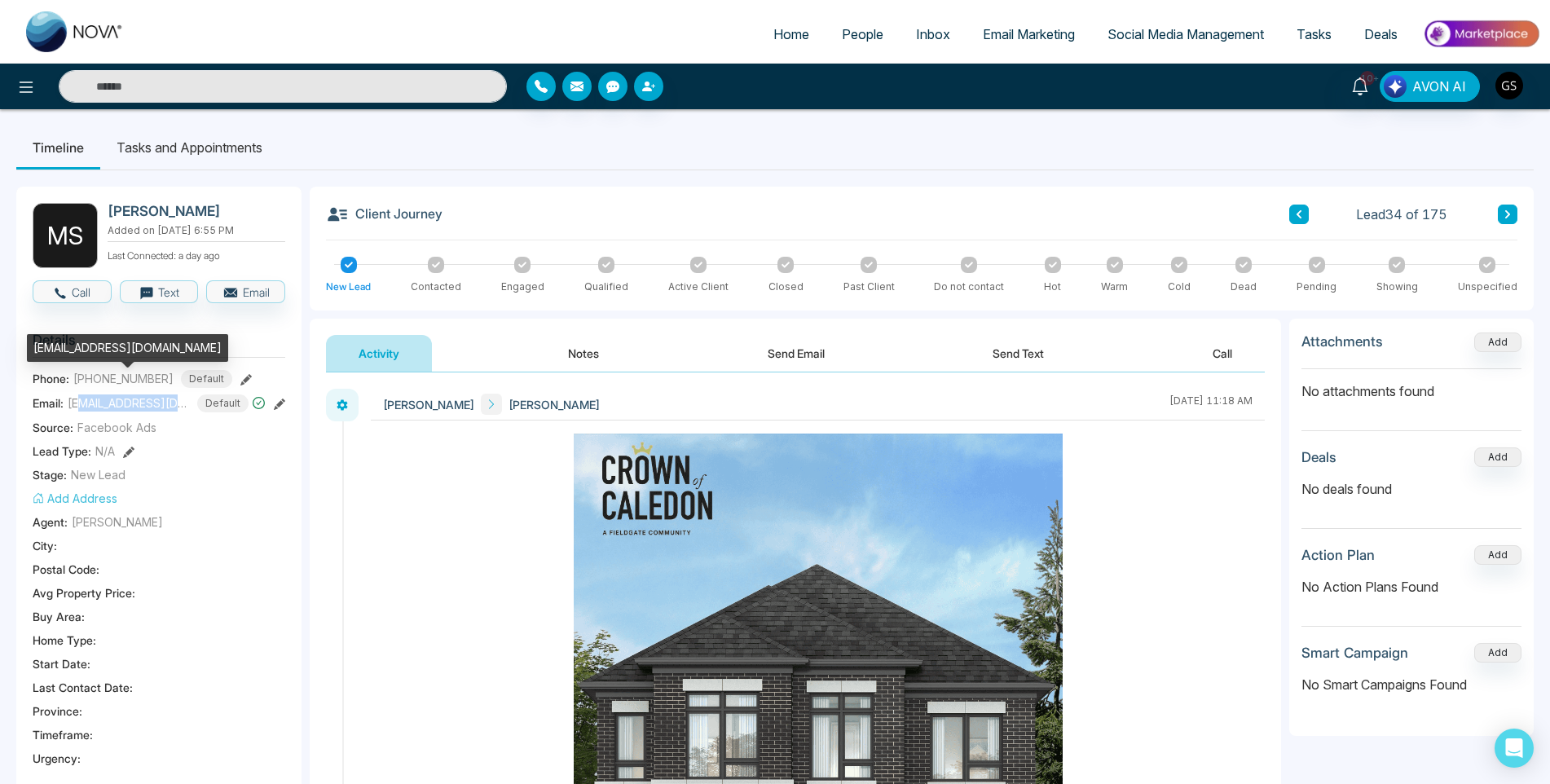
drag, startPoint x: 174, startPoint y: 403, endPoint x: 85, endPoint y: 410, distance: 89.3
click at [85, 410] on span "[EMAIL_ADDRESS][DOMAIN_NAME]" at bounding box center [129, 403] width 122 height 17
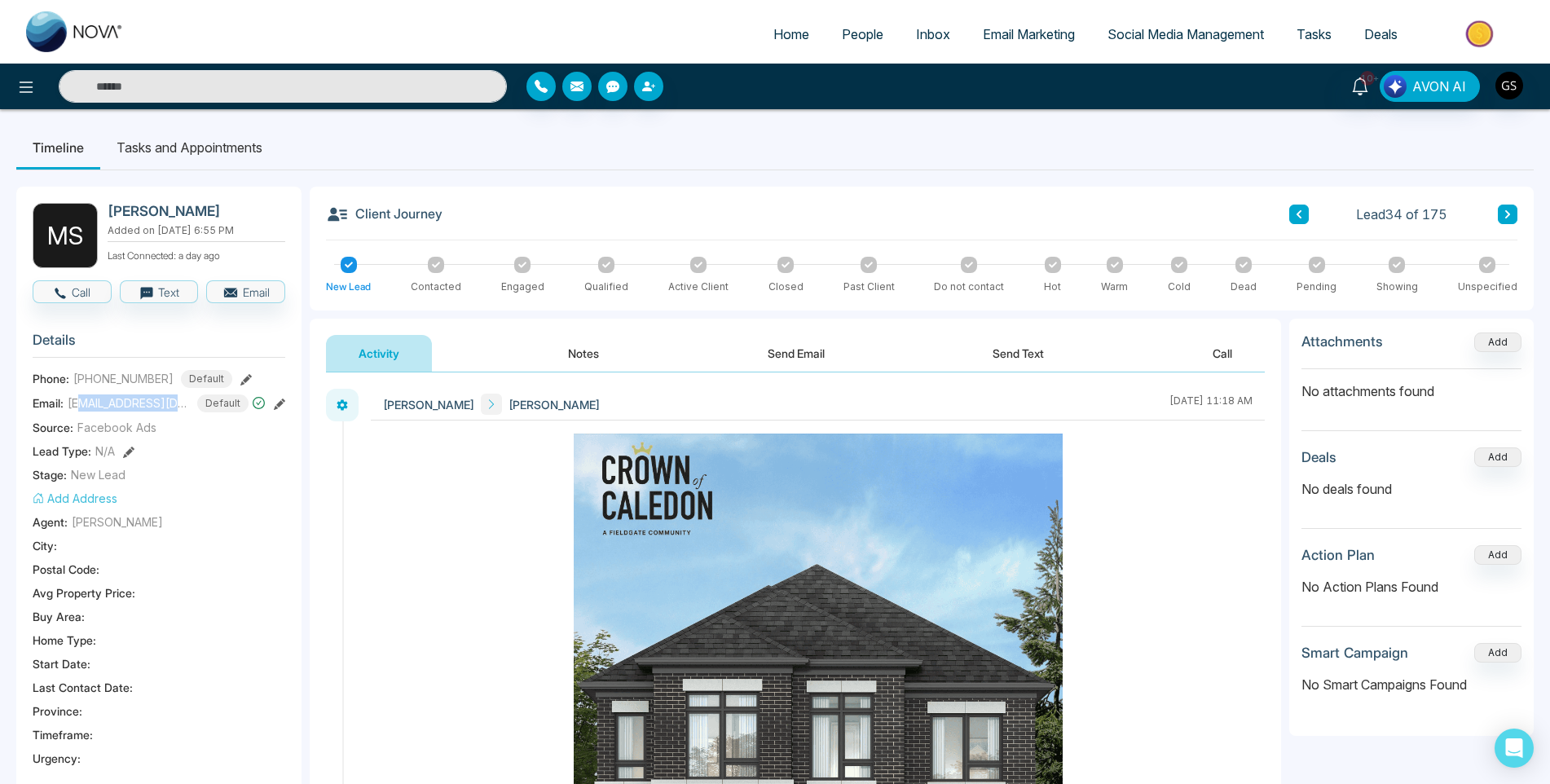
drag, startPoint x: 85, startPoint y: 410, endPoint x: 134, endPoint y: 402, distance: 49.6
click at [134, 402] on span "[EMAIL_ADDRESS][DOMAIN_NAME]" at bounding box center [129, 403] width 122 height 17
drag, startPoint x: 68, startPoint y: 404, endPoint x: 145, endPoint y: 408, distance: 77.1
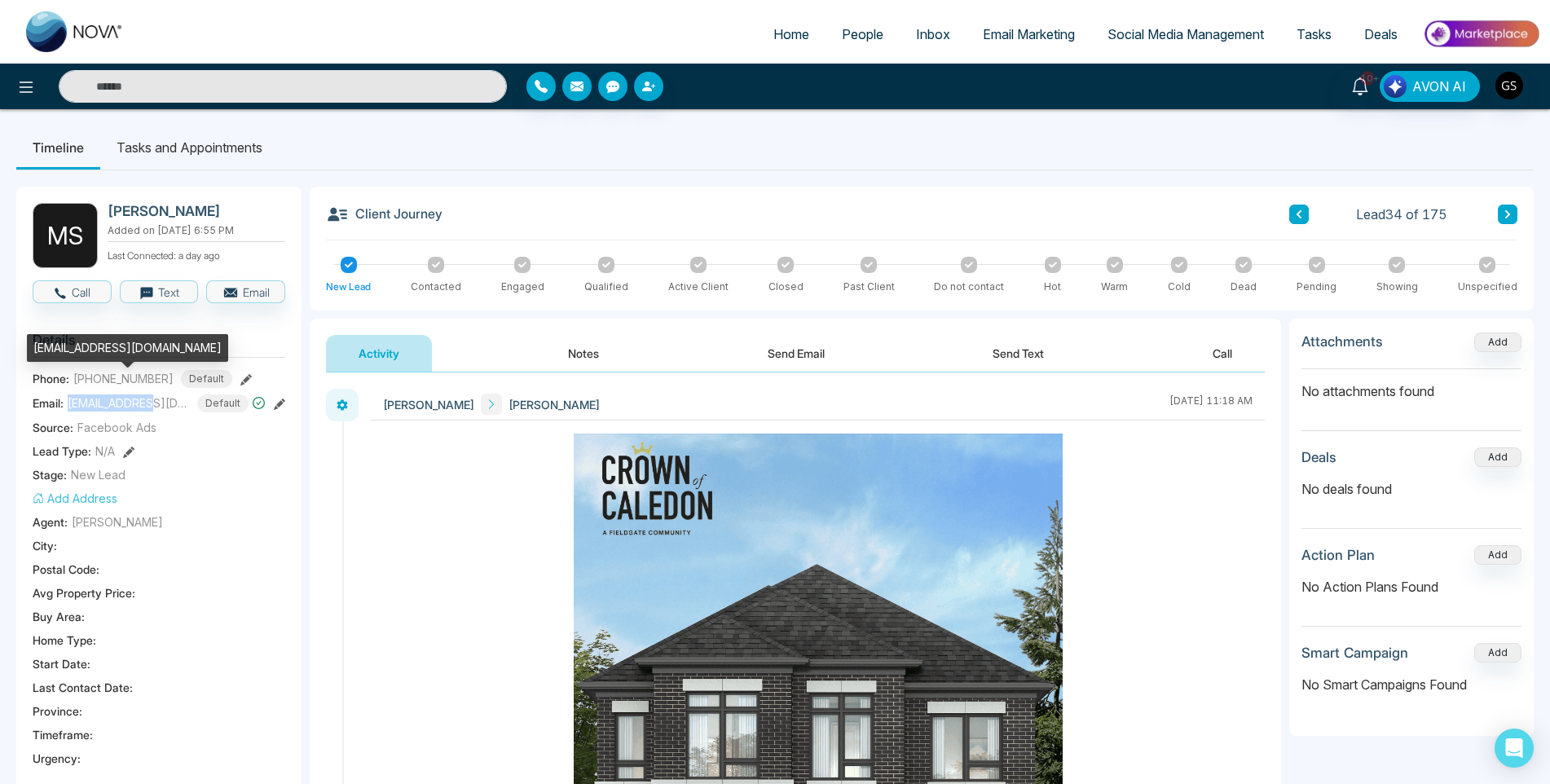
click at [145, 408] on span "[EMAIL_ADDRESS][DOMAIN_NAME]" at bounding box center [129, 403] width 122 height 17
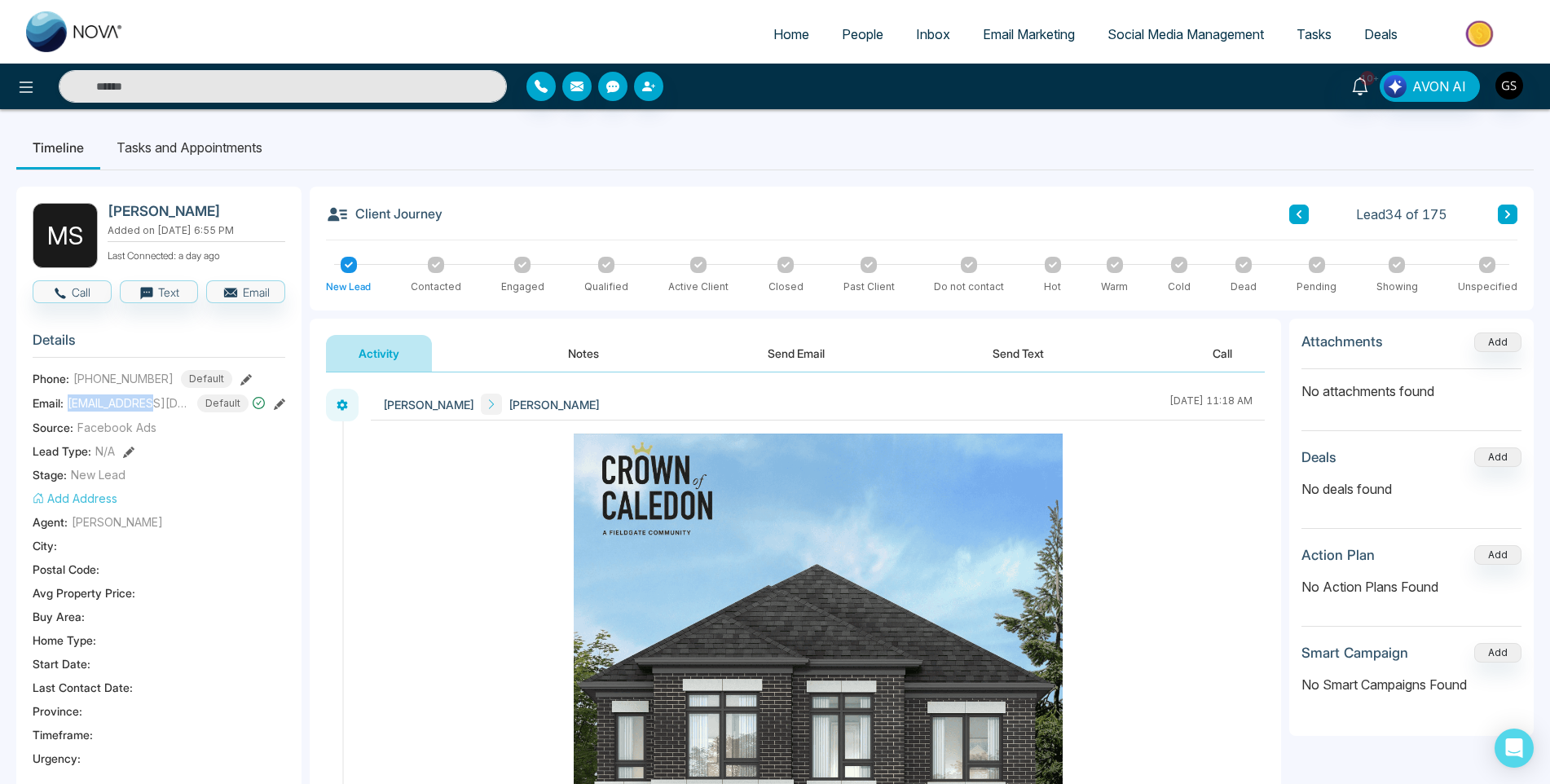
drag, startPoint x: 154, startPoint y: 405, endPoint x: 108, endPoint y: 201, distance: 209.1
click at [108, 201] on div "M S ManJinder Kaur SanDhu Added on August 14 2025 | 6:55 PM Last Connected: a d…" at bounding box center [159, 711] width 286 height 1049
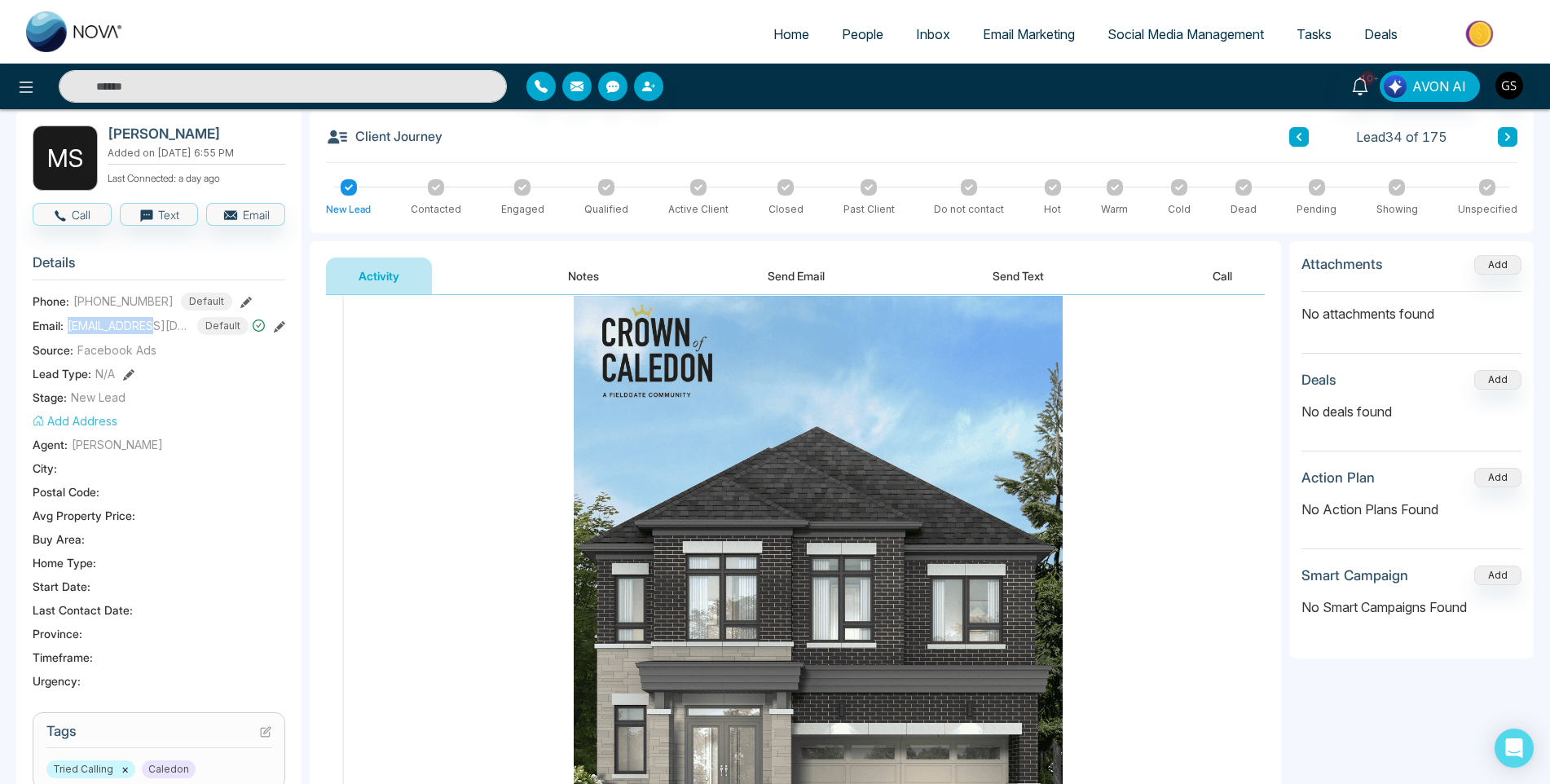
scroll to position [244, 0]
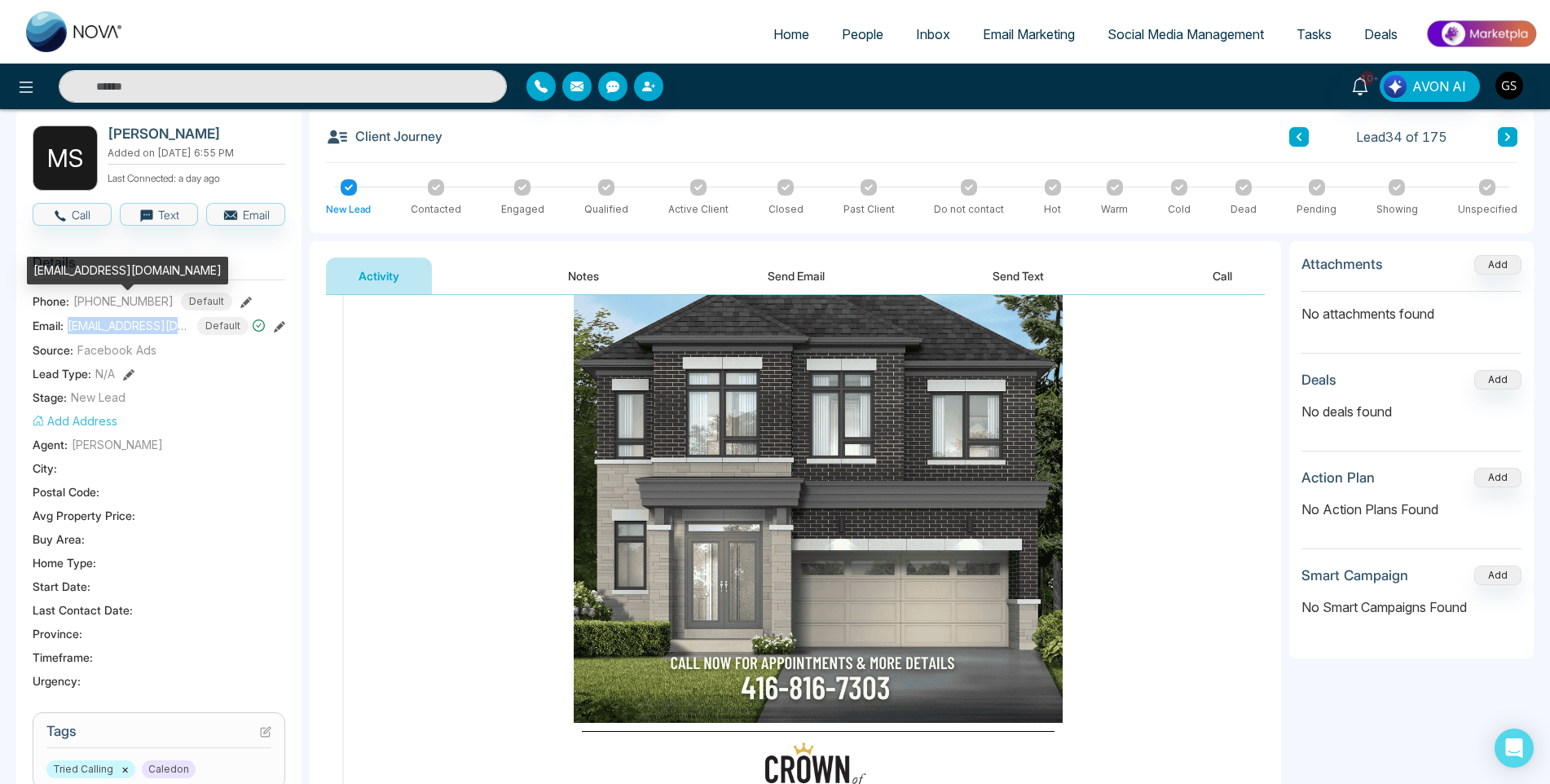
drag, startPoint x: 69, startPoint y: 327, endPoint x: 174, endPoint y: 328, distance: 105.0
click at [174, 328] on span "[EMAIL_ADDRESS][DOMAIN_NAME]" at bounding box center [129, 325] width 122 height 17
copy span "manjinderkaursandh"
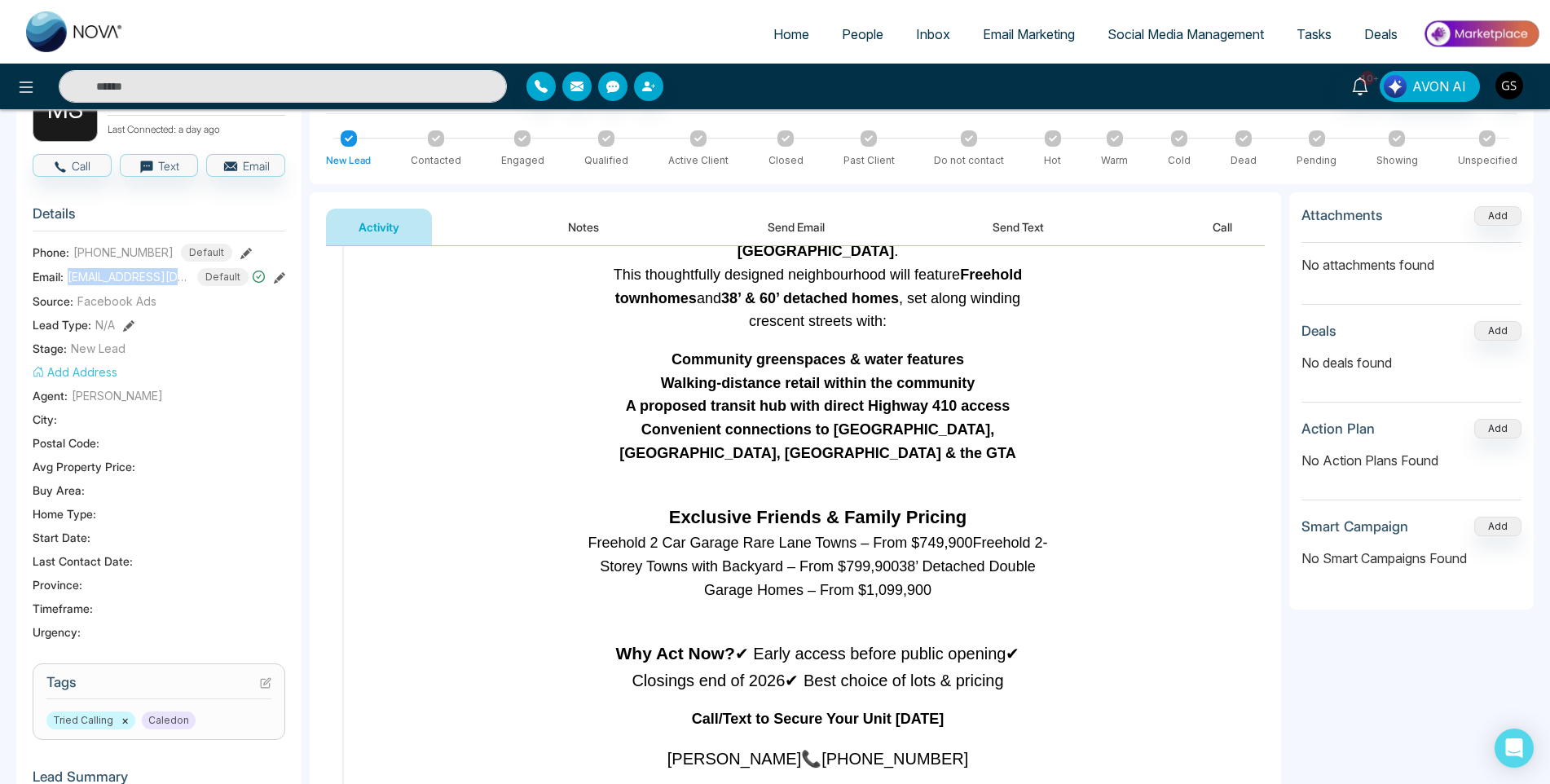
scroll to position [403, 0]
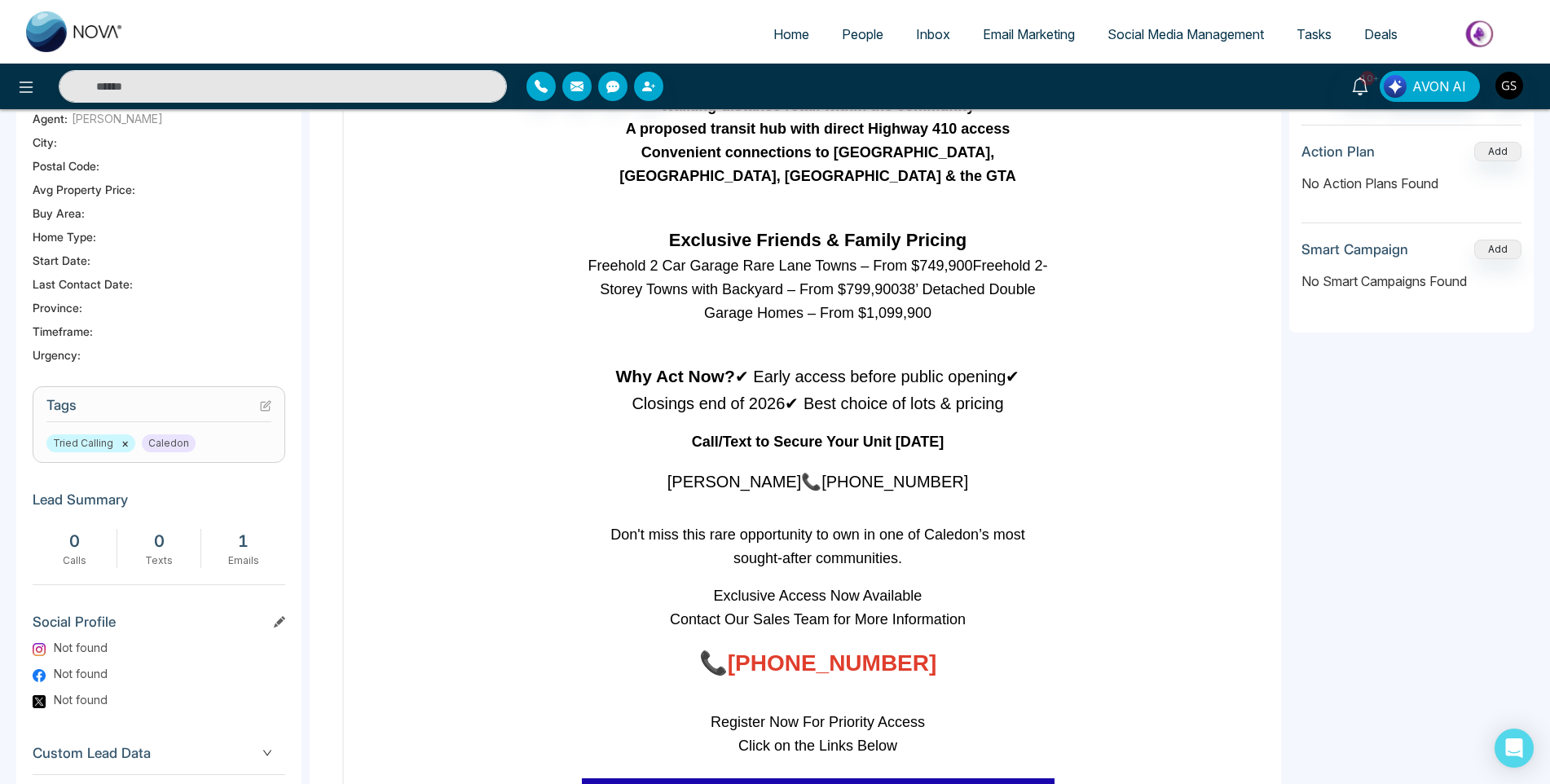
click at [273, 402] on section "Tags Tried Calling × Caledon" at bounding box center [159, 424] width 253 height 77
click at [270, 403] on icon at bounding box center [267, 403] width 6 height 6
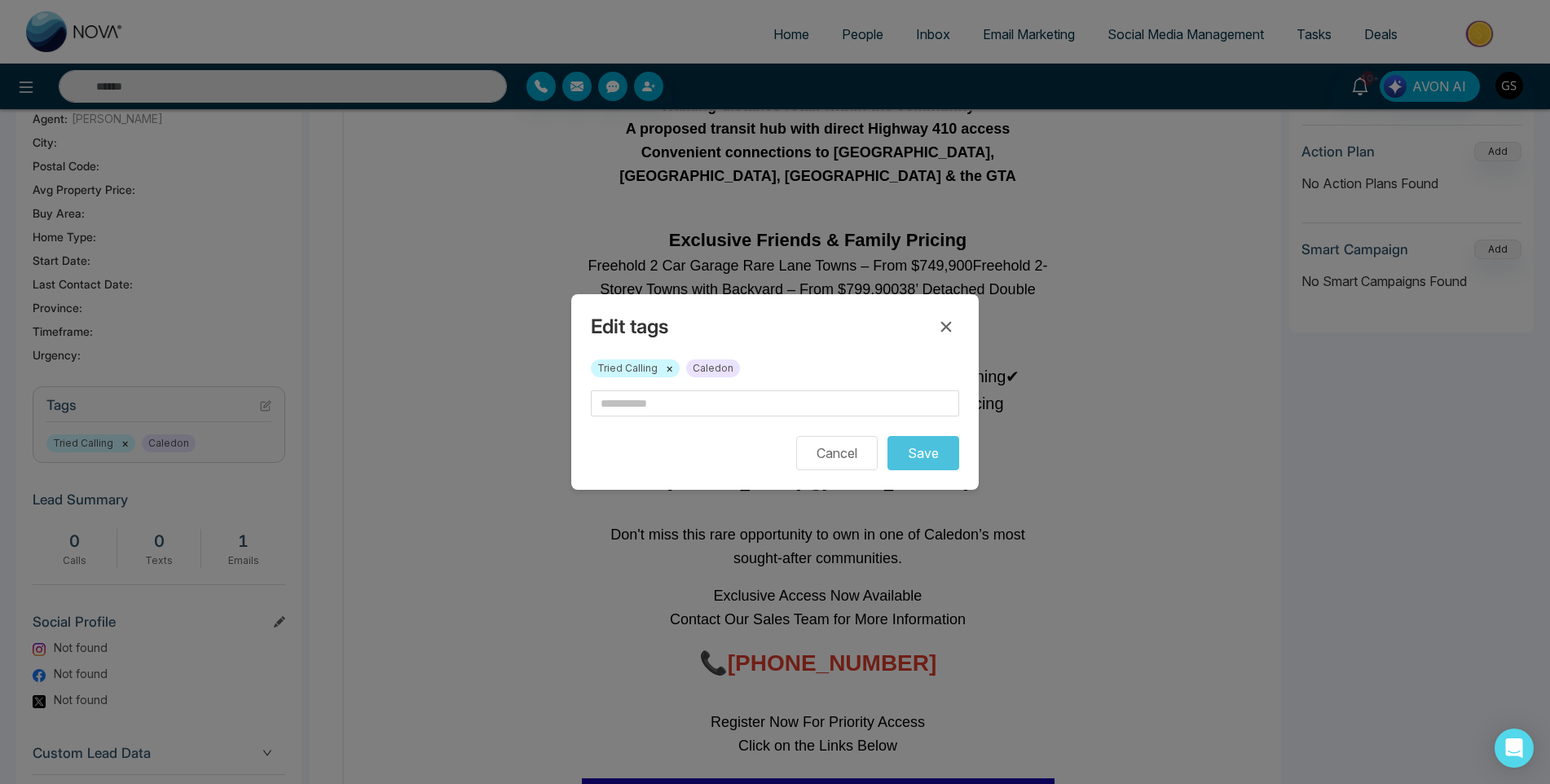
click at [668, 371] on button "×" at bounding box center [670, 368] width 7 height 15
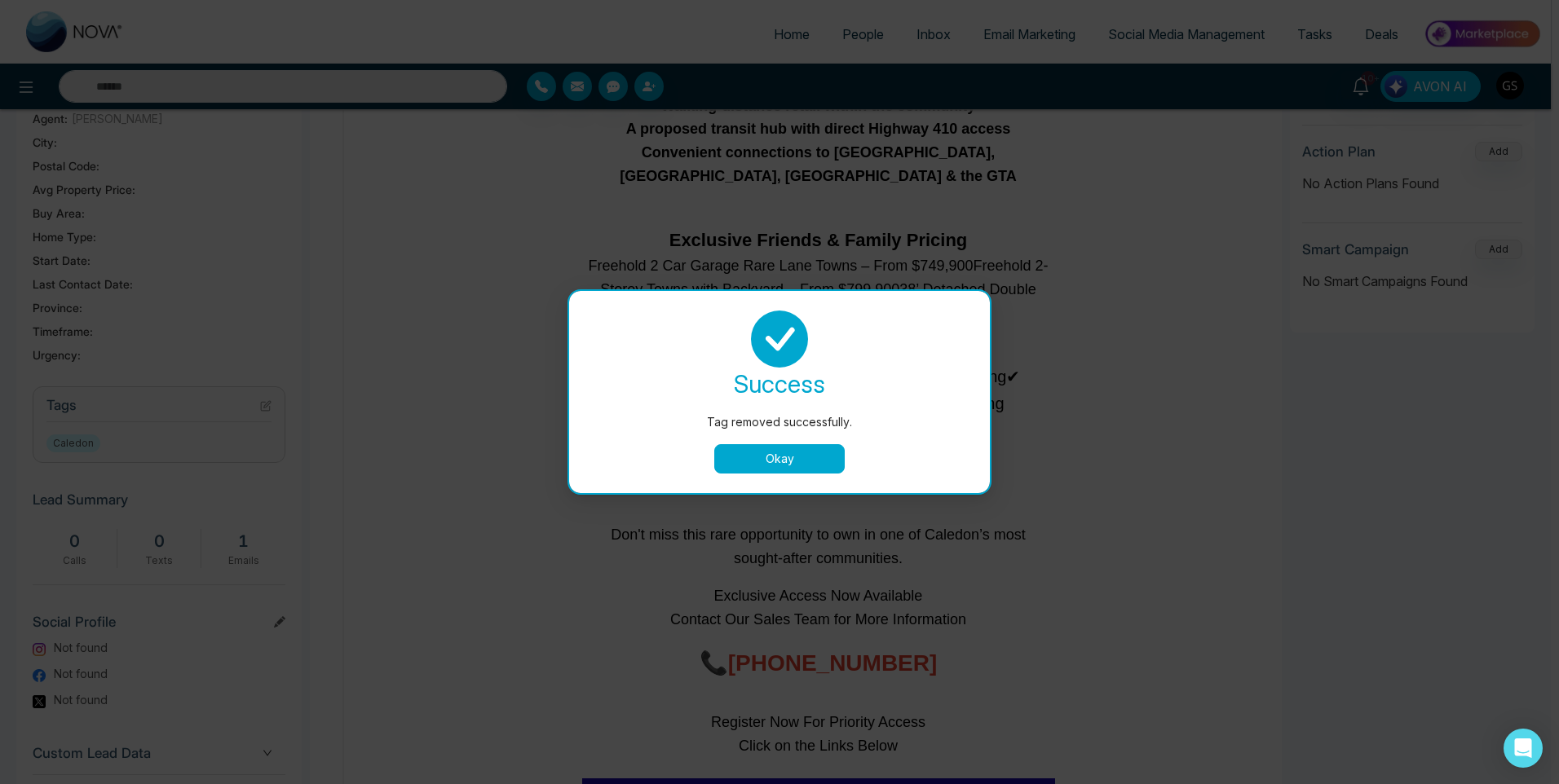
click at [789, 460] on button "Okay" at bounding box center [779, 458] width 130 height 29
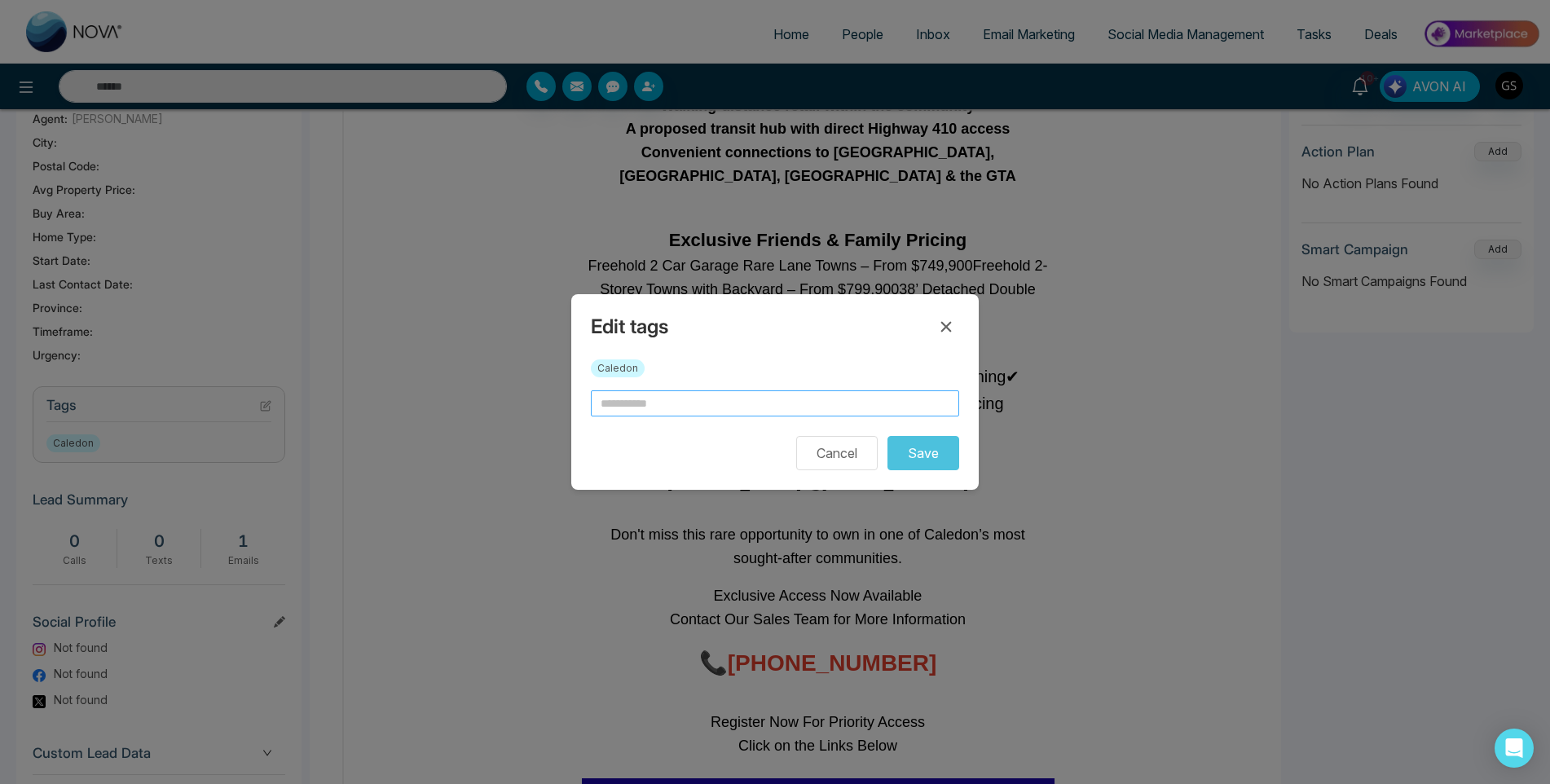
click at [716, 398] on input "text" at bounding box center [775, 403] width 368 height 26
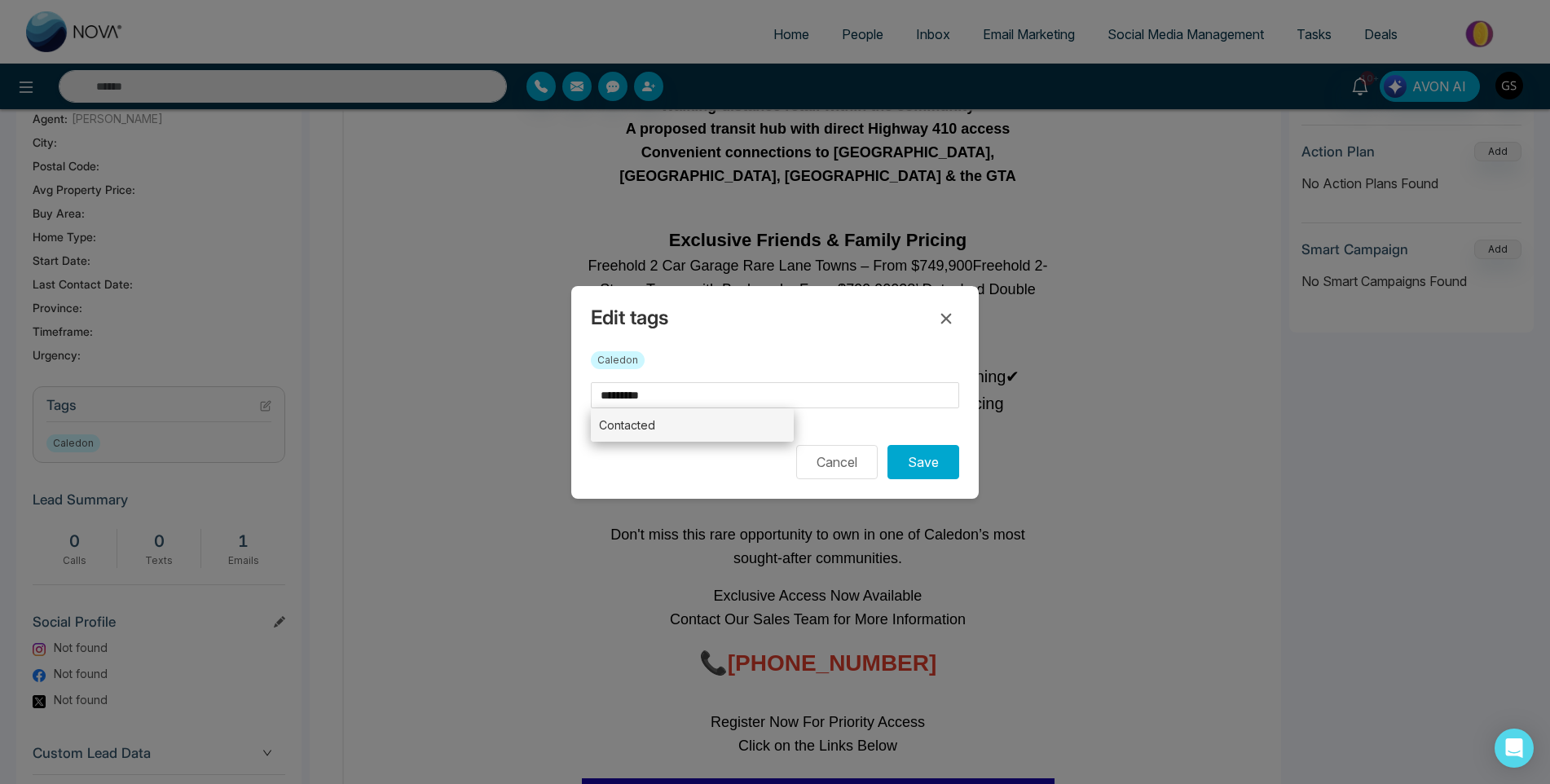
click at [664, 418] on li "Contacted" at bounding box center [693, 425] width 203 height 33
type input "*********"
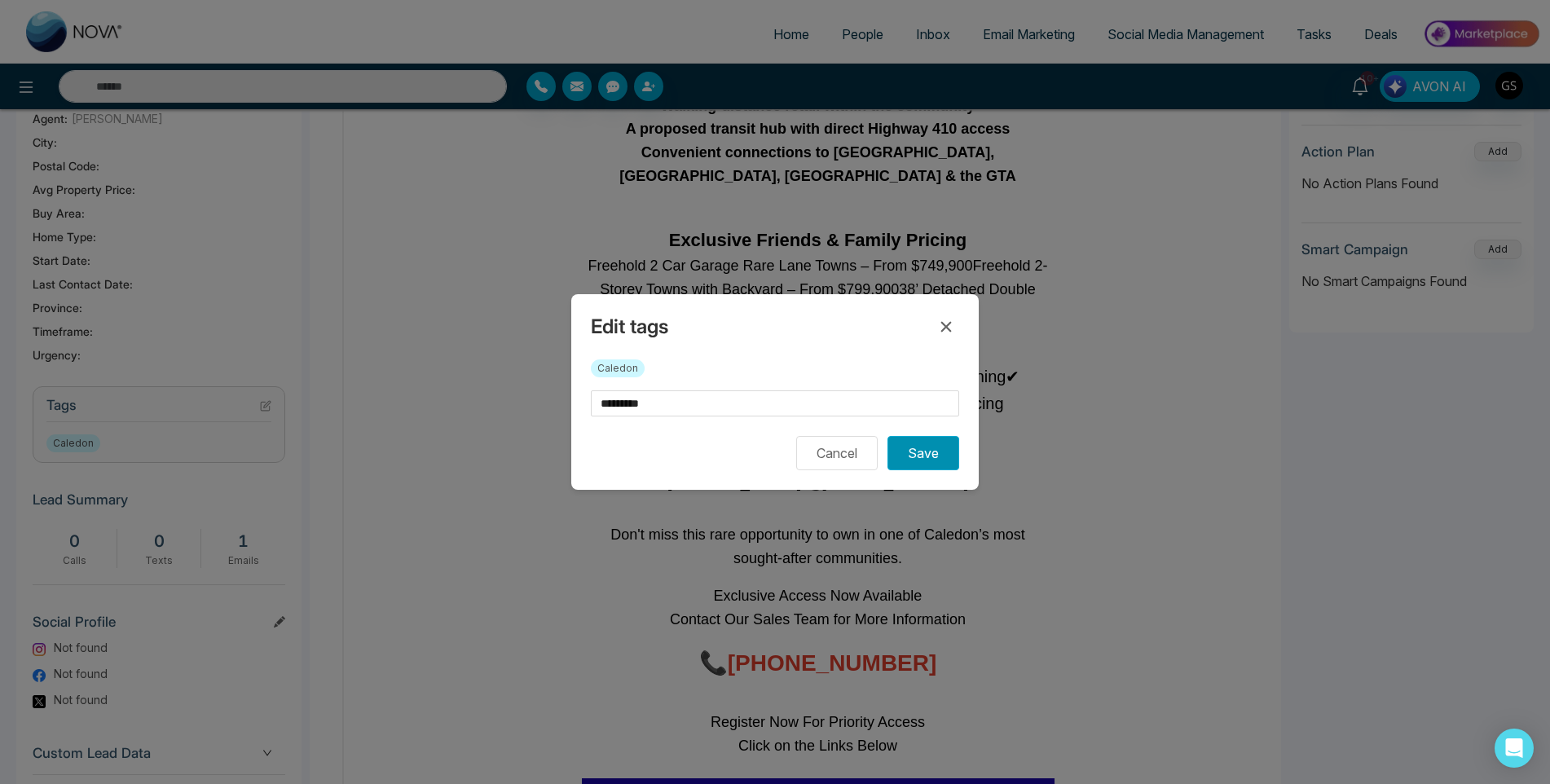
click at [921, 462] on button "Save" at bounding box center [923, 453] width 71 height 34
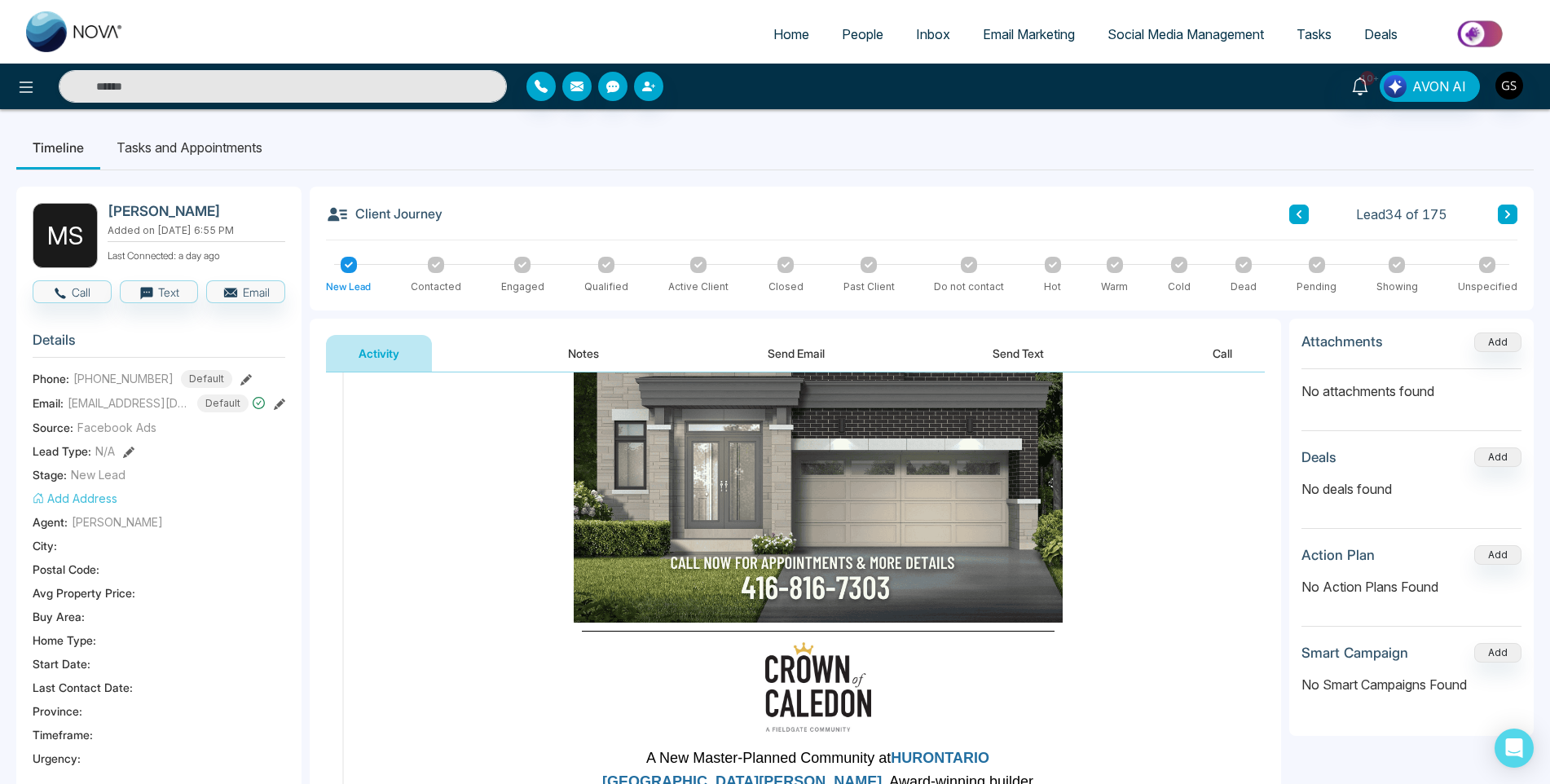
scroll to position [163, 0]
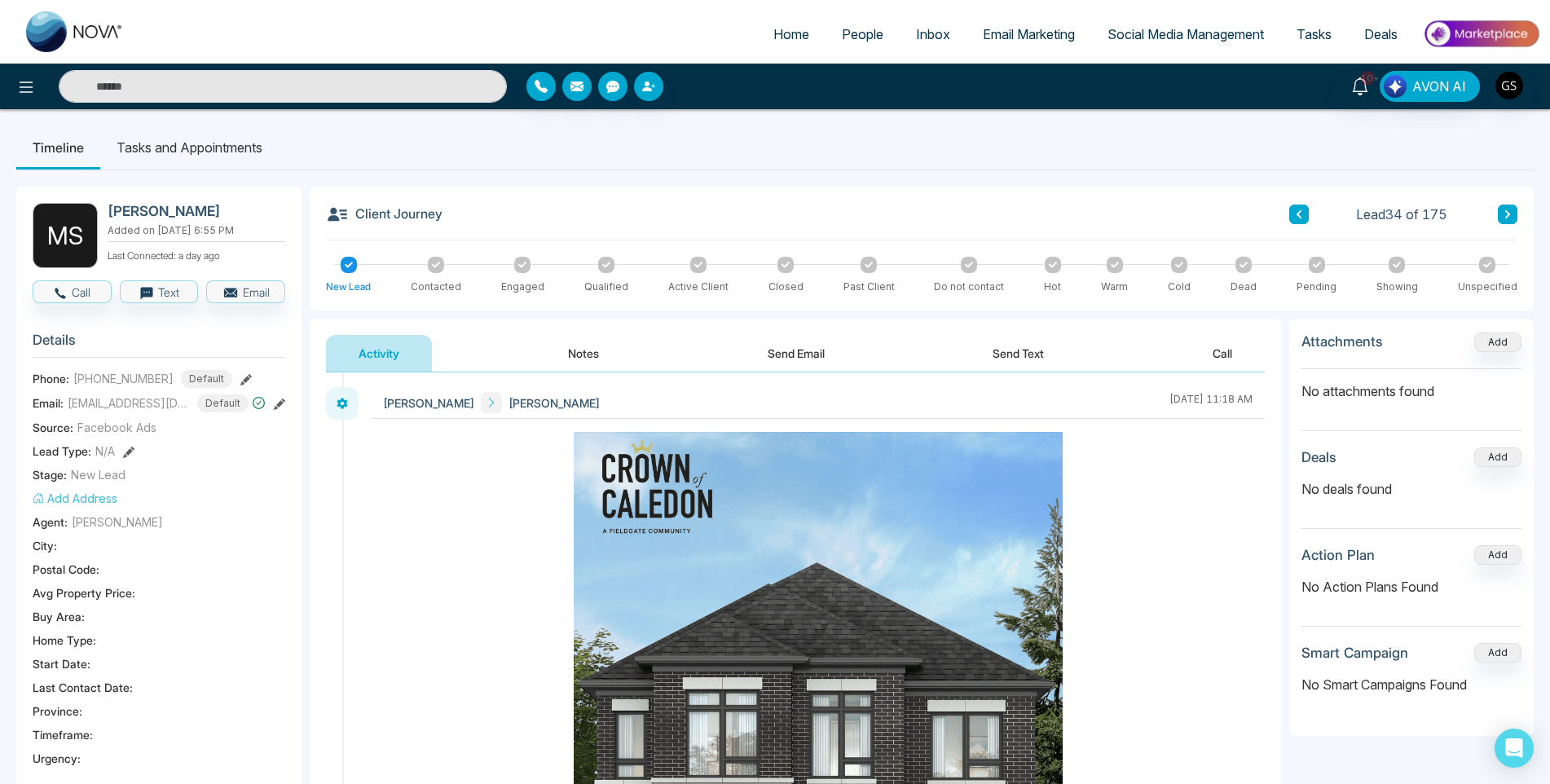
click at [553, 353] on button "Notes" at bounding box center [583, 353] width 96 height 37
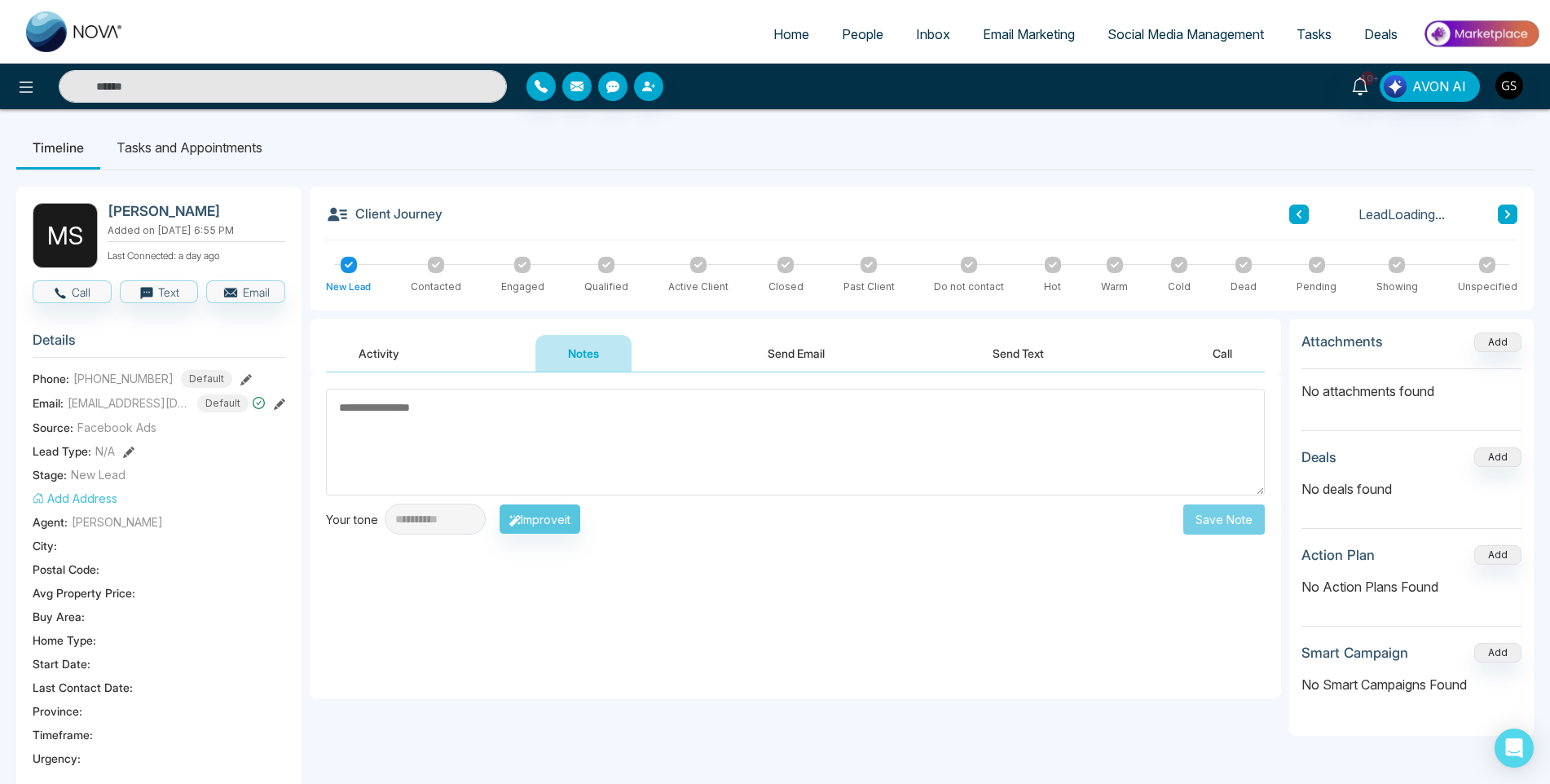
click at [591, 418] on textarea at bounding box center [796, 441] width 939 height 107
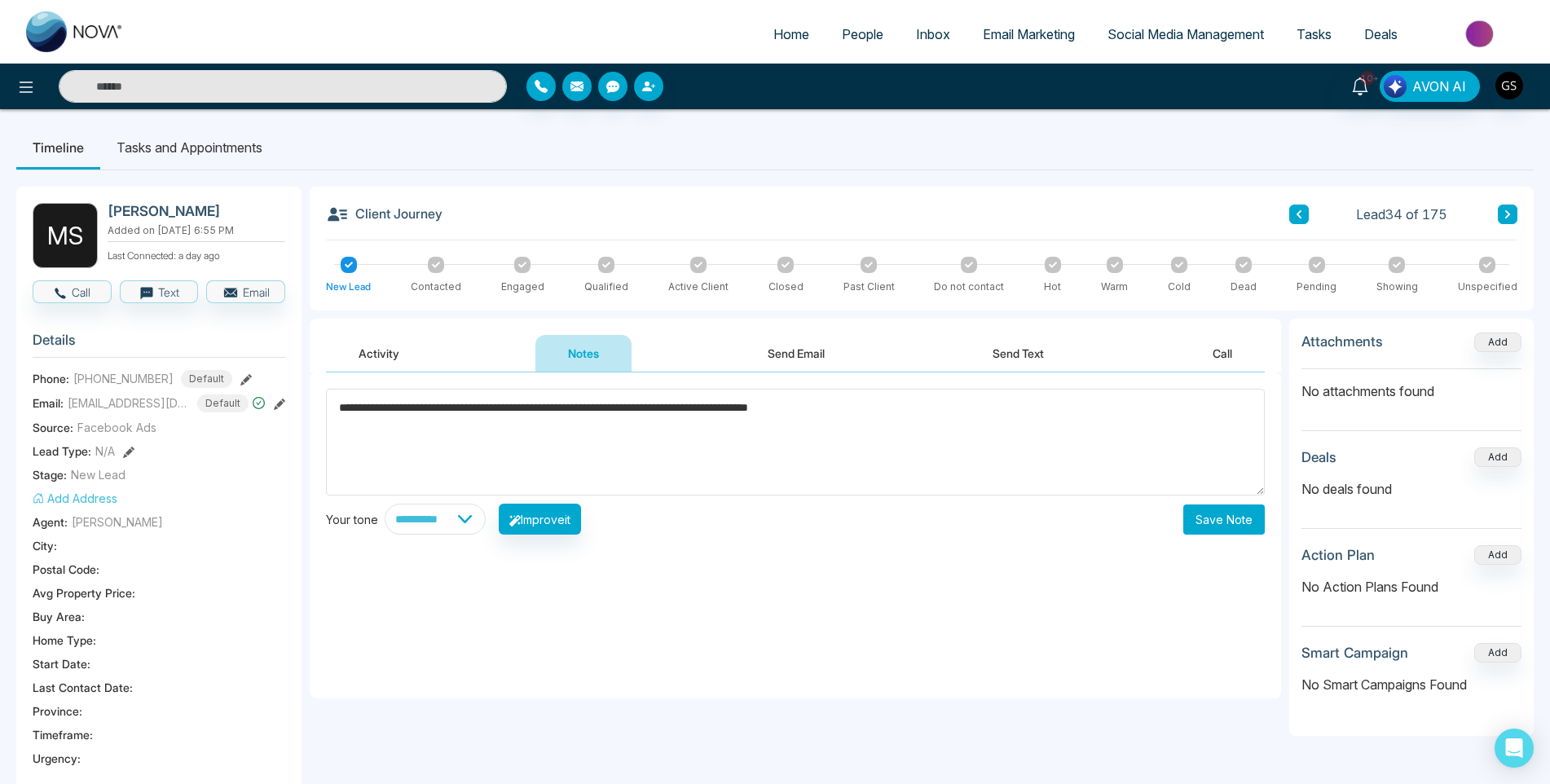
type textarea "**********"
click at [1205, 527] on button "Save Note" at bounding box center [1224, 520] width 81 height 30
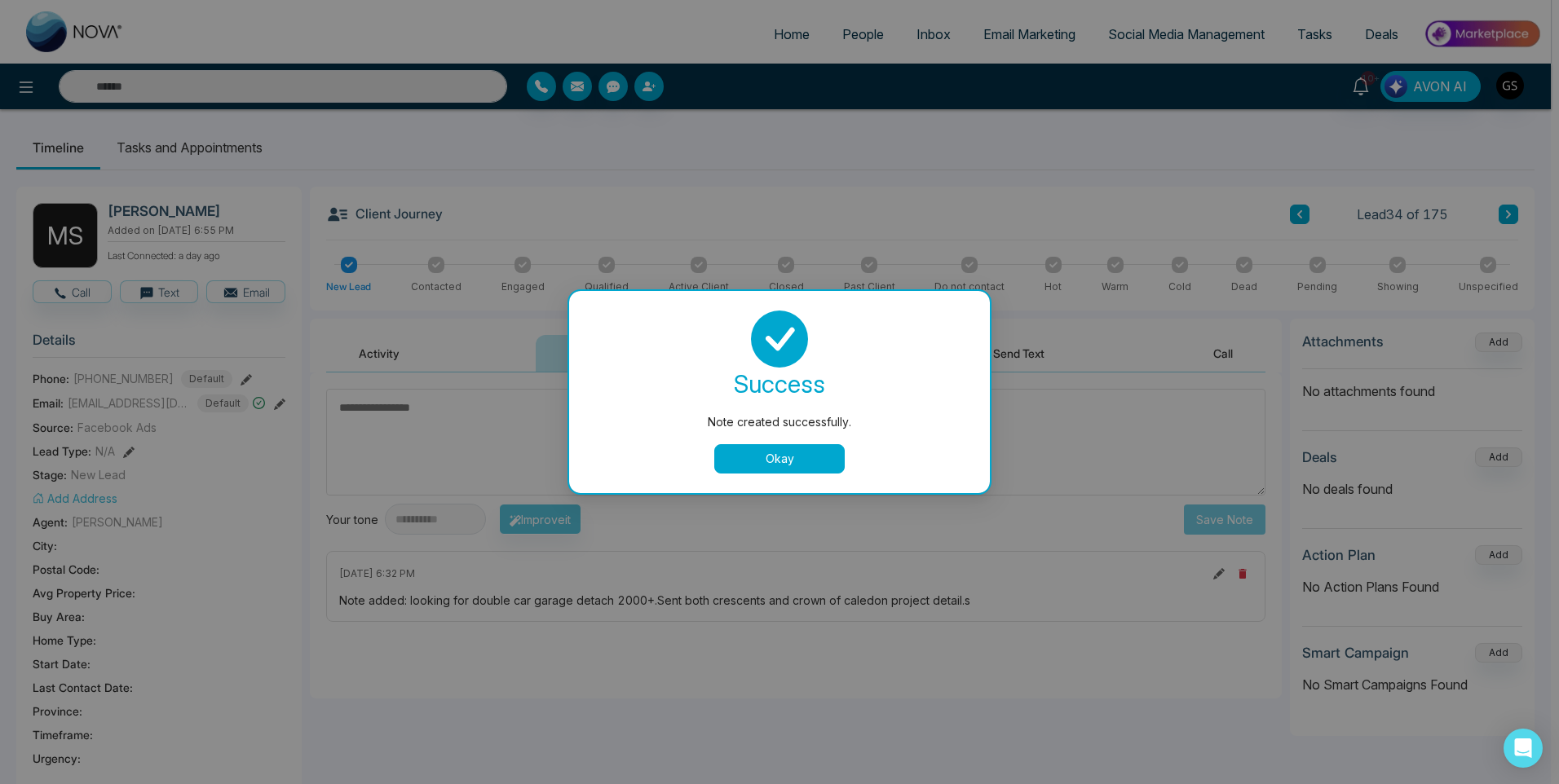
click at [771, 447] on button "Okay" at bounding box center [779, 458] width 130 height 29
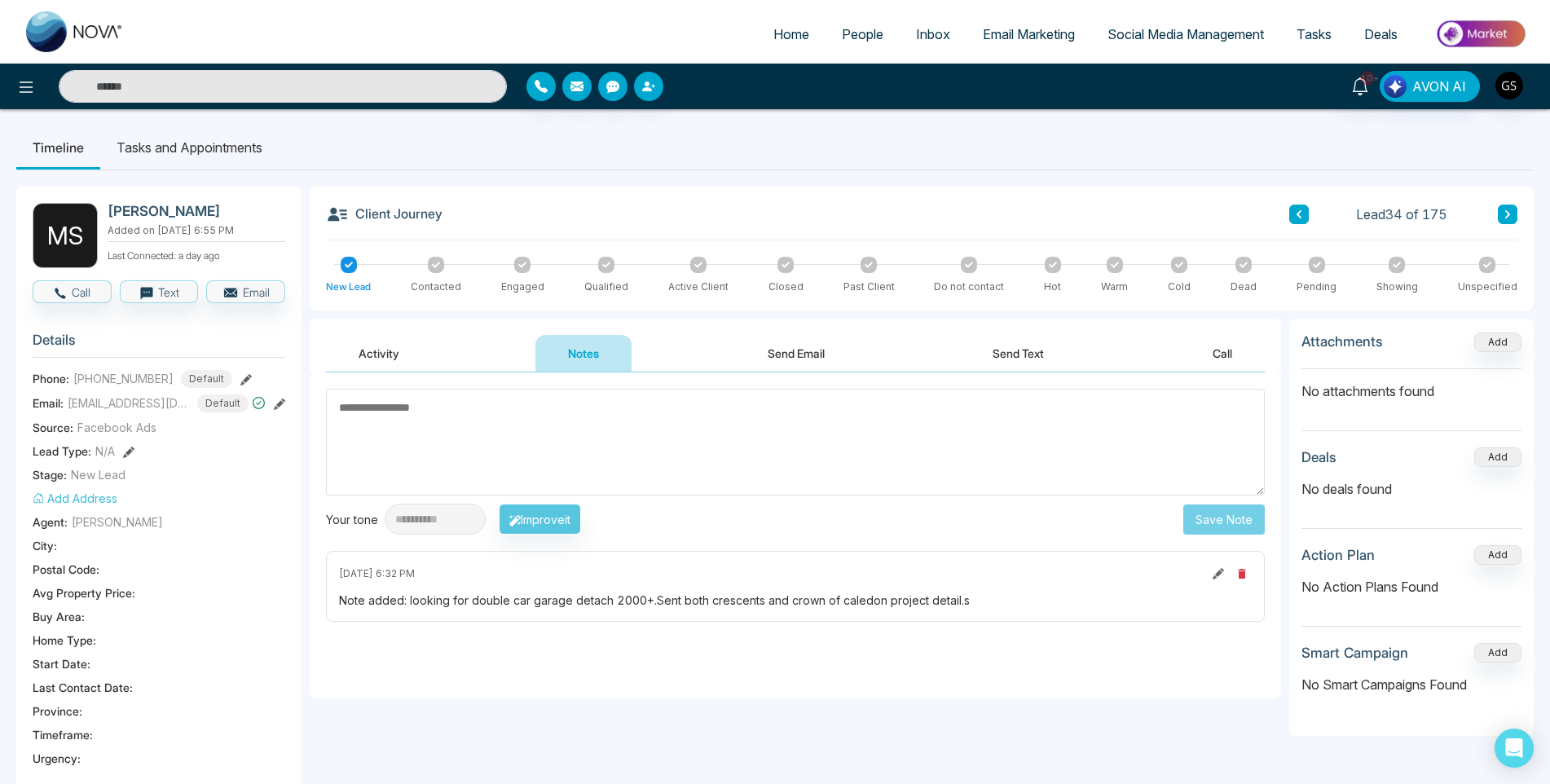
click at [858, 28] on span "People" at bounding box center [862, 34] width 41 height 16
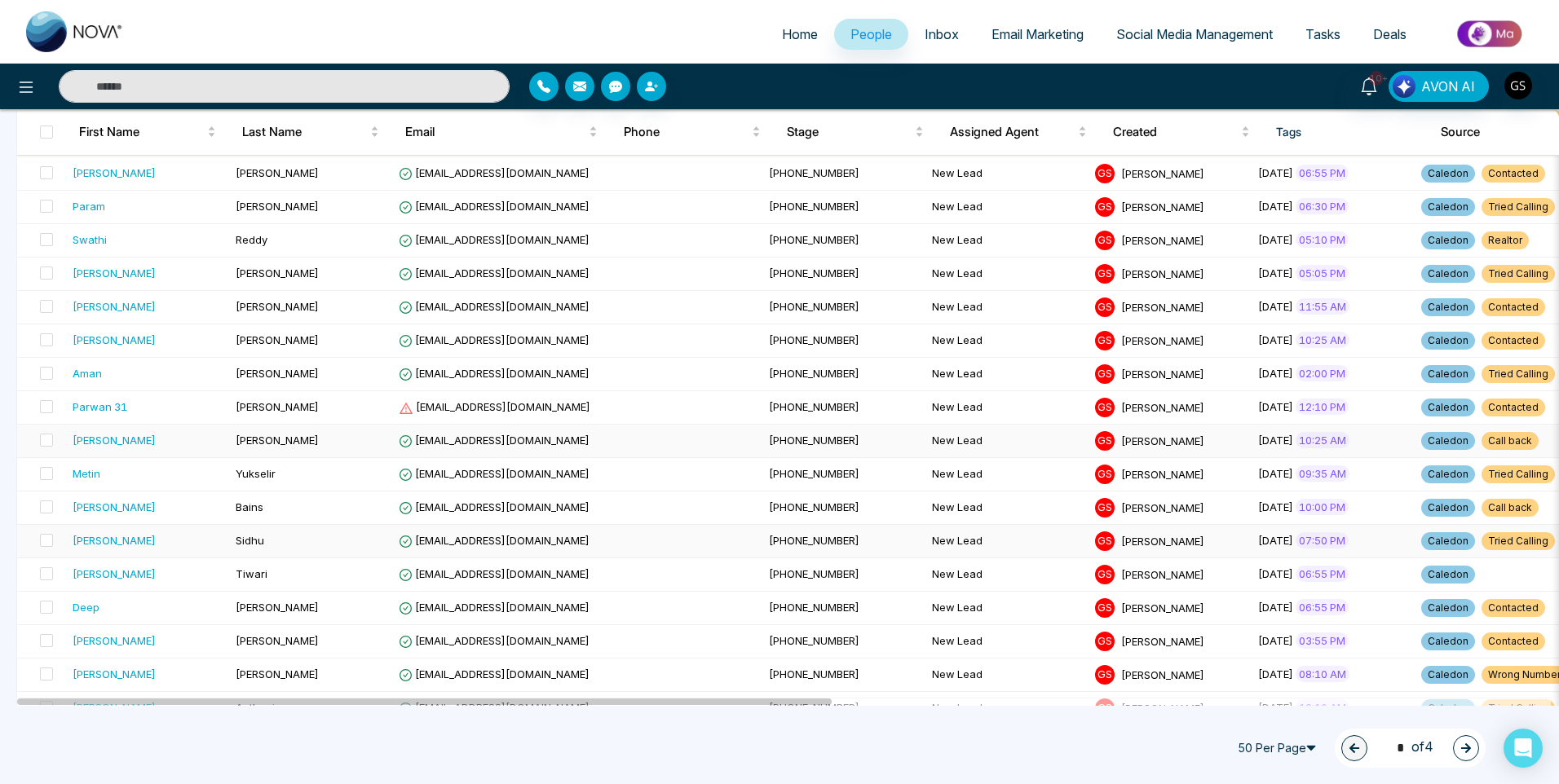
scroll to position [1303, 0]
